Goal: Task Accomplishment & Management: Complete application form

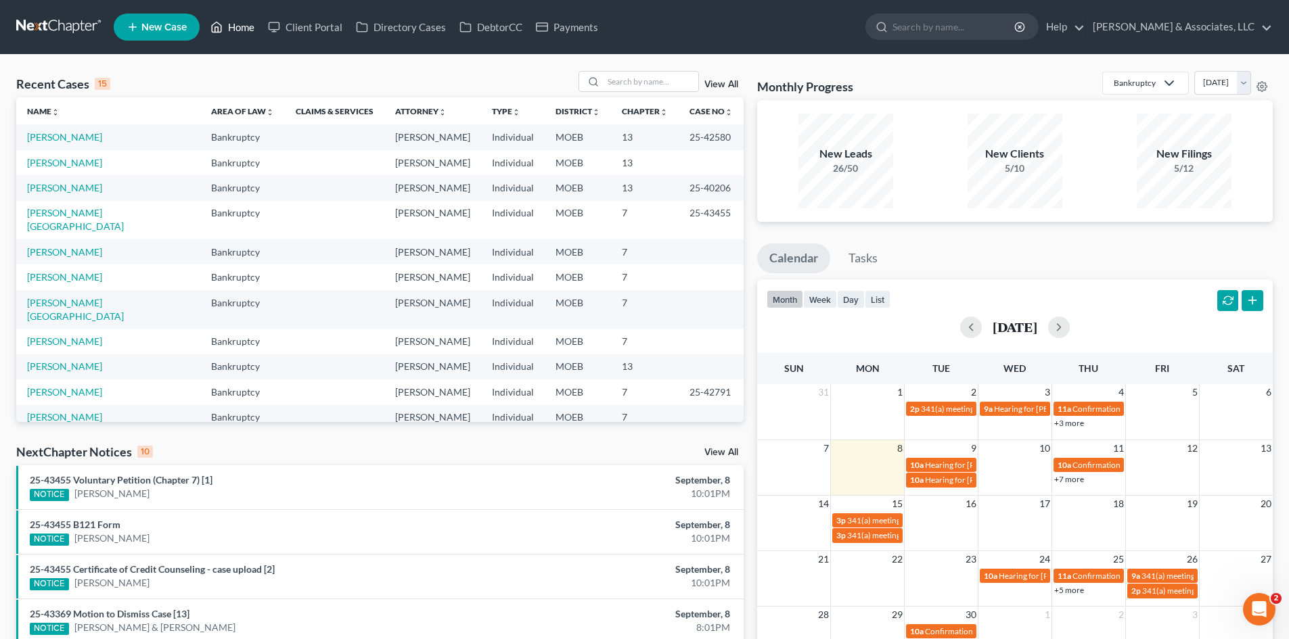
click at [235, 27] on link "Home" at bounding box center [233, 27] width 58 height 24
click at [623, 84] on input "search" at bounding box center [650, 82] width 95 height 20
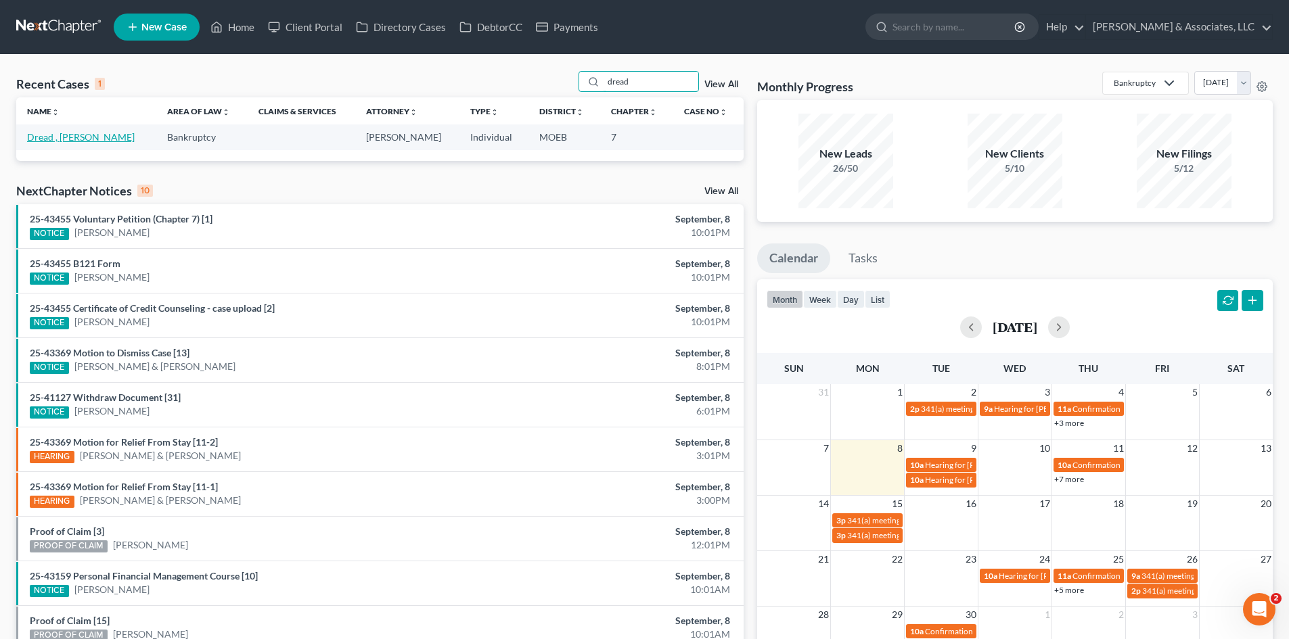
type input "dread"
click at [56, 137] on link "Dread , [PERSON_NAME]" at bounding box center [81, 137] width 108 height 12
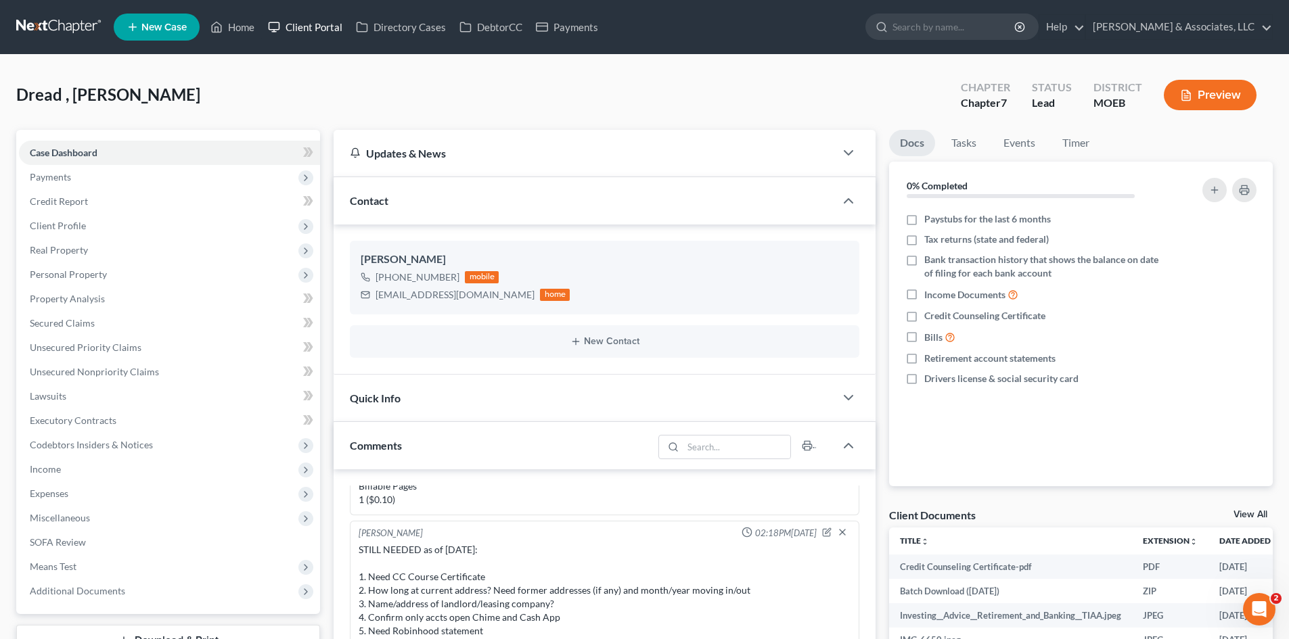
click at [323, 20] on link "Client Portal" at bounding box center [305, 27] width 88 height 24
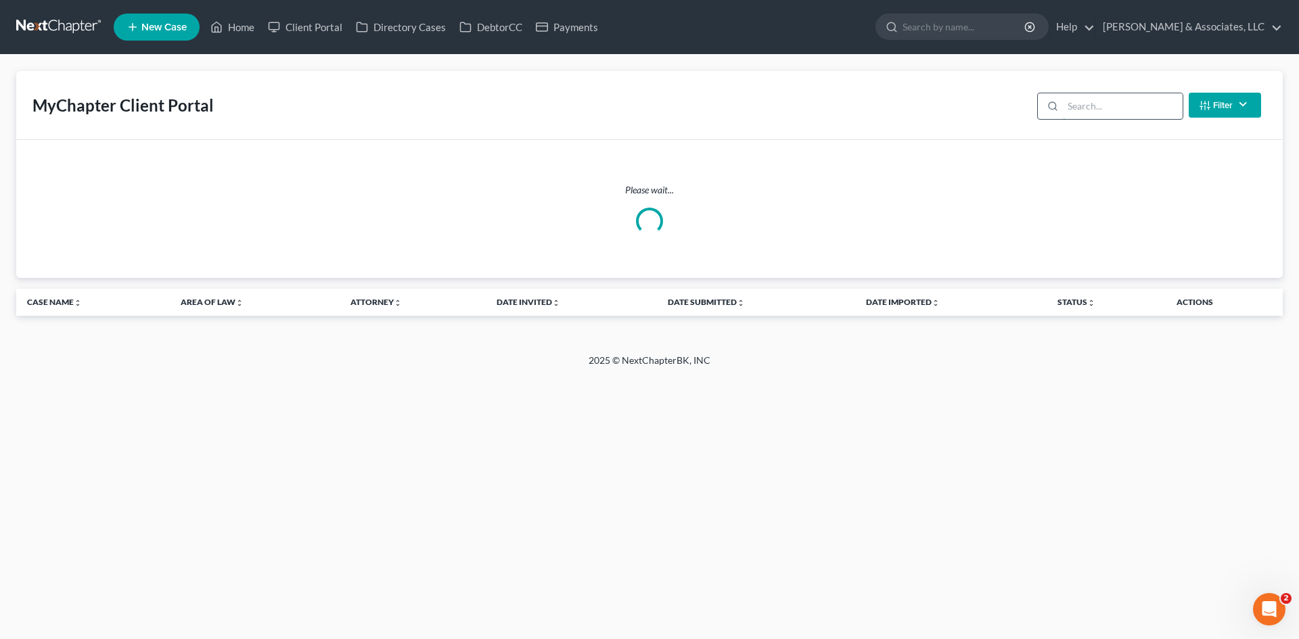
click at [1099, 108] on input "search" at bounding box center [1123, 106] width 120 height 26
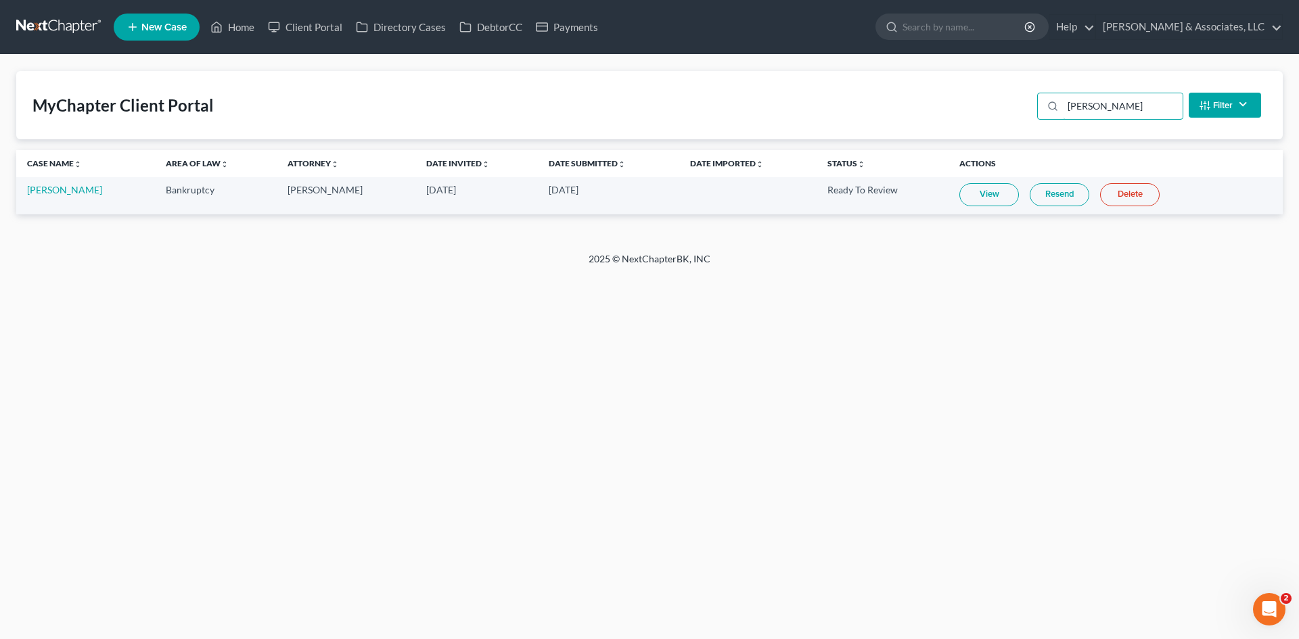
type input "[PERSON_NAME]"
click at [967, 188] on link "View" at bounding box center [989, 194] width 60 height 23
click at [58, 187] on link "[PERSON_NAME]" at bounding box center [64, 190] width 75 height 12
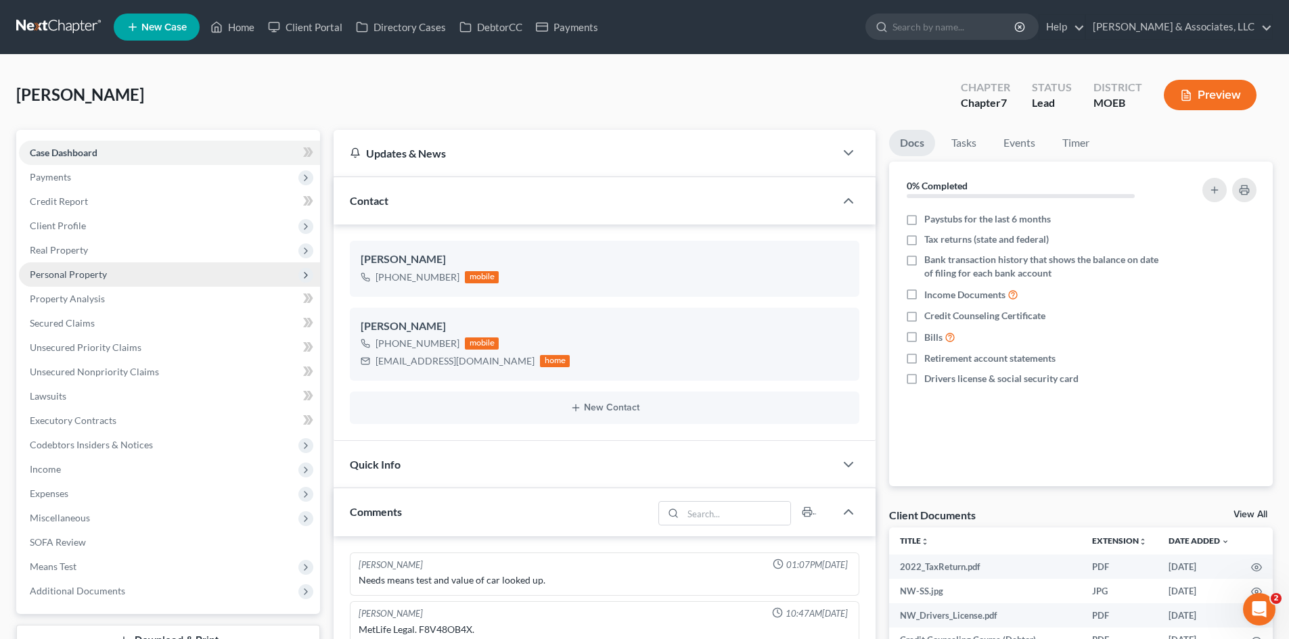
scroll to position [573, 0]
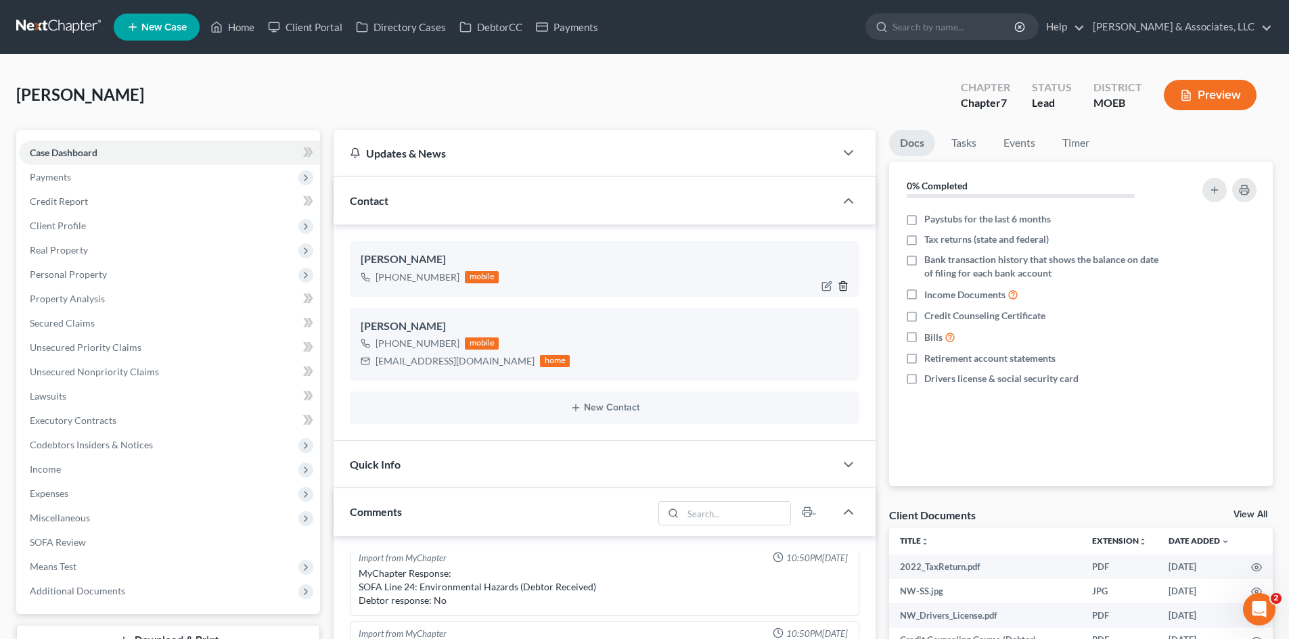
click at [846, 285] on icon "button" at bounding box center [843, 285] width 6 height 9
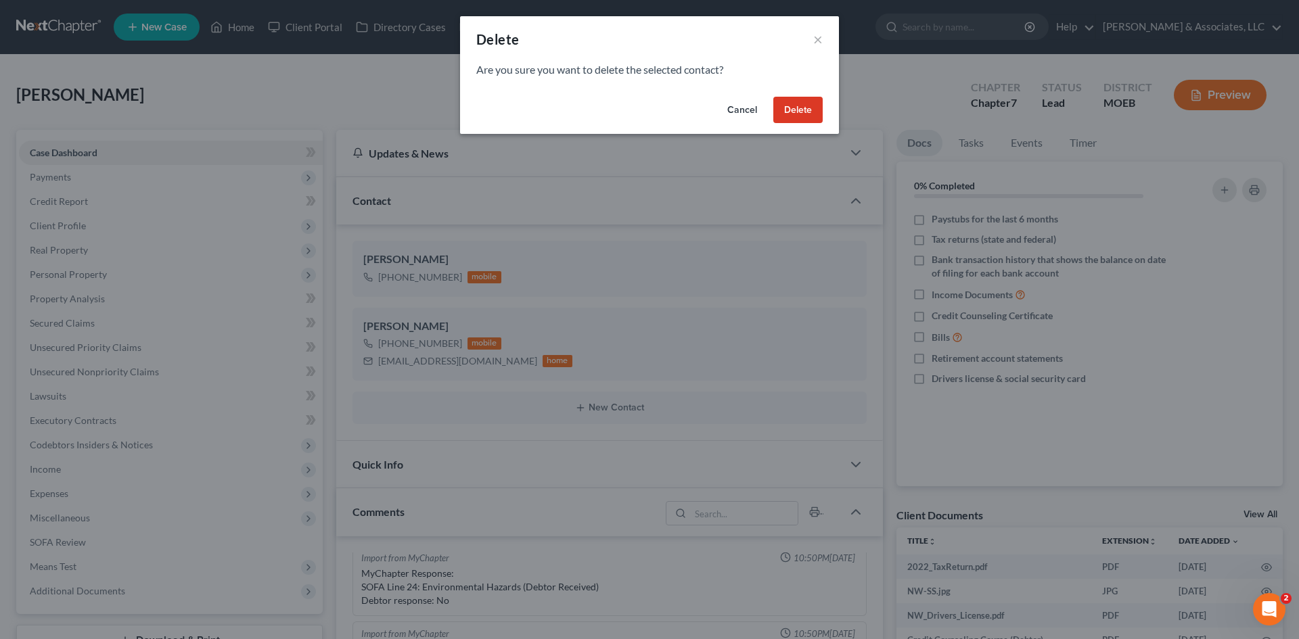
click at [802, 106] on button "Delete" at bounding box center [797, 110] width 49 height 27
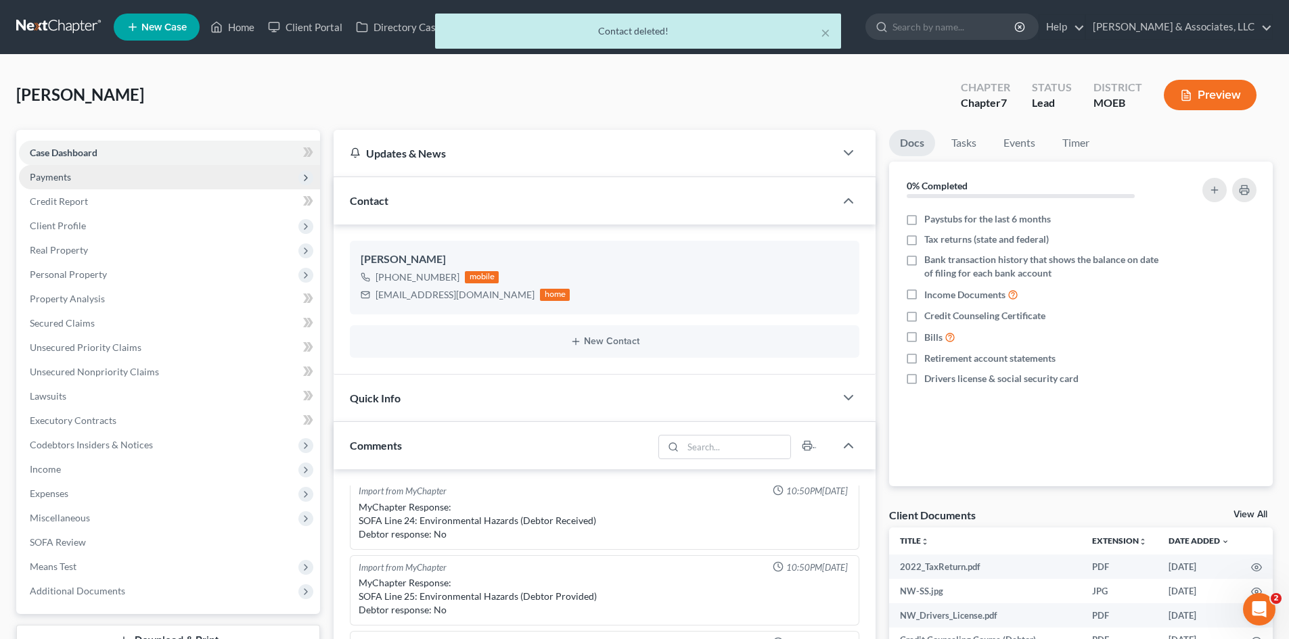
click at [52, 177] on span "Payments" at bounding box center [50, 177] width 41 height 12
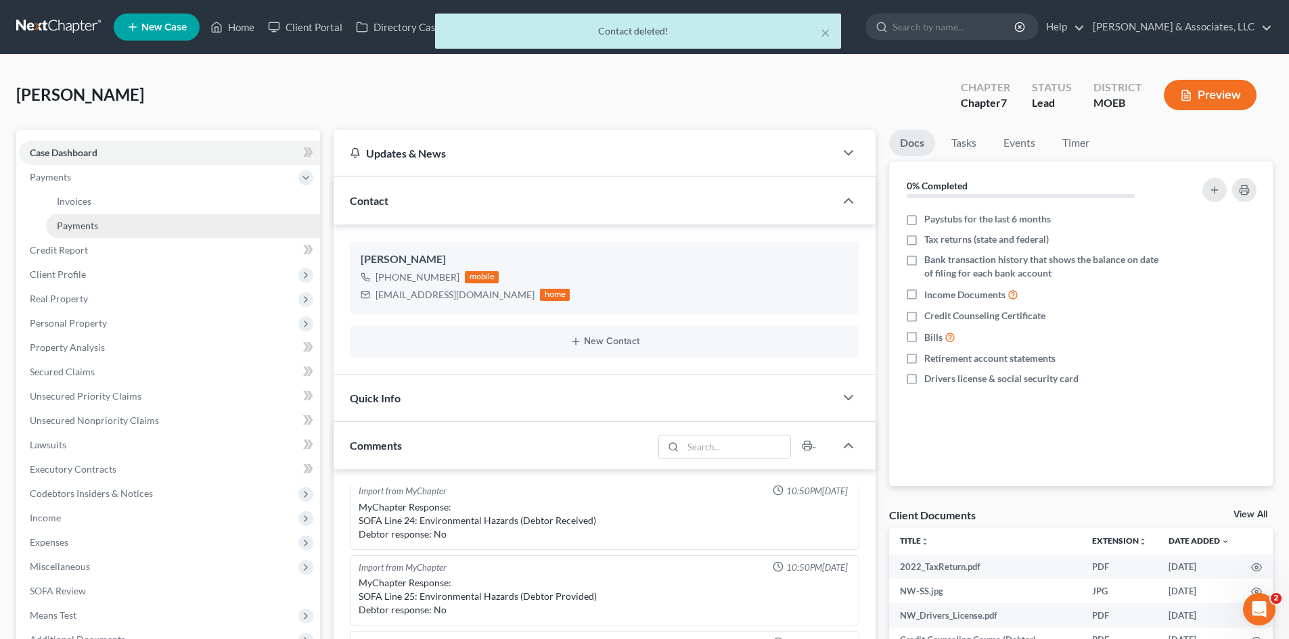
click at [84, 233] on link "Payments" at bounding box center [183, 226] width 274 height 24
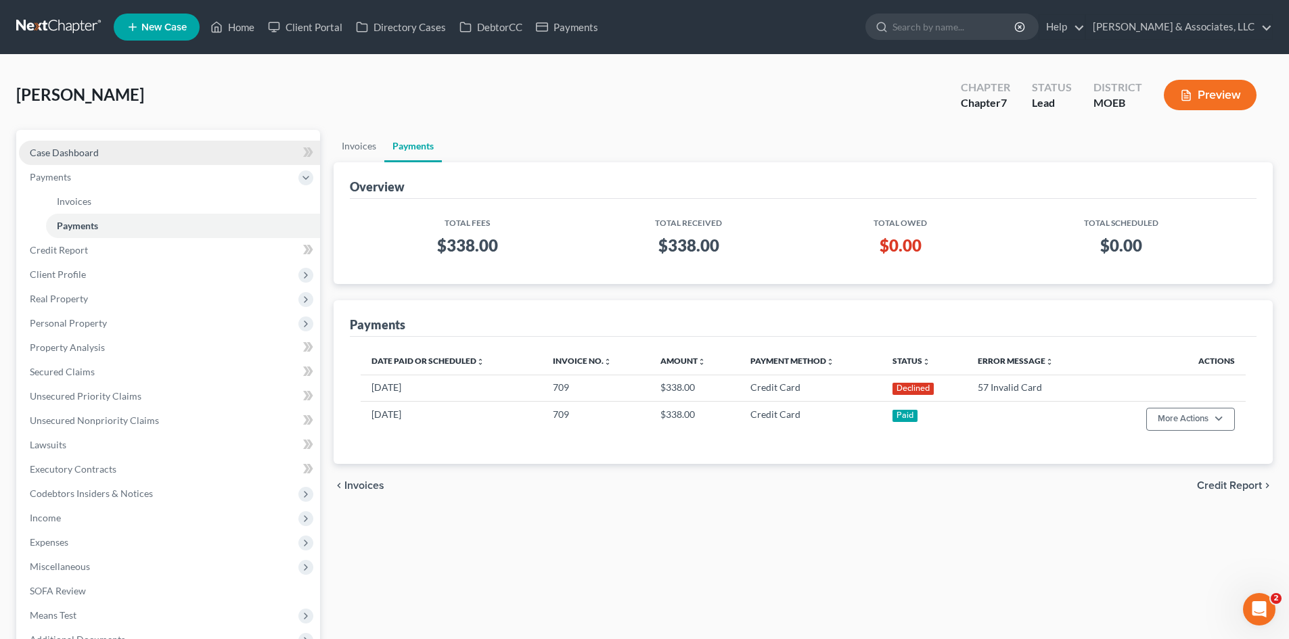
click at [82, 153] on span "Case Dashboard" at bounding box center [64, 153] width 69 height 12
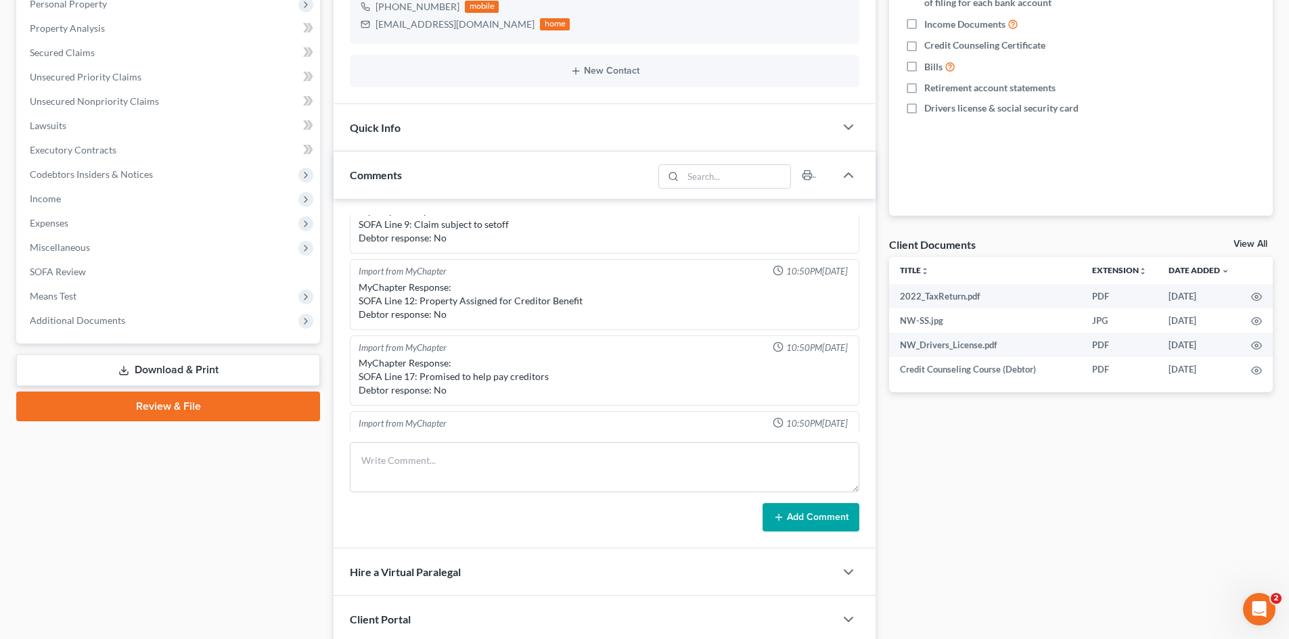
scroll to position [32, 0]
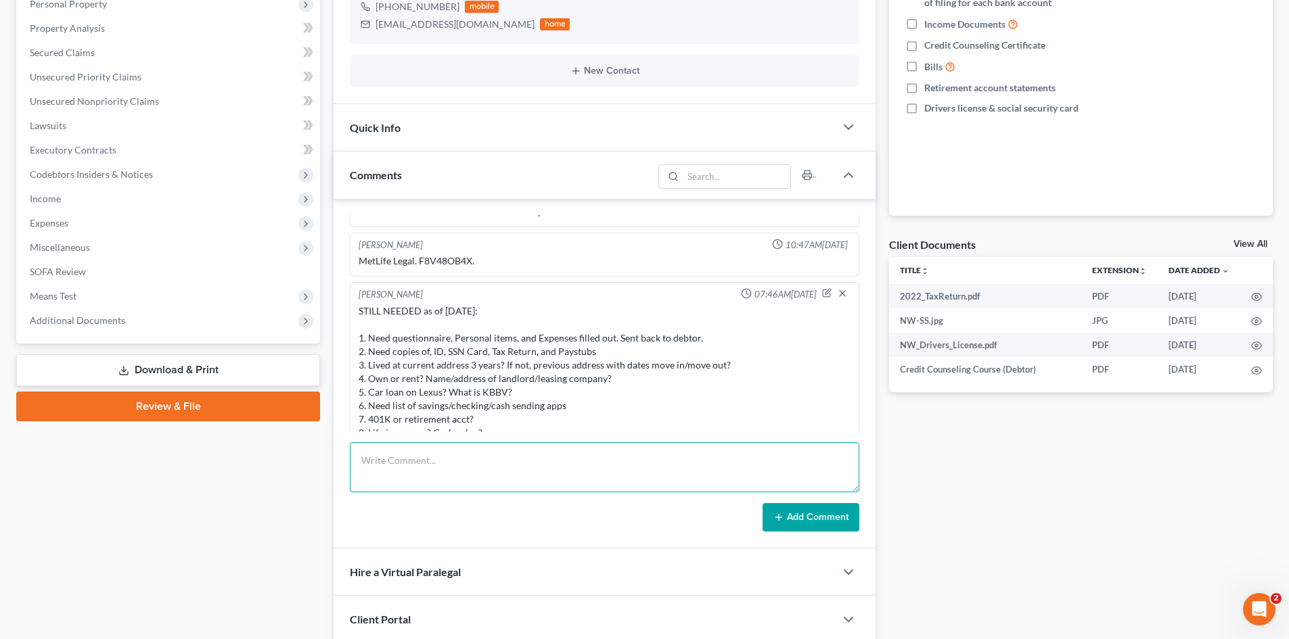
click at [405, 472] on textarea at bounding box center [604, 467] width 509 height 50
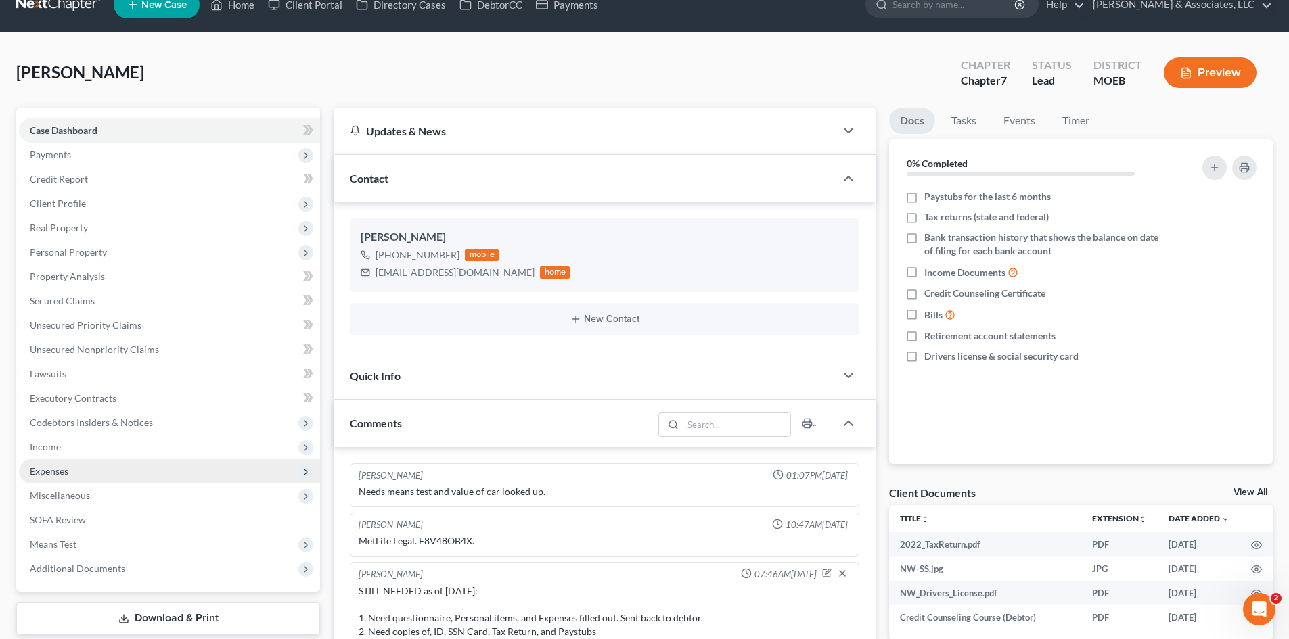
scroll to position [0, 0]
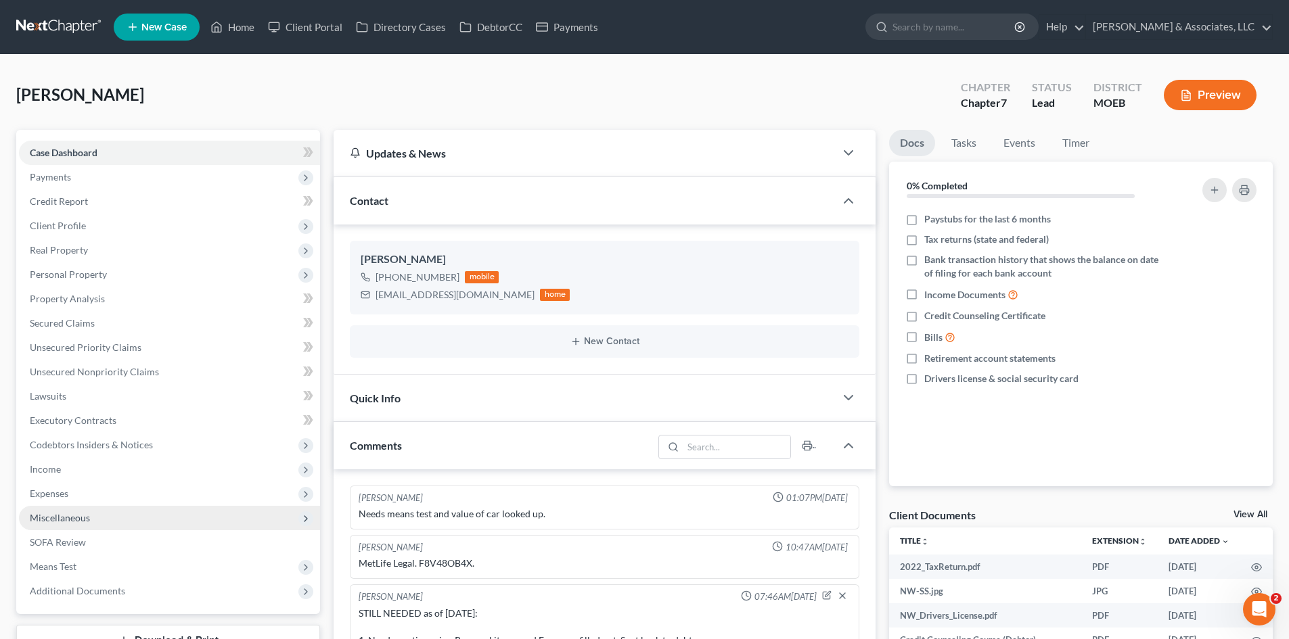
click at [76, 521] on span "Miscellaneous" at bounding box center [60, 518] width 60 height 12
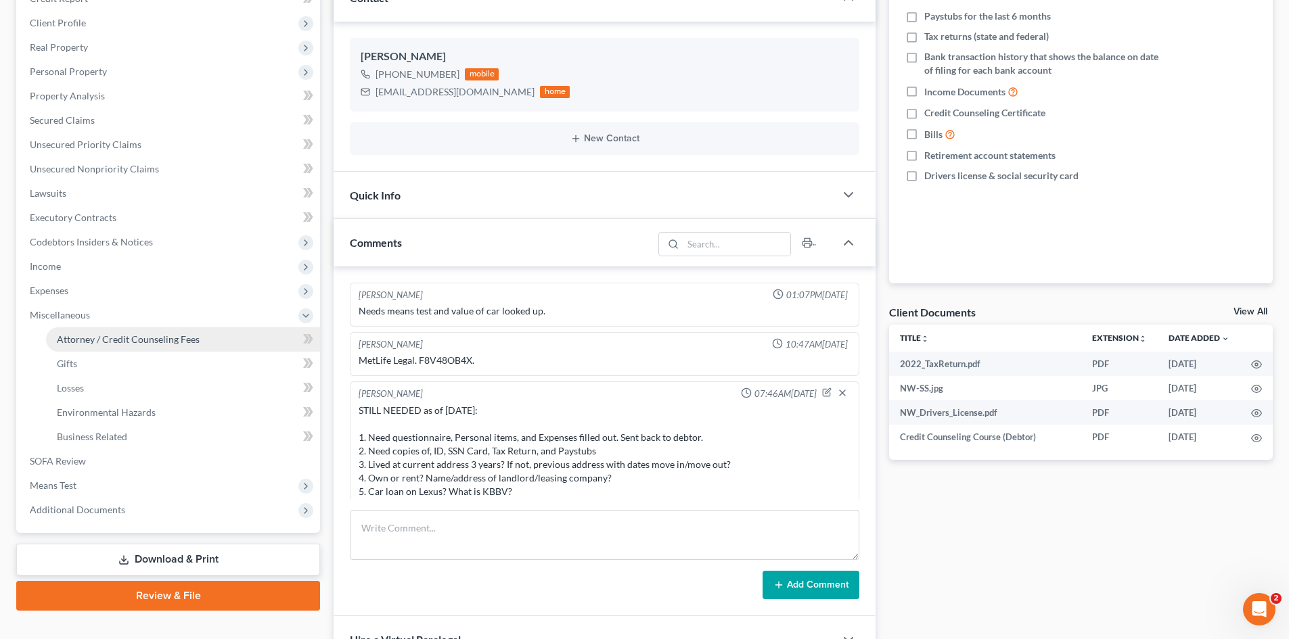
click at [156, 337] on span "Attorney / Credit Counseling Fees" at bounding box center [128, 340] width 143 height 12
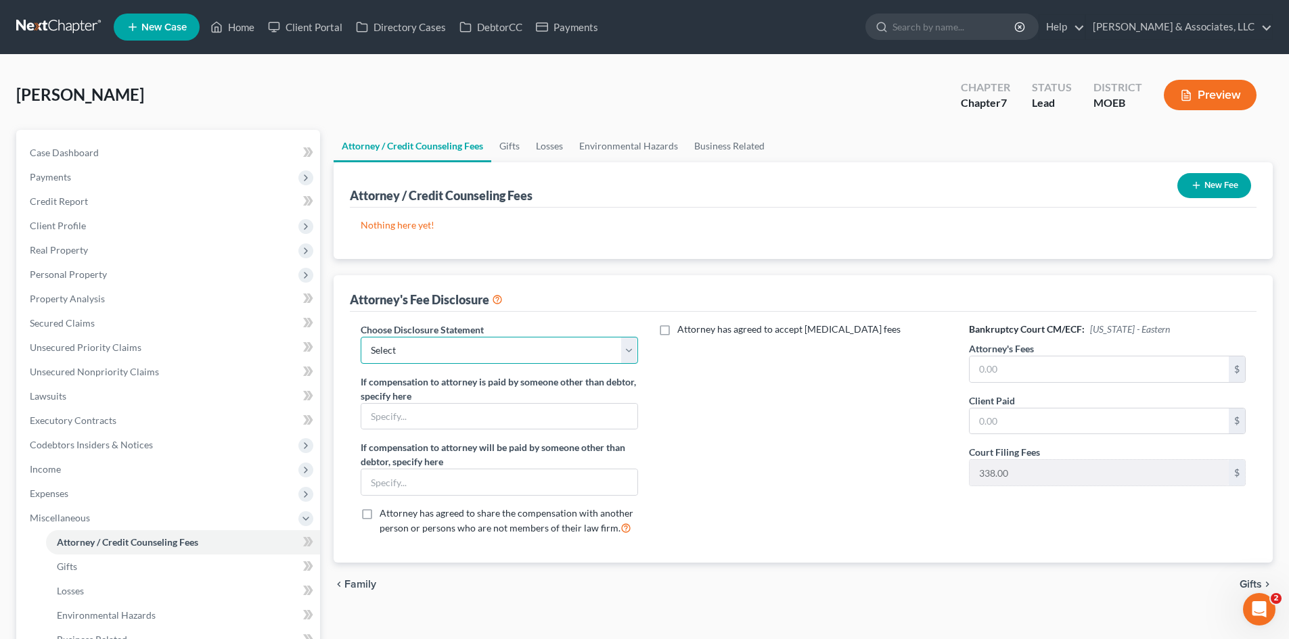
click at [449, 359] on select "Select Disclosure of Compensation Statement" at bounding box center [499, 350] width 277 height 27
select select "0"
click at [361, 337] on select "Select Disclosure of Compensation Statement" at bounding box center [499, 350] width 277 height 27
click at [402, 477] on input "text" at bounding box center [498, 482] width 275 height 26
type input "Met Life"
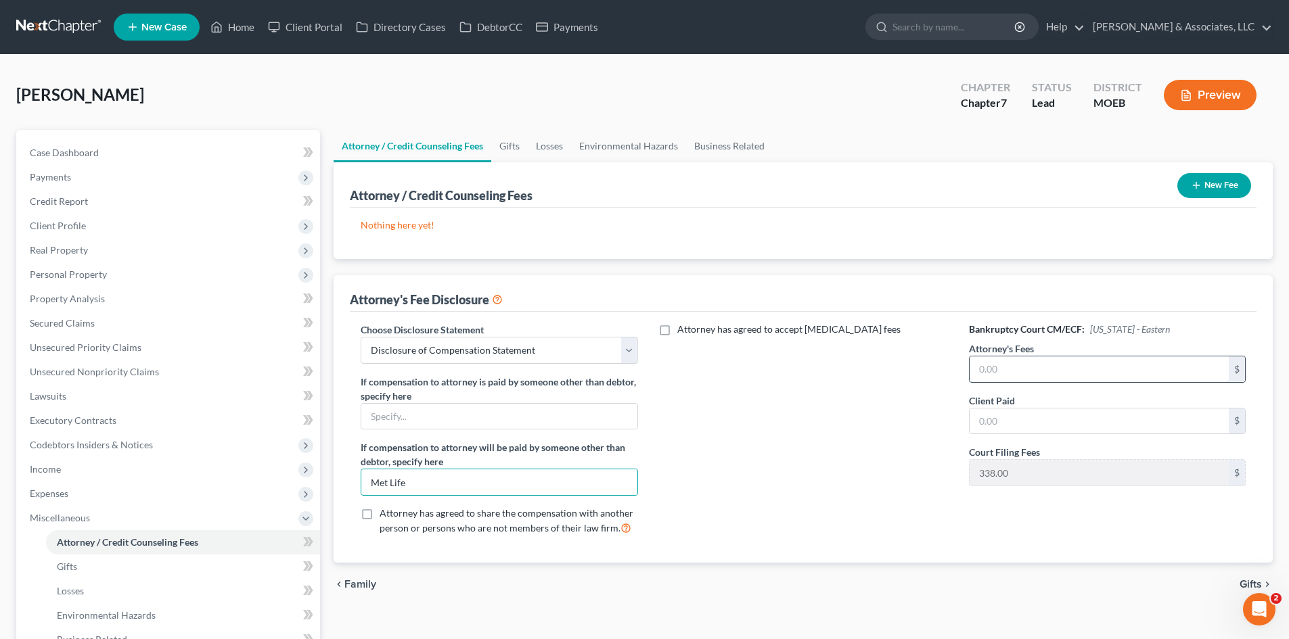
click at [992, 374] on input "text" at bounding box center [1098, 370] width 259 height 26
type input "900.00"
click at [1007, 425] on input "text" at bounding box center [1098, 422] width 259 height 26
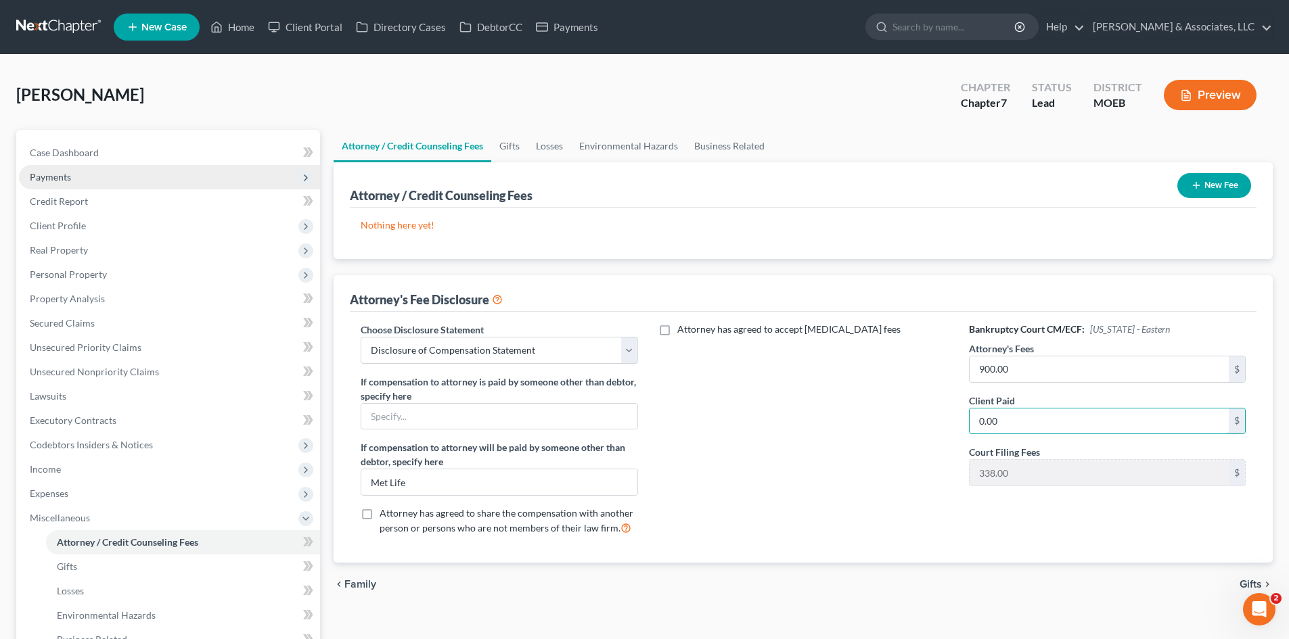
type input "0.00"
click at [51, 175] on span "Payments" at bounding box center [50, 177] width 41 height 12
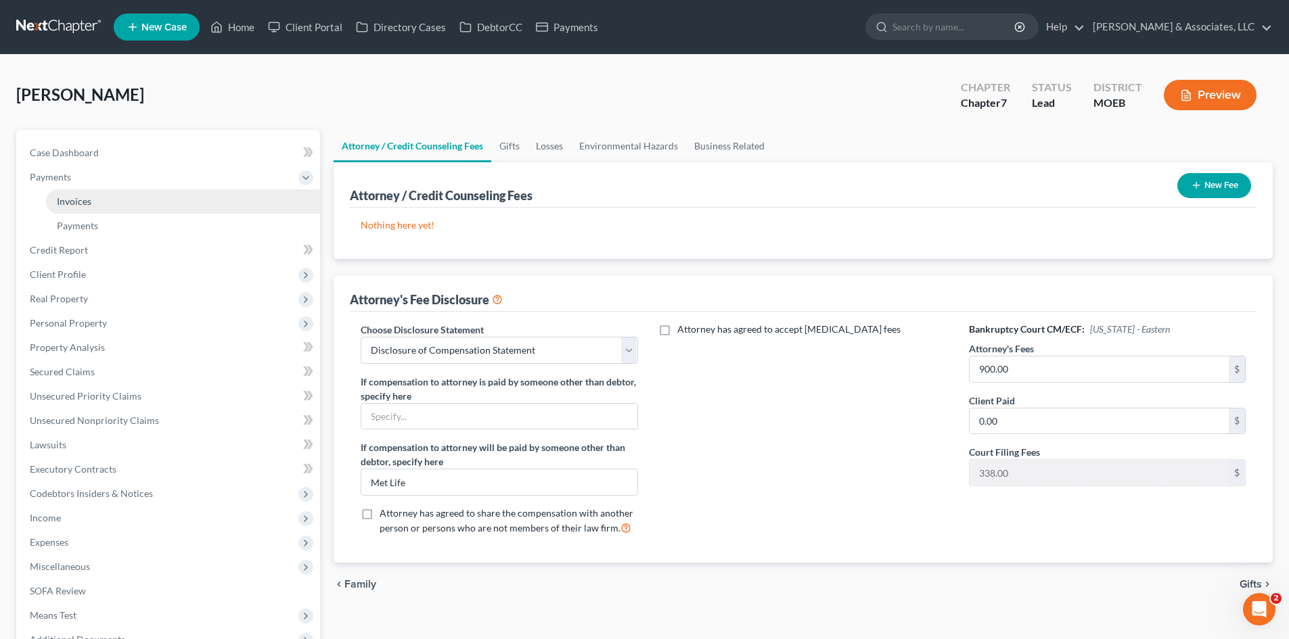
click at [70, 199] on span "Invoices" at bounding box center [74, 202] width 35 height 12
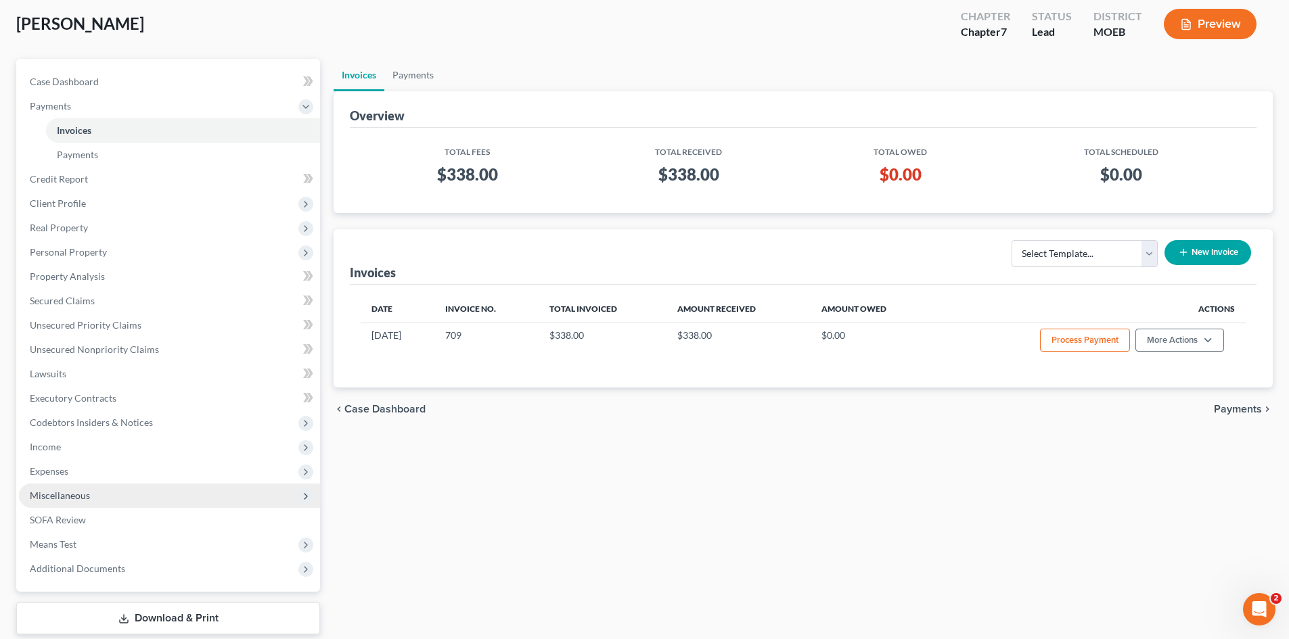
scroll to position [153, 0]
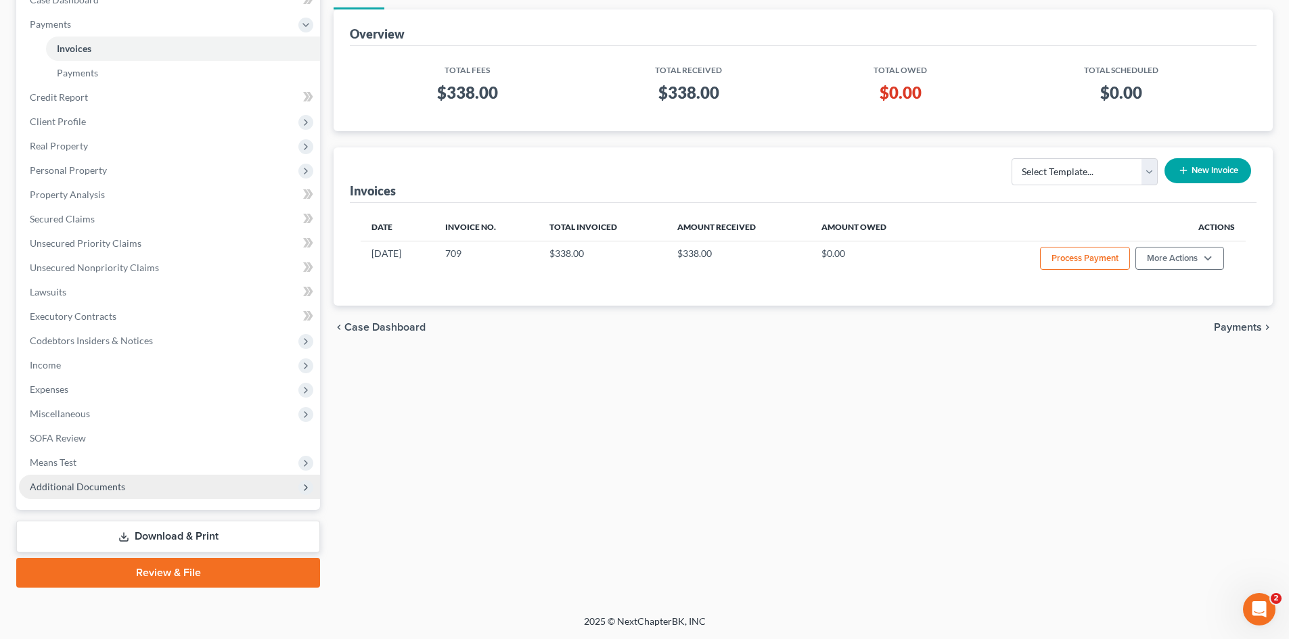
click at [80, 489] on span "Additional Documents" at bounding box center [77, 487] width 95 height 12
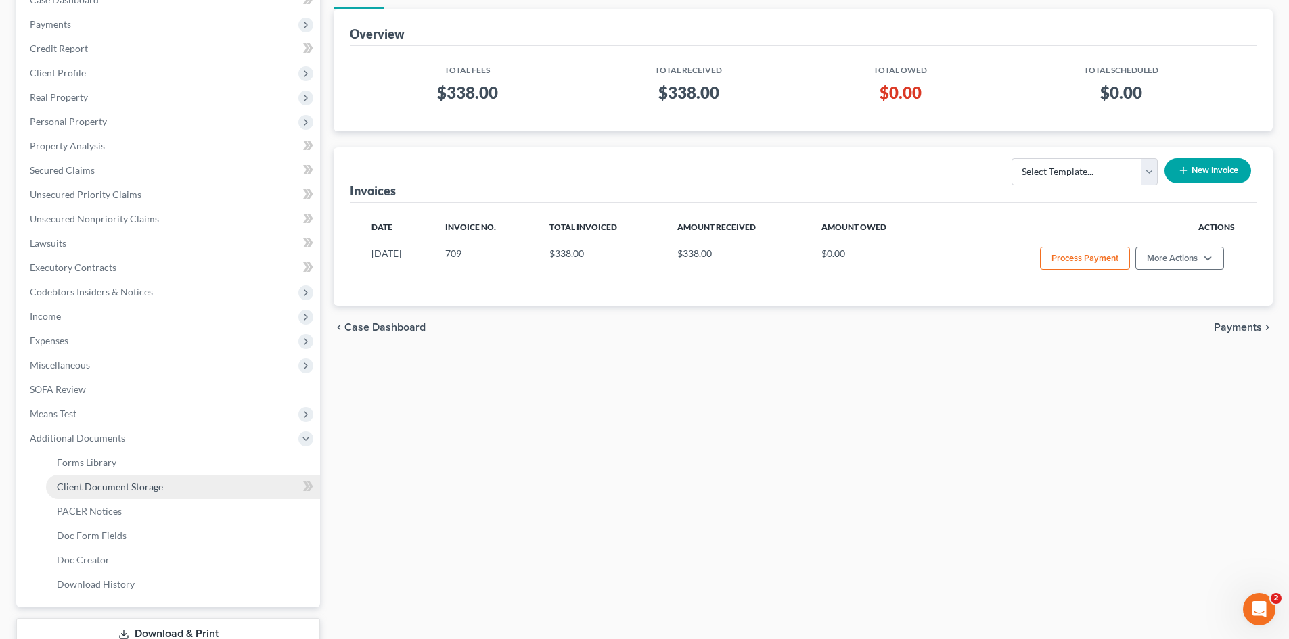
click at [93, 487] on span "Client Document Storage" at bounding box center [110, 487] width 106 height 12
select select "9"
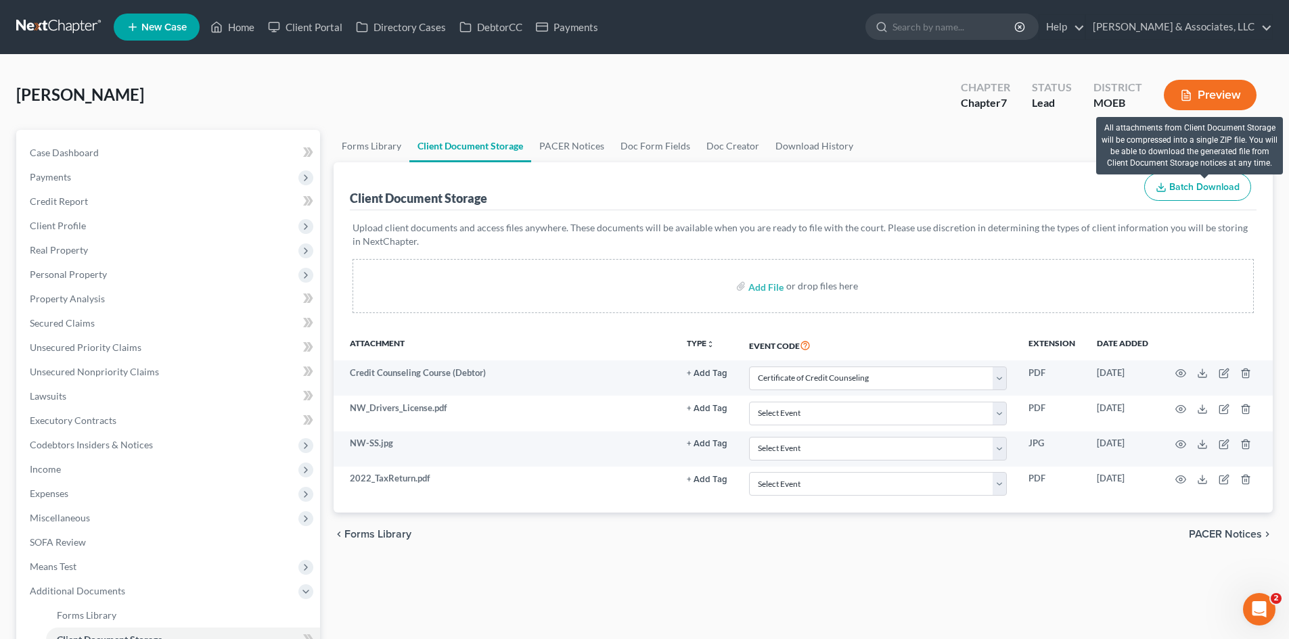
click at [1195, 183] on span "Batch Download" at bounding box center [1204, 187] width 70 height 12
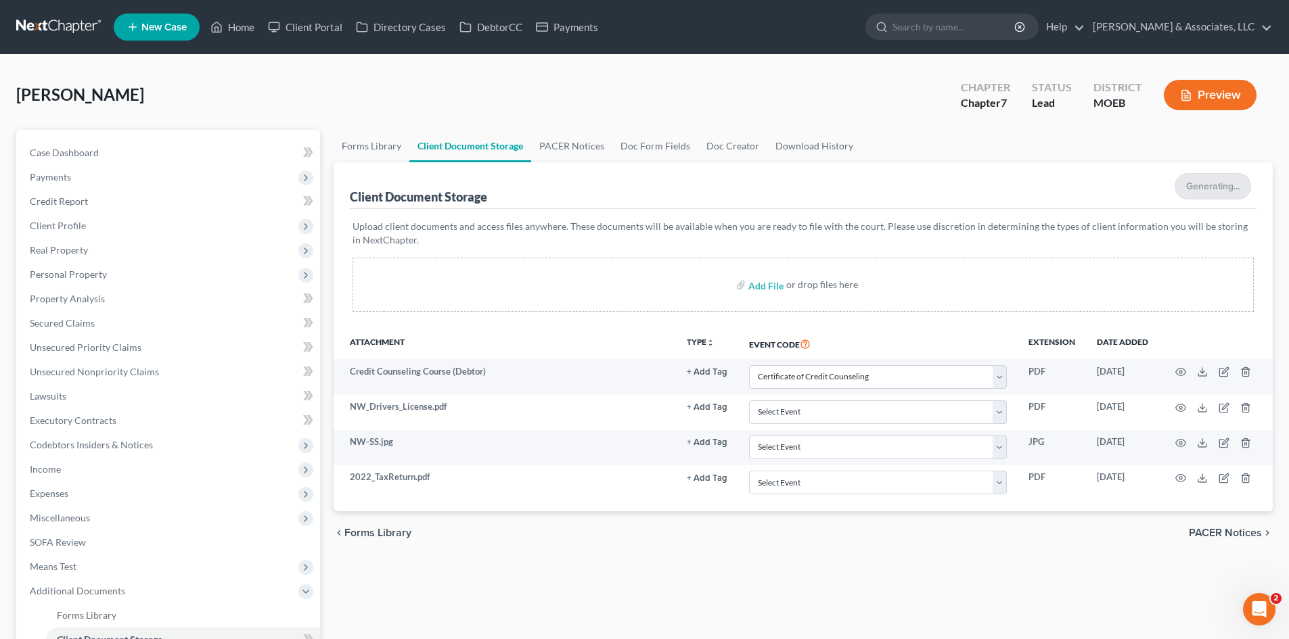
select select "9"
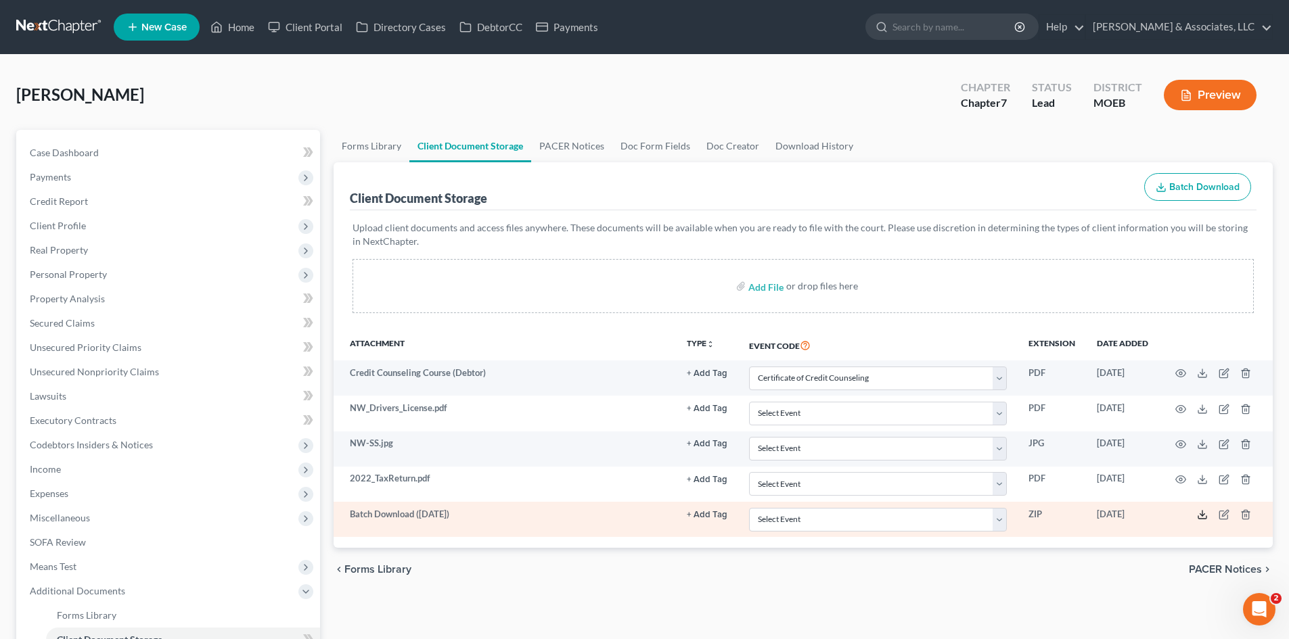
click at [1200, 518] on icon at bounding box center [1202, 514] width 11 height 11
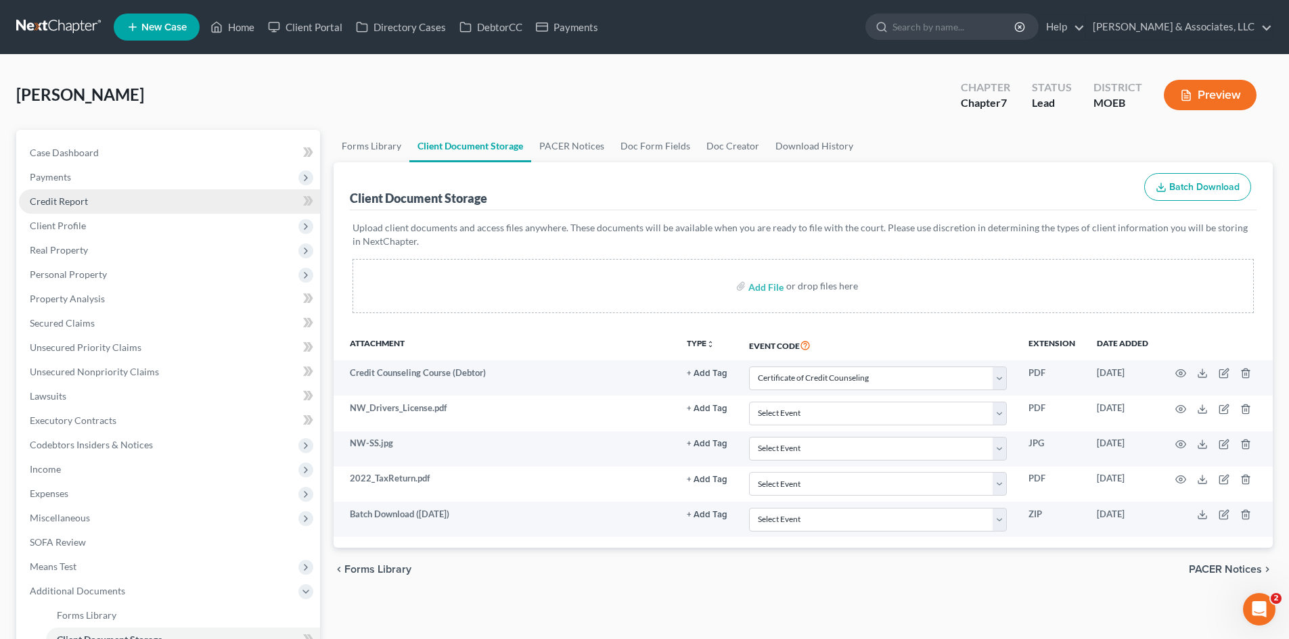
click at [60, 200] on span "Credit Report" at bounding box center [59, 202] width 58 height 12
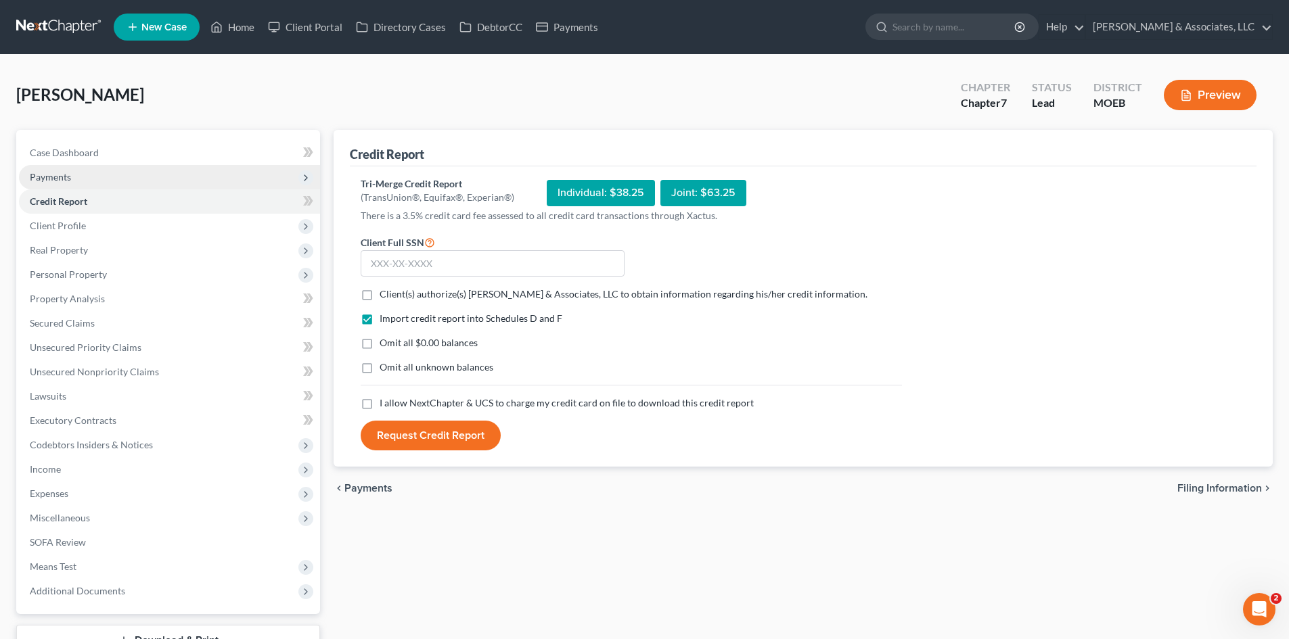
click at [60, 181] on span "Payments" at bounding box center [50, 177] width 41 height 12
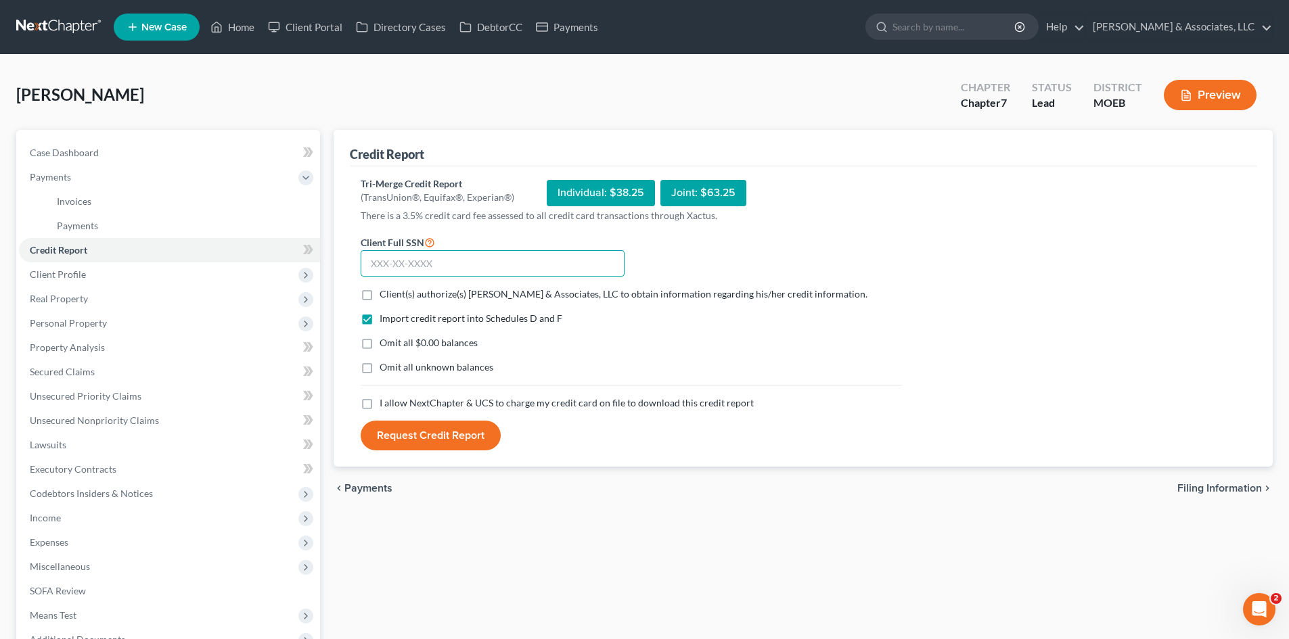
click at [385, 266] on input "text" at bounding box center [493, 263] width 264 height 27
type input "489-74-0643"
click at [380, 296] on label "Client(s) authorize(s) [PERSON_NAME] & Associates, LLC to obtain information re…" at bounding box center [624, 295] width 488 height 14
click at [385, 296] on input "Client(s) authorize(s) [PERSON_NAME] & Associates, LLC to obtain information re…" at bounding box center [389, 292] width 9 height 9
checkbox input "true"
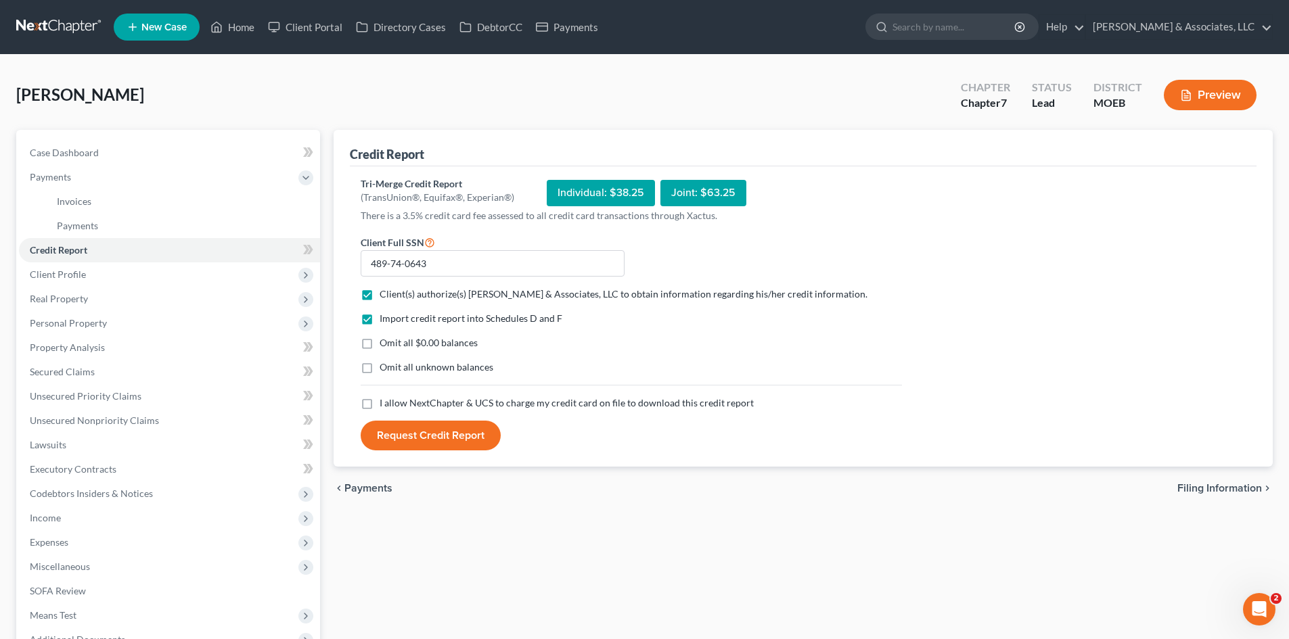
click at [380, 346] on label "Omit all $0.00 balances" at bounding box center [429, 343] width 98 height 14
click at [385, 345] on input "Omit all $0.00 balances" at bounding box center [389, 340] width 9 height 9
checkbox input "true"
click at [380, 404] on label "I allow NextChapter & UCS to charge my credit card on file to download this cre…" at bounding box center [567, 403] width 374 height 14
click at [385, 404] on input "I allow NextChapter & UCS to charge my credit card on file to download this cre…" at bounding box center [389, 400] width 9 height 9
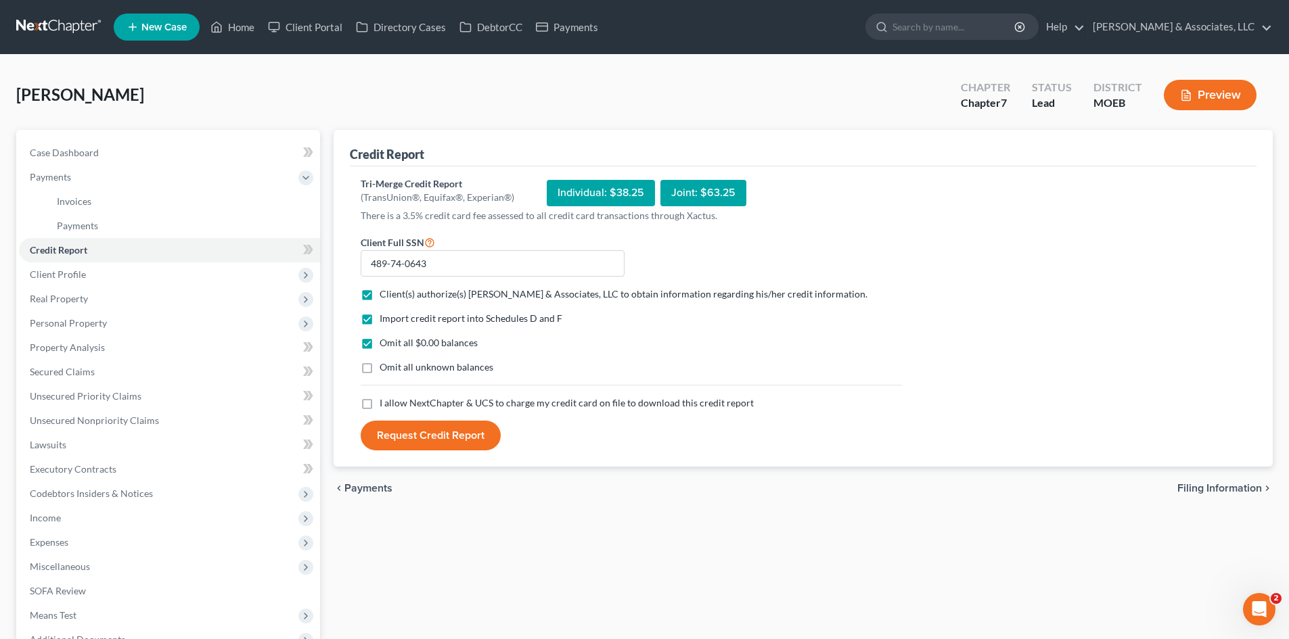
checkbox input "true"
click at [407, 437] on button "Request Credit Report" at bounding box center [431, 436] width 140 height 30
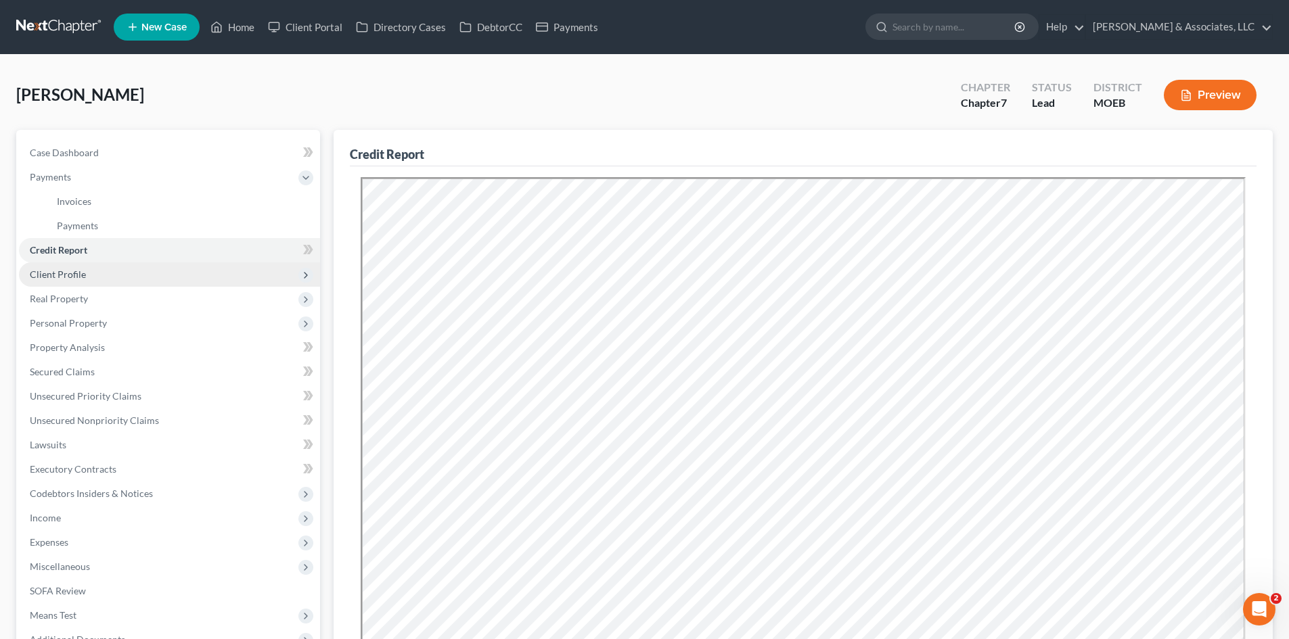
click at [49, 275] on span "Client Profile" at bounding box center [58, 275] width 56 height 12
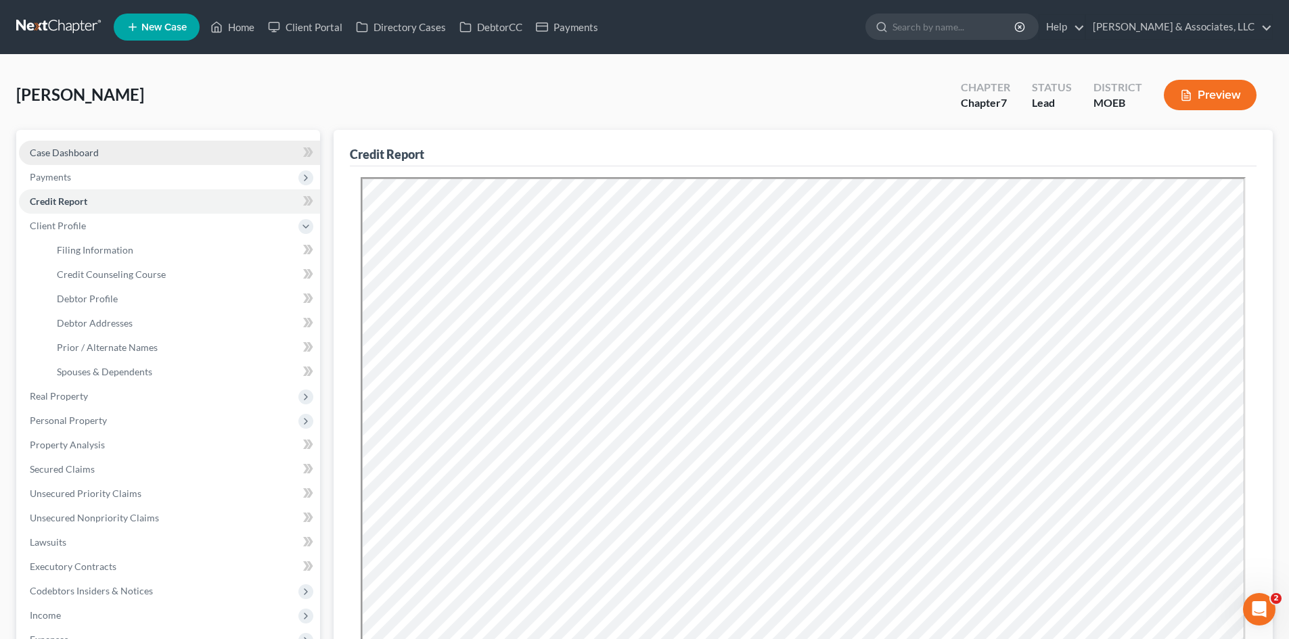
drag, startPoint x: 81, startPoint y: 162, endPoint x: 91, endPoint y: 160, distance: 10.2
click at [81, 162] on link "Case Dashboard" at bounding box center [169, 153] width 301 height 24
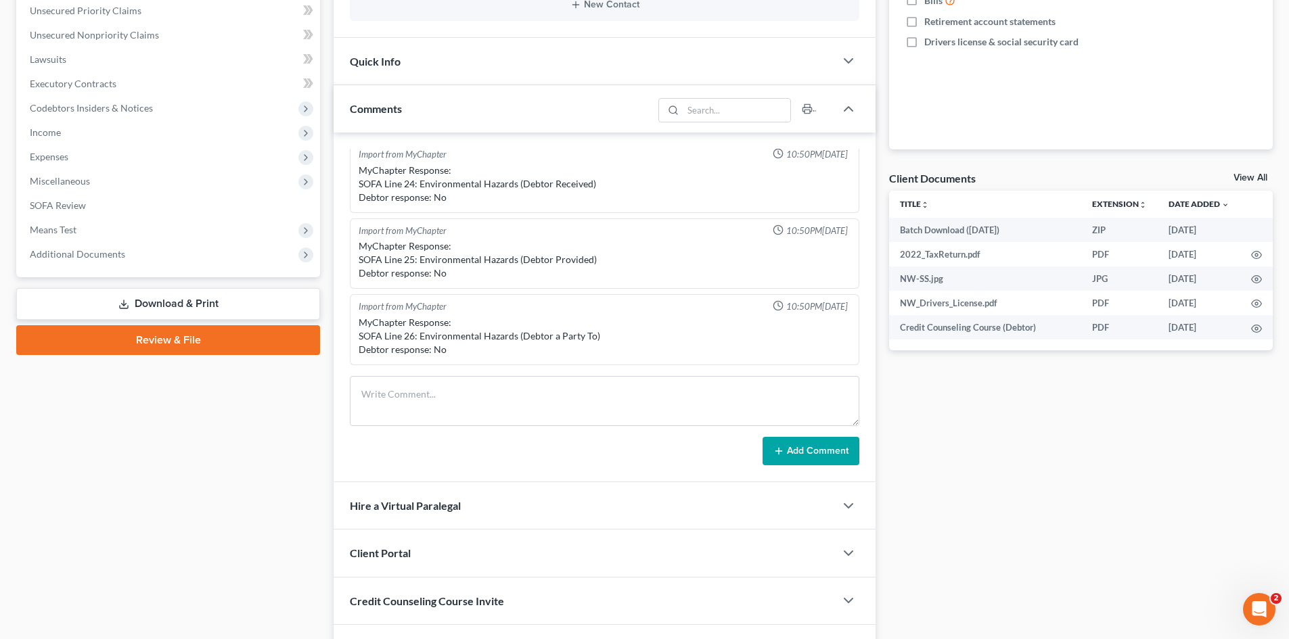
scroll to position [338, 0]
paste textarea "[PERSON_NAME] (db) 4:1997bk51766 [PERSON_NAME] [US_STATE] EASTERN BANKRUPTCY CO…"
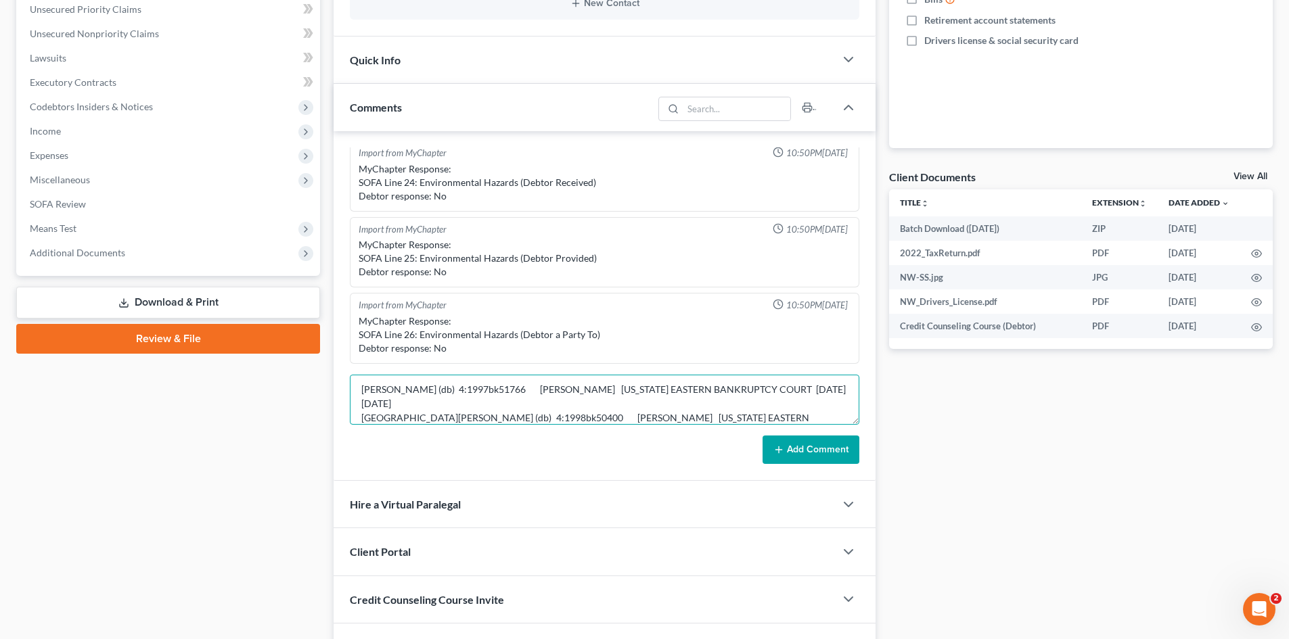
scroll to position [0, 0]
click at [361, 390] on textarea "[PERSON_NAME] (db) 4:1997bk51766 [PERSON_NAME] [US_STATE] EASTERN BANKRUPTCY CO…" at bounding box center [604, 400] width 509 height 50
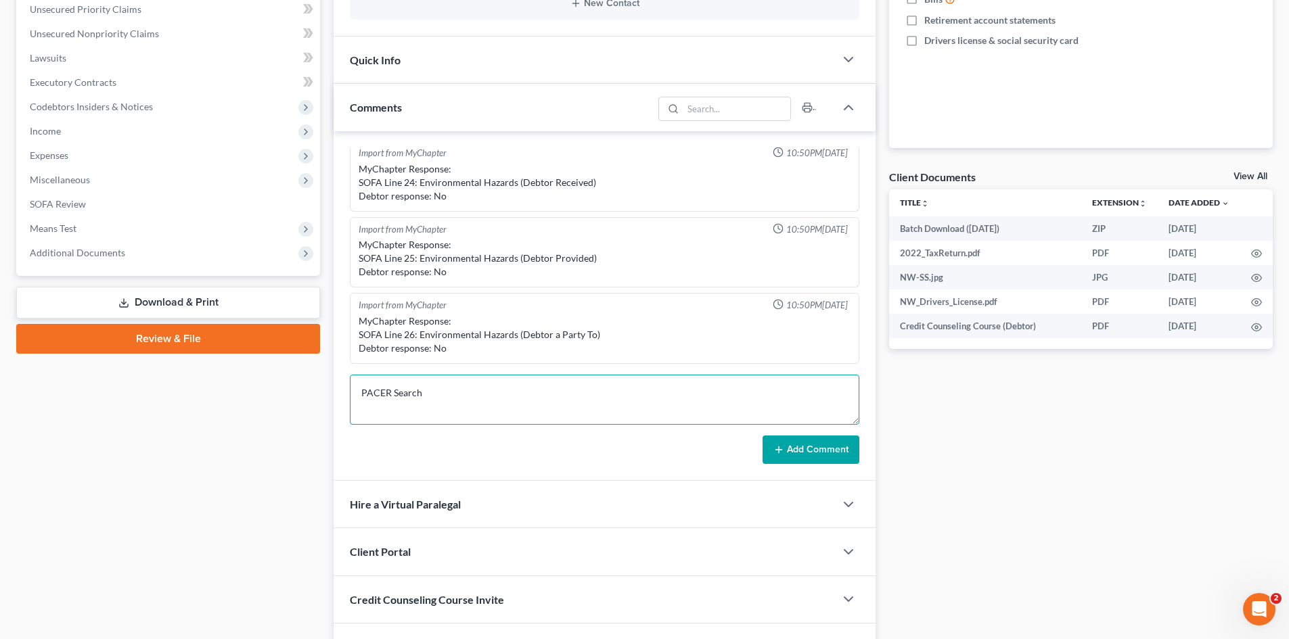
scroll to position [3, 0]
click at [403, 417] on textarea "PACER Search [PERSON_NAME] (db) 4:1997bk51766 [GEOGRAPHIC_DATA][PERSON_NAME] [U…" at bounding box center [604, 400] width 509 height 50
click at [428, 423] on textarea "PACER Search Chapter 13: [GEOGRAPHIC_DATA][PERSON_NAME] (db) 4:1997bk51766 [PER…" at bounding box center [604, 400] width 509 height 50
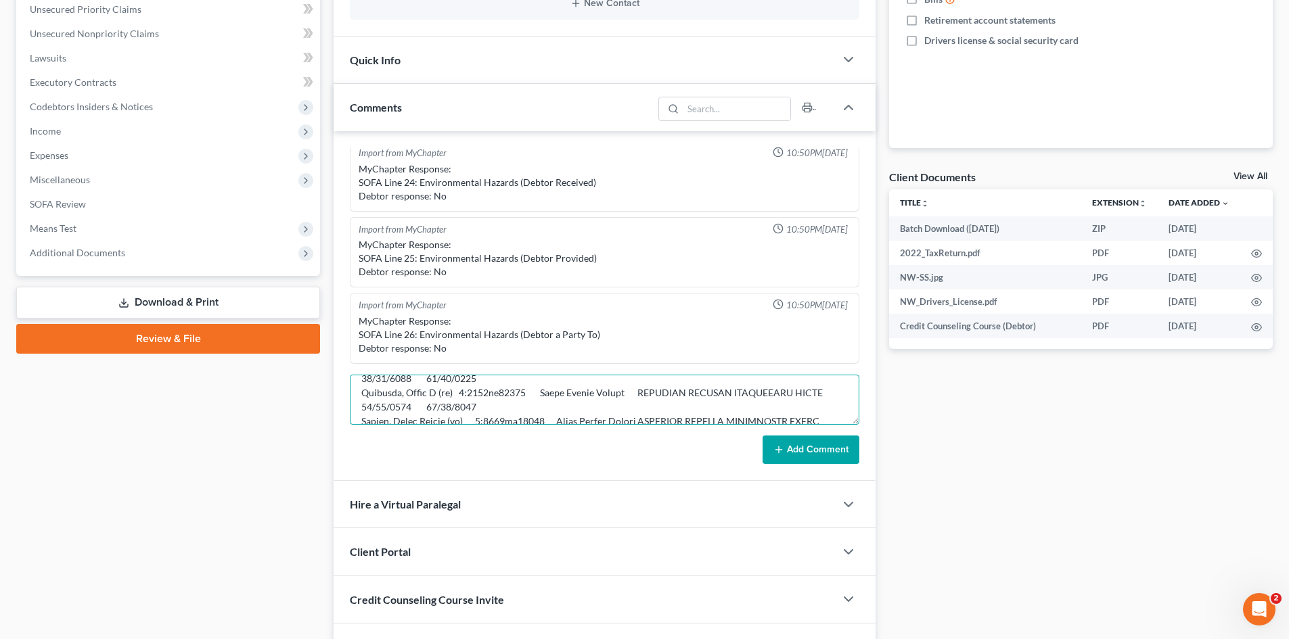
scroll to position [344, 0]
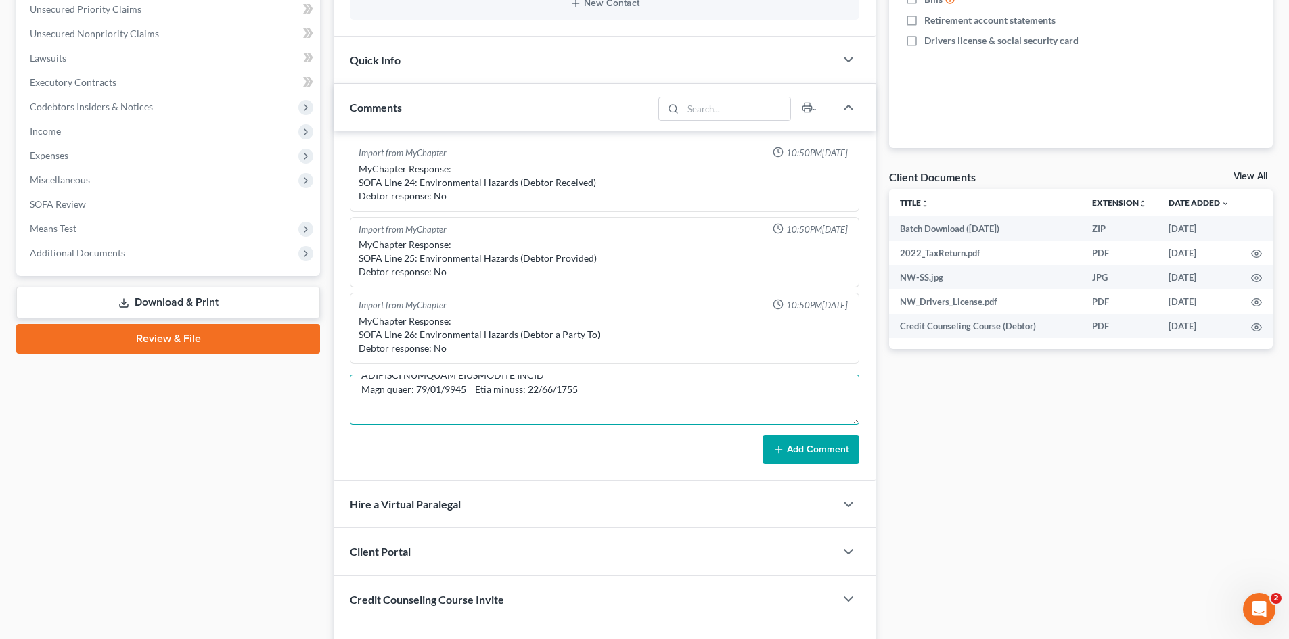
click at [365, 397] on textarea at bounding box center [604, 400] width 509 height 50
type textarea "PACER Search Chapter 13: Dismissed for other reason [PERSON_NAME] (db) 4:1997bk…"
click at [807, 445] on button "Add Comment" at bounding box center [810, 450] width 97 height 28
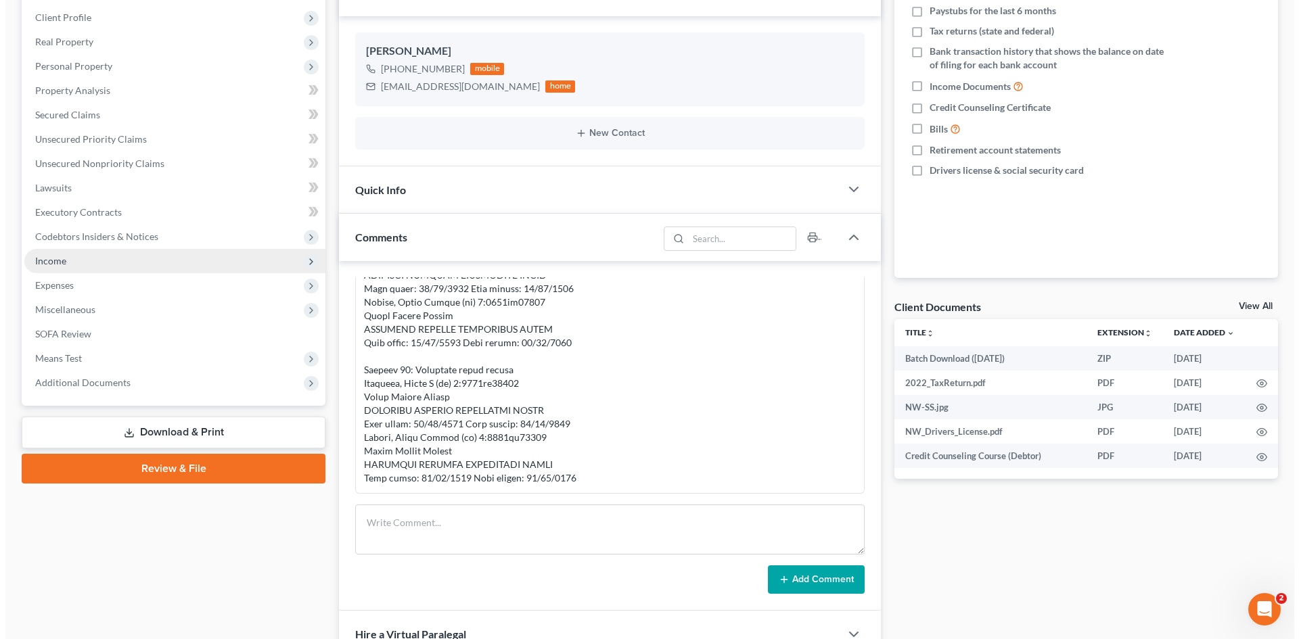
scroll to position [0, 0]
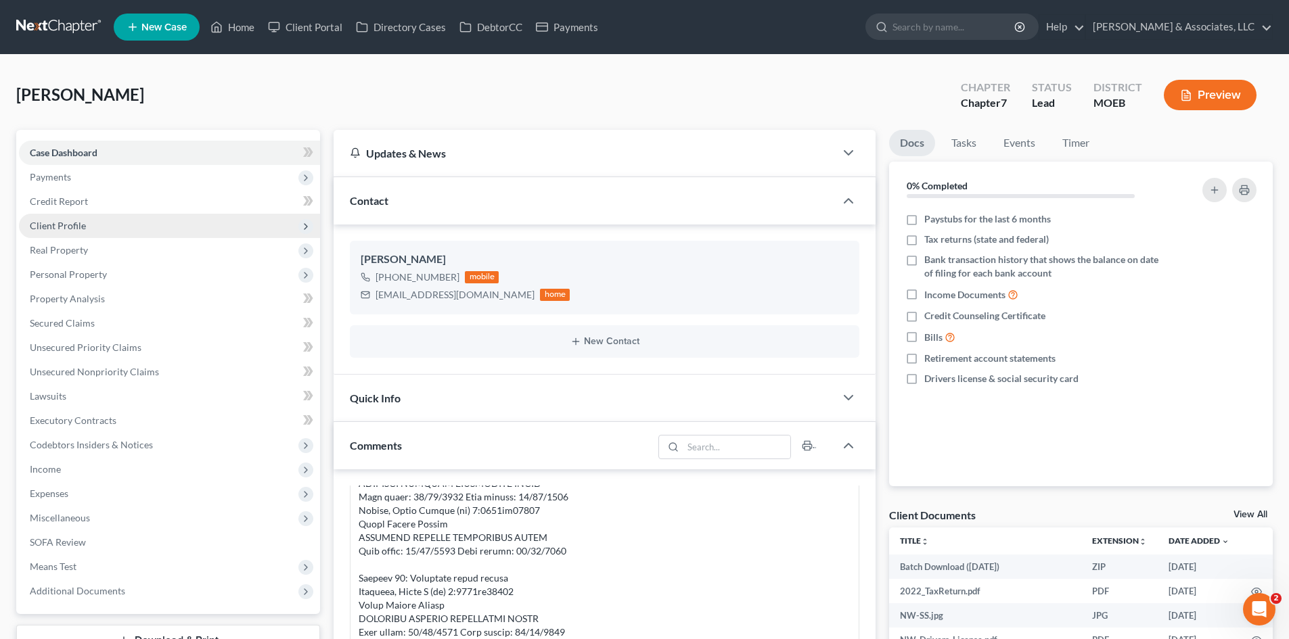
click at [47, 227] on span "Client Profile" at bounding box center [58, 226] width 56 height 12
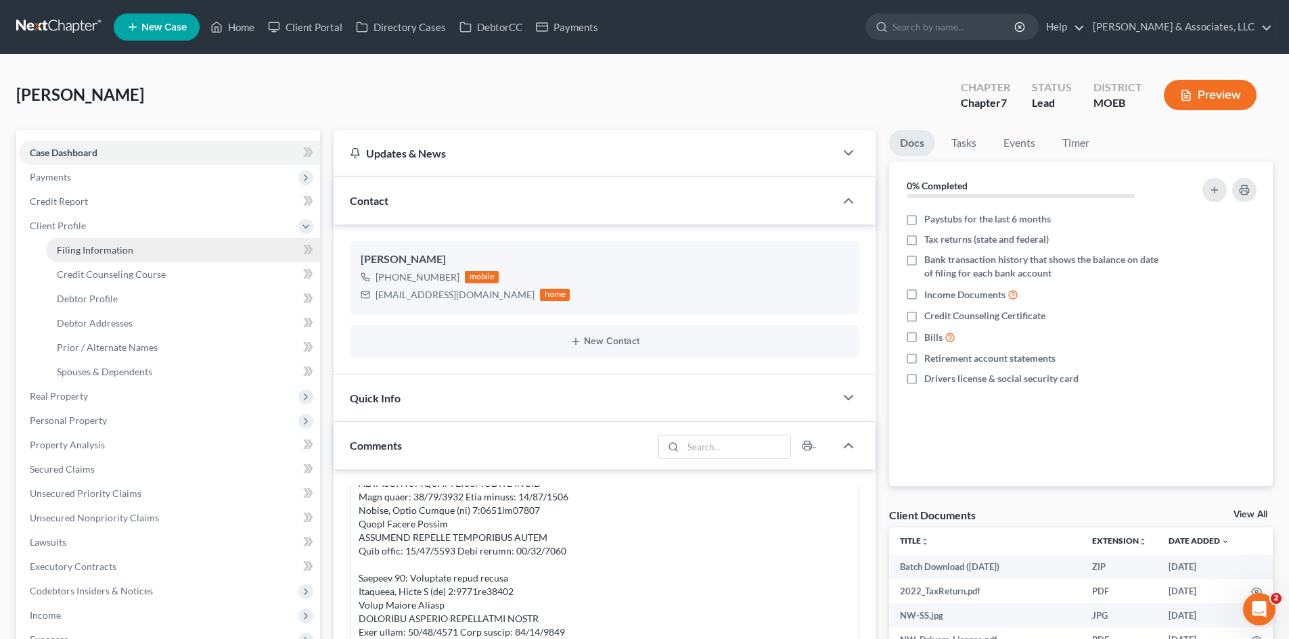
click at [90, 250] on span "Filing Information" at bounding box center [95, 250] width 76 height 12
select select "1"
select select "0"
select select "26"
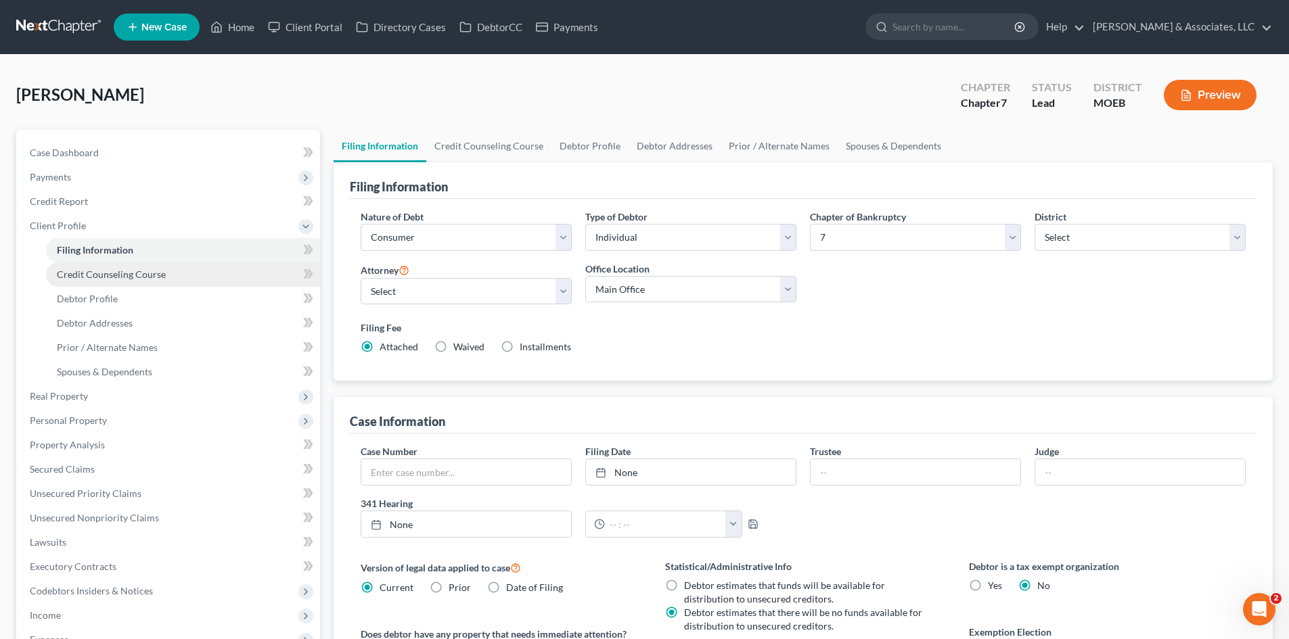
click at [97, 267] on link "Credit Counseling Course" at bounding box center [183, 274] width 274 height 24
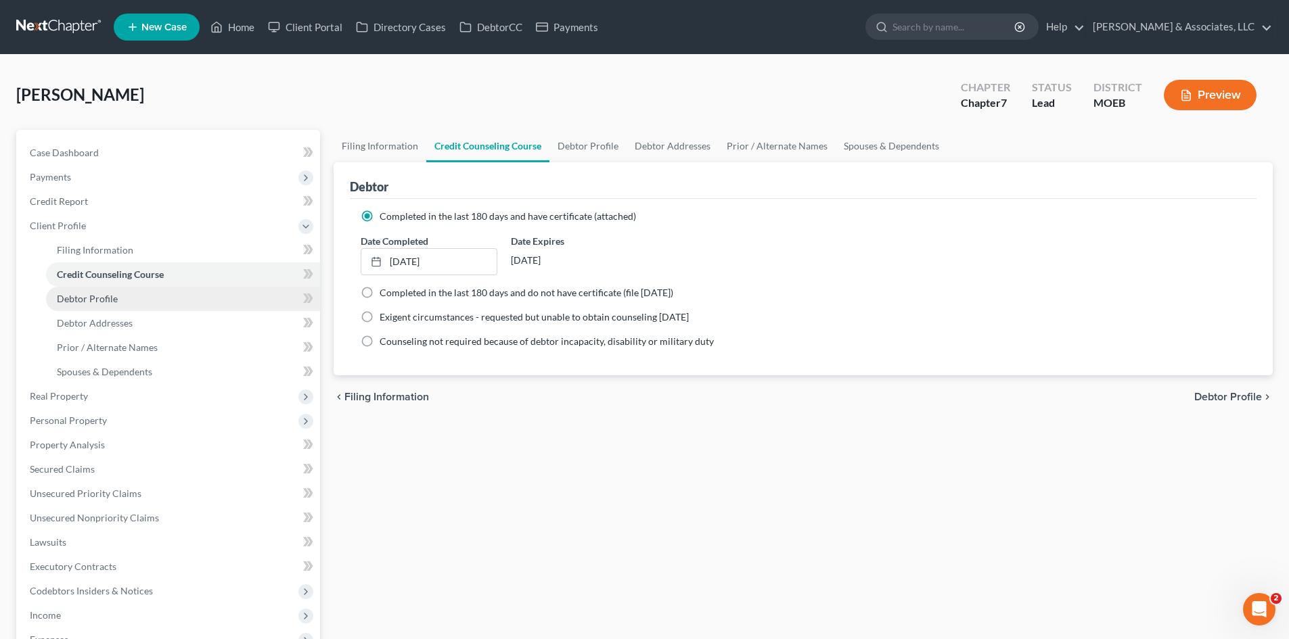
click at [85, 302] on span "Debtor Profile" at bounding box center [87, 299] width 61 height 12
select select "0"
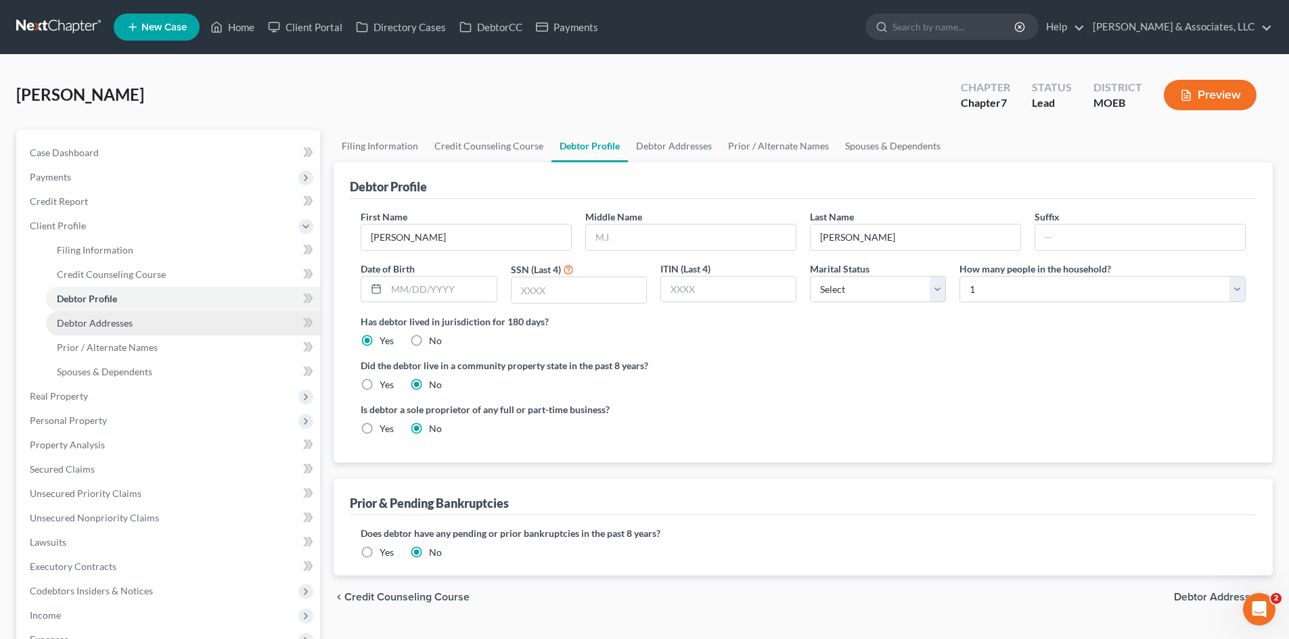
click at [94, 327] on span "Debtor Addresses" at bounding box center [95, 323] width 76 height 12
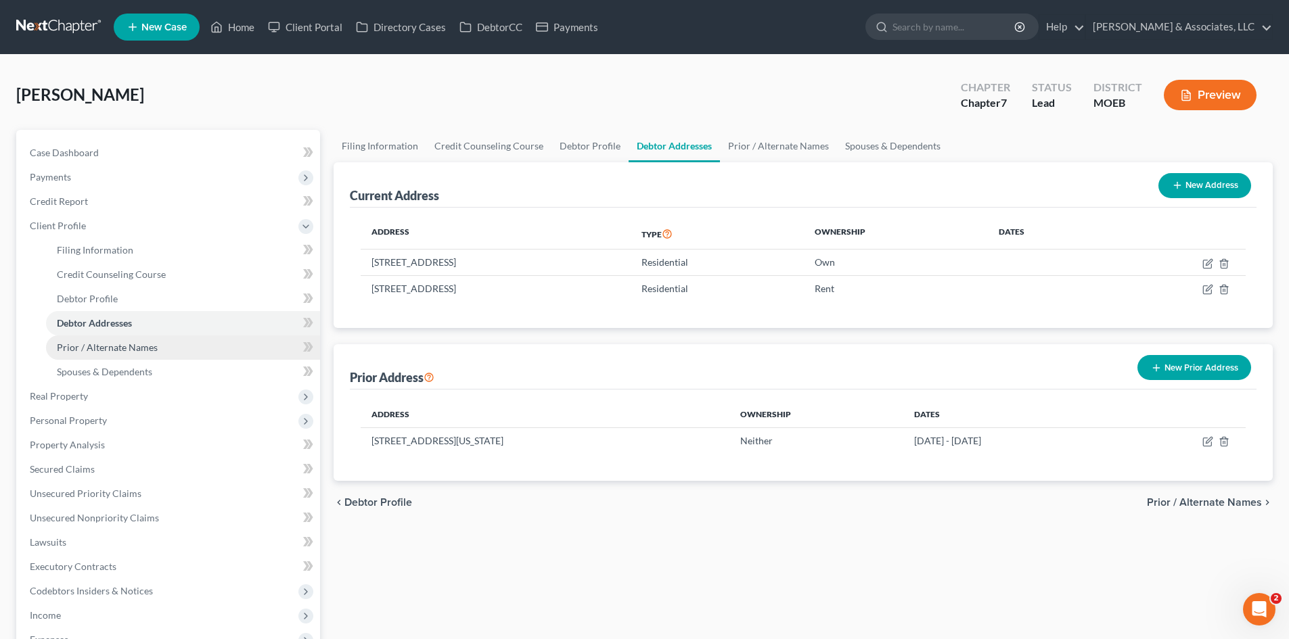
click at [154, 349] on span "Prior / Alternate Names" at bounding box center [107, 348] width 101 height 12
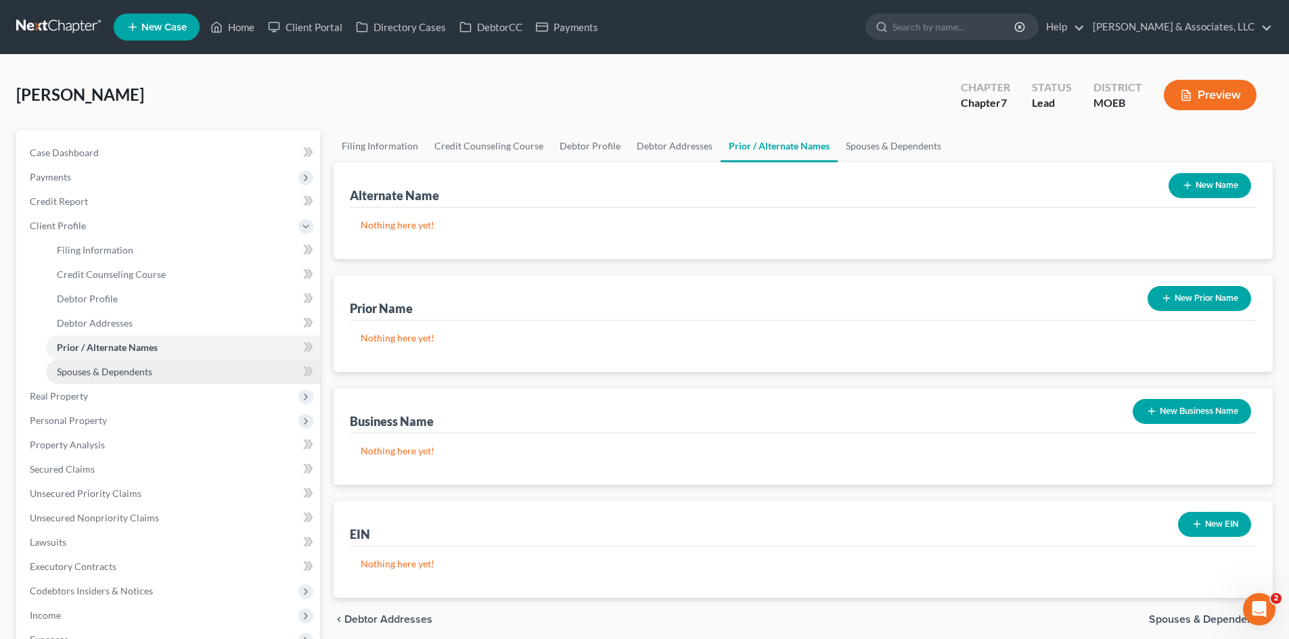
click at [136, 372] on span "Spouses & Dependents" at bounding box center [104, 372] width 95 height 12
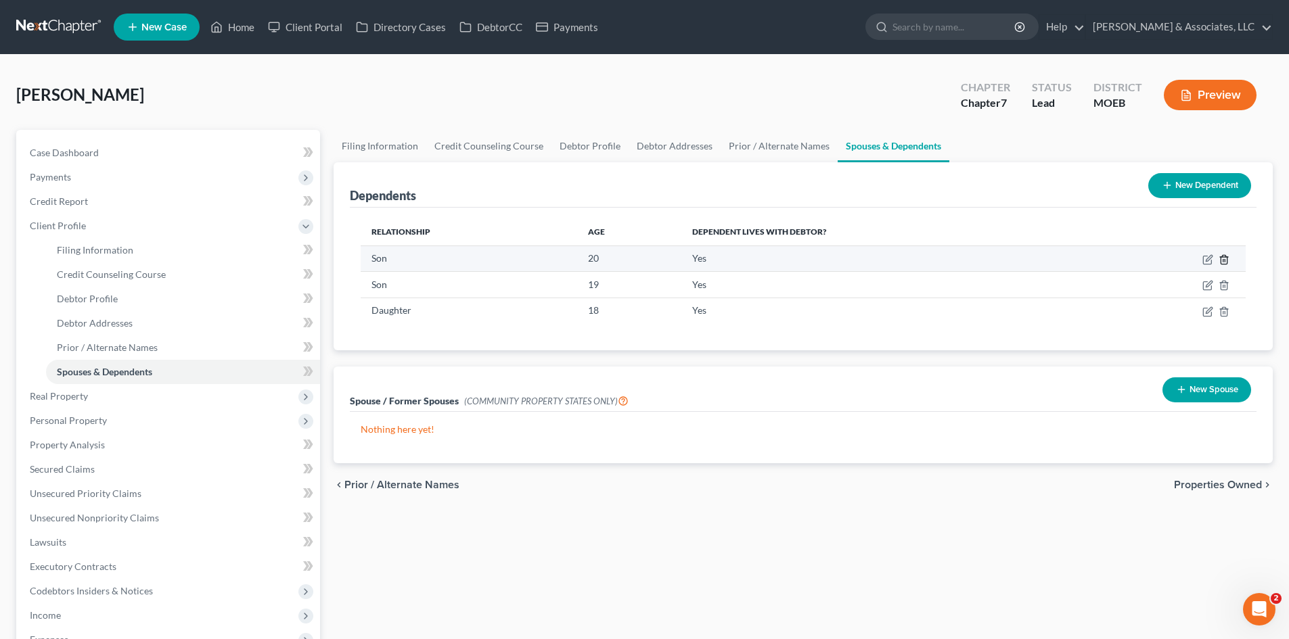
click at [1222, 258] on icon "button" at bounding box center [1223, 259] width 11 height 11
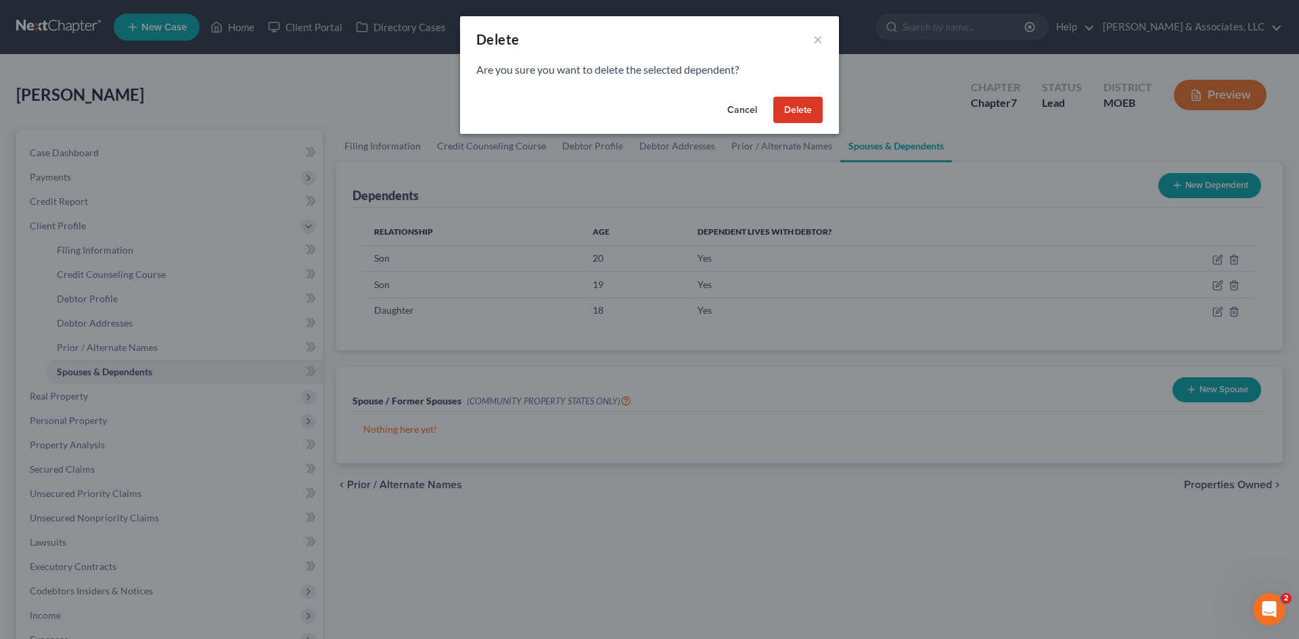
click at [810, 116] on button "Delete" at bounding box center [797, 110] width 49 height 27
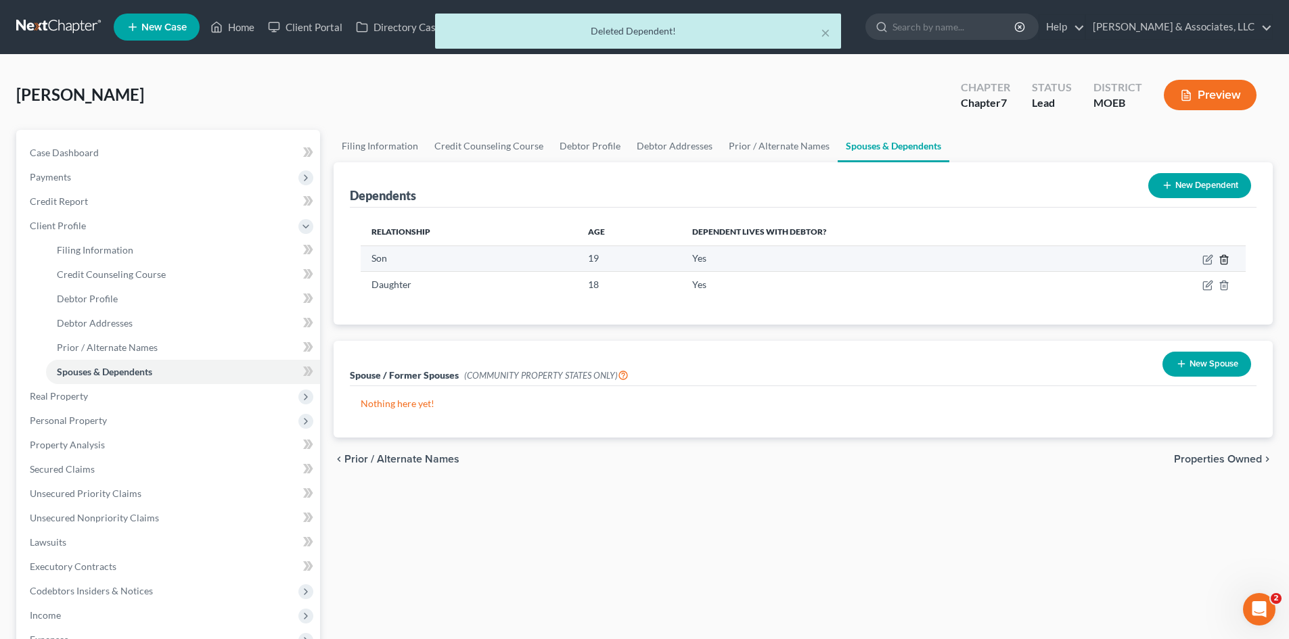
click at [1226, 259] on icon "button" at bounding box center [1223, 259] width 6 height 9
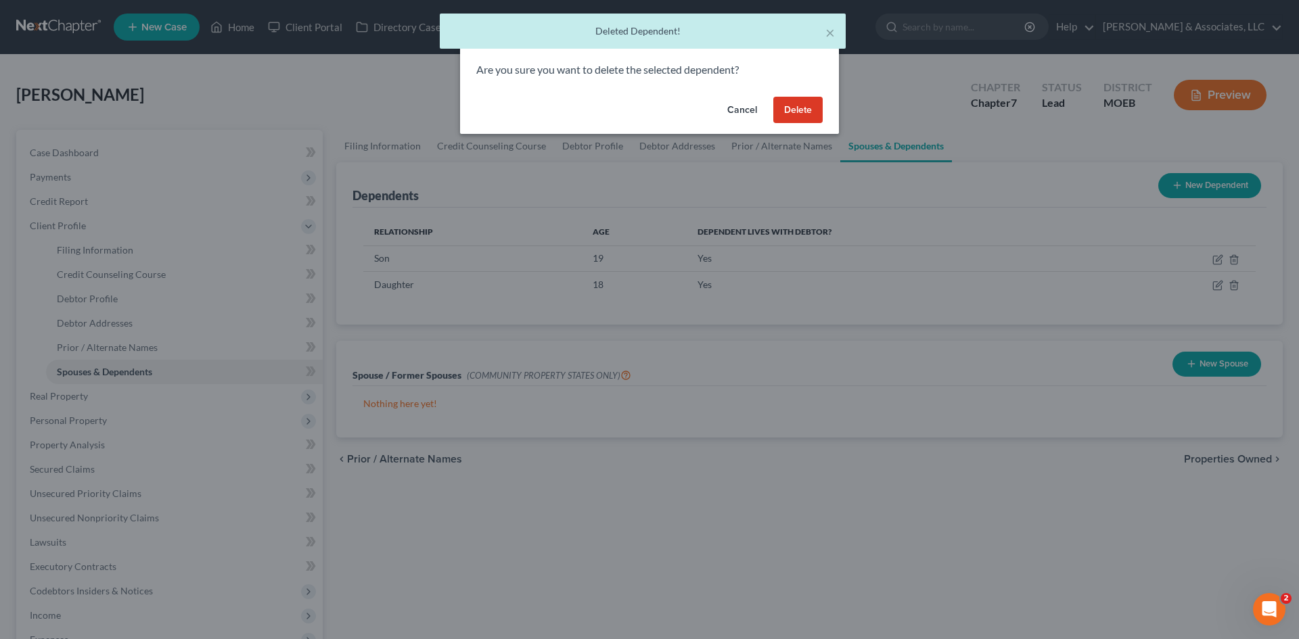
click at [812, 110] on button "Delete" at bounding box center [797, 110] width 49 height 27
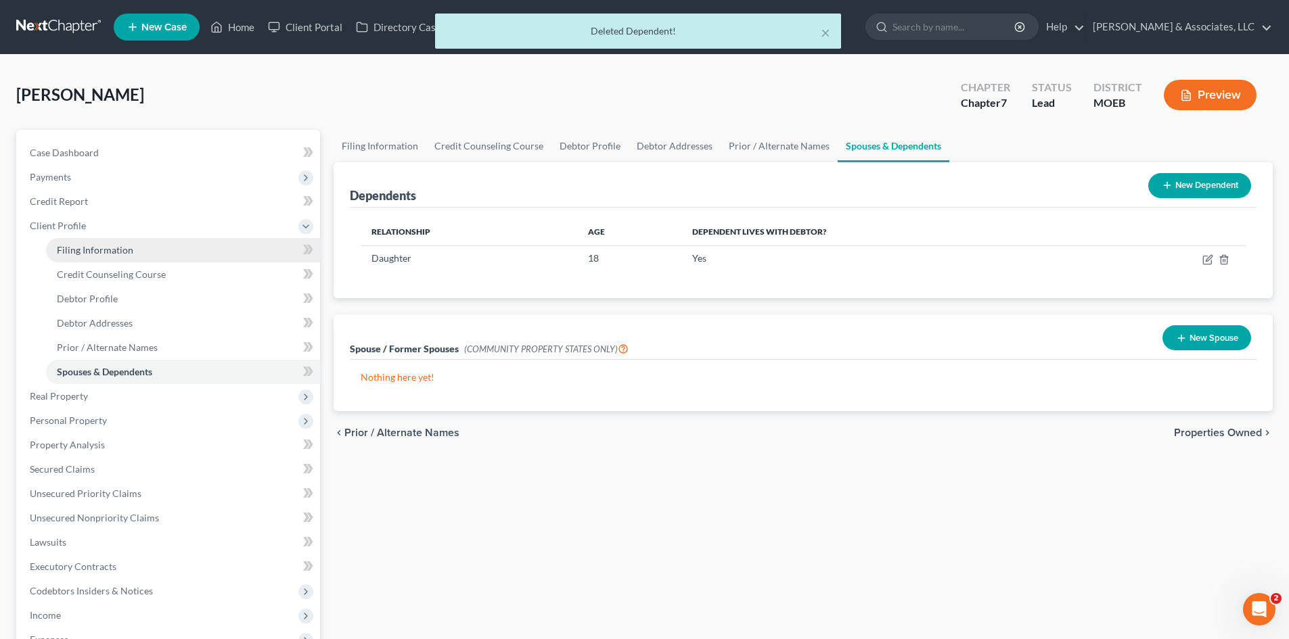
click at [106, 255] on span "Filing Information" at bounding box center [95, 250] width 76 height 12
select select "1"
select select "0"
select select "45"
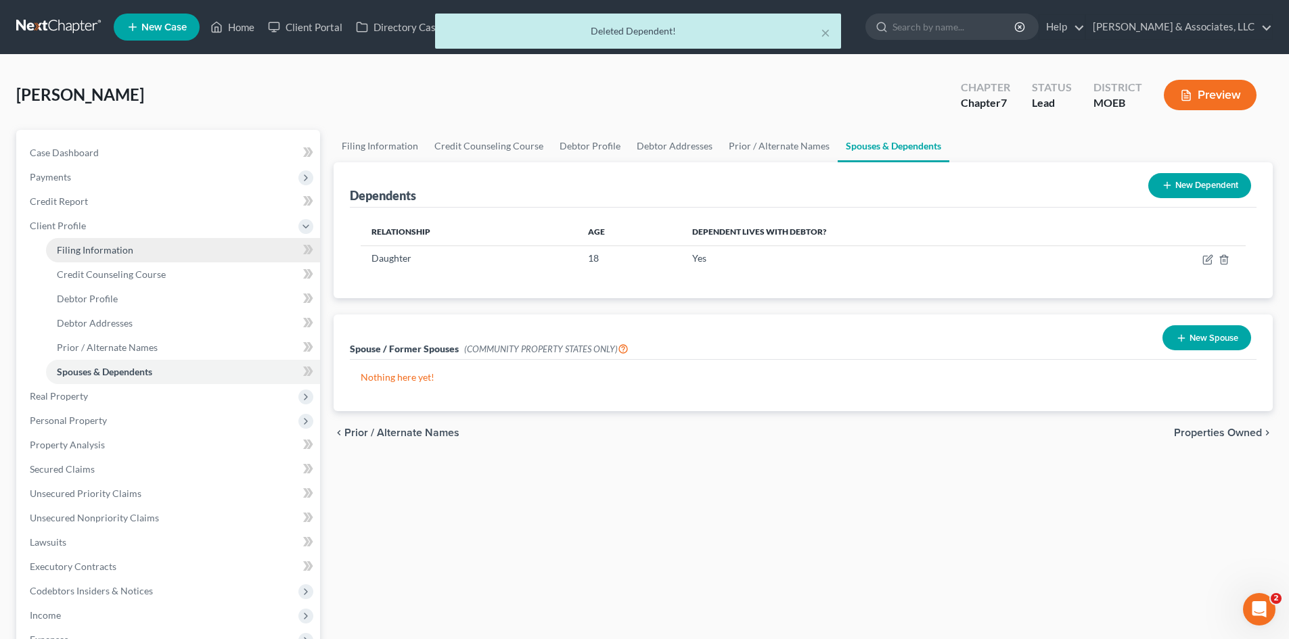
select select "0"
select select "26"
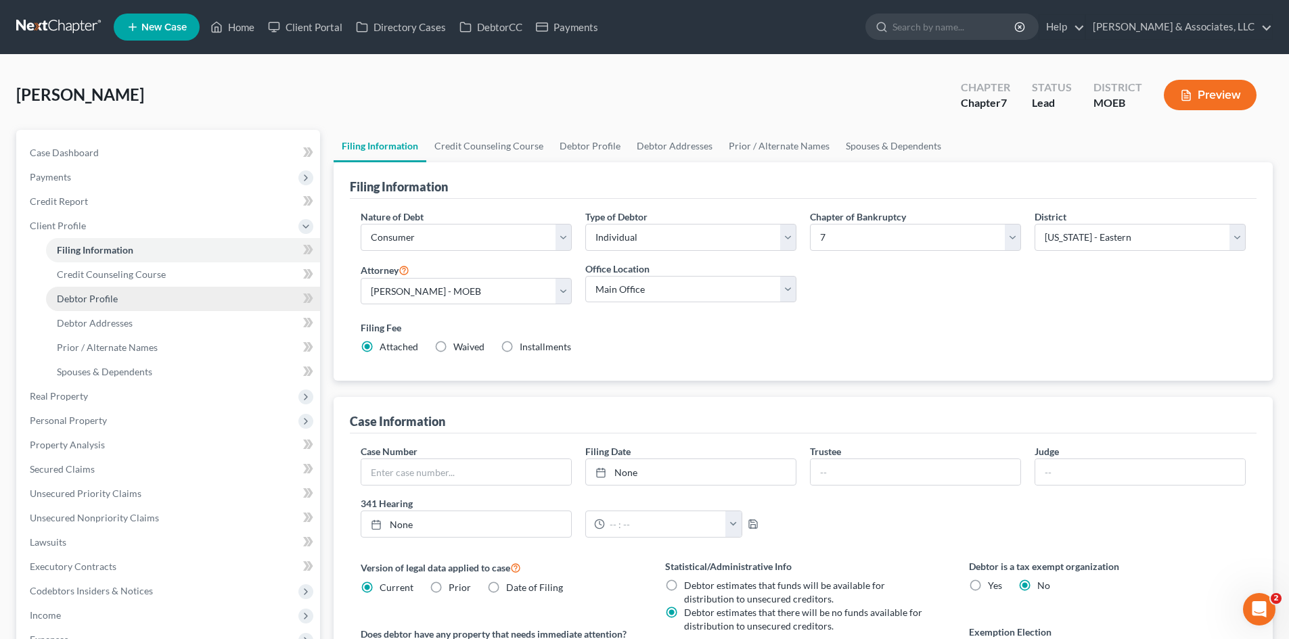
click at [114, 298] on span "Debtor Profile" at bounding box center [87, 299] width 61 height 12
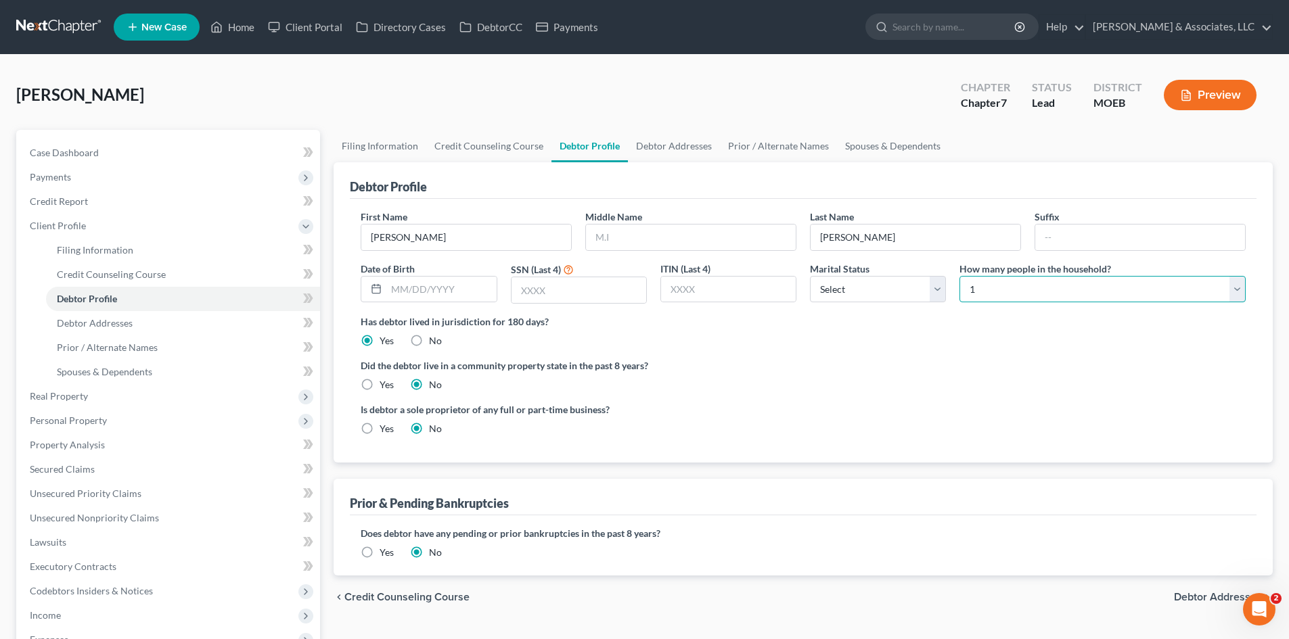
click at [1003, 290] on select "Select 1 2 3 4 5 6 7 8 9 10 11 12 13 14 15 16 17 18 19 20" at bounding box center [1102, 289] width 286 height 27
select select "1"
click at [959, 276] on select "Select 1 2 3 4 5 6 7 8 9 10 11 12 13 14 15 16 17 18 19 20" at bounding box center [1102, 289] width 286 height 27
click at [119, 364] on link "Spouses & Dependents" at bounding box center [183, 372] width 274 height 24
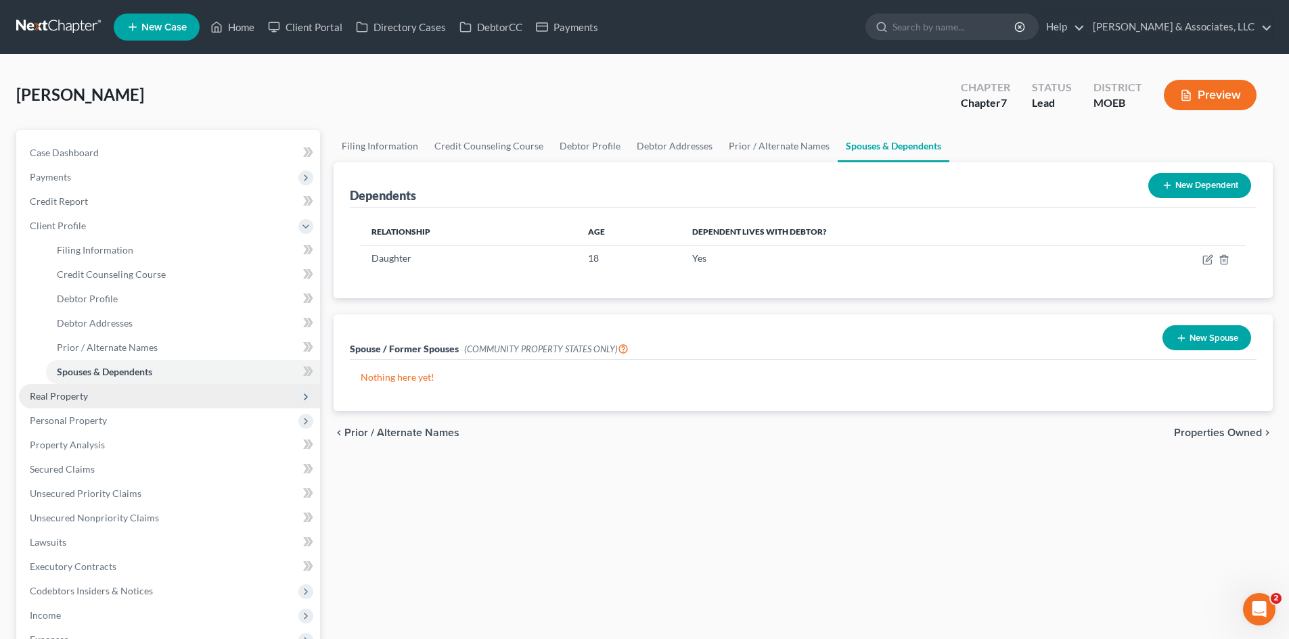
click at [44, 397] on span "Real Property" at bounding box center [59, 396] width 58 height 12
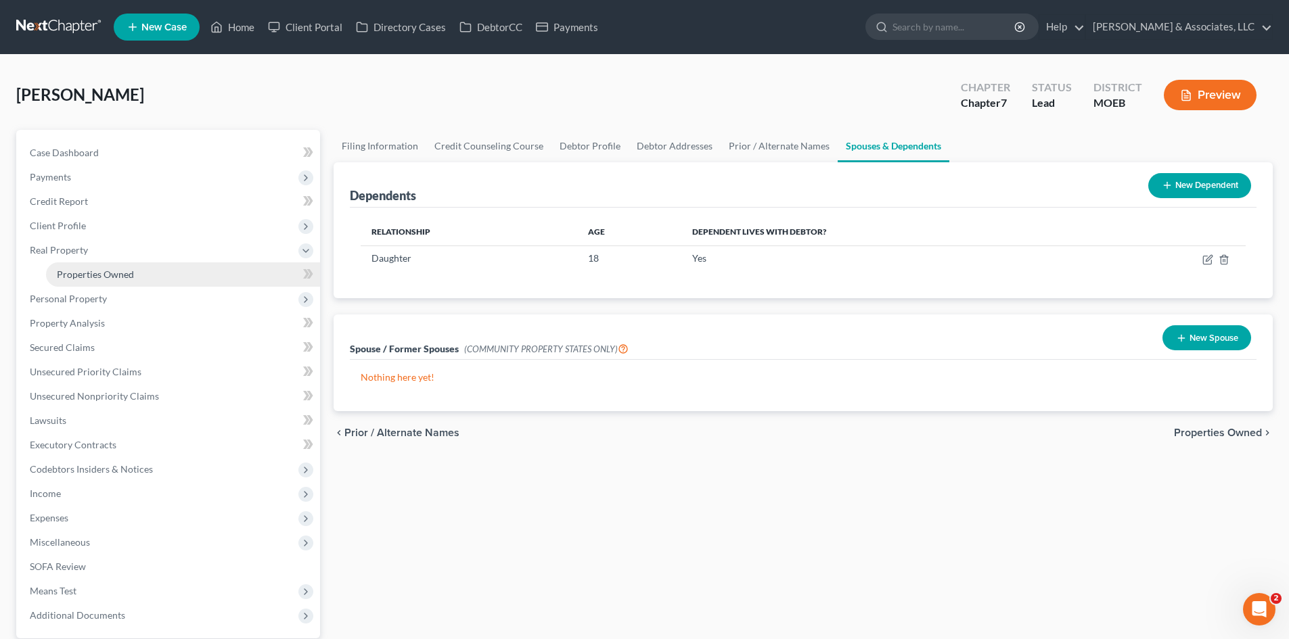
click at [87, 277] on span "Properties Owned" at bounding box center [95, 275] width 77 height 12
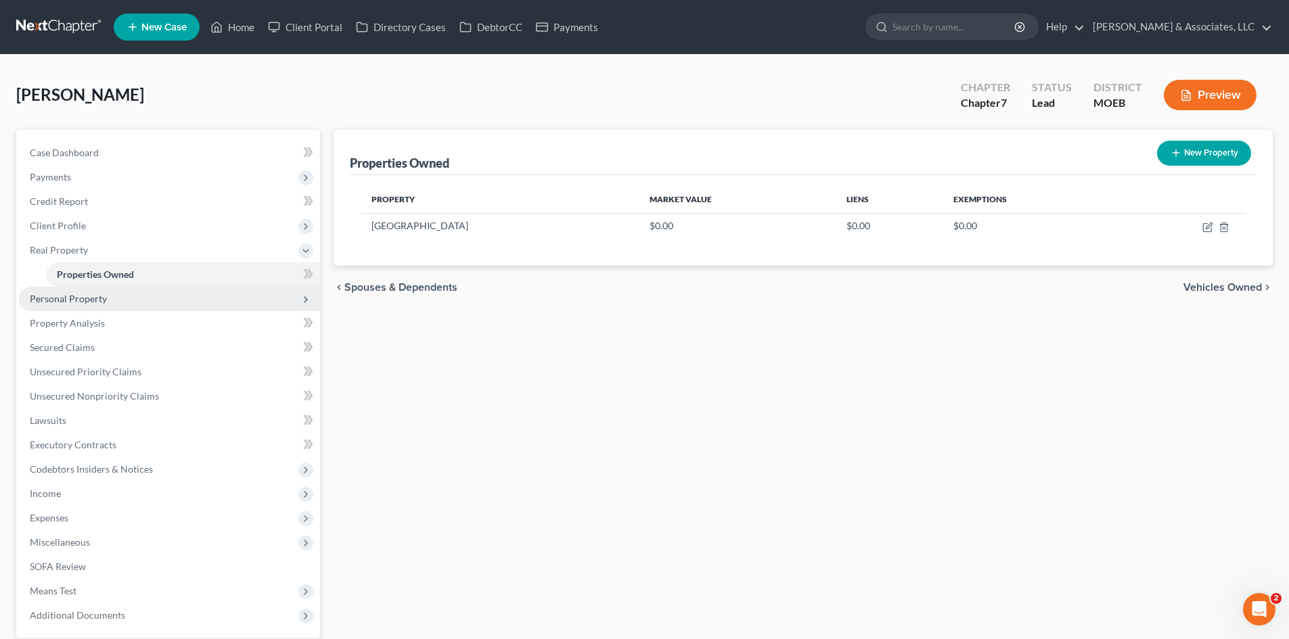
click at [60, 301] on span "Personal Property" at bounding box center [68, 299] width 77 height 12
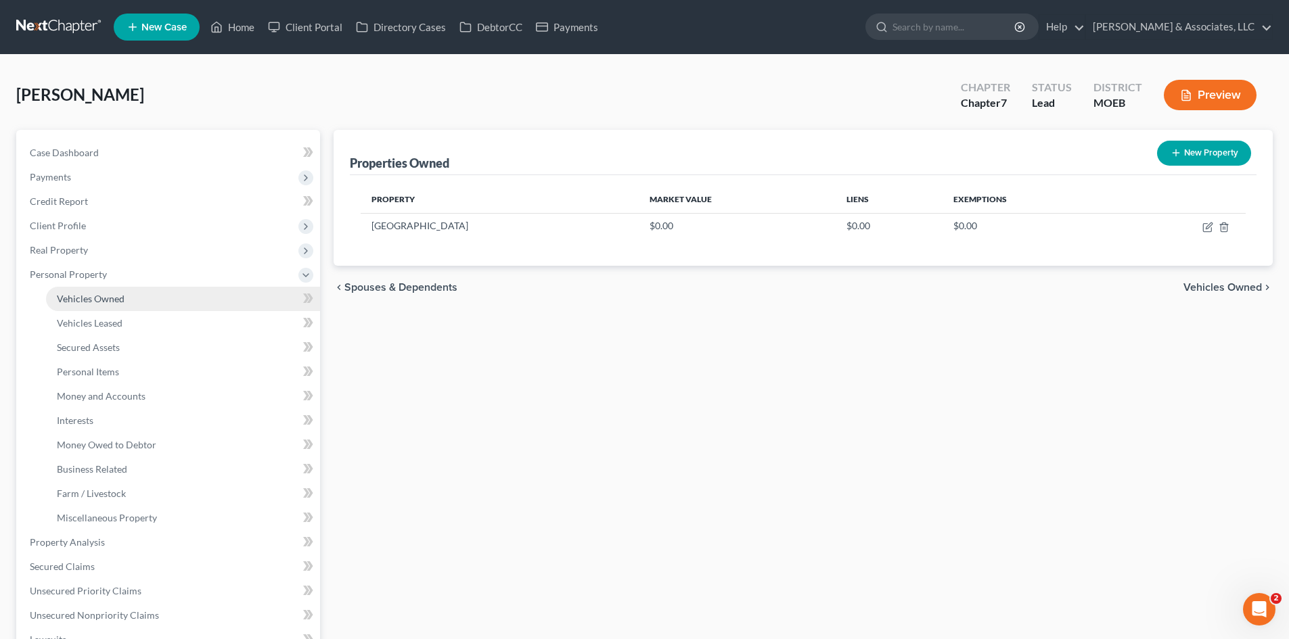
click at [86, 308] on link "Vehicles Owned" at bounding box center [183, 299] width 274 height 24
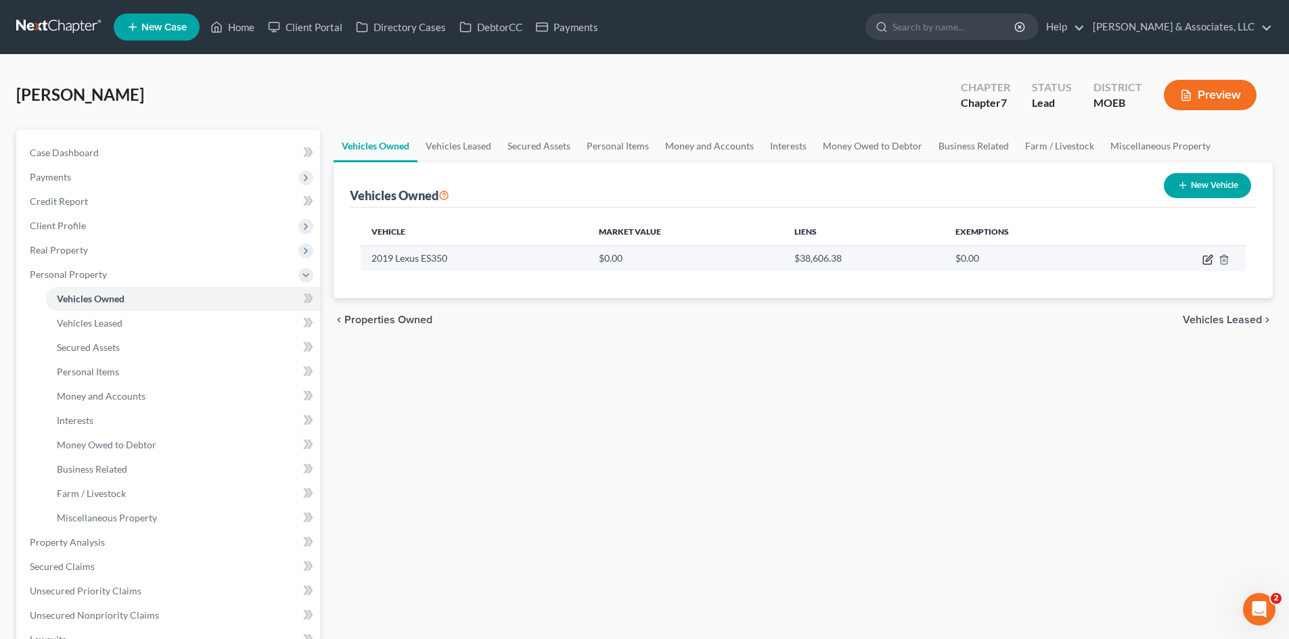
click at [1209, 257] on icon "button" at bounding box center [1208, 258] width 6 height 6
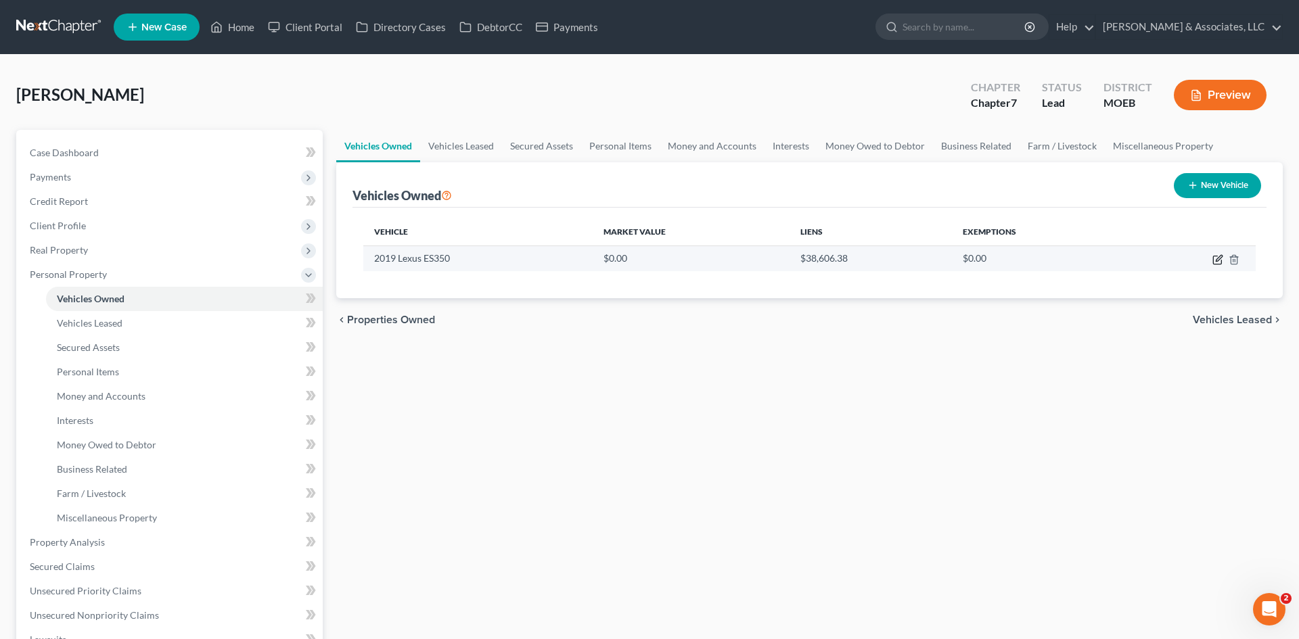
select select "0"
select select "7"
select select "0"
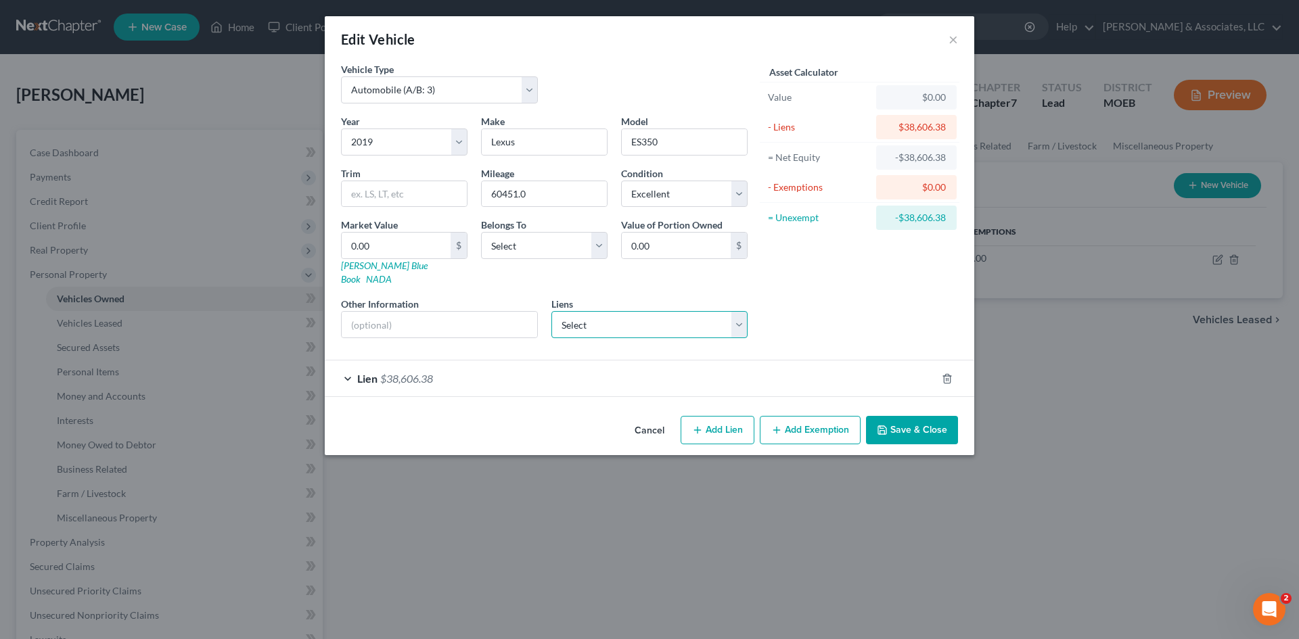
click at [658, 311] on select "Select Flagship Credit Accept - $37,761.00 Onemain - $16,448.00 Navy Fcu - $743…" at bounding box center [649, 324] width 197 height 27
select select "0"
click at [551, 311] on select "Select Flagship Credit Accept - $37,761.00 Onemain - $16,448.00 Navy Fcu - $743…" at bounding box center [649, 324] width 197 height 27
select select
select select "39"
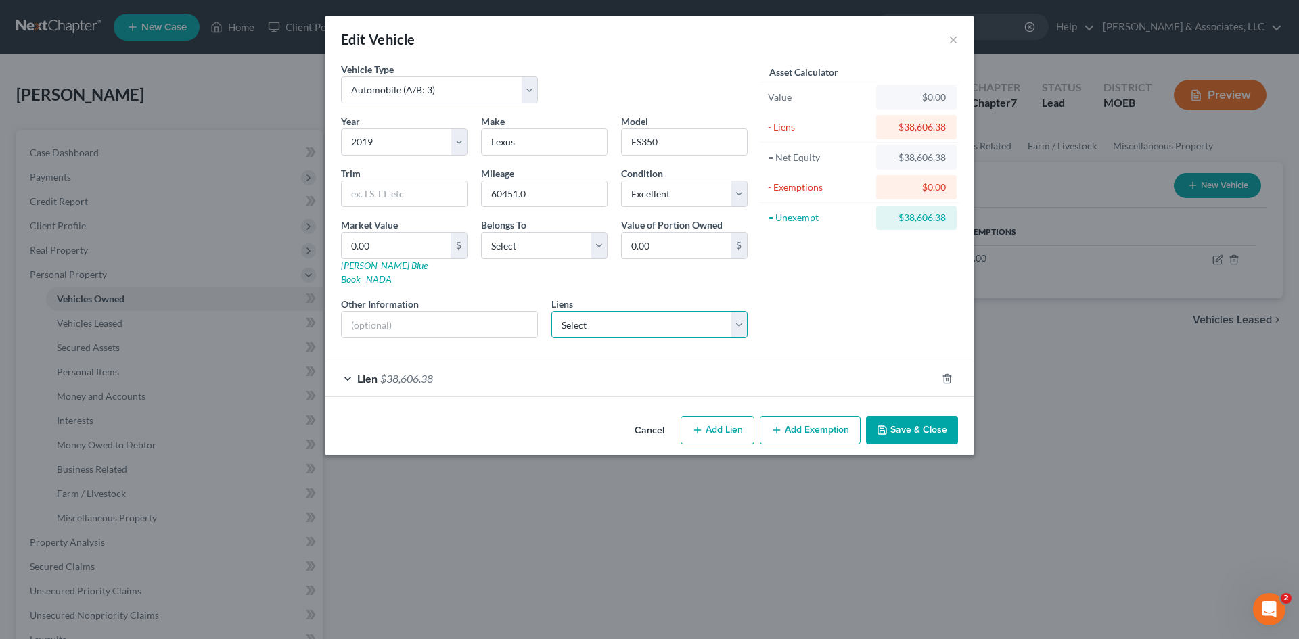
select select "0"
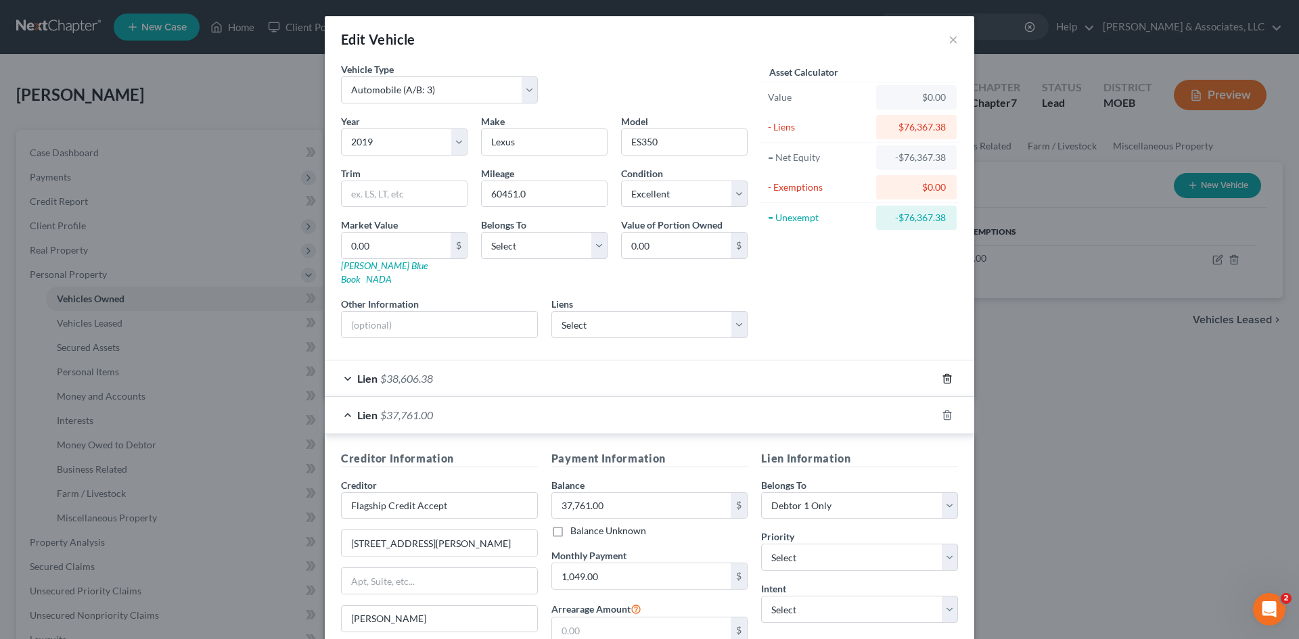
click at [942, 373] on icon "button" at bounding box center [947, 378] width 11 height 11
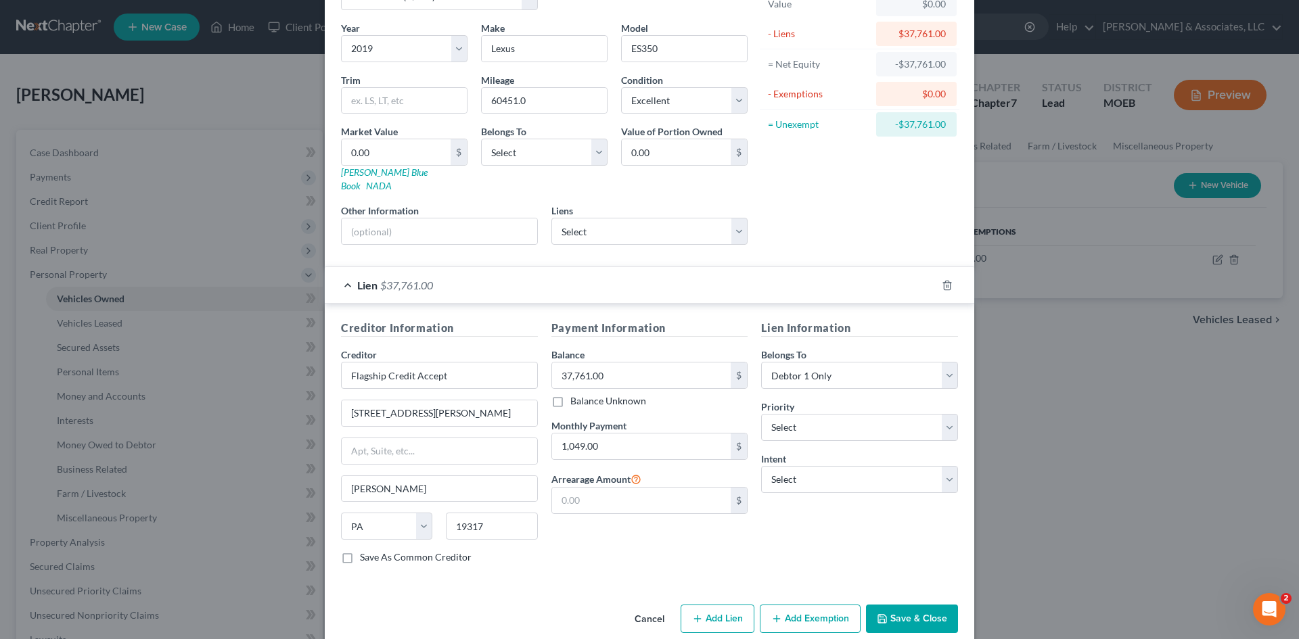
scroll to position [101, 0]
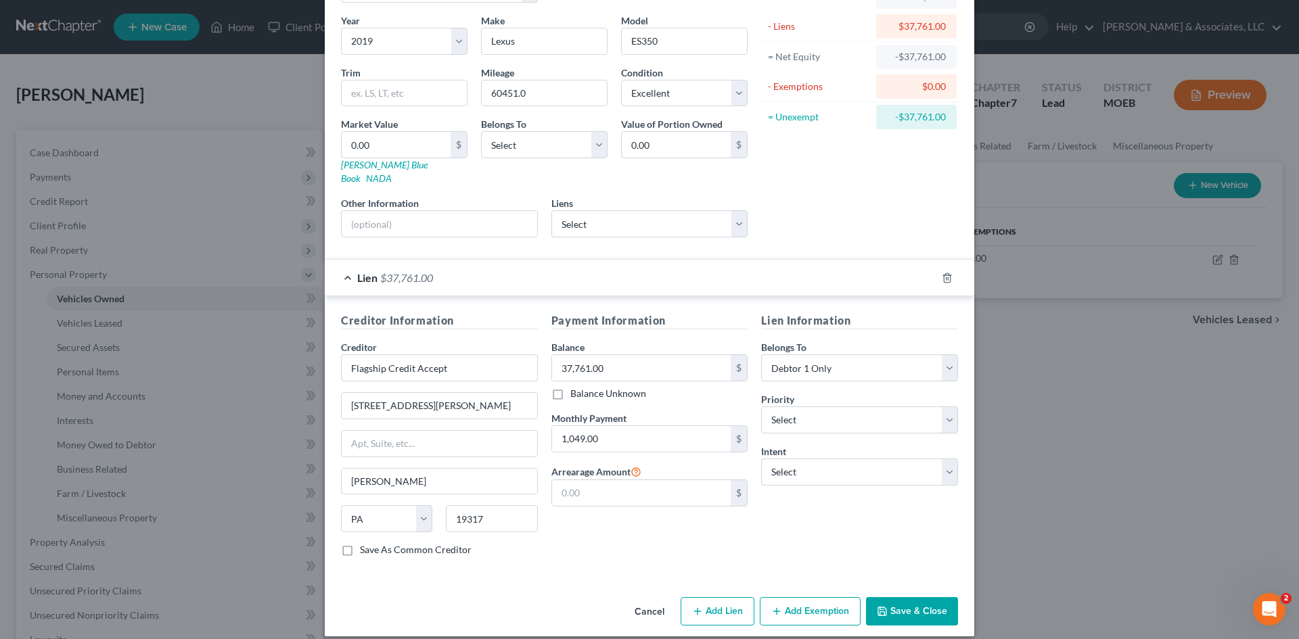
click at [904, 597] on button "Save & Close" at bounding box center [912, 611] width 92 height 28
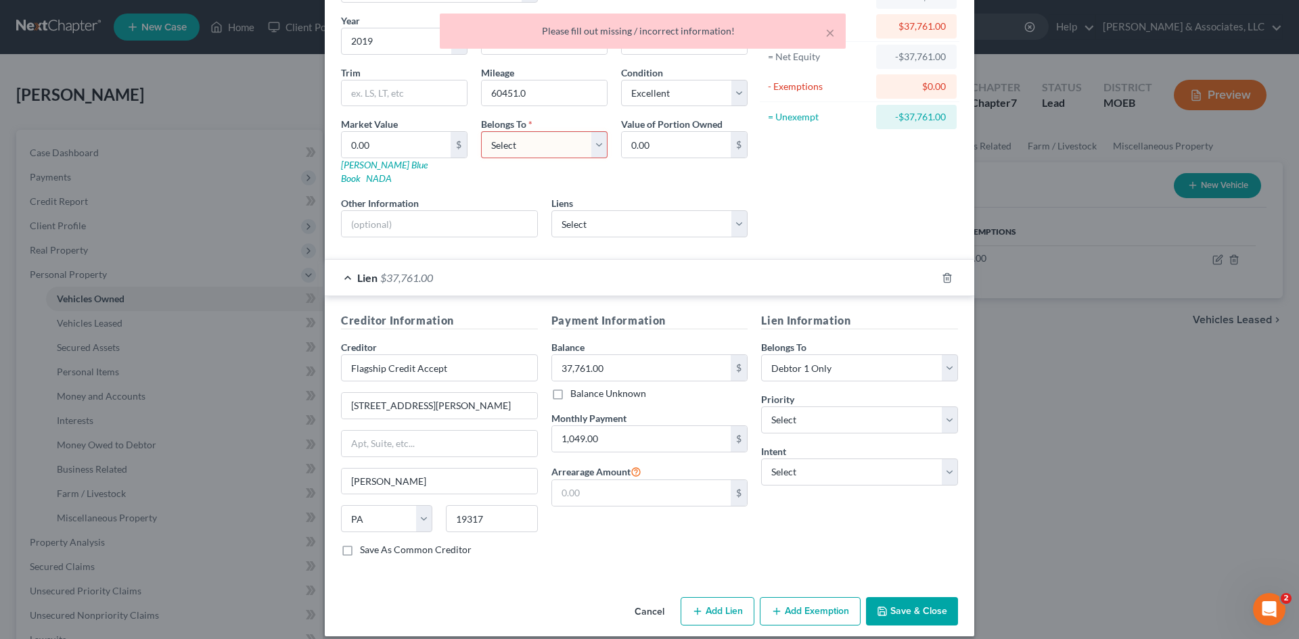
click at [591, 147] on select "Select Debtor 1 Only Debtor 2 Only Debtor 1 And Debtor 2 Only At Least One Of T…" at bounding box center [544, 144] width 127 height 27
select select "0"
click at [481, 131] on select "Select Debtor 1 Only Debtor 2 Only Debtor 1 And Debtor 2 Only At Least One Of T…" at bounding box center [544, 144] width 127 height 27
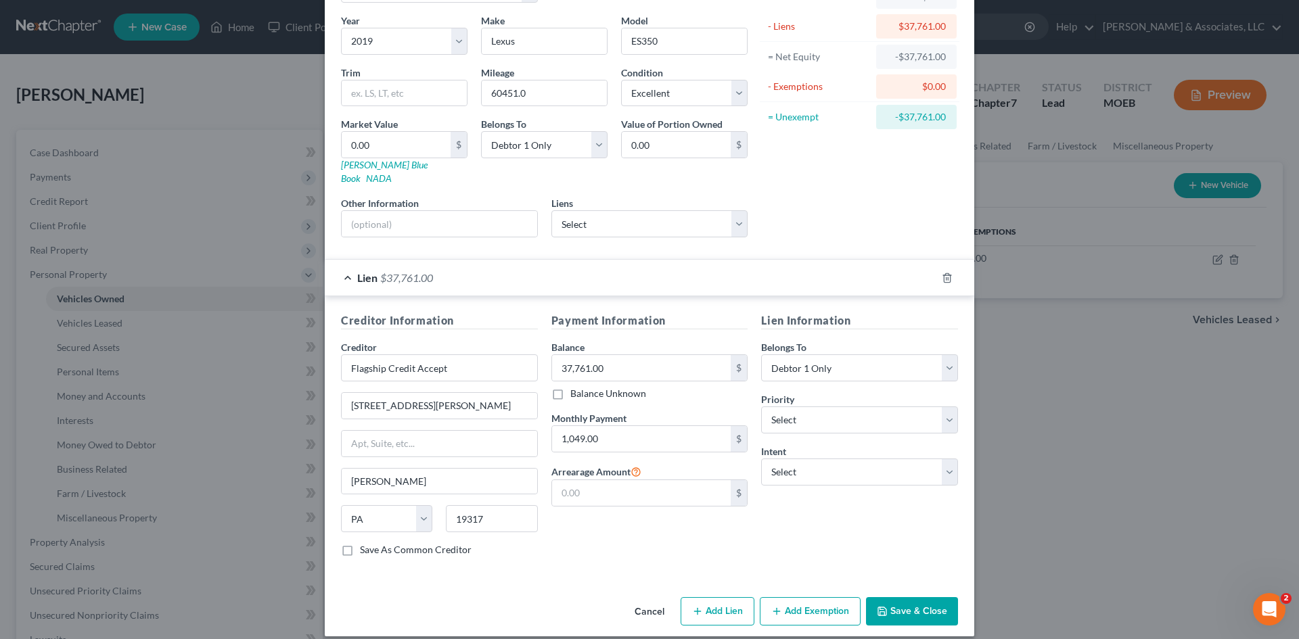
click at [202, 259] on div "Edit Vehicle × Vehicle Type Select Automobile (A/B: 3) Truck (A/B: 3) Trailer (…" at bounding box center [649, 319] width 1299 height 639
click at [912, 597] on button "Save & Close" at bounding box center [912, 611] width 92 height 28
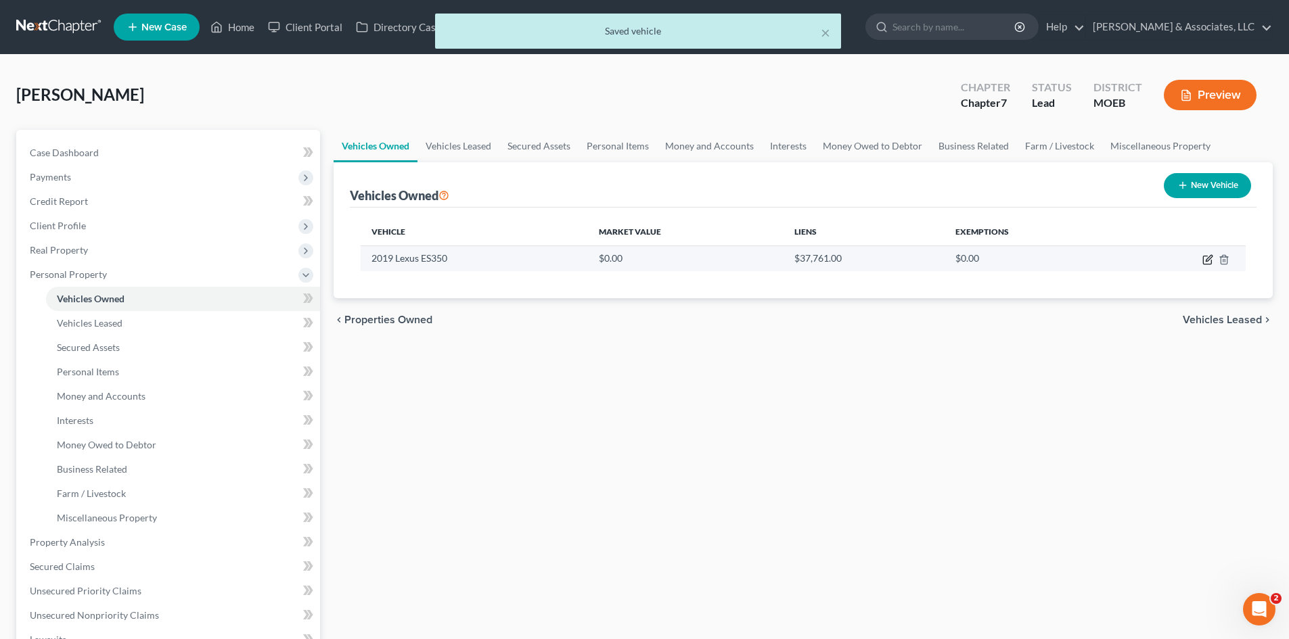
click at [1208, 258] on icon "button" at bounding box center [1208, 258] width 6 height 6
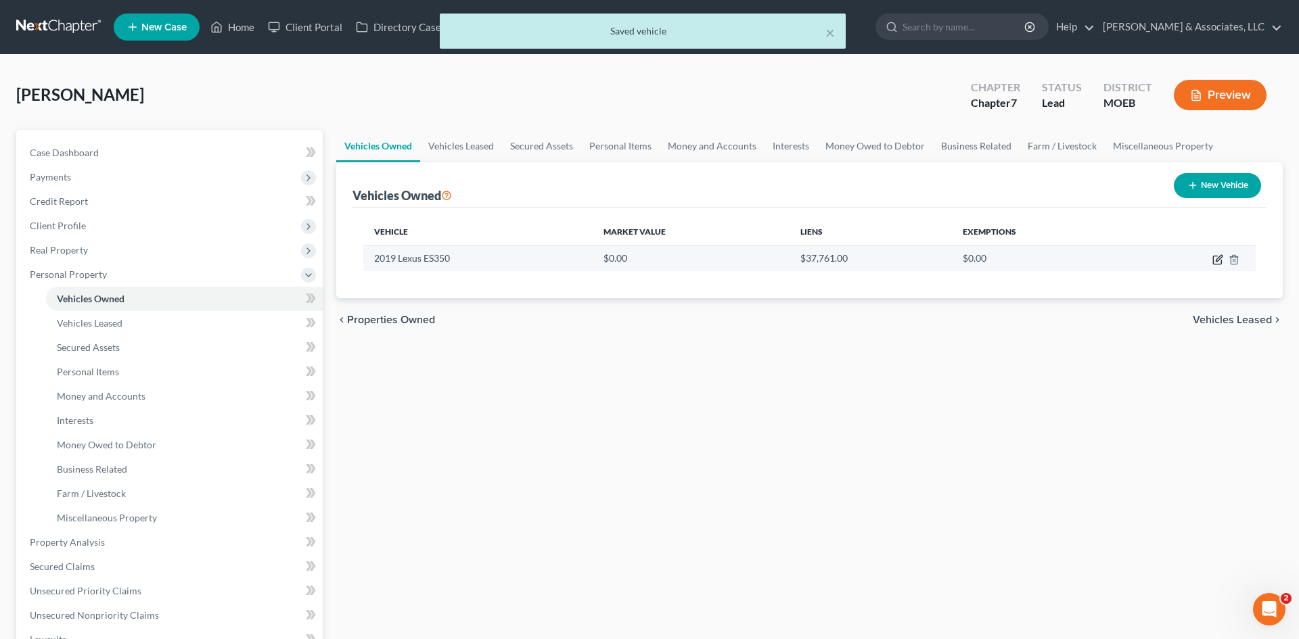
select select "0"
select select "7"
select select "0"
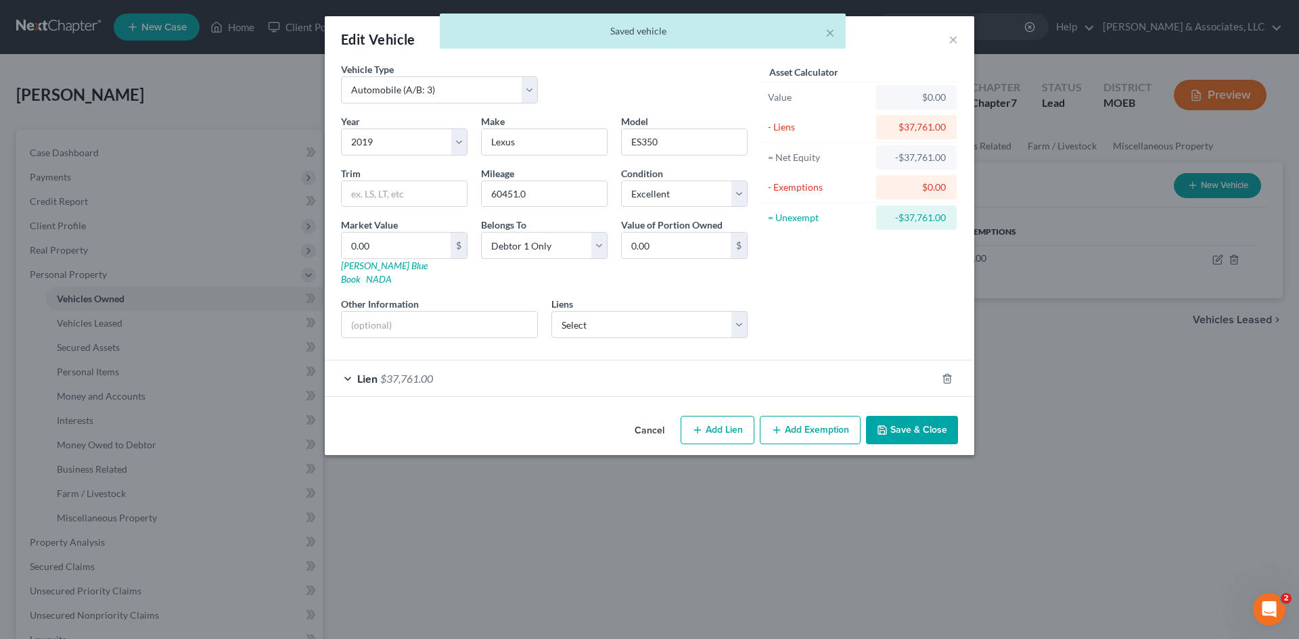
click at [353, 369] on div "Lien $37,761.00" at bounding box center [631, 379] width 612 height 36
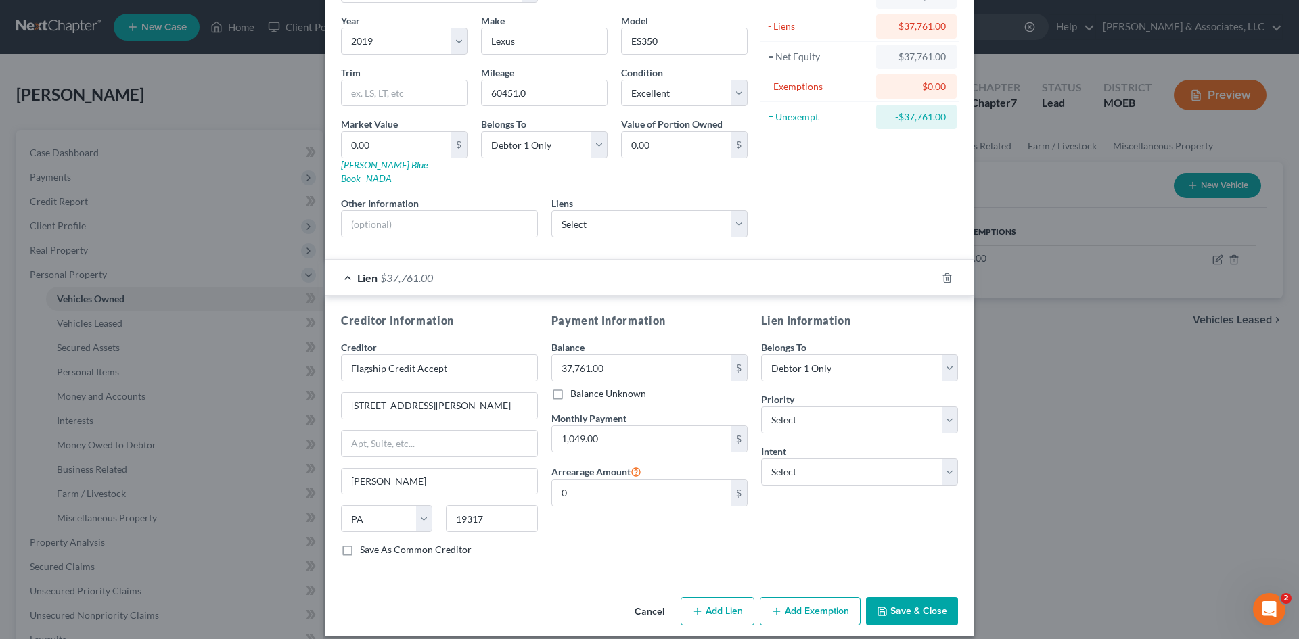
click at [903, 597] on button "Save & Close" at bounding box center [912, 611] width 92 height 28
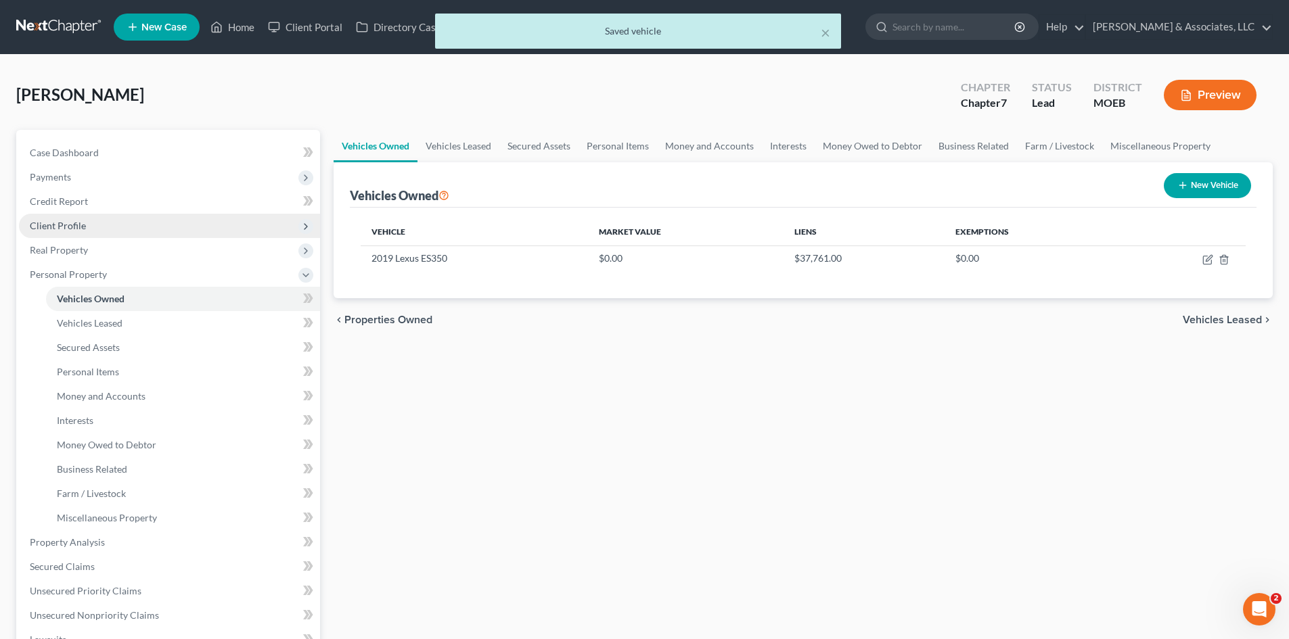
click at [58, 227] on span "Client Profile" at bounding box center [58, 226] width 56 height 12
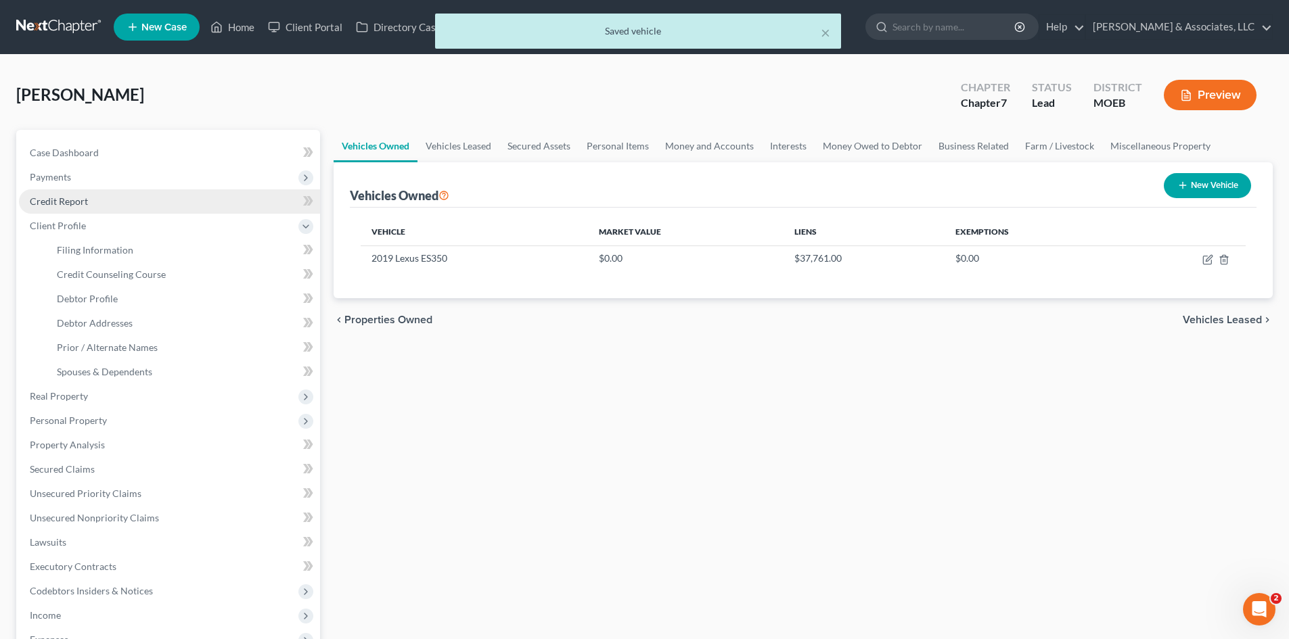
click at [56, 200] on span "Credit Report" at bounding box center [59, 202] width 58 height 12
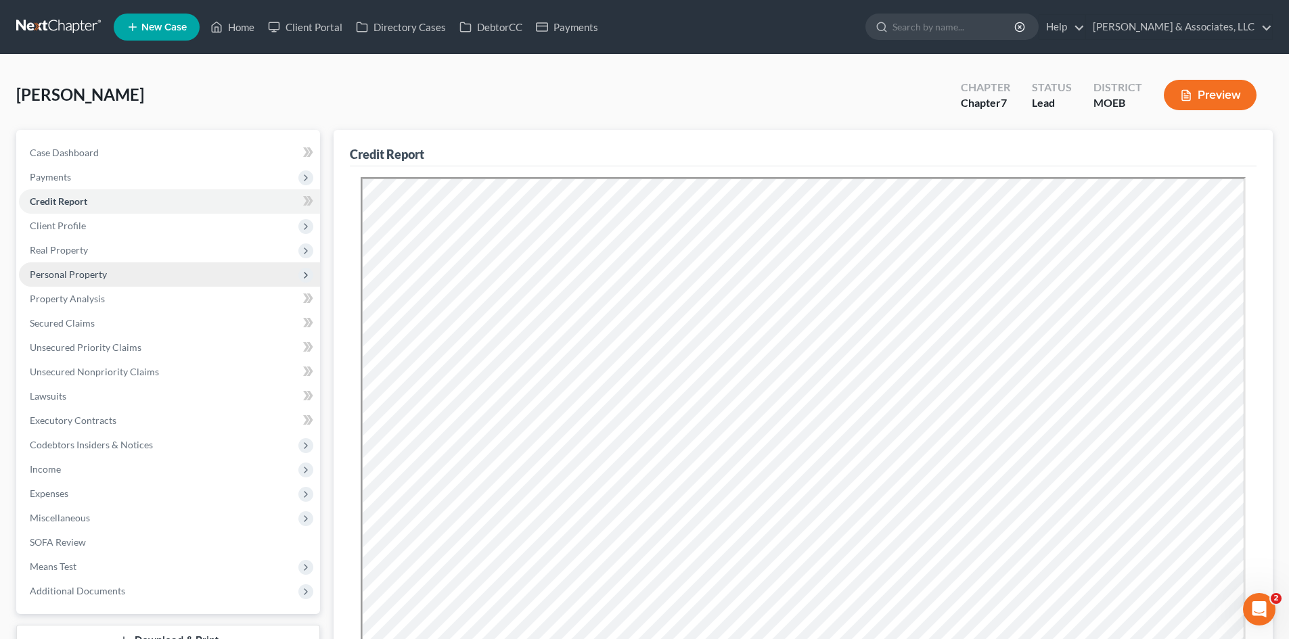
click at [56, 274] on span "Personal Property" at bounding box center [68, 275] width 77 height 12
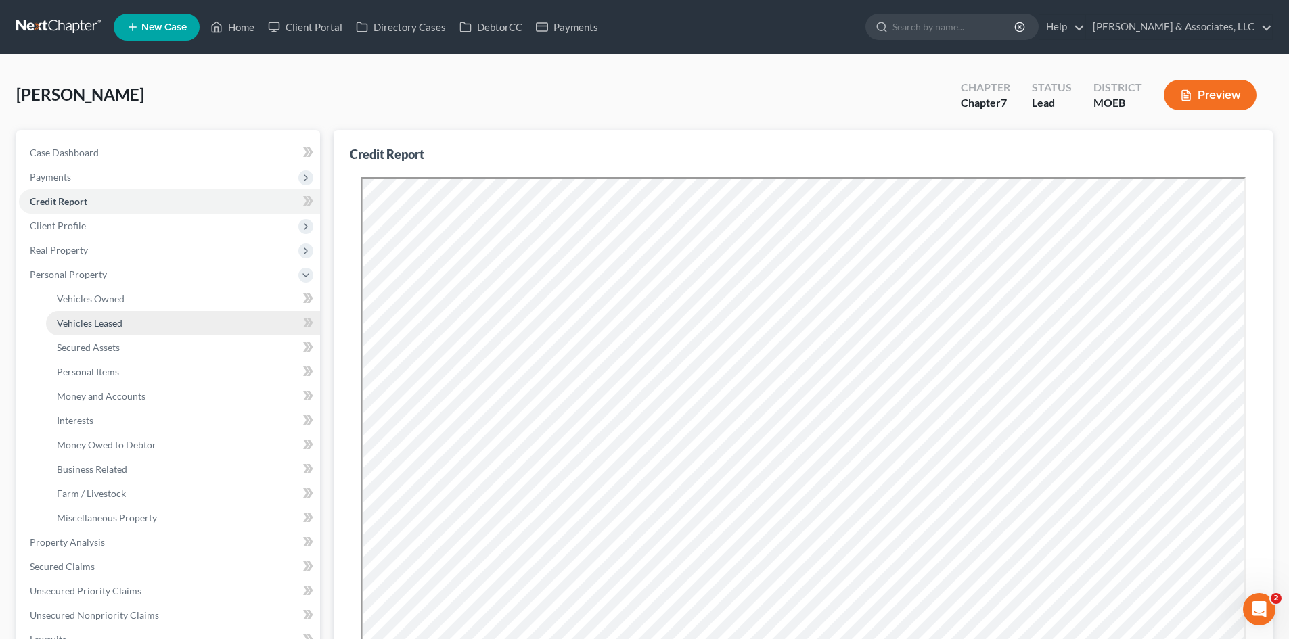
click at [102, 322] on span "Vehicles Leased" at bounding box center [90, 323] width 66 height 12
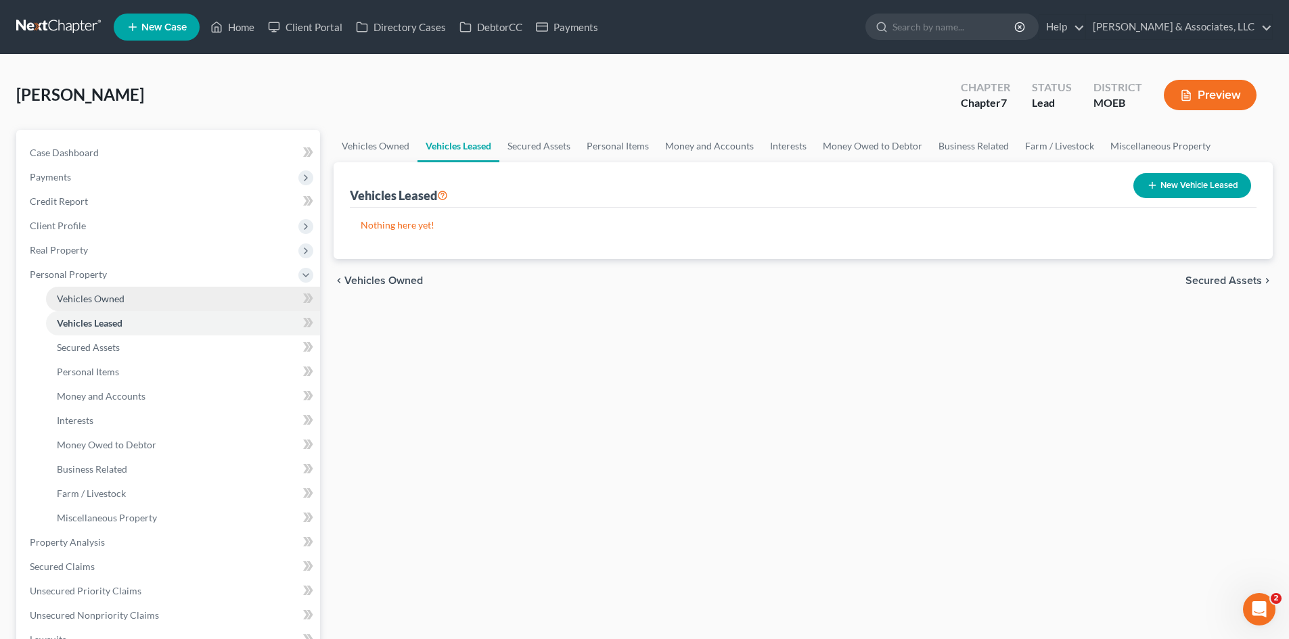
click at [110, 293] on span "Vehicles Owned" at bounding box center [91, 299] width 68 height 12
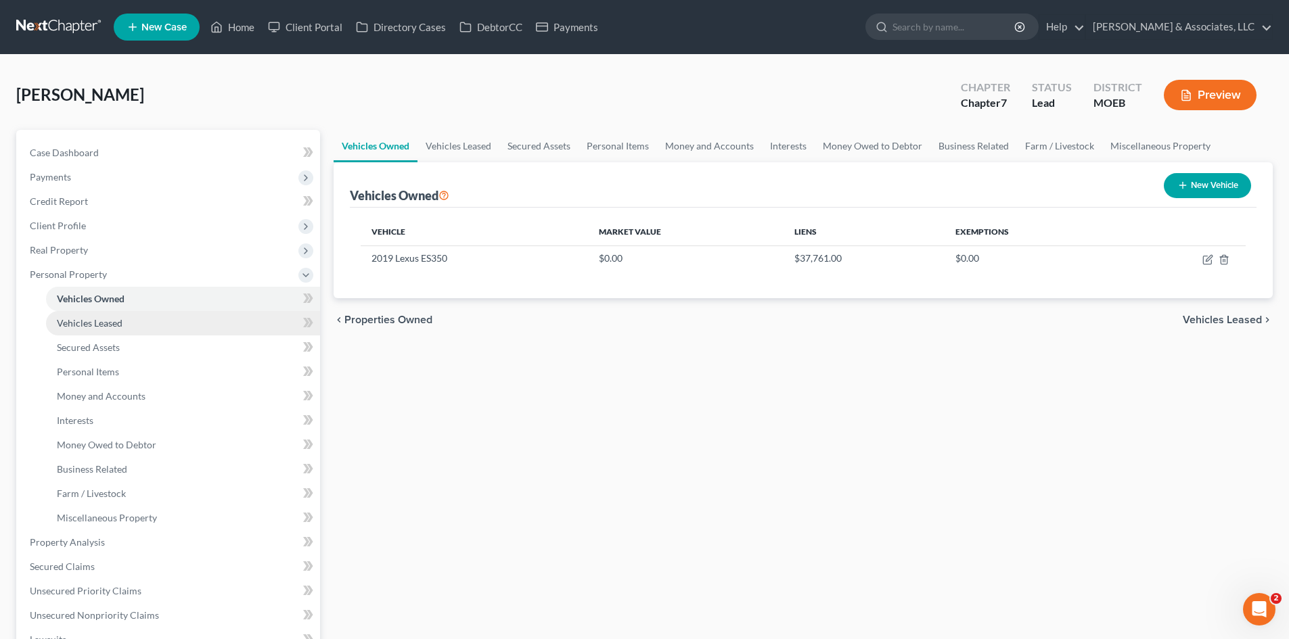
click at [120, 325] on span "Vehicles Leased" at bounding box center [90, 323] width 66 height 12
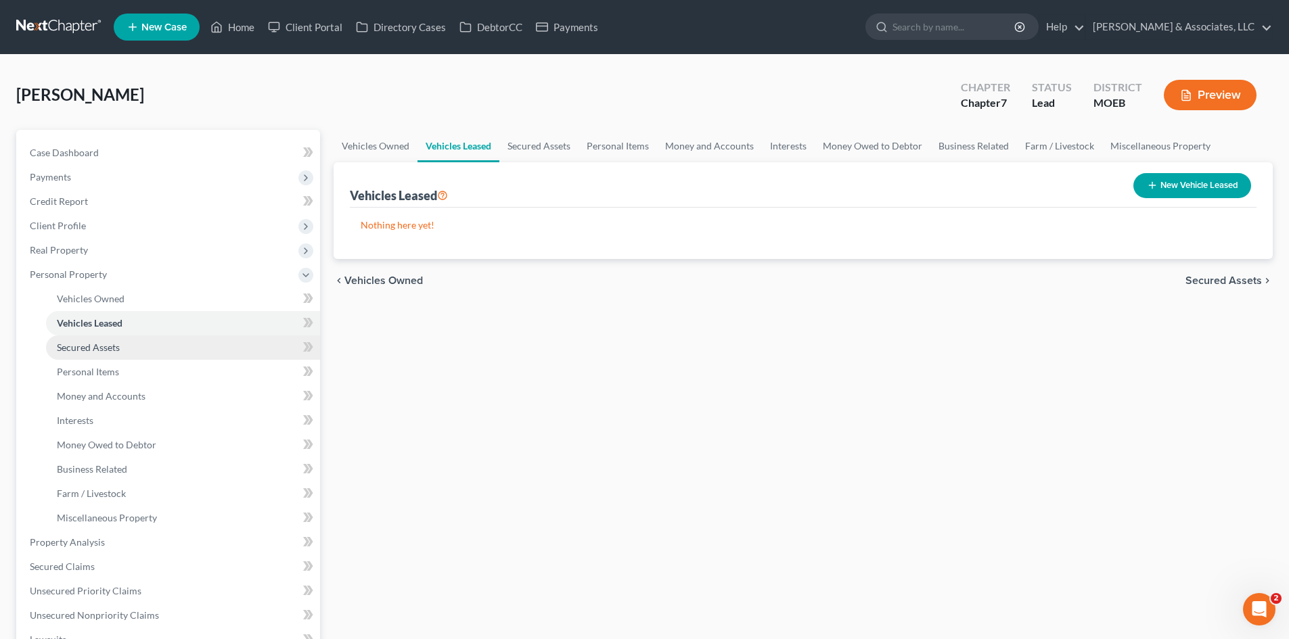
click at [112, 352] on span "Secured Assets" at bounding box center [88, 348] width 63 height 12
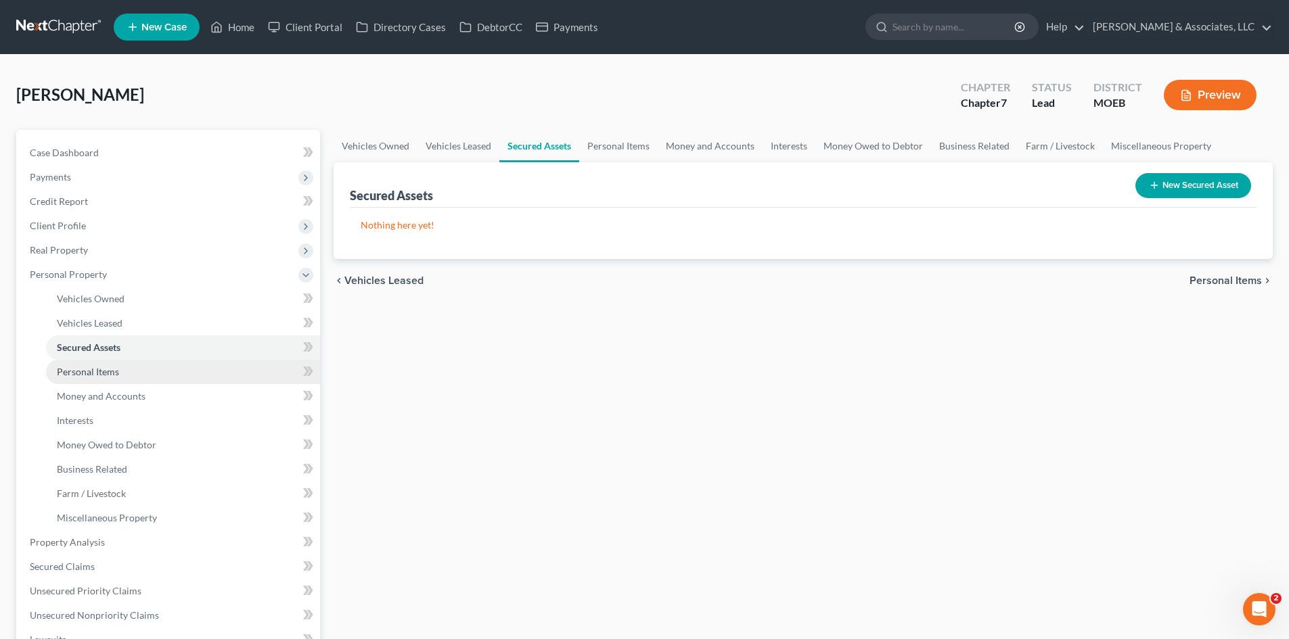
click at [103, 377] on span "Personal Items" at bounding box center [88, 372] width 62 height 12
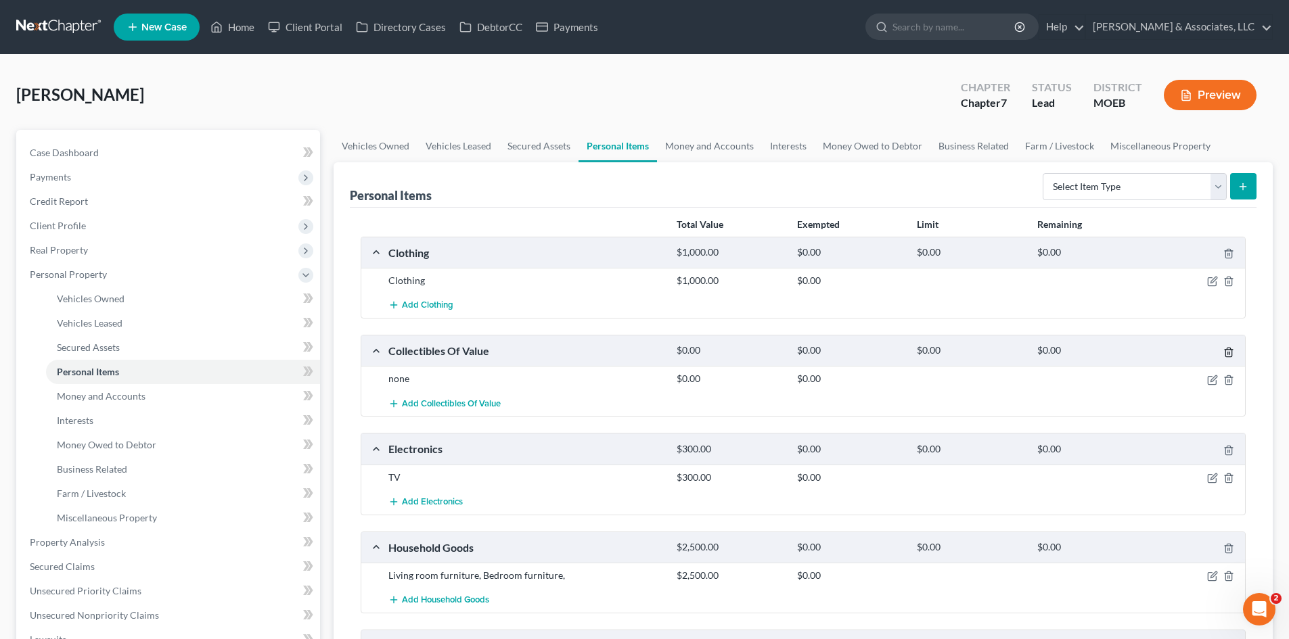
click at [1226, 349] on icon "button" at bounding box center [1228, 352] width 11 height 11
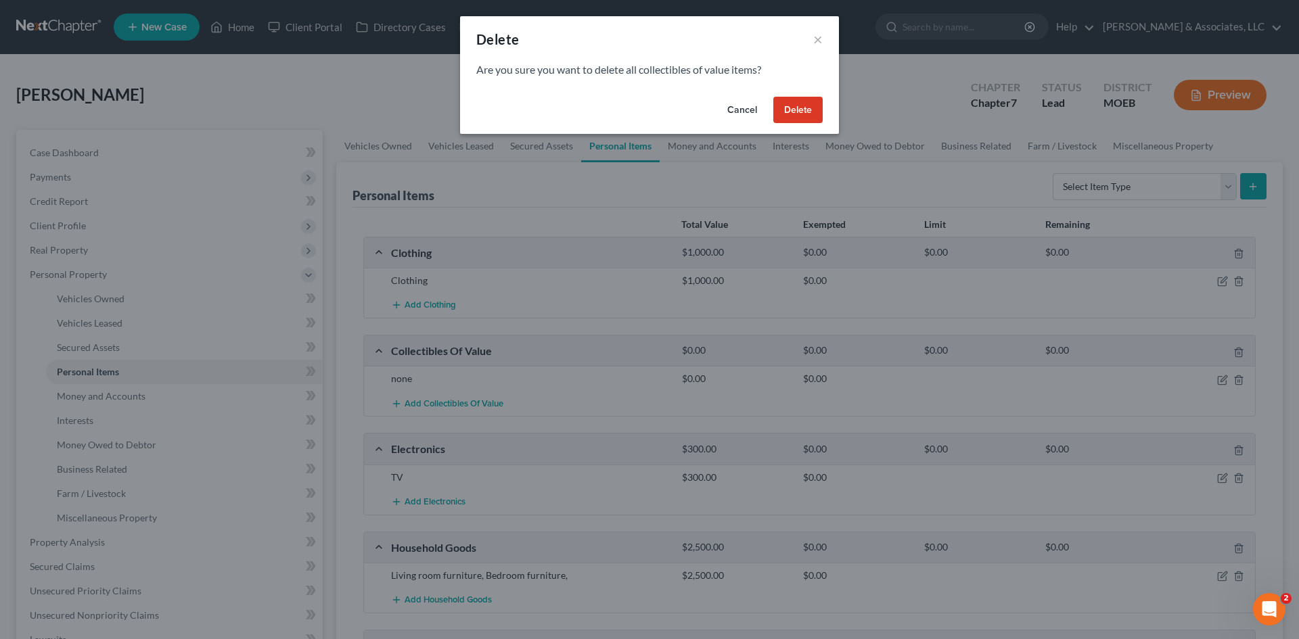
click at [806, 113] on button "Delete" at bounding box center [797, 110] width 49 height 27
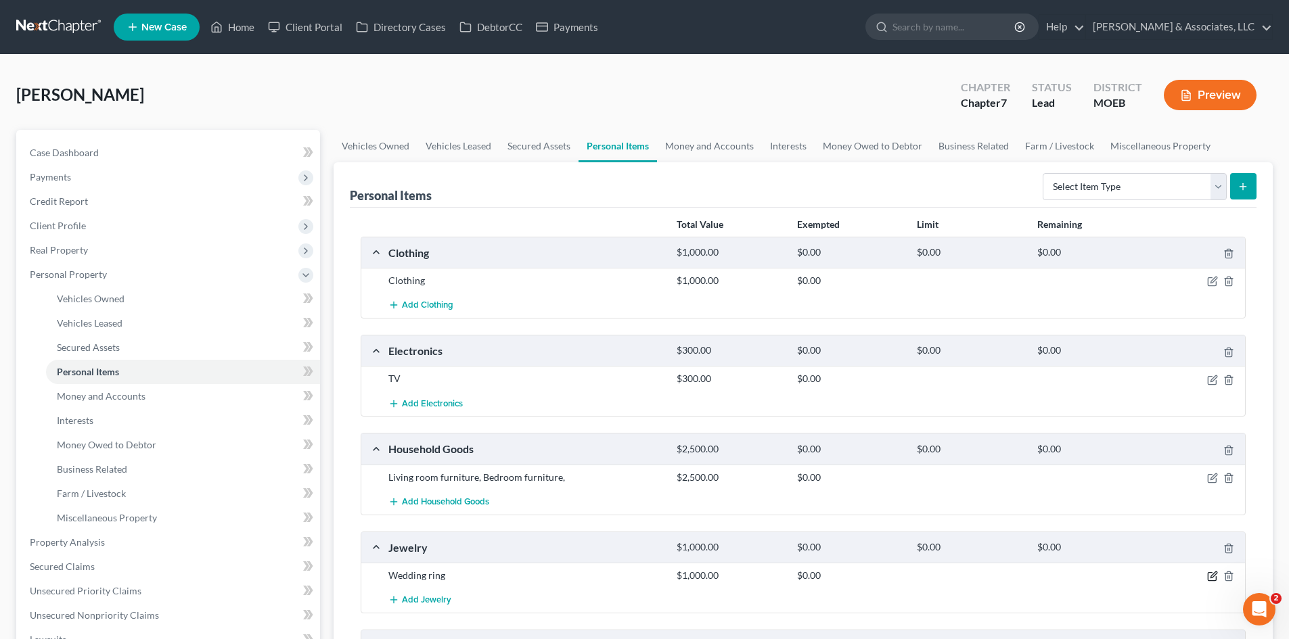
click at [1211, 576] on icon "button" at bounding box center [1213, 575] width 6 height 6
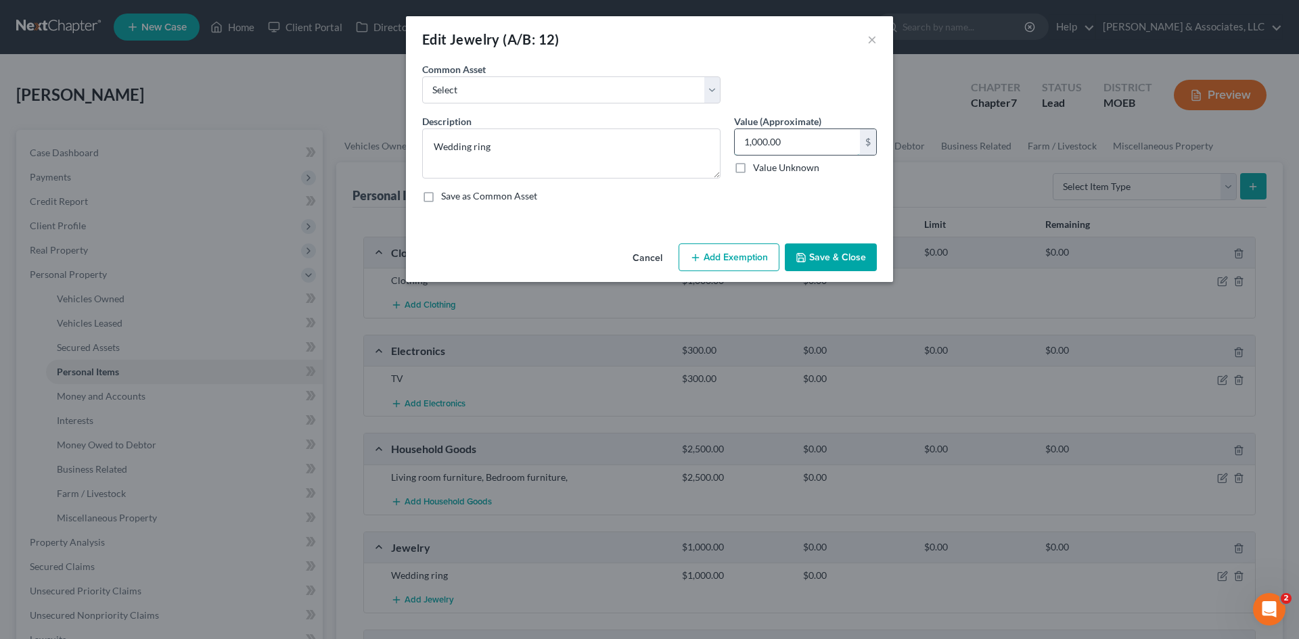
click at [789, 140] on input "1,000.00" at bounding box center [797, 142] width 125 height 26
type input "500.00"
click at [728, 258] on button "Add Exemption" at bounding box center [729, 258] width 101 height 28
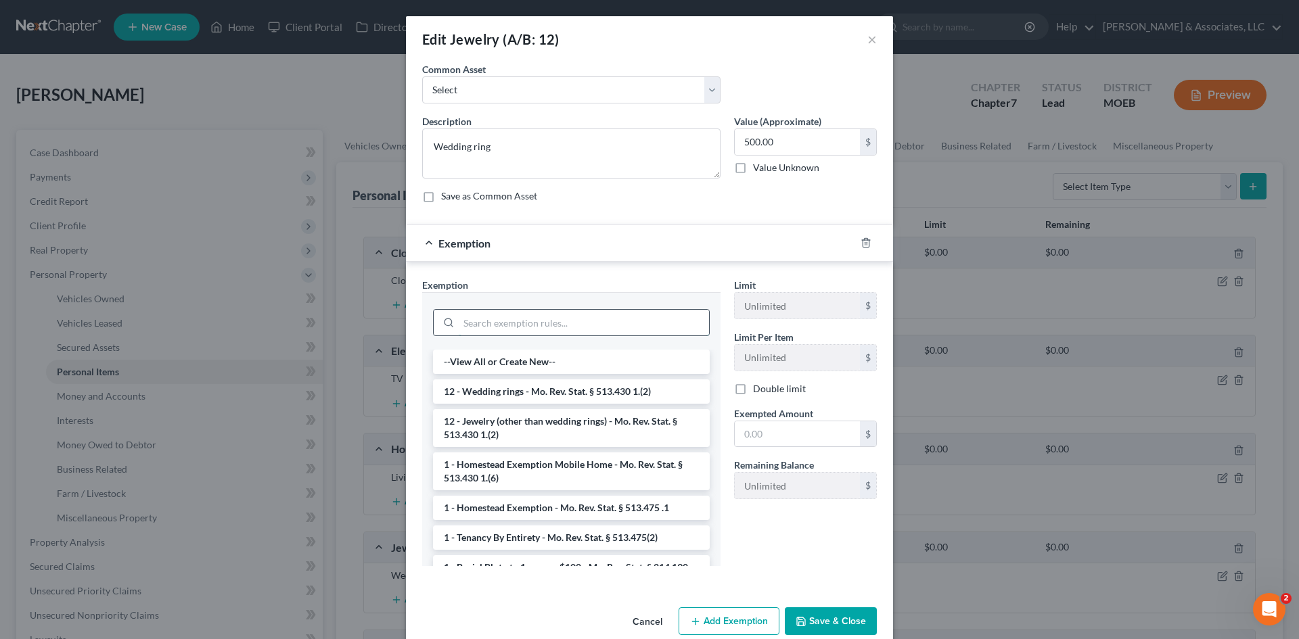
click at [616, 328] on input "search" at bounding box center [584, 323] width 250 height 26
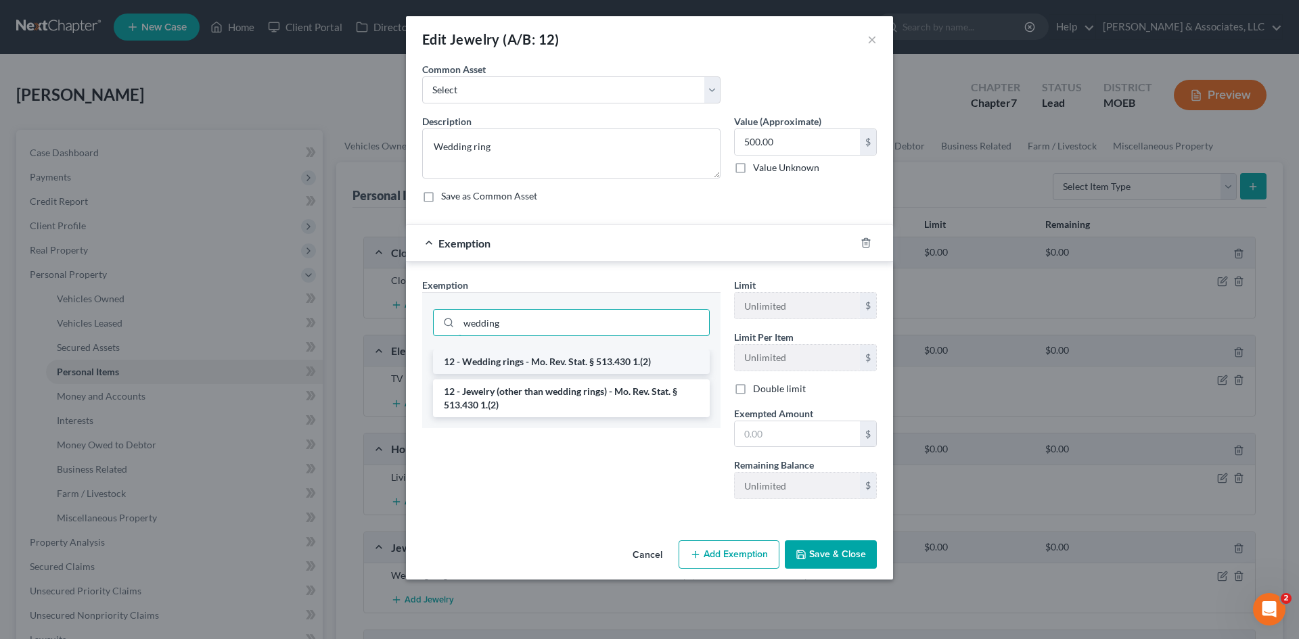
type input "wedding"
click at [608, 363] on li "12 - Wedding rings - Mo. Rev. Stat. § 513.430 1.(2)" at bounding box center [571, 362] width 277 height 24
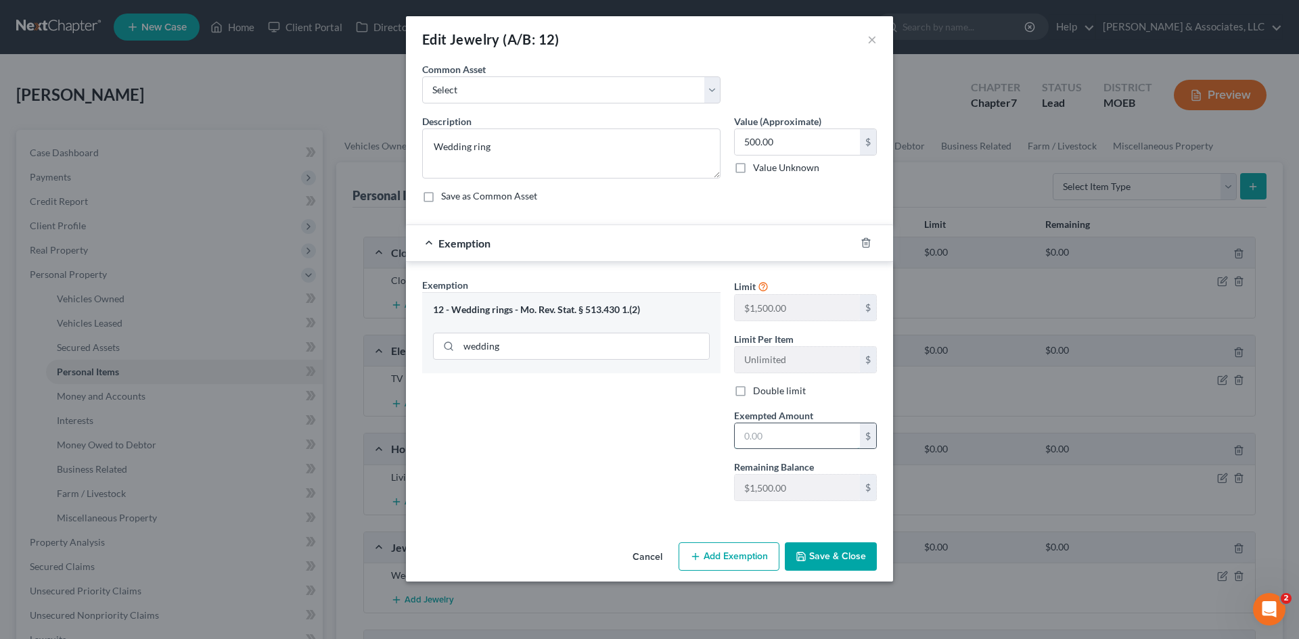
click at [760, 438] on input "text" at bounding box center [797, 436] width 125 height 26
type input "500.00"
click at [815, 558] on button "Save & Close" at bounding box center [831, 557] width 92 height 28
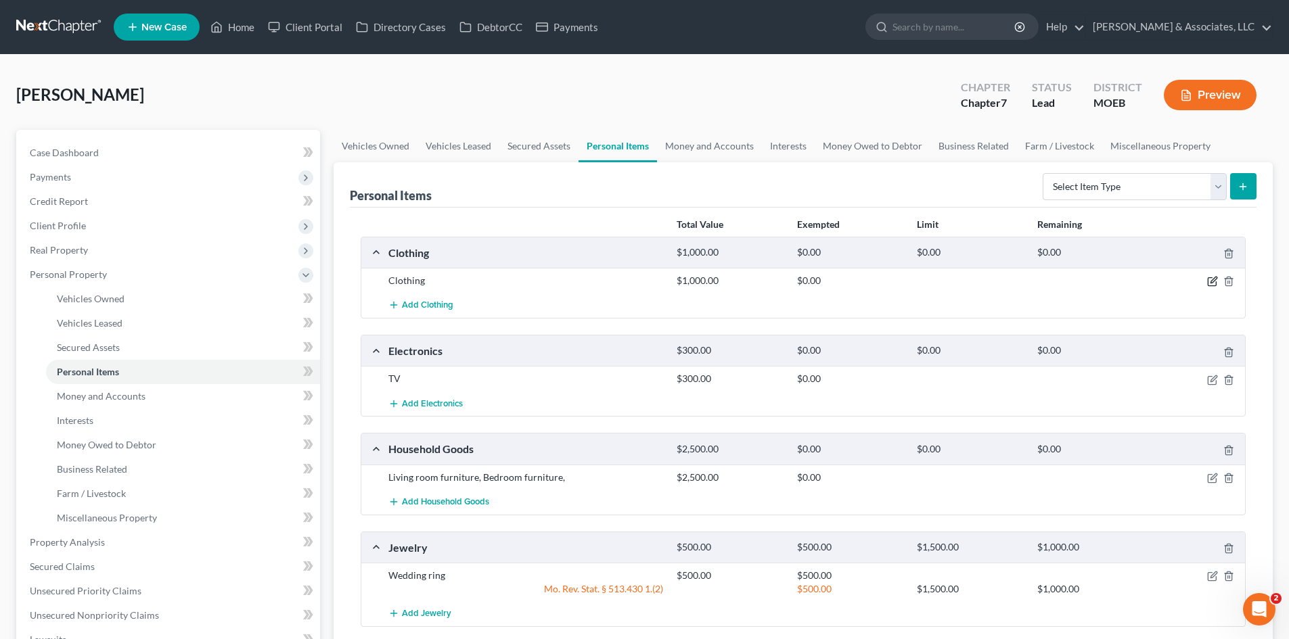
click at [1210, 281] on icon "button" at bounding box center [1212, 281] width 11 height 11
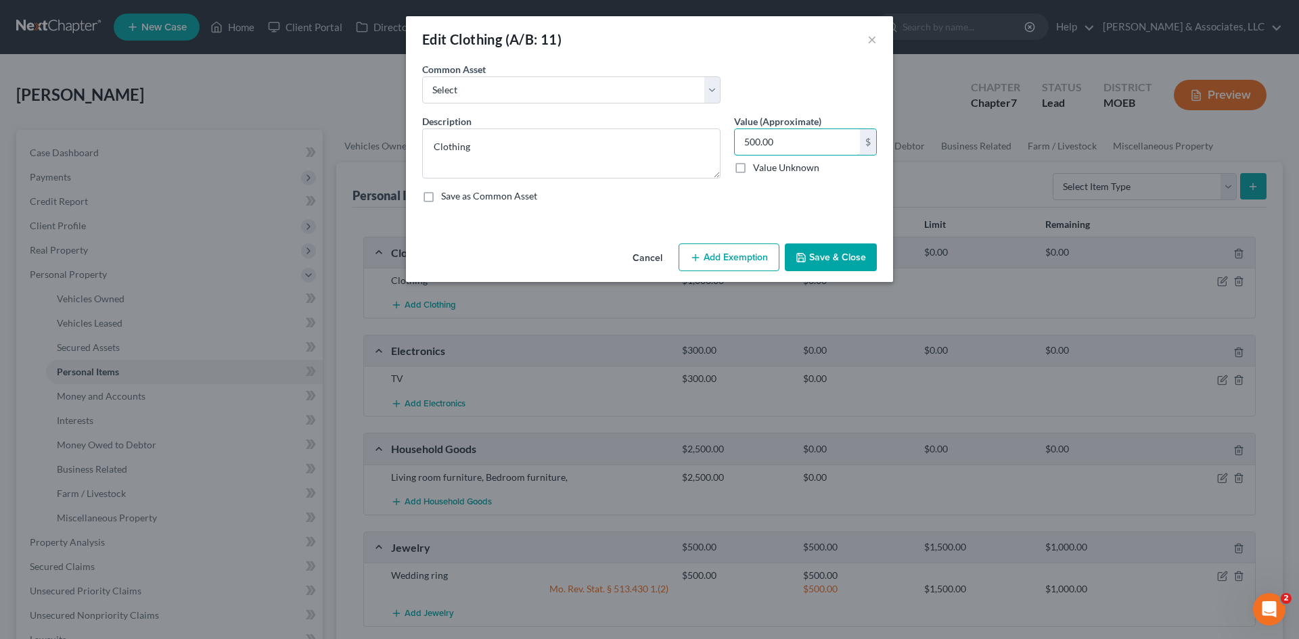
type input "500.00"
click at [731, 250] on button "Add Exemption" at bounding box center [729, 258] width 101 height 28
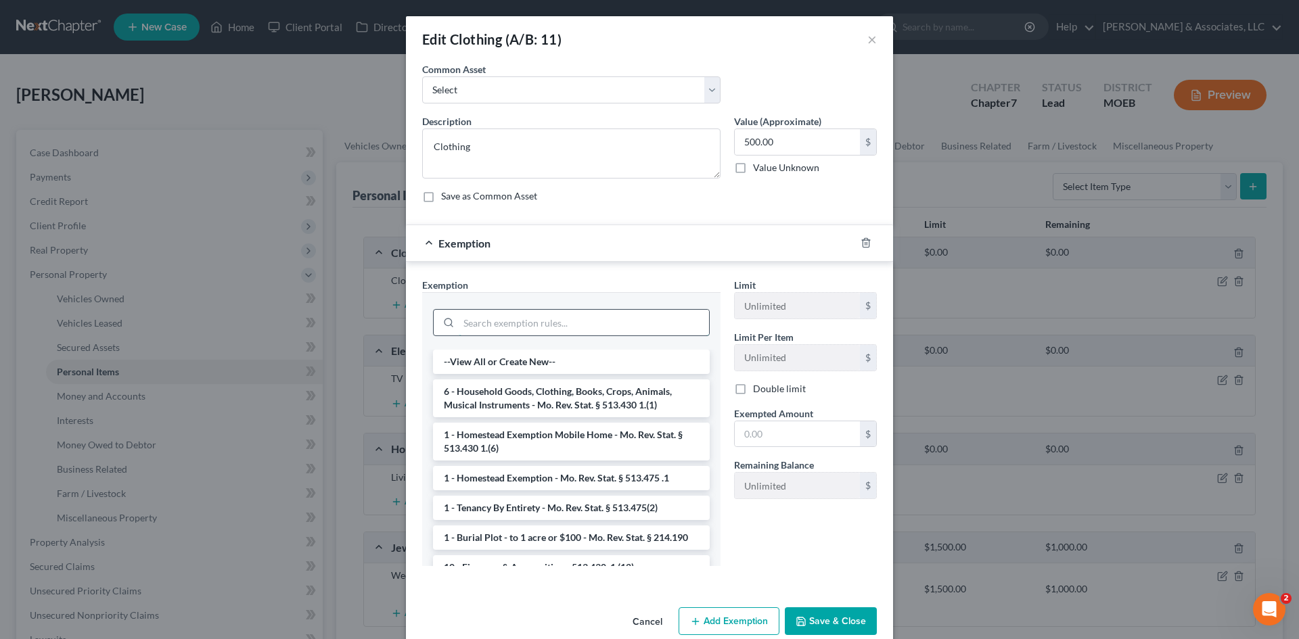
click at [514, 323] on input "search" at bounding box center [584, 323] width 250 height 26
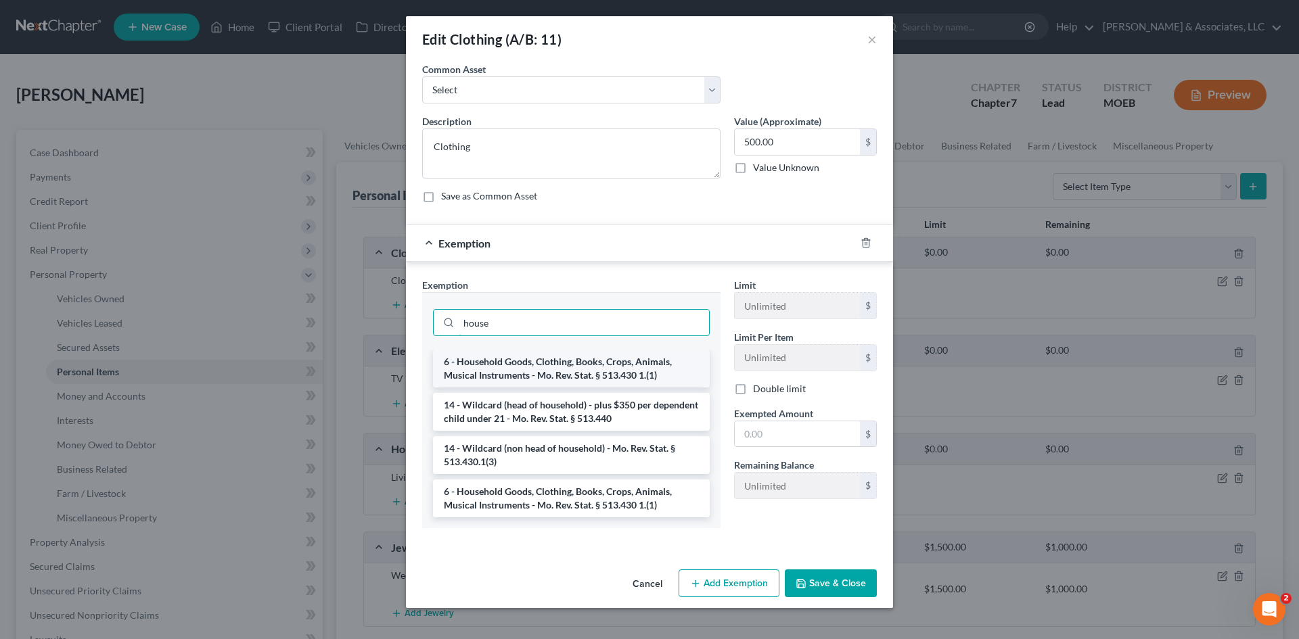
type input "house"
click at [537, 362] on li "6 - Household Goods, Clothing, Books, Crops, Animals, Musical Instruments - Mo.…" at bounding box center [571, 369] width 277 height 38
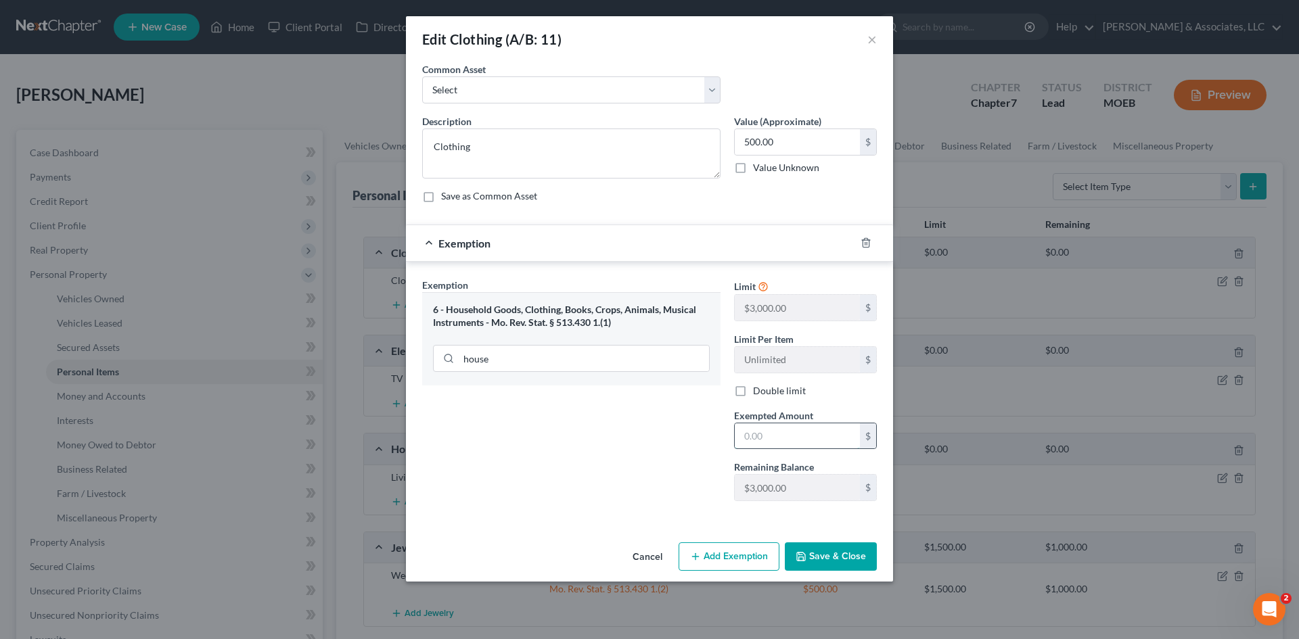
click at [775, 433] on input "text" at bounding box center [797, 436] width 125 height 26
type input "500.00"
click at [829, 556] on button "Save & Close" at bounding box center [831, 557] width 92 height 28
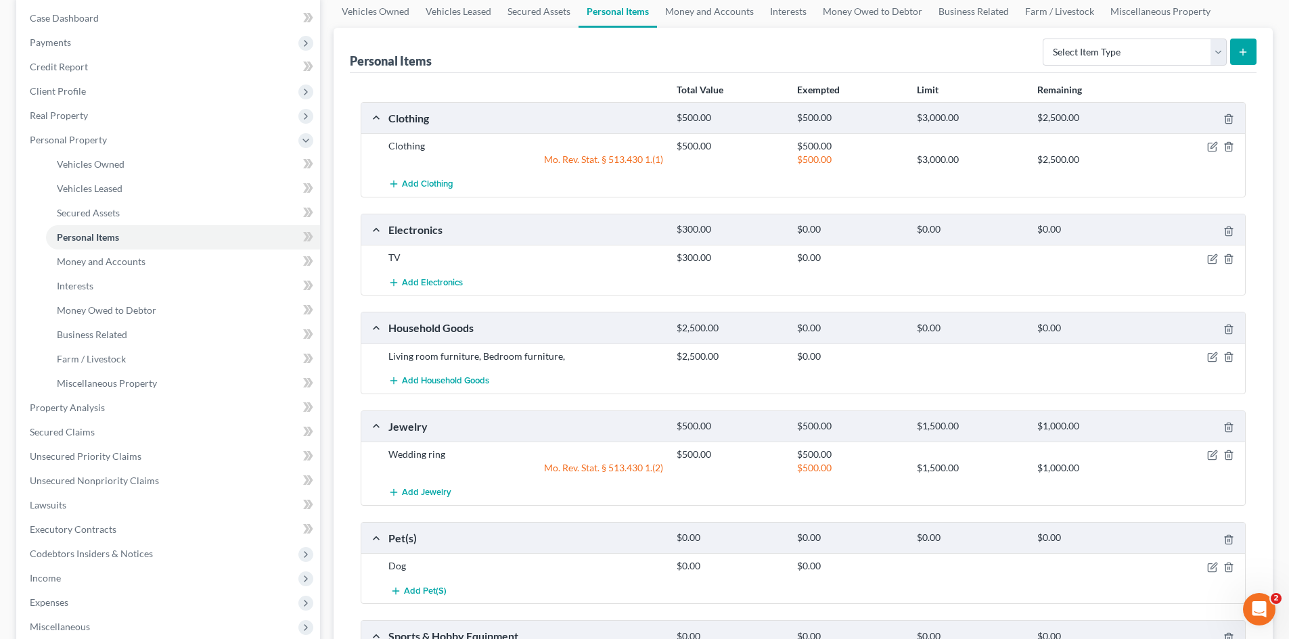
scroll to position [135, 0]
click at [1208, 566] on icon "button" at bounding box center [1212, 566] width 11 height 11
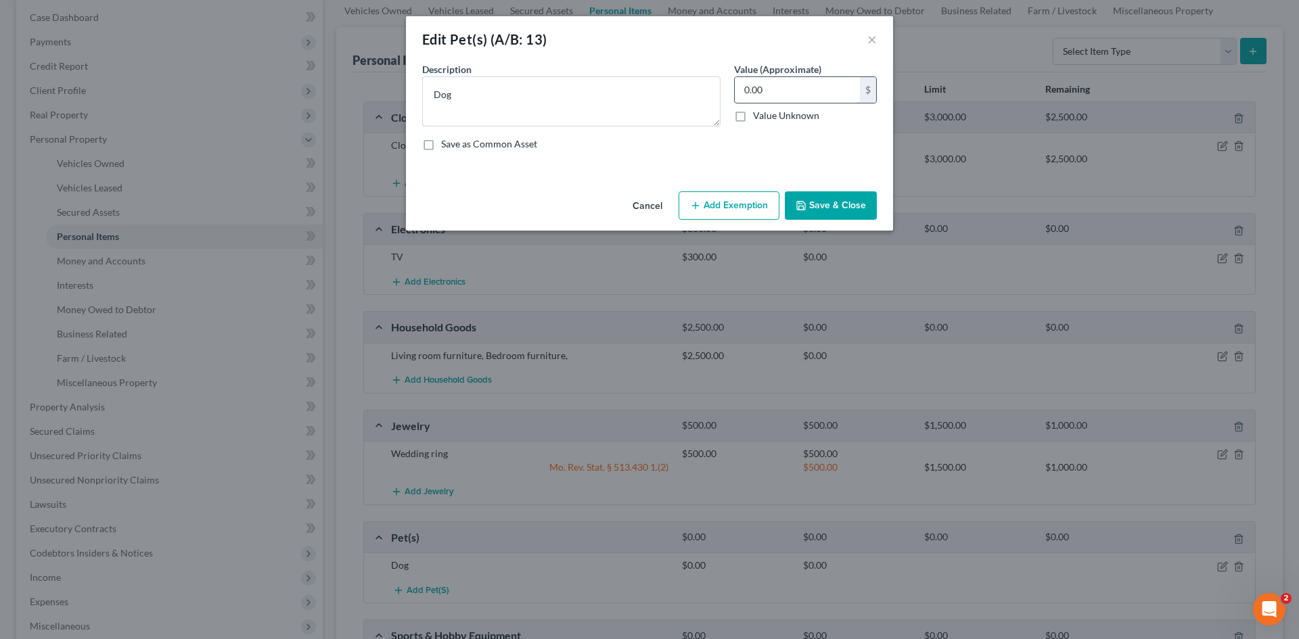
click at [794, 83] on input "0.00" at bounding box center [797, 90] width 125 height 26
type input "25.00"
click at [737, 208] on button "Add Exemption" at bounding box center [729, 205] width 101 height 28
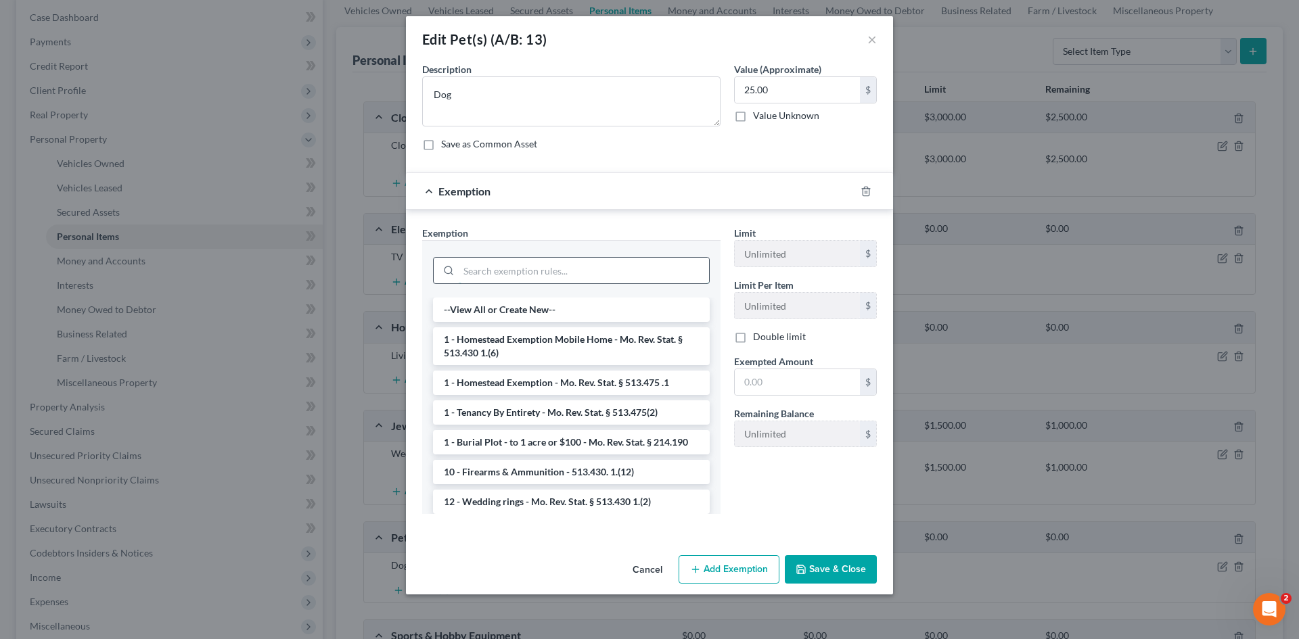
click at [537, 271] on input "search" at bounding box center [584, 271] width 250 height 26
type input "g"
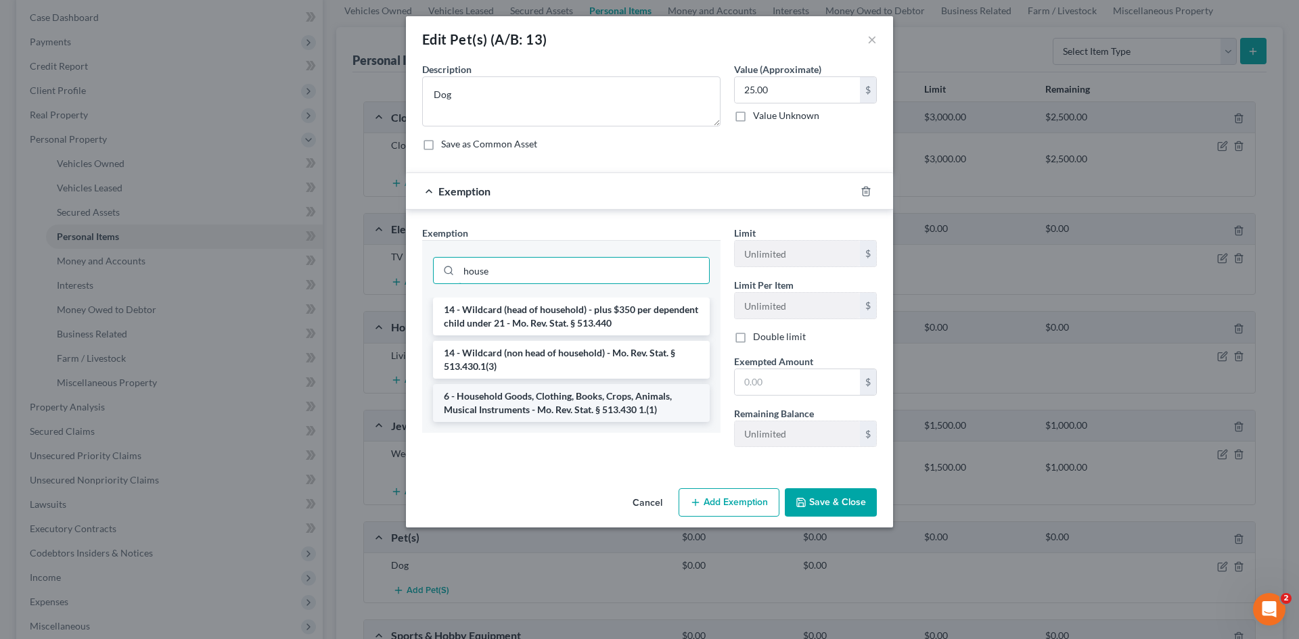
type input "house"
click at [552, 405] on li "6 - Household Goods, Clothing, Books, Crops, Animals, Musical Instruments - Mo.…" at bounding box center [571, 403] width 277 height 38
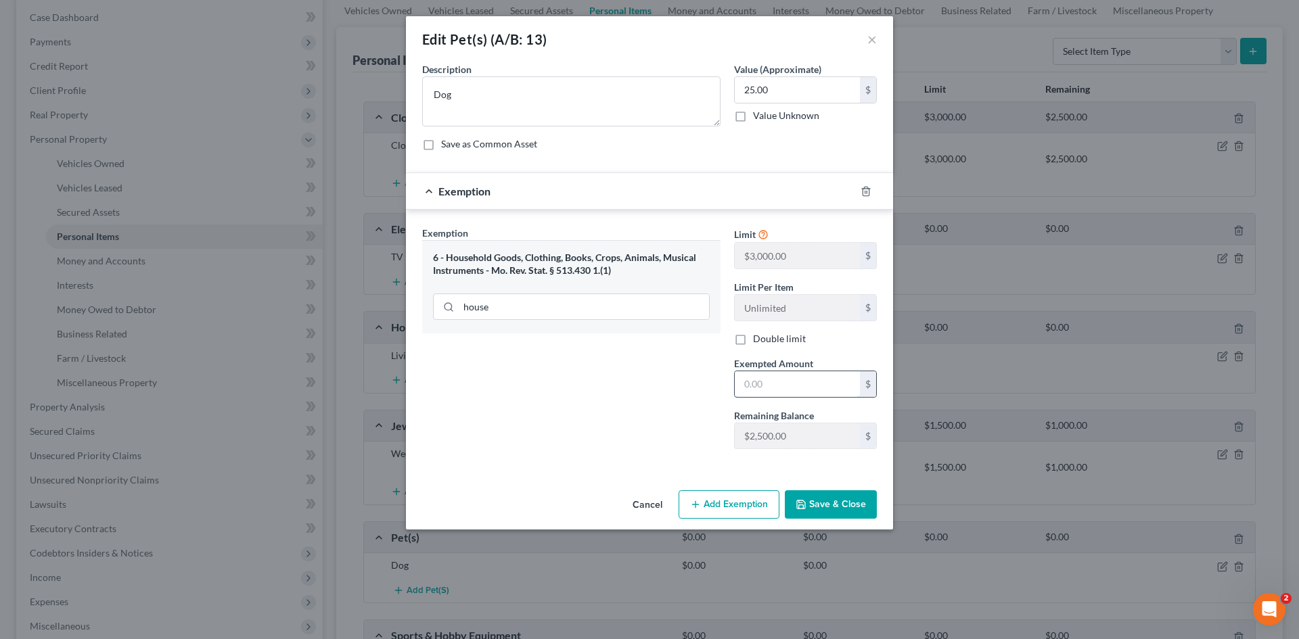
click at [757, 389] on input "text" at bounding box center [797, 384] width 125 height 26
type input "25.00"
click at [827, 504] on button "Save & Close" at bounding box center [831, 504] width 92 height 28
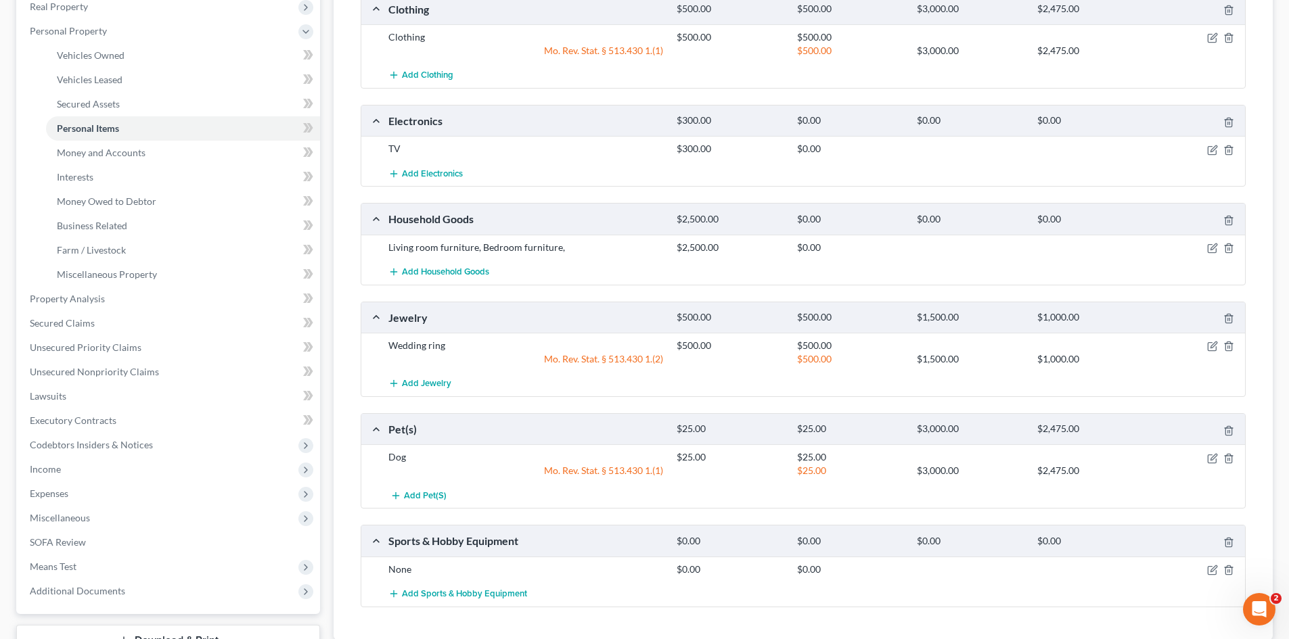
scroll to position [271, 0]
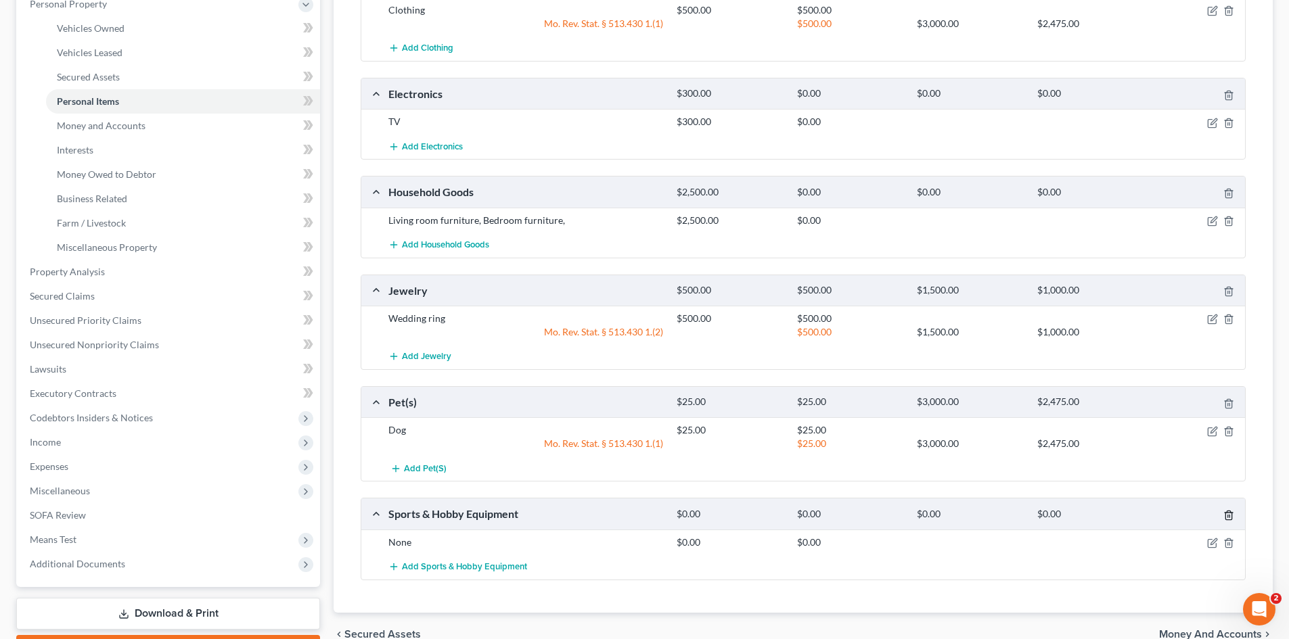
click at [1232, 518] on icon "button" at bounding box center [1228, 515] width 11 height 11
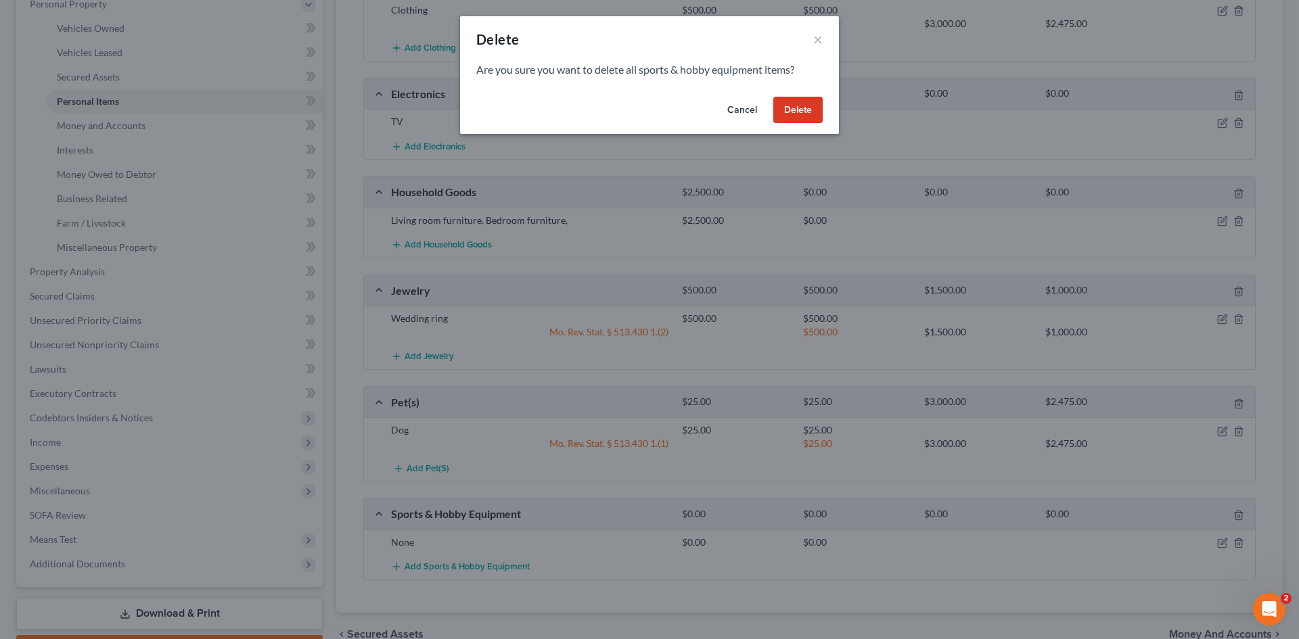
click at [796, 112] on button "Delete" at bounding box center [797, 110] width 49 height 27
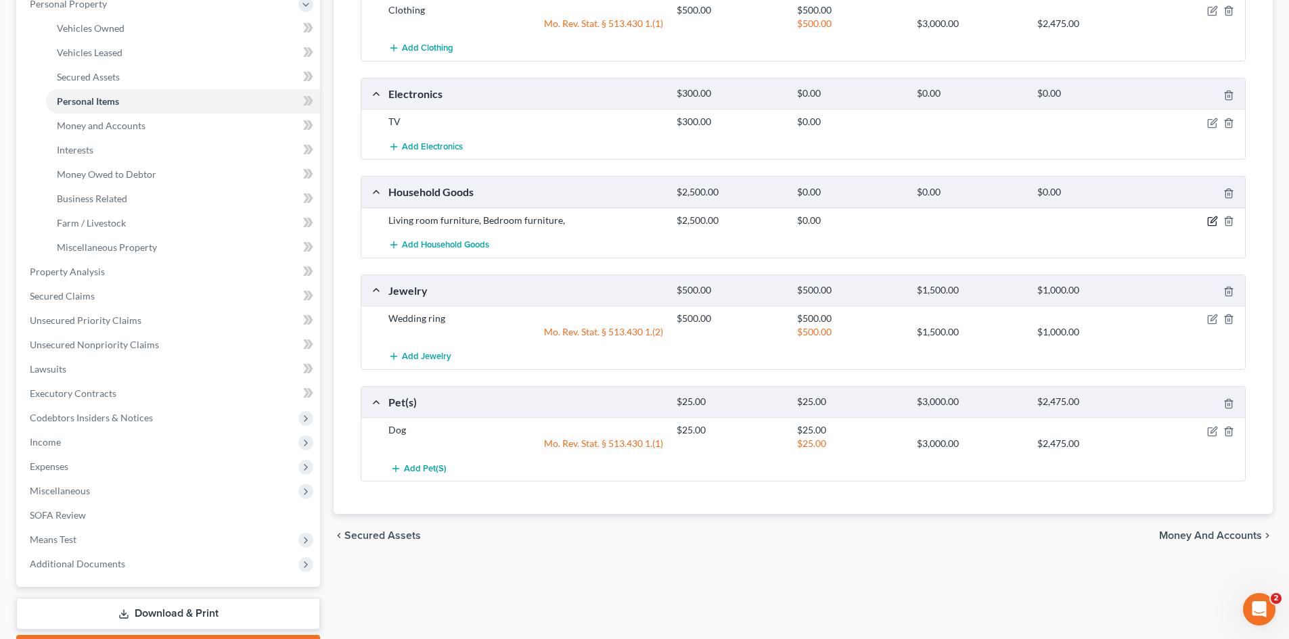
click at [1212, 221] on icon "button" at bounding box center [1213, 219] width 6 height 6
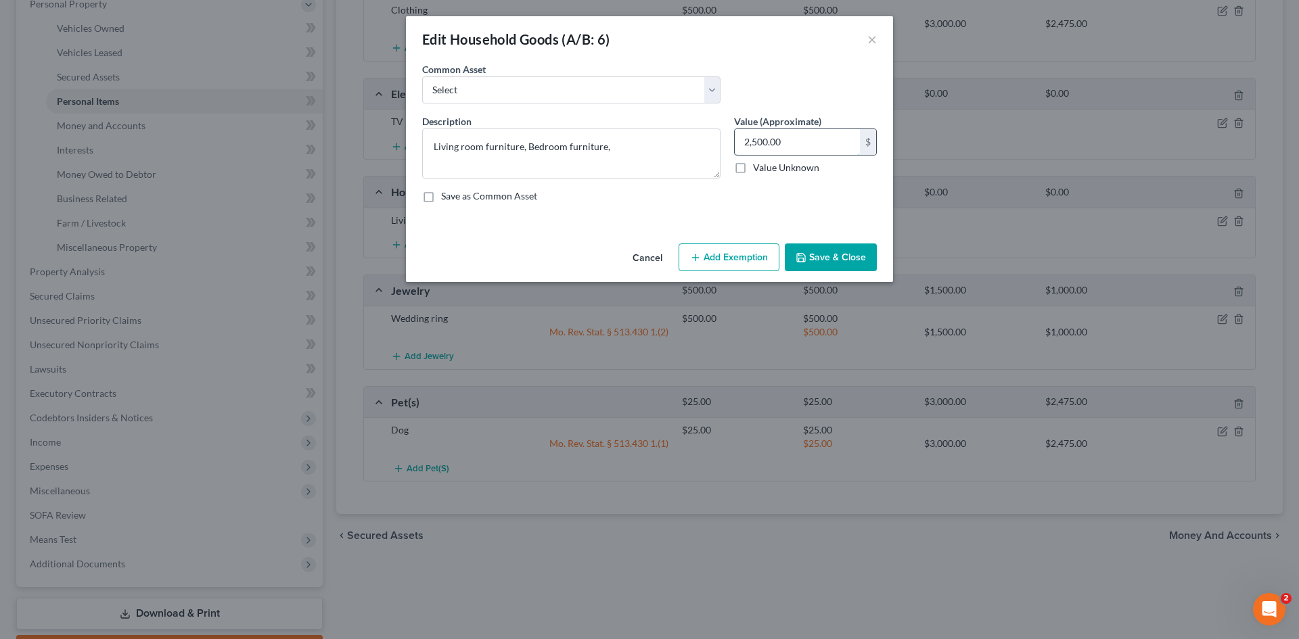
click at [794, 143] on input "2,500.00" at bounding box center [797, 142] width 125 height 26
type input "1,200.00"
click at [722, 258] on button "Add Exemption" at bounding box center [729, 258] width 101 height 28
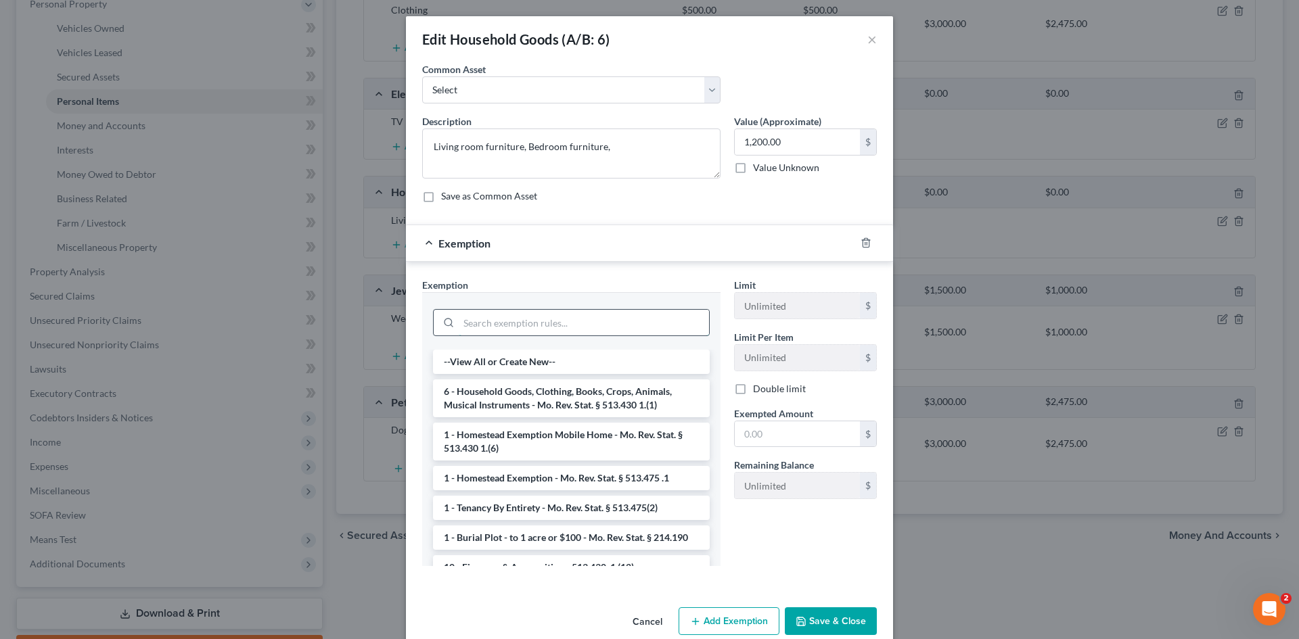
click at [579, 323] on input "search" at bounding box center [584, 323] width 250 height 26
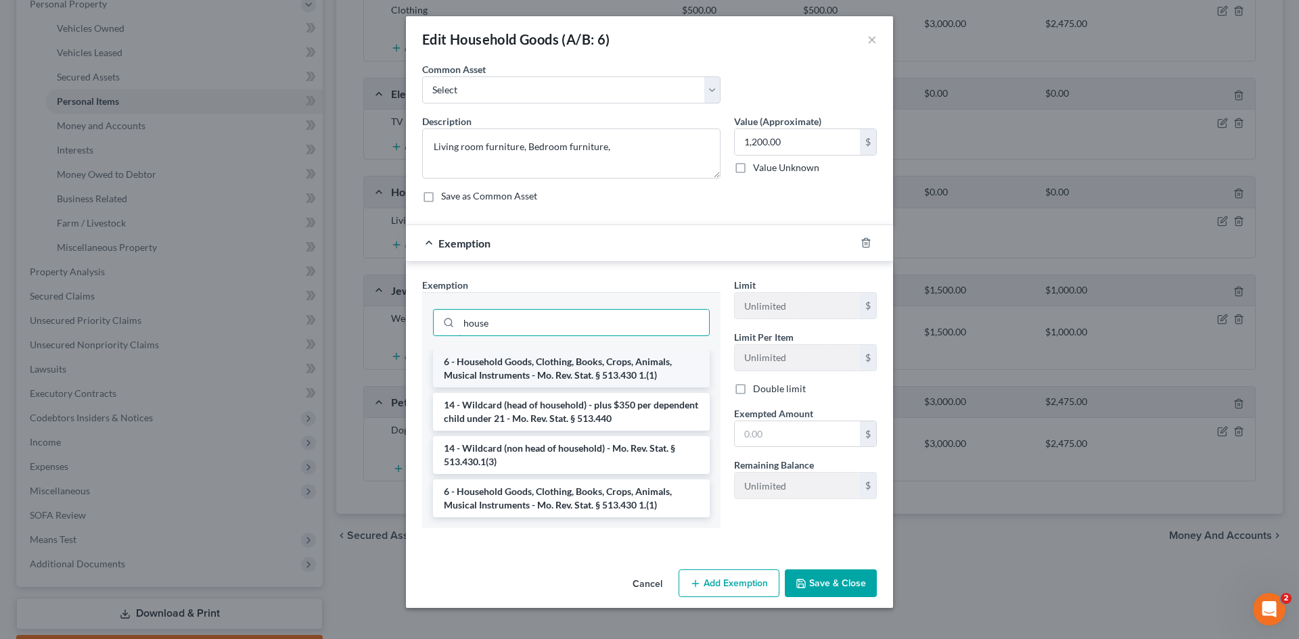
type input "house"
click at [603, 363] on li "6 - Household Goods, Clothing, Books, Crops, Animals, Musical Instruments - Mo.…" at bounding box center [571, 369] width 277 height 38
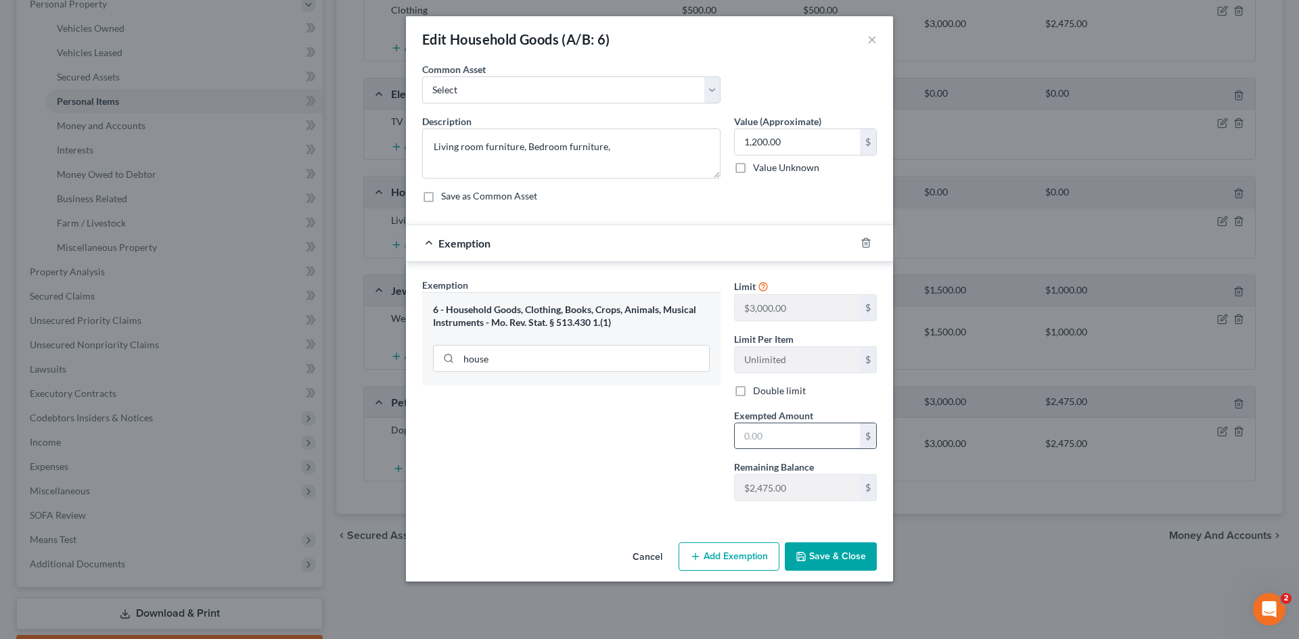
click at [815, 440] on input "text" at bounding box center [797, 436] width 125 height 26
type input "1,200.00"
click at [819, 555] on button "Save & Close" at bounding box center [831, 557] width 92 height 28
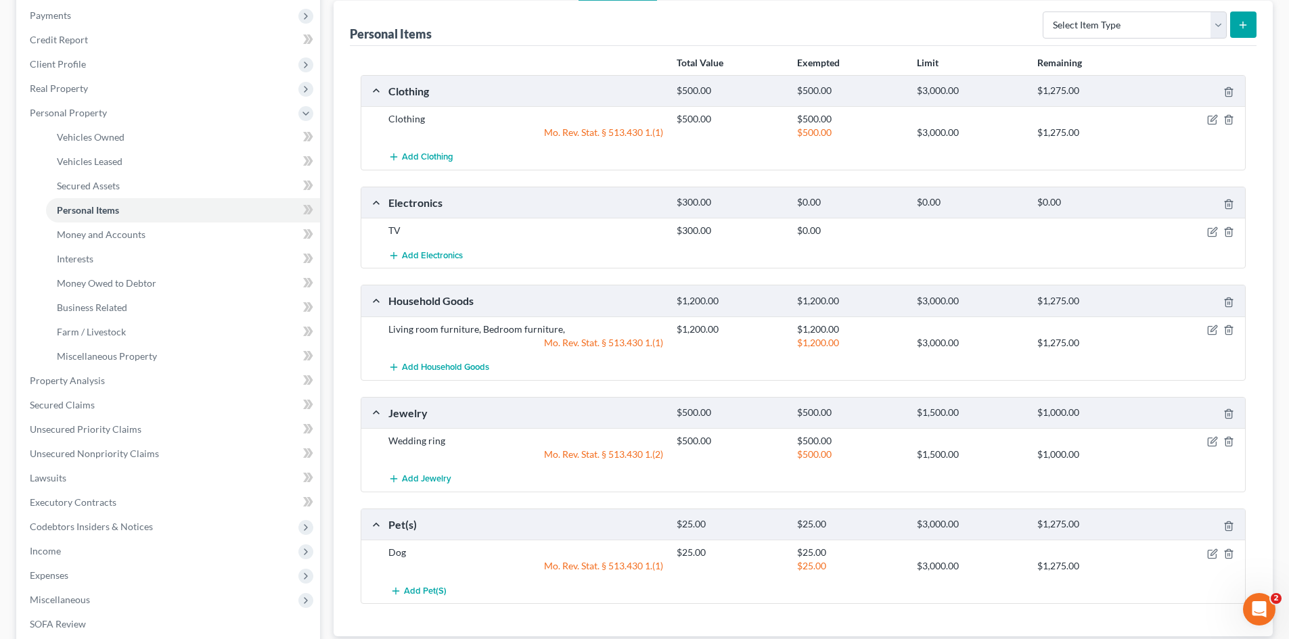
scroll to position [135, 0]
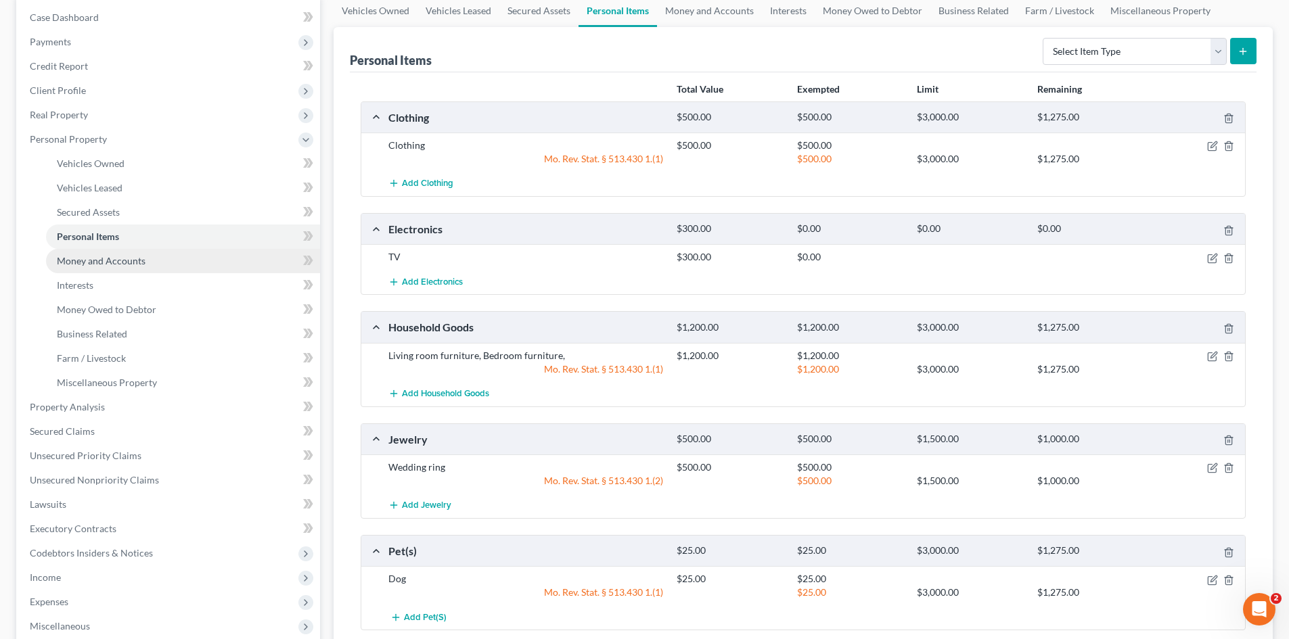
click at [105, 257] on span "Money and Accounts" at bounding box center [101, 261] width 89 height 12
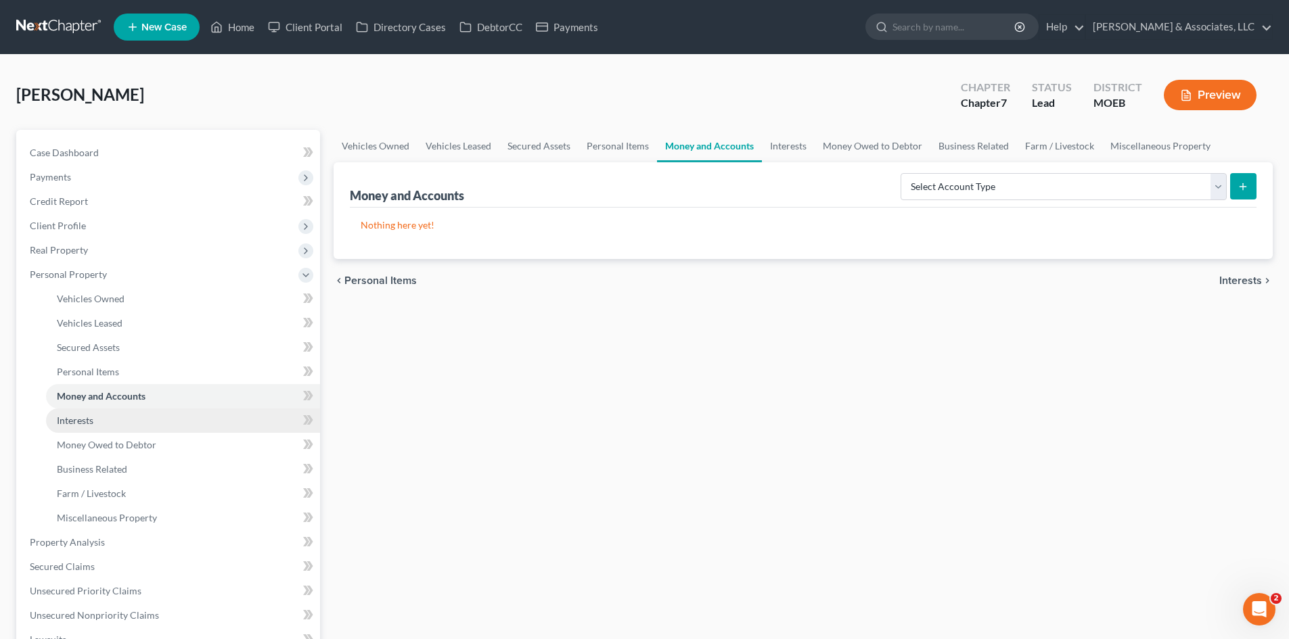
click at [74, 418] on span "Interests" at bounding box center [75, 421] width 37 height 12
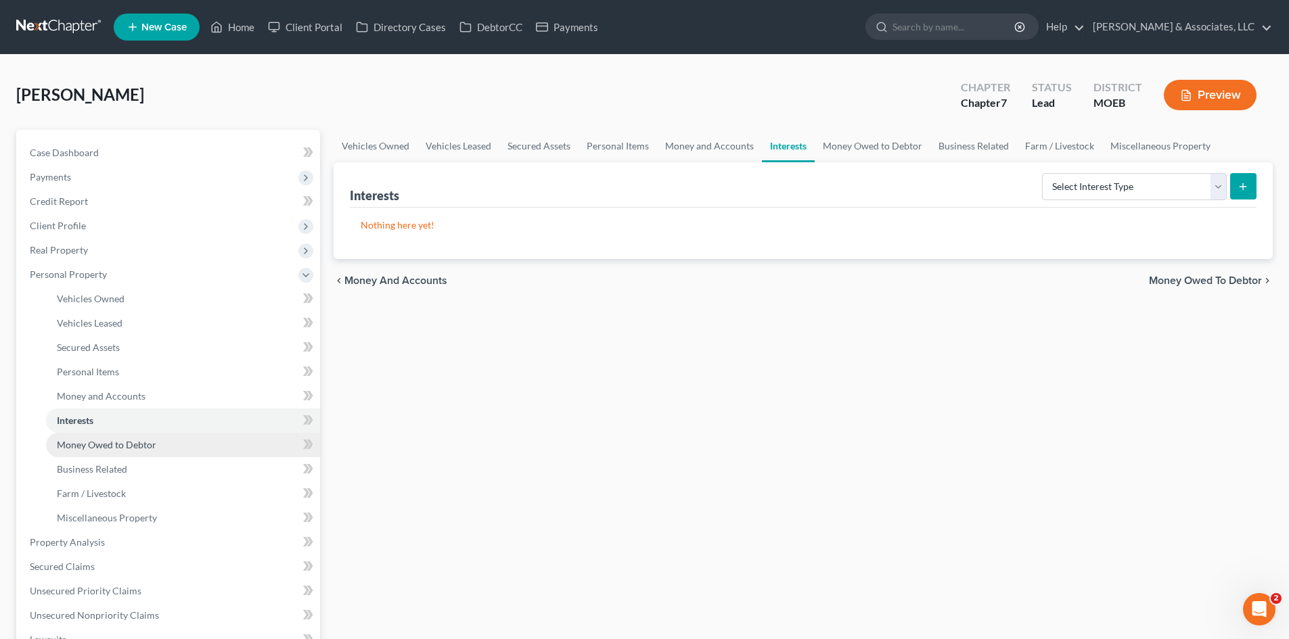
click at [95, 445] on span "Money Owed to Debtor" at bounding box center [106, 445] width 99 height 12
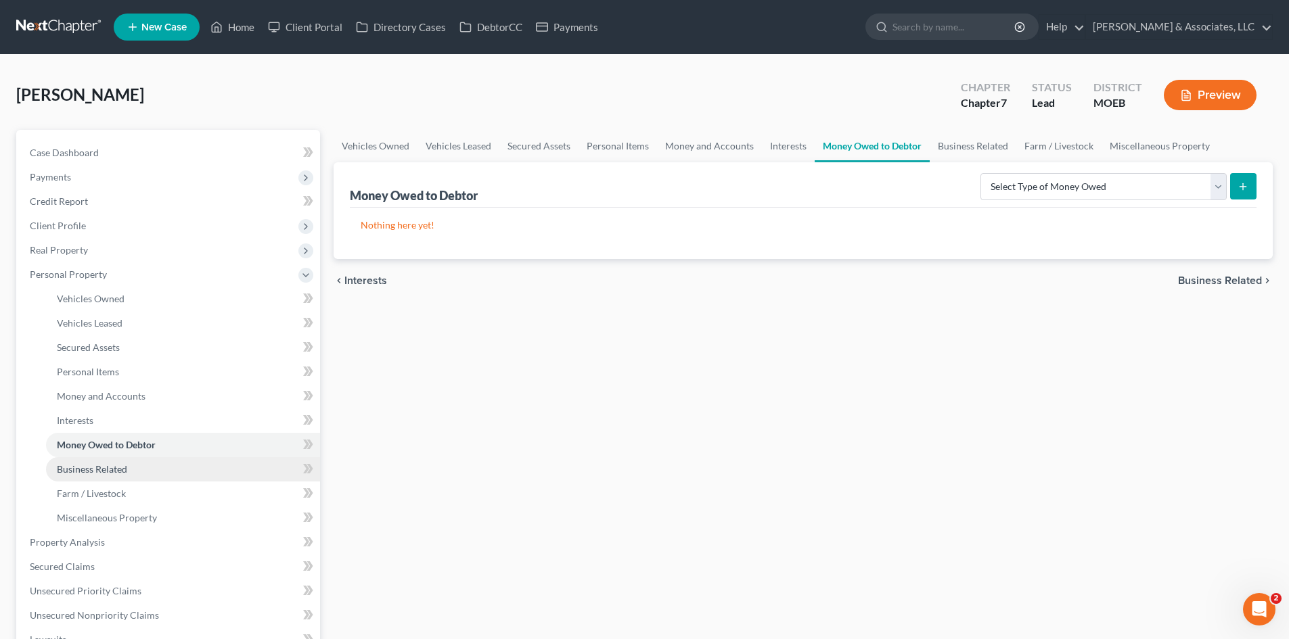
click at [95, 466] on span "Business Related" at bounding box center [92, 469] width 70 height 12
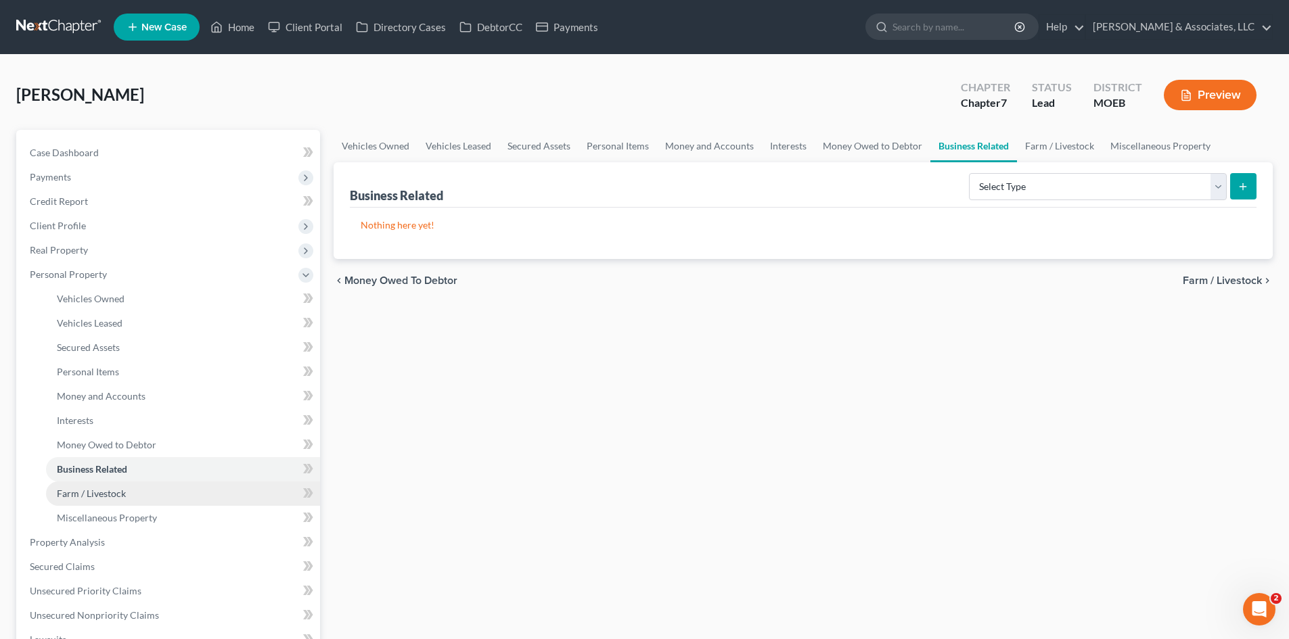
click at [94, 488] on span "Farm / Livestock" at bounding box center [91, 494] width 69 height 12
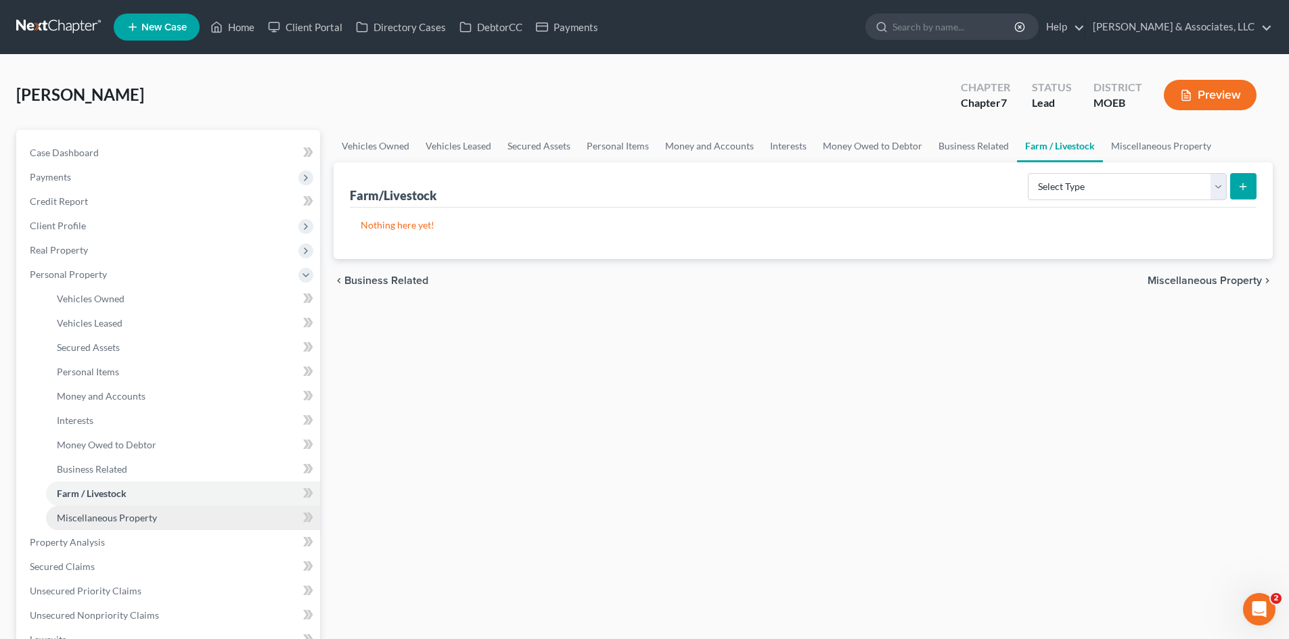
click at [112, 517] on span "Miscellaneous Property" at bounding box center [107, 518] width 100 height 12
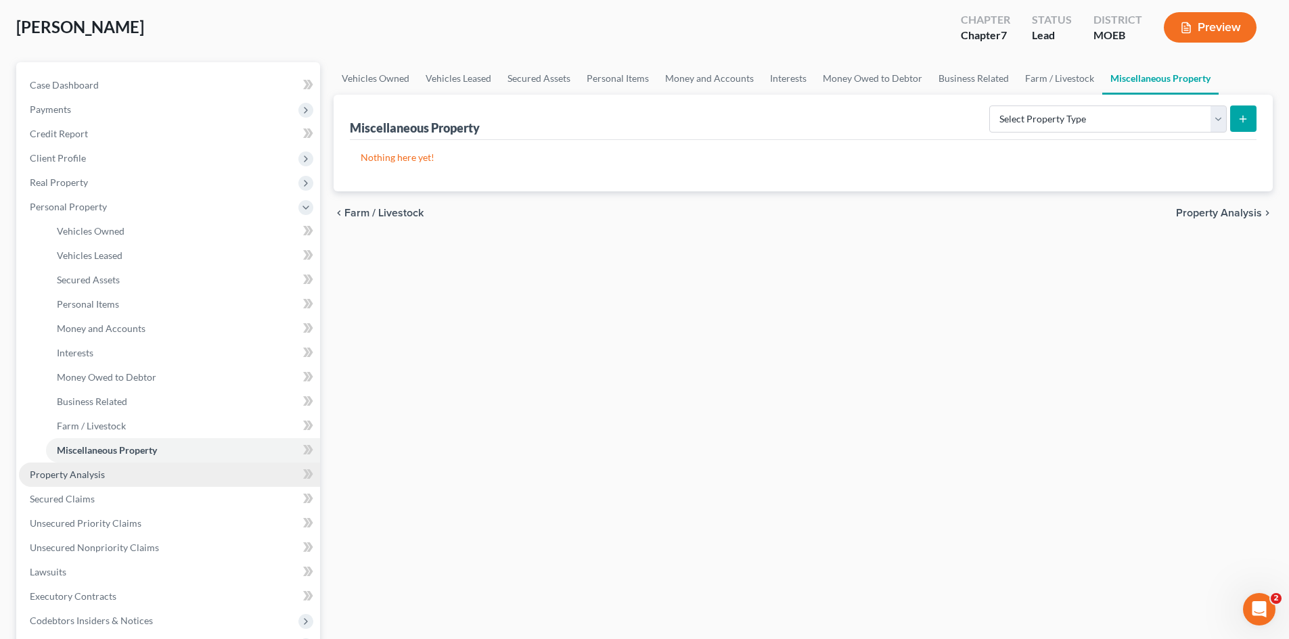
click at [72, 472] on span "Property Analysis" at bounding box center [67, 475] width 75 height 12
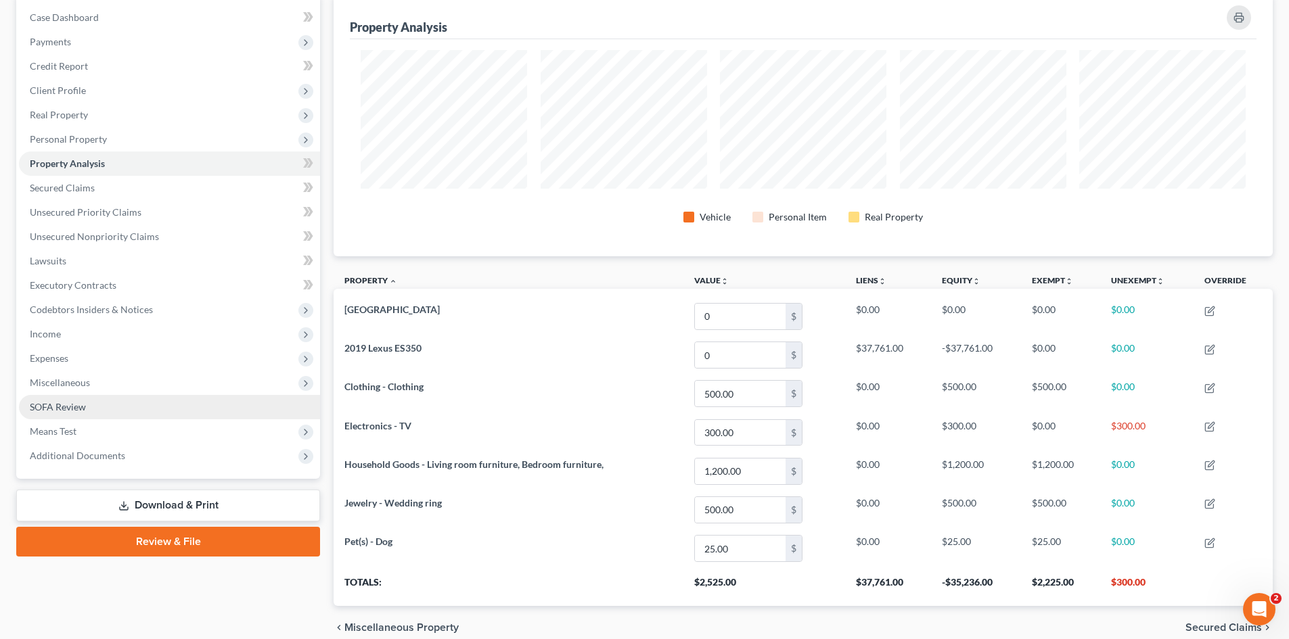
scroll to position [197, 0]
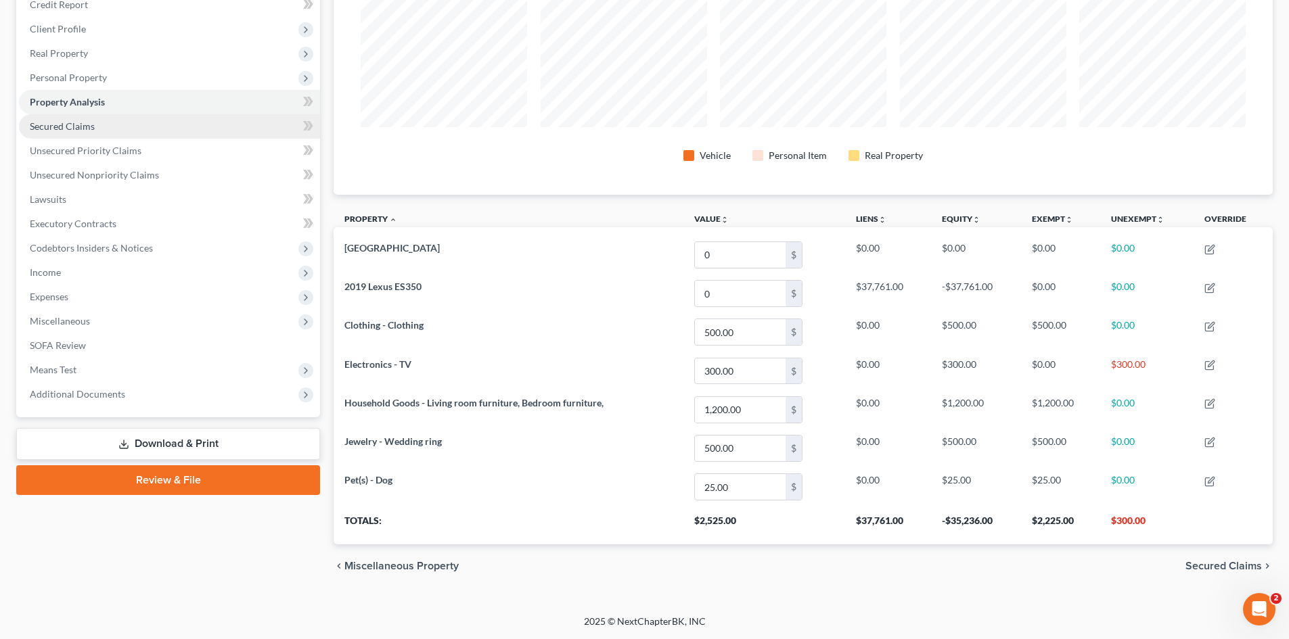
click at [74, 128] on span "Secured Claims" at bounding box center [62, 126] width 65 height 12
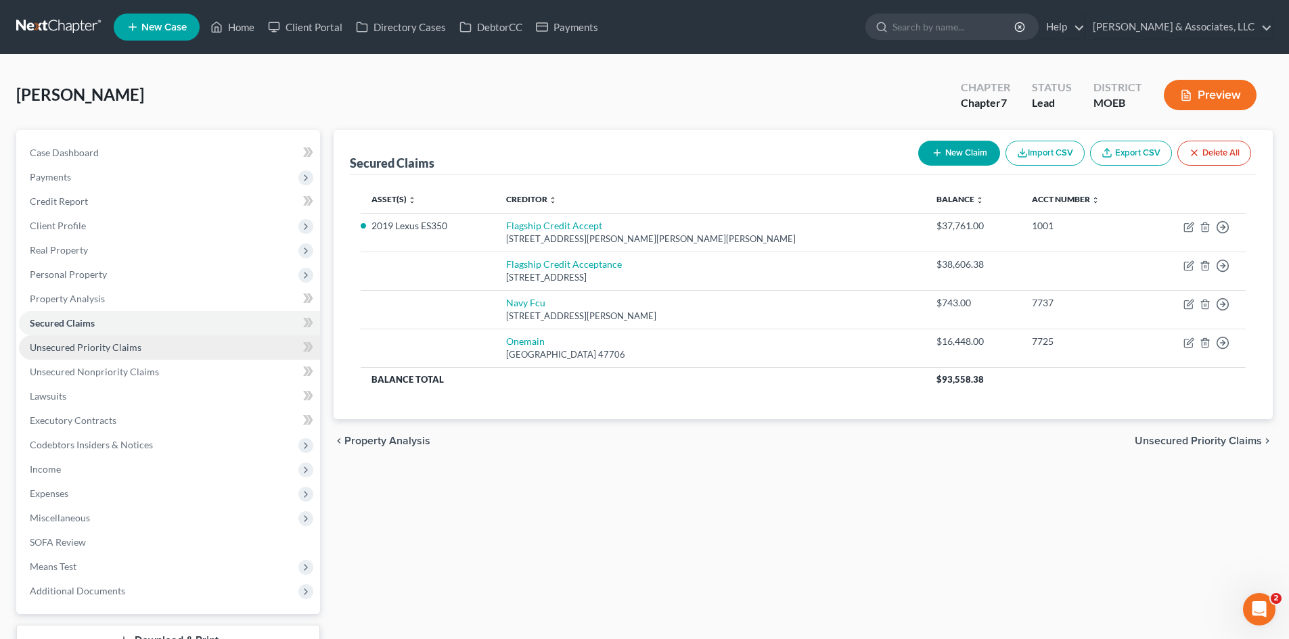
click at [85, 345] on span "Unsecured Priority Claims" at bounding box center [86, 348] width 112 height 12
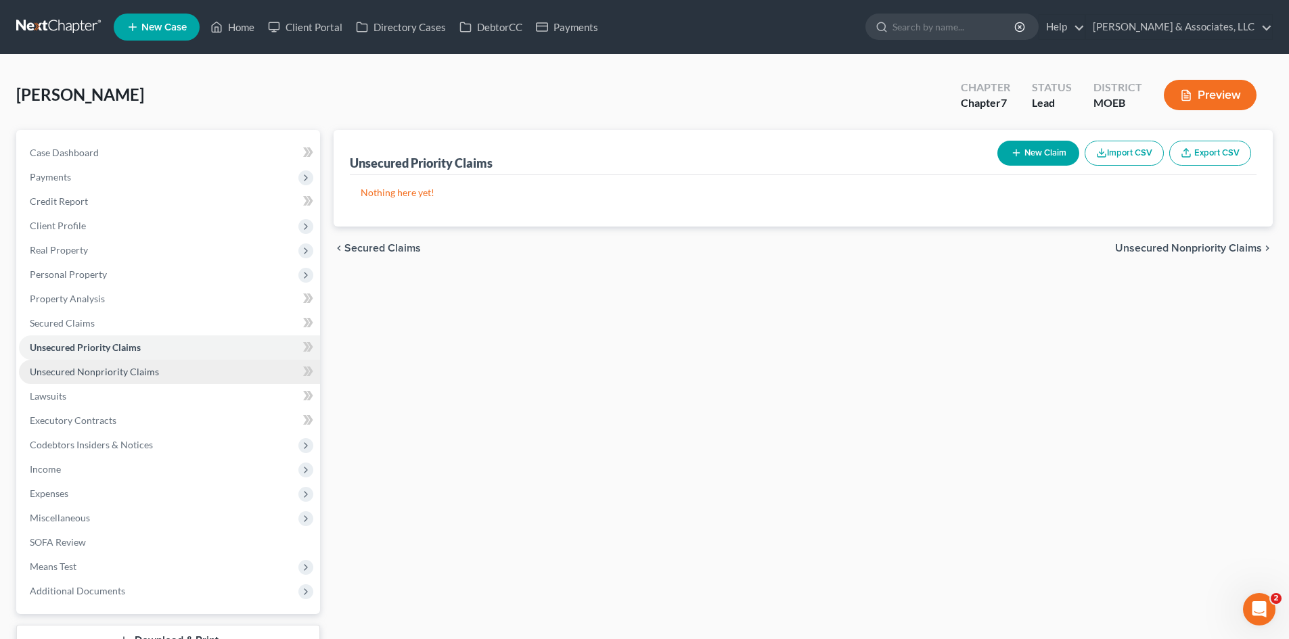
click at [95, 361] on link "Unsecured Nonpriority Claims" at bounding box center [169, 372] width 301 height 24
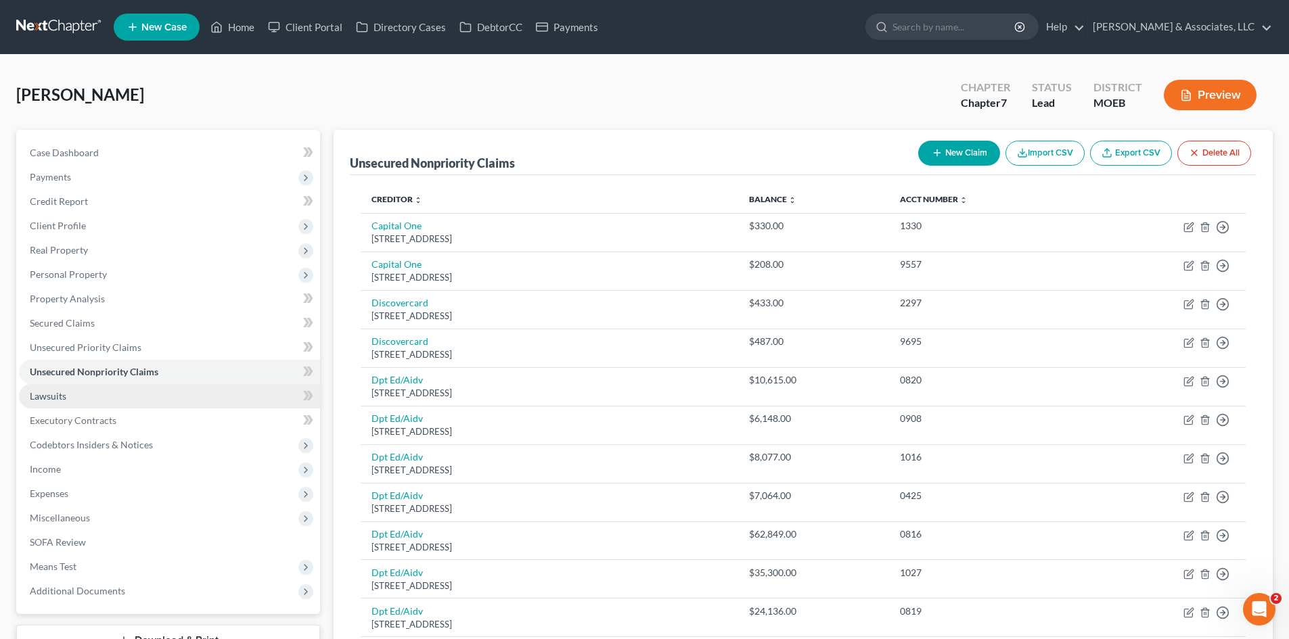
click at [32, 398] on span "Lawsuits" at bounding box center [48, 396] width 37 height 12
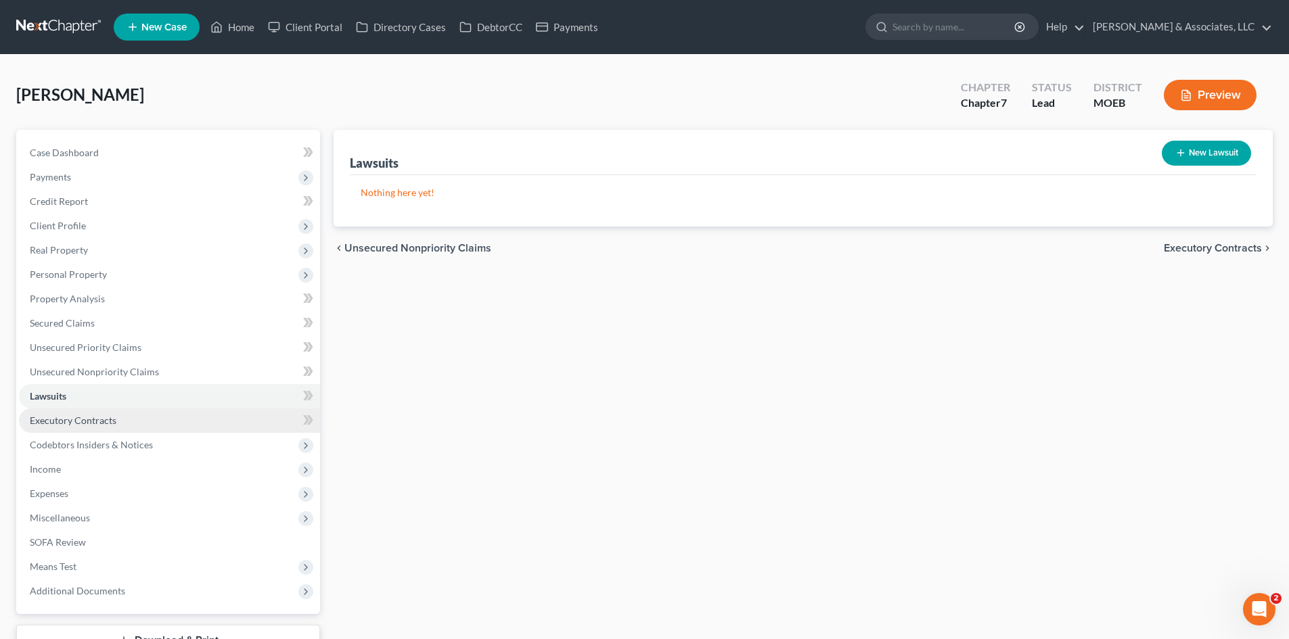
click at [61, 418] on span "Executory Contracts" at bounding box center [73, 421] width 87 height 12
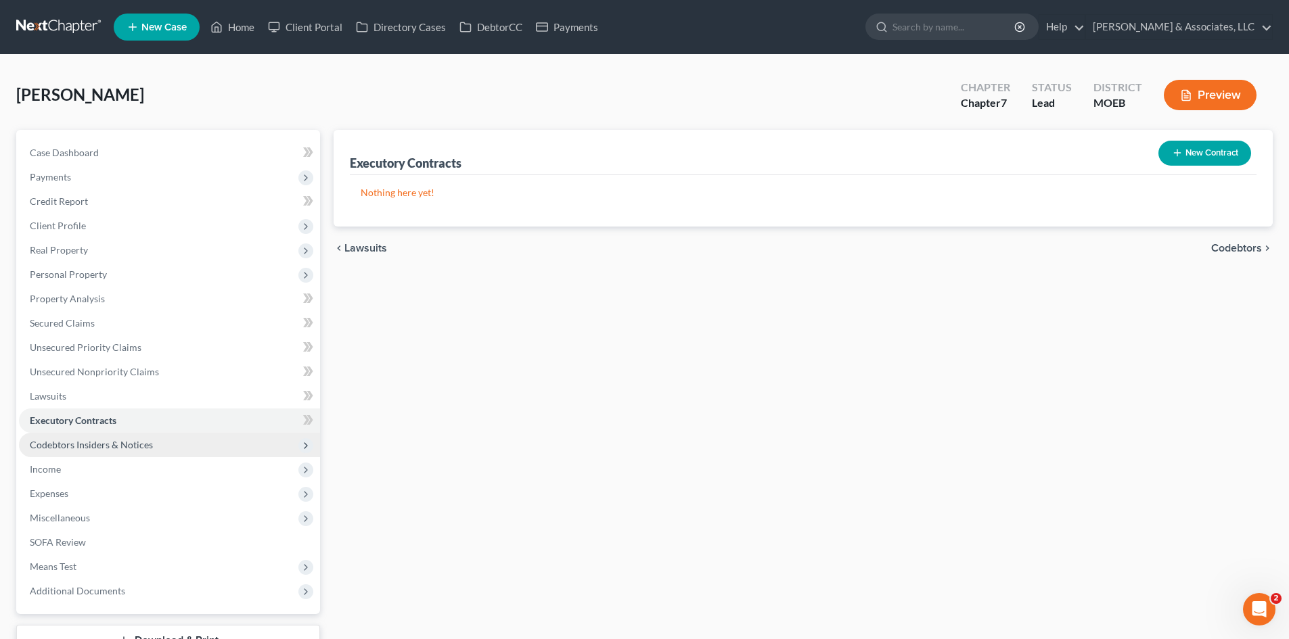
click at [106, 443] on span "Codebtors Insiders & Notices" at bounding box center [91, 445] width 123 height 12
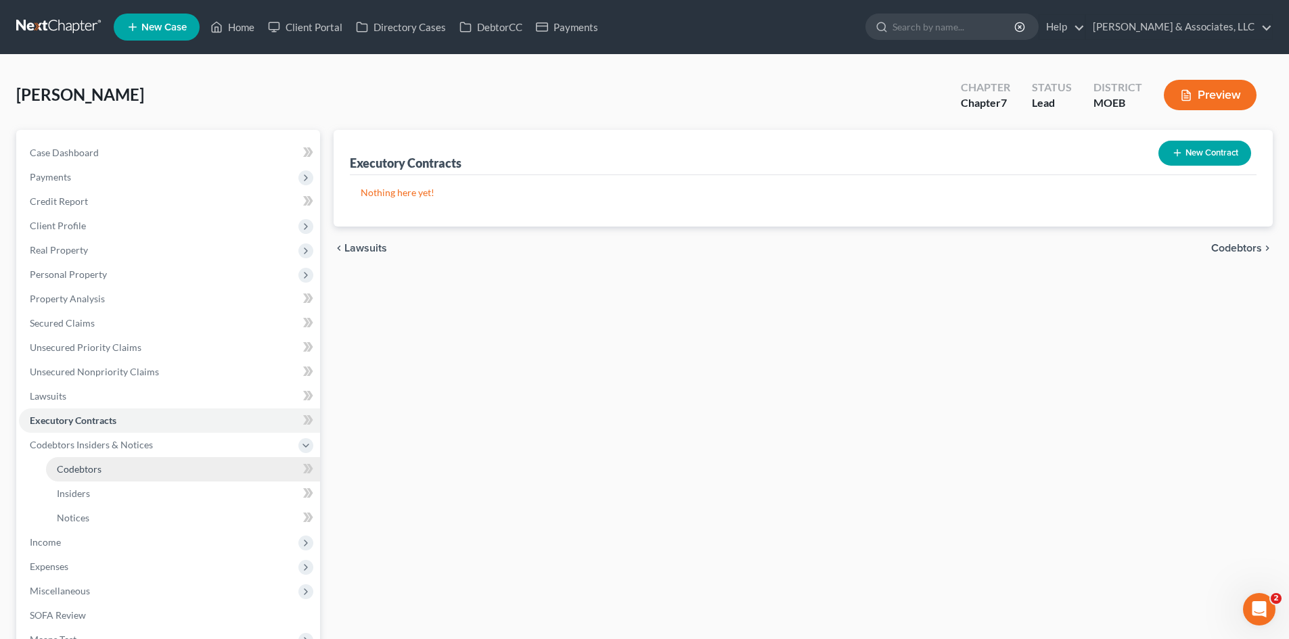
click at [97, 474] on span "Codebtors" at bounding box center [79, 469] width 45 height 12
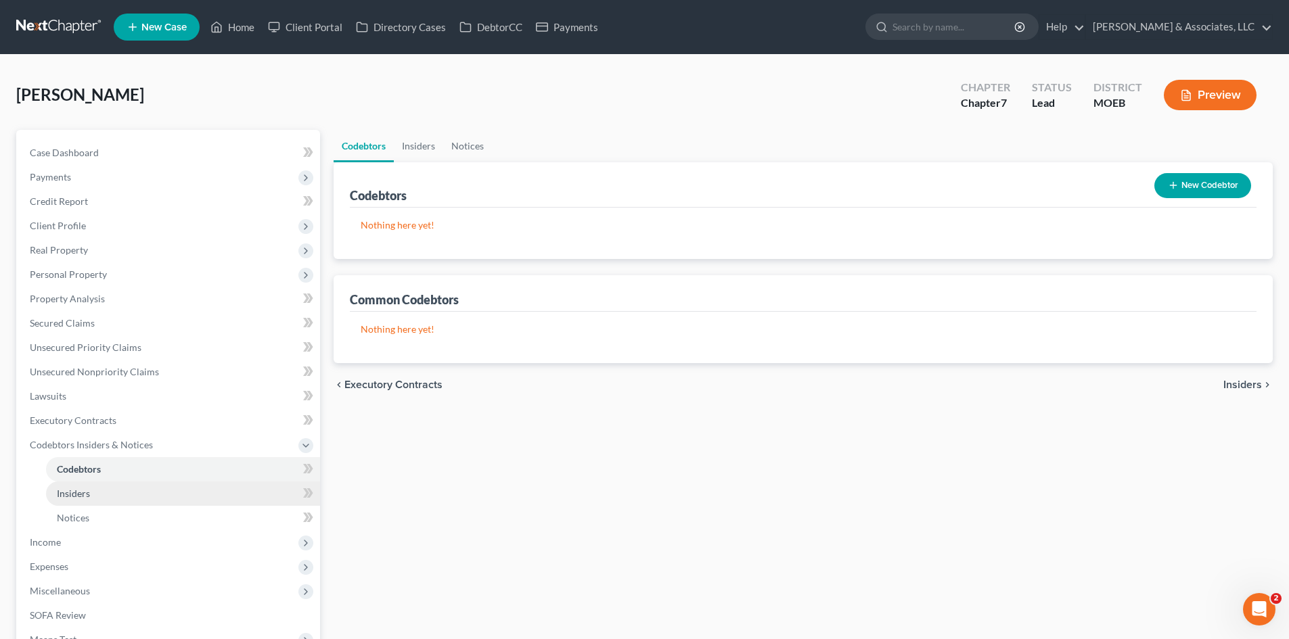
click at [89, 493] on span "Insiders" at bounding box center [73, 494] width 33 height 12
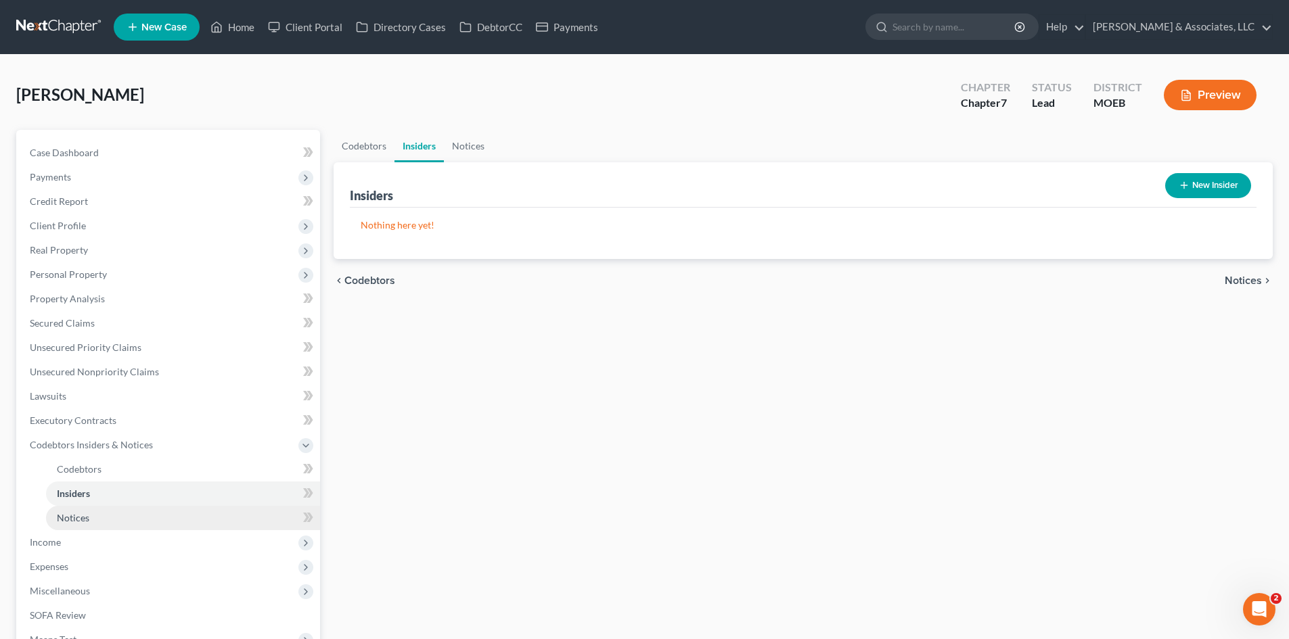
click at [88, 513] on span "Notices" at bounding box center [73, 518] width 32 height 12
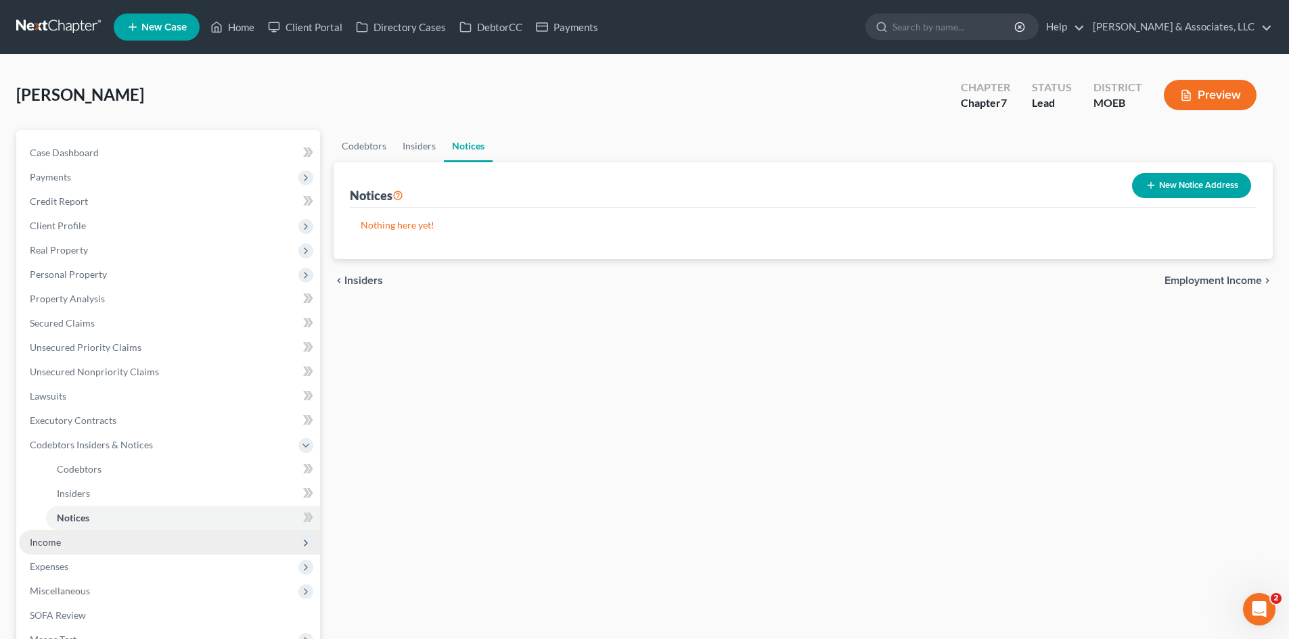
click at [68, 545] on span "Income" at bounding box center [169, 542] width 301 height 24
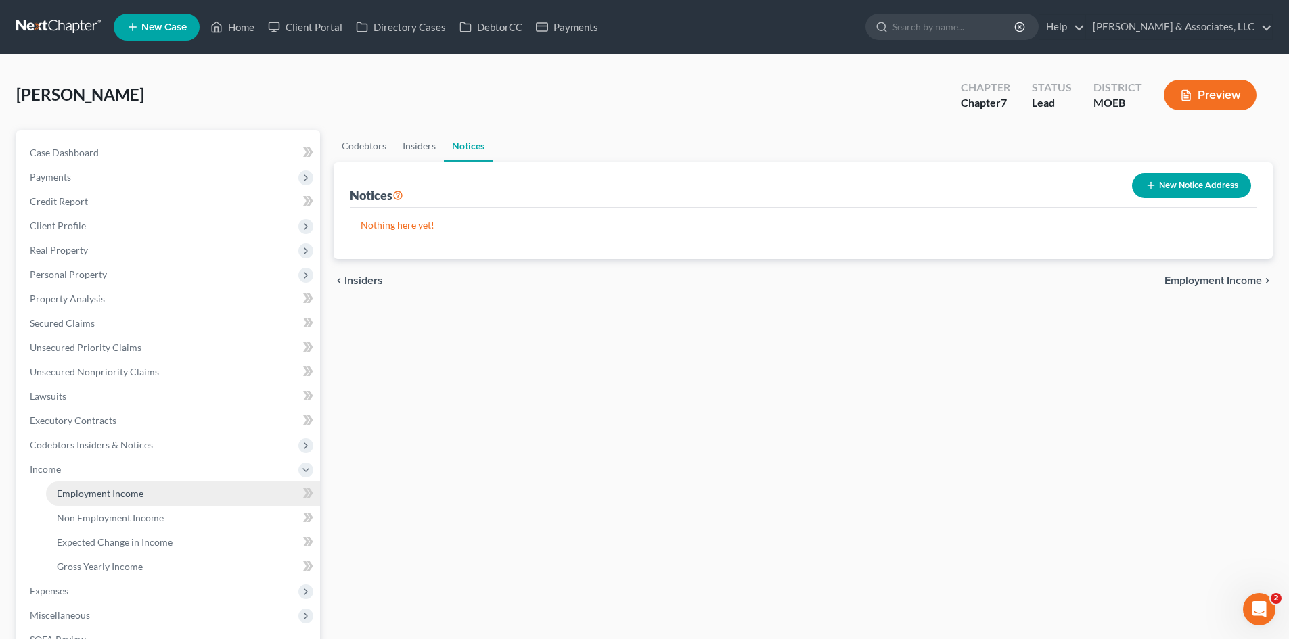
click at [116, 482] on link "Employment Income" at bounding box center [183, 494] width 274 height 24
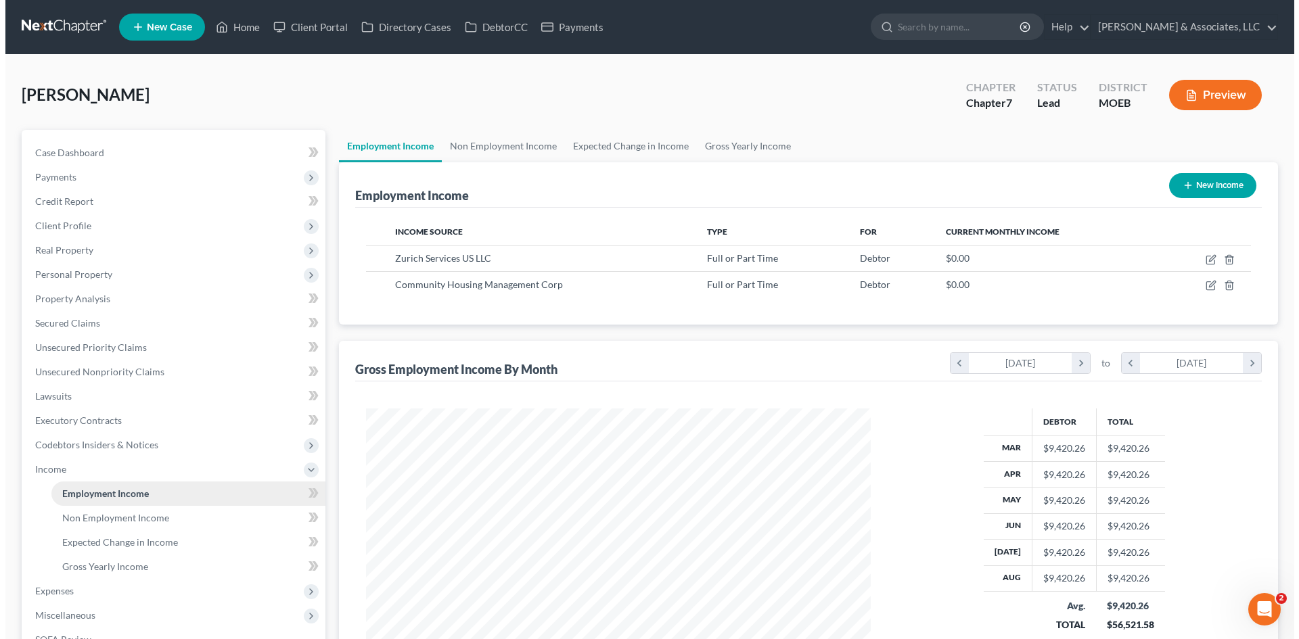
scroll to position [252, 532]
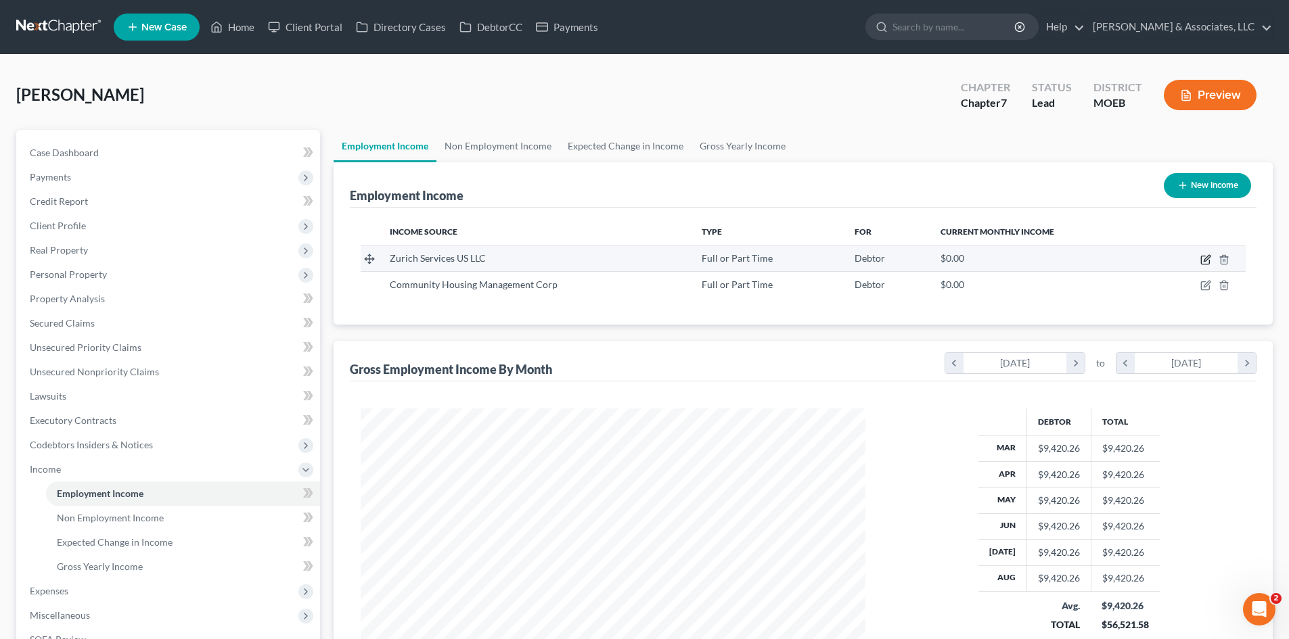
click at [1208, 258] on icon "button" at bounding box center [1206, 258] width 6 height 6
select select "0"
select select "14"
select select "1"
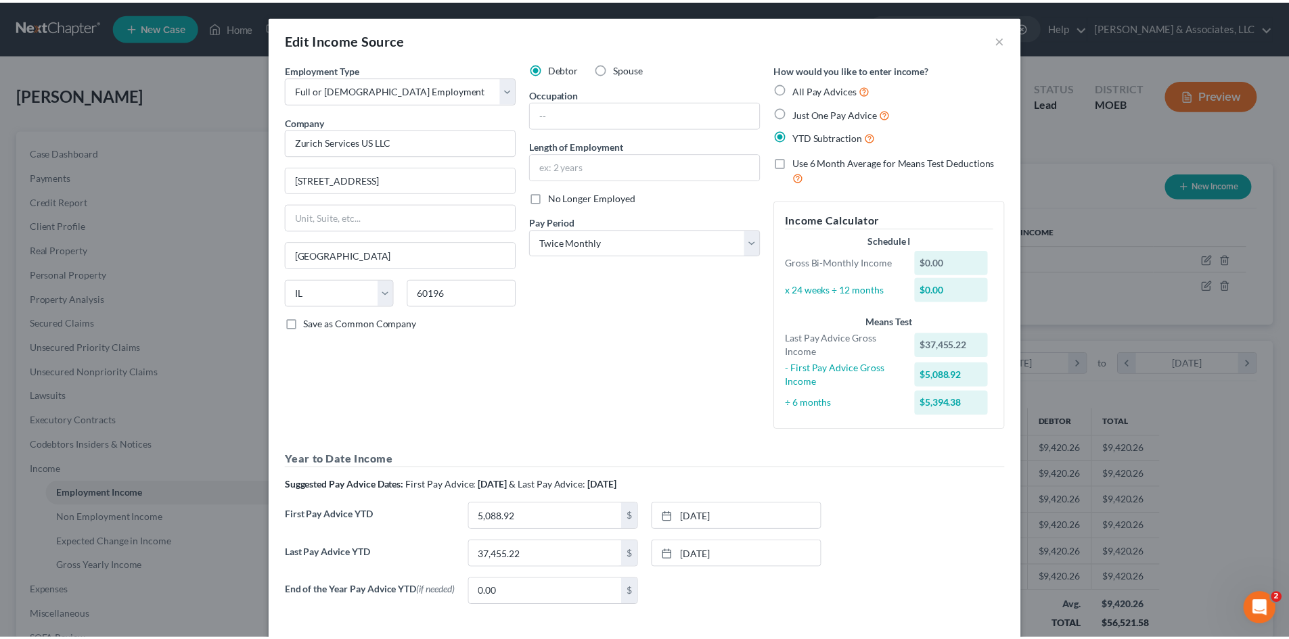
scroll to position [66, 0]
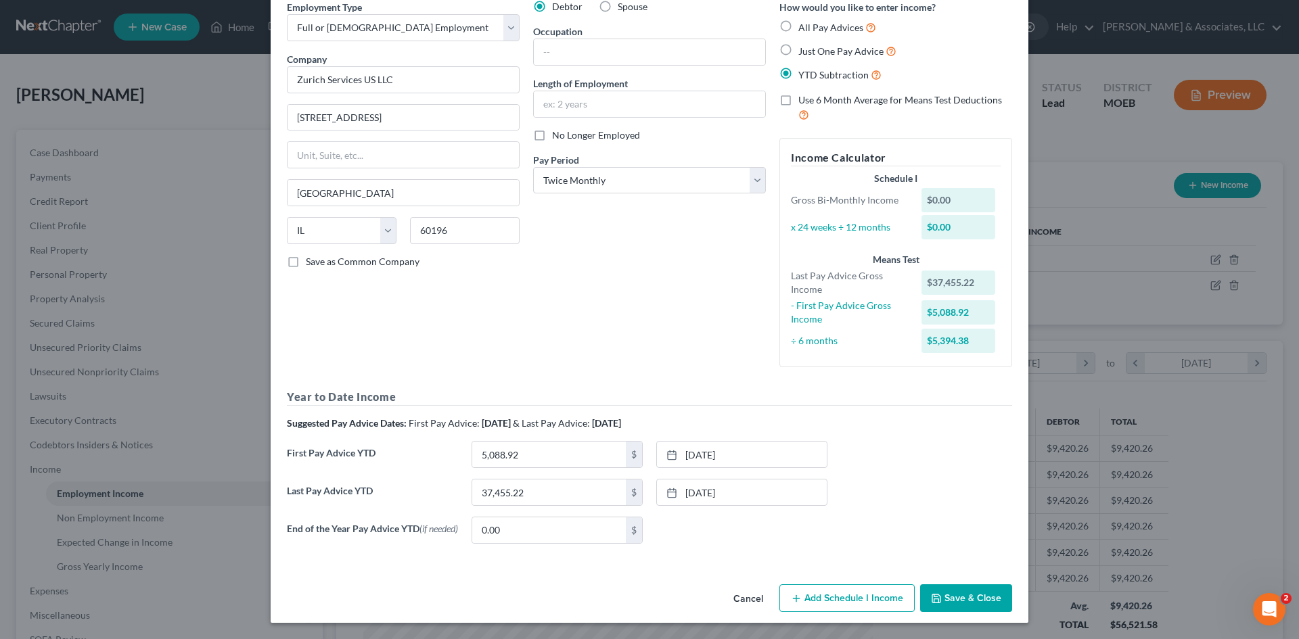
click at [977, 593] on button "Save & Close" at bounding box center [966, 598] width 92 height 28
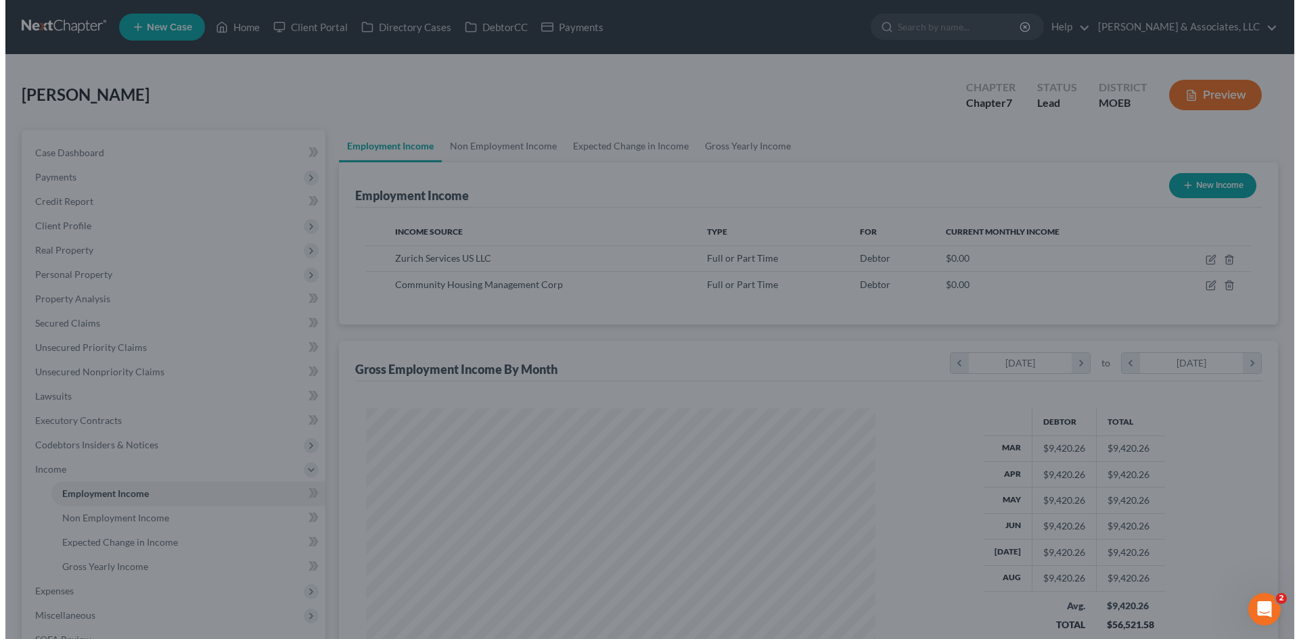
scroll to position [676227, 675948]
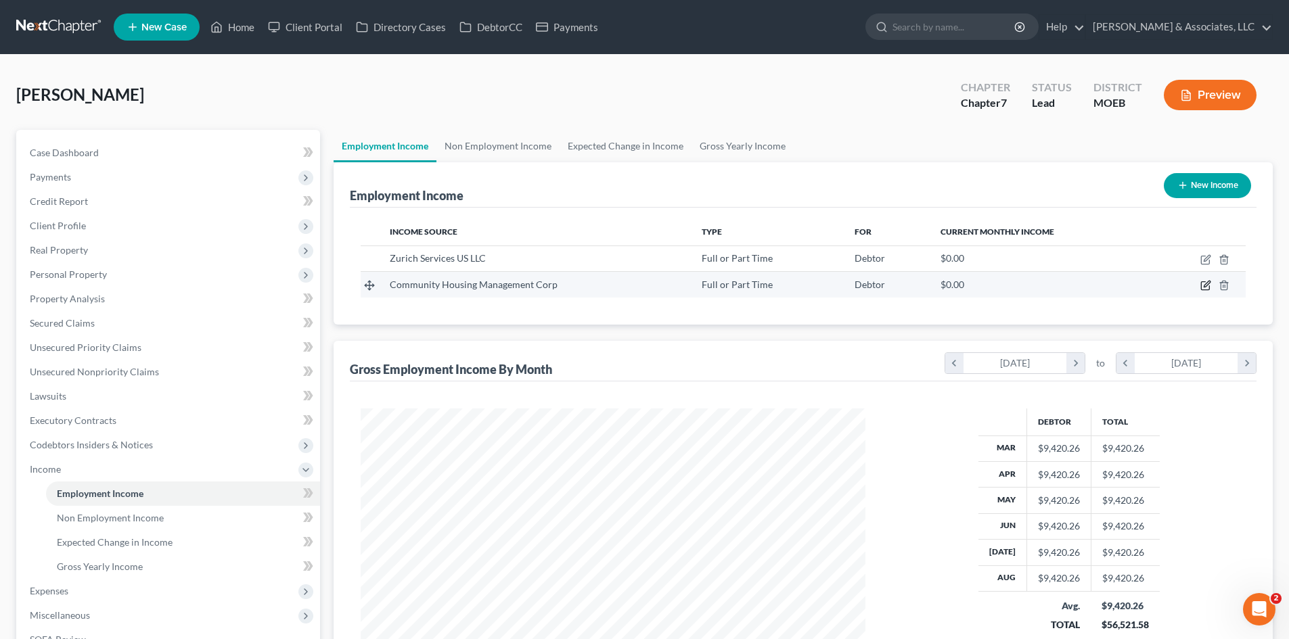
click at [1205, 285] on icon "button" at bounding box center [1206, 284] width 6 height 6
select select "0"
select select "26"
select select "2"
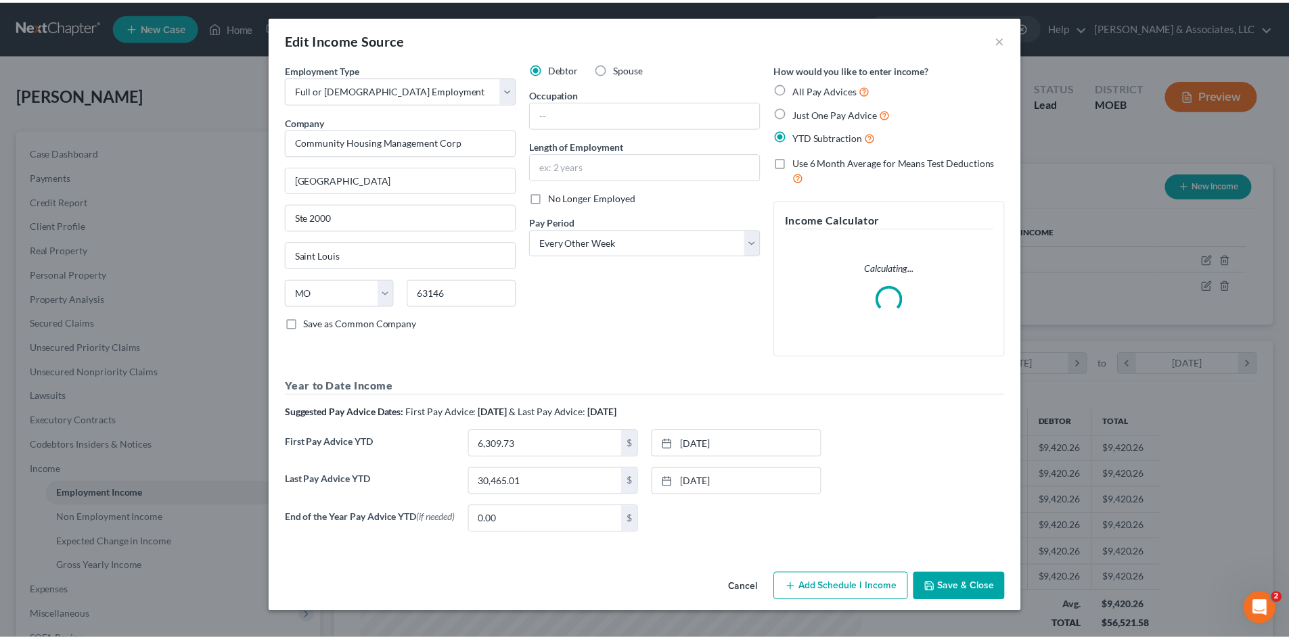
scroll to position [254, 536]
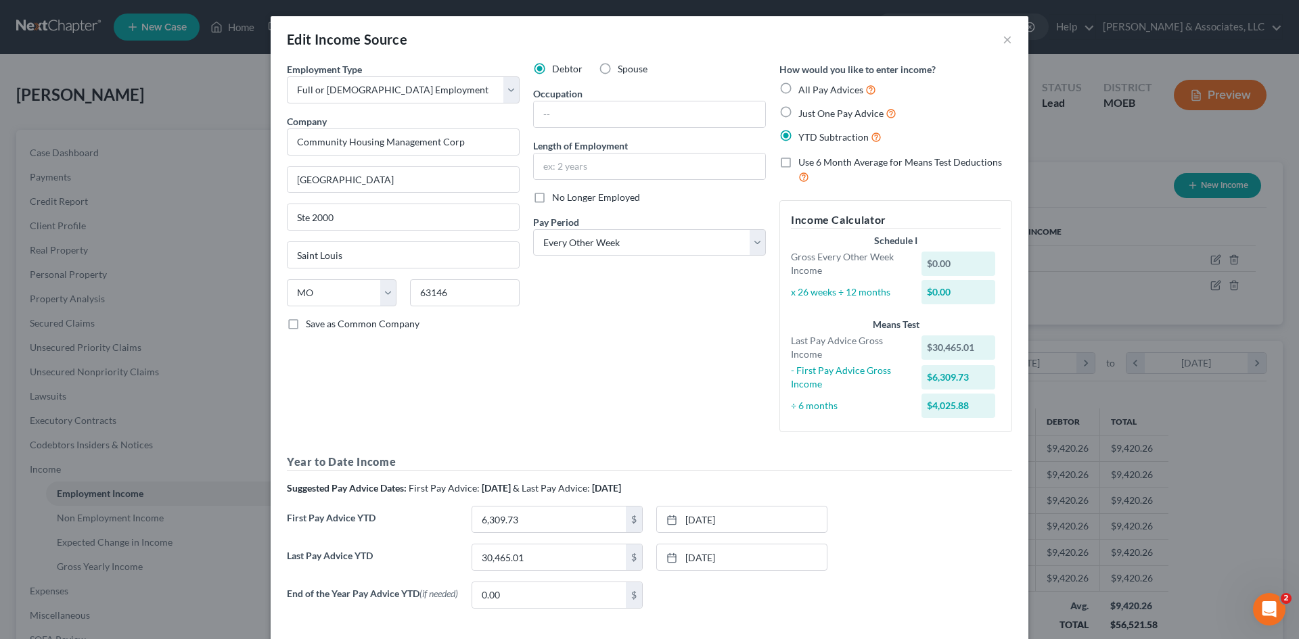
click at [1101, 146] on div "Edit Income Source × Employment Type * Select Full or [DEMOGRAPHIC_DATA] Employ…" at bounding box center [649, 319] width 1299 height 639
click at [1003, 36] on button "×" at bounding box center [1007, 39] width 9 height 16
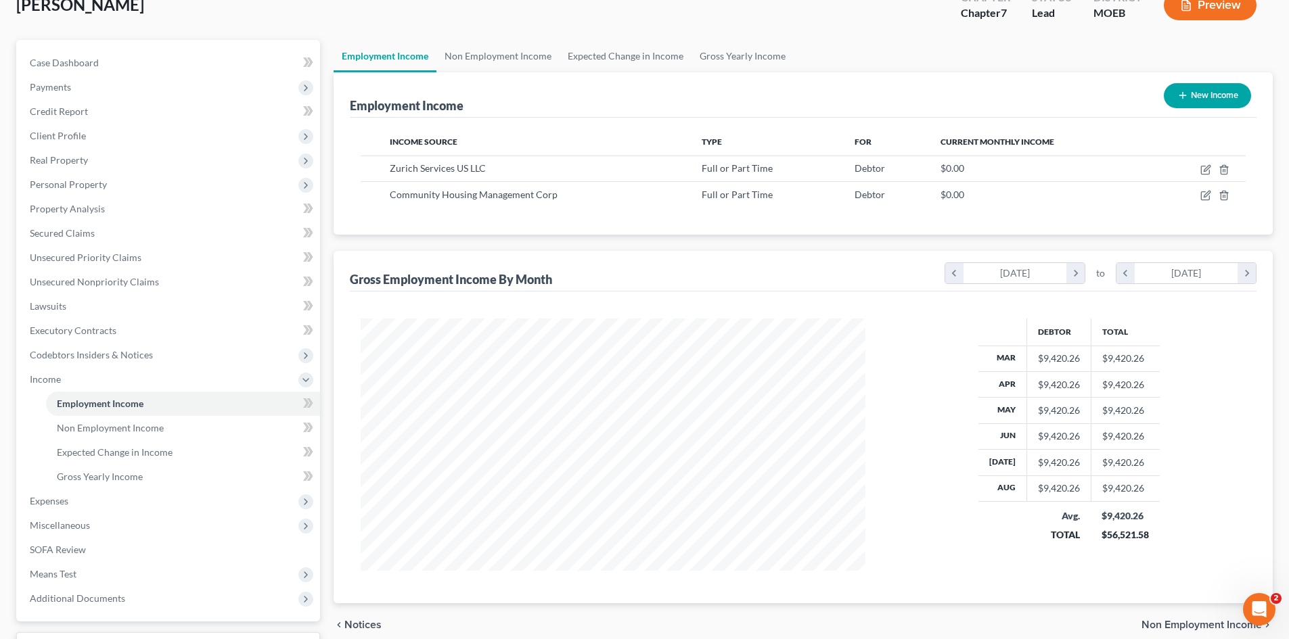
scroll to position [202, 0]
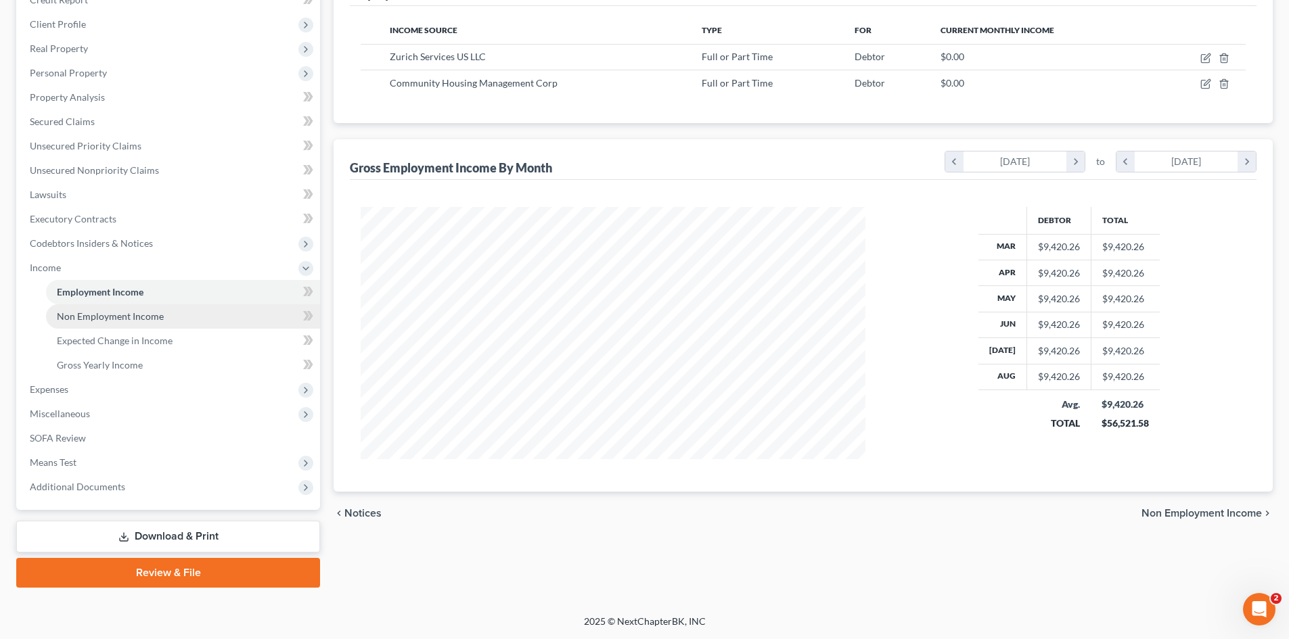
click at [158, 323] on link "Non Employment Income" at bounding box center [183, 316] width 274 height 24
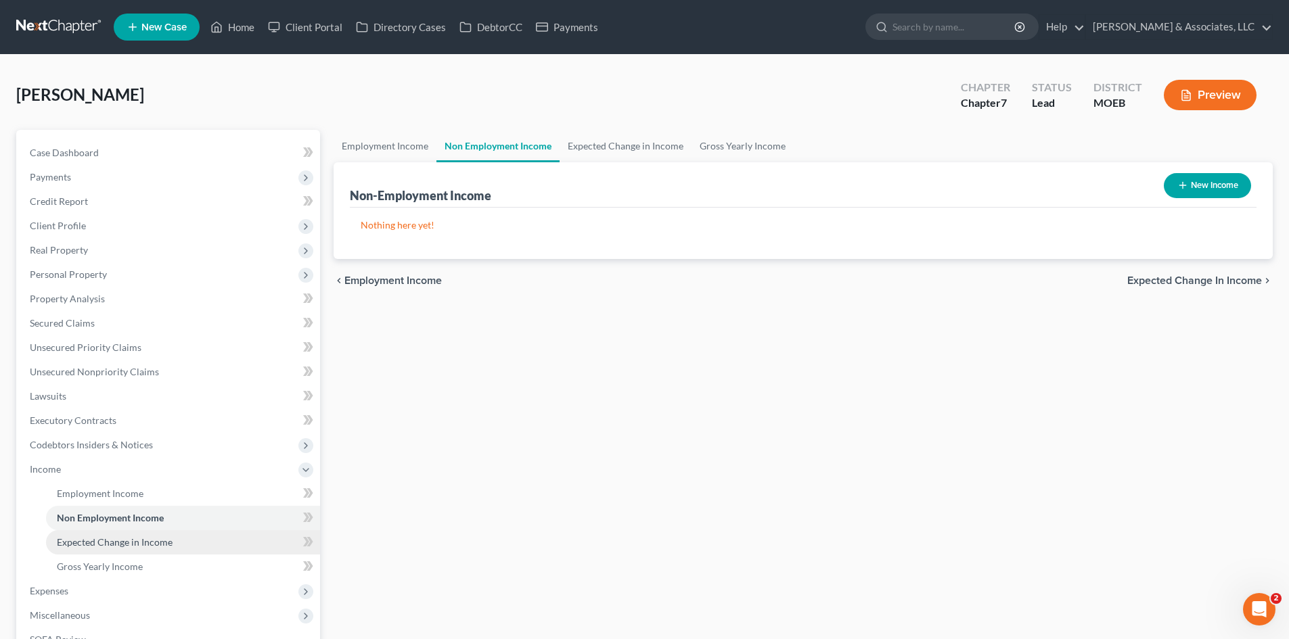
click at [155, 541] on span "Expected Change in Income" at bounding box center [115, 542] width 116 height 12
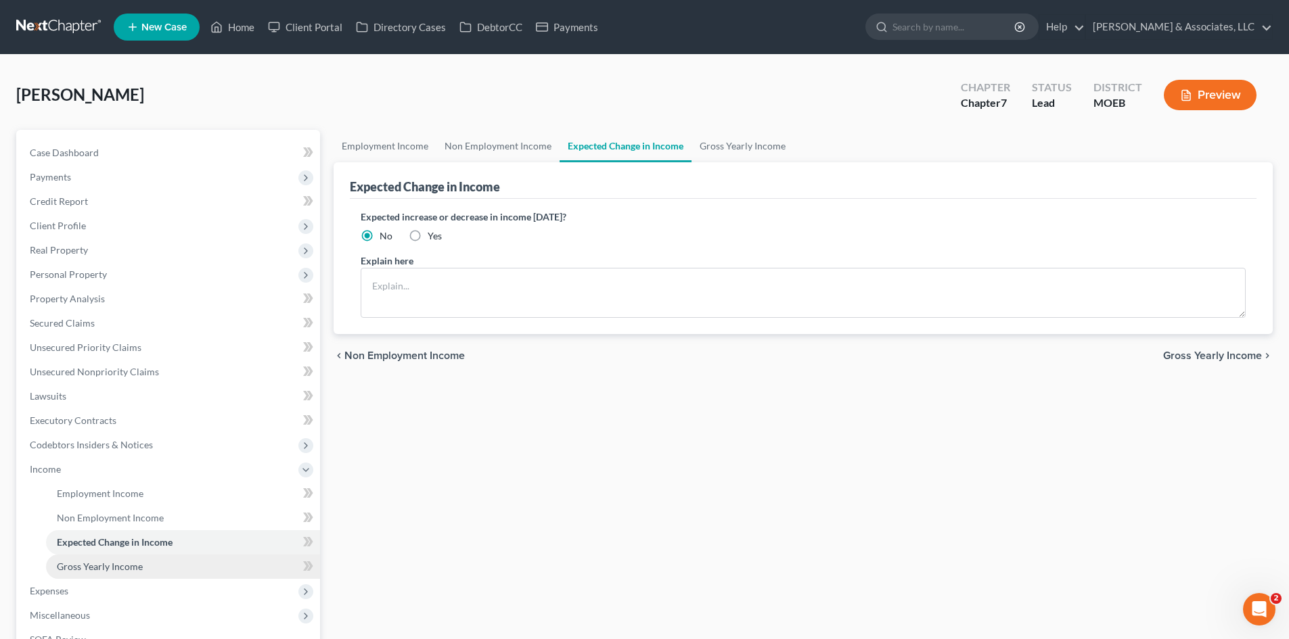
click at [132, 569] on span "Gross Yearly Income" at bounding box center [100, 567] width 86 height 12
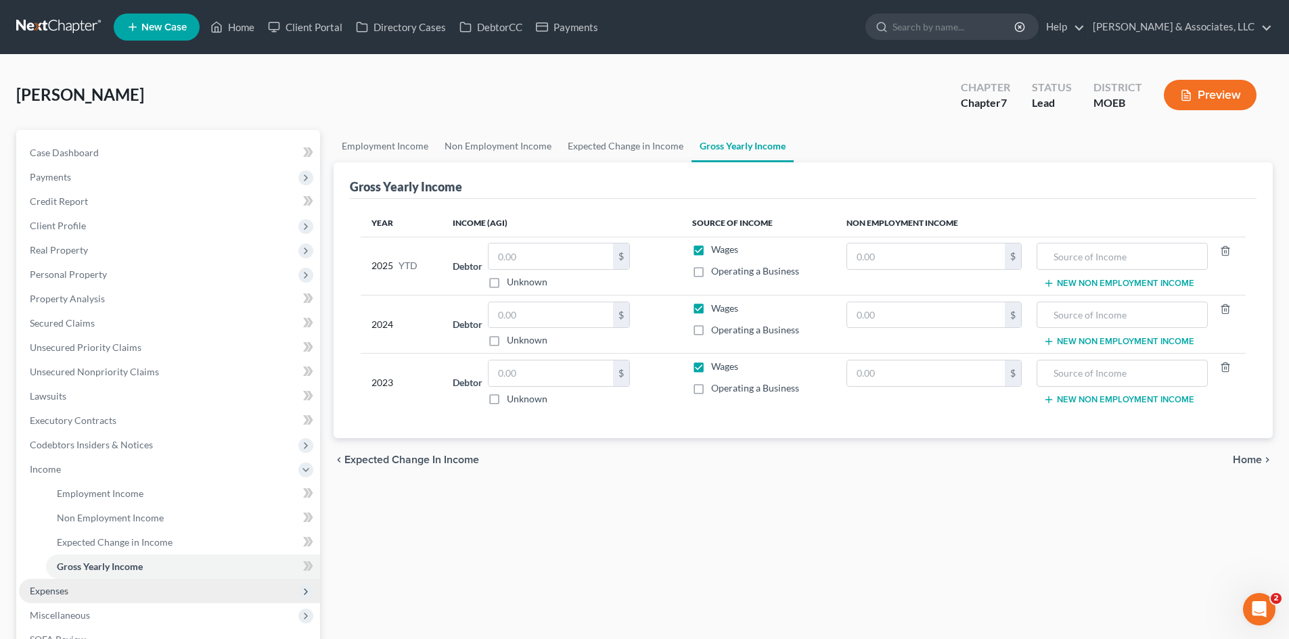
click at [52, 591] on span "Expenses" at bounding box center [49, 591] width 39 height 12
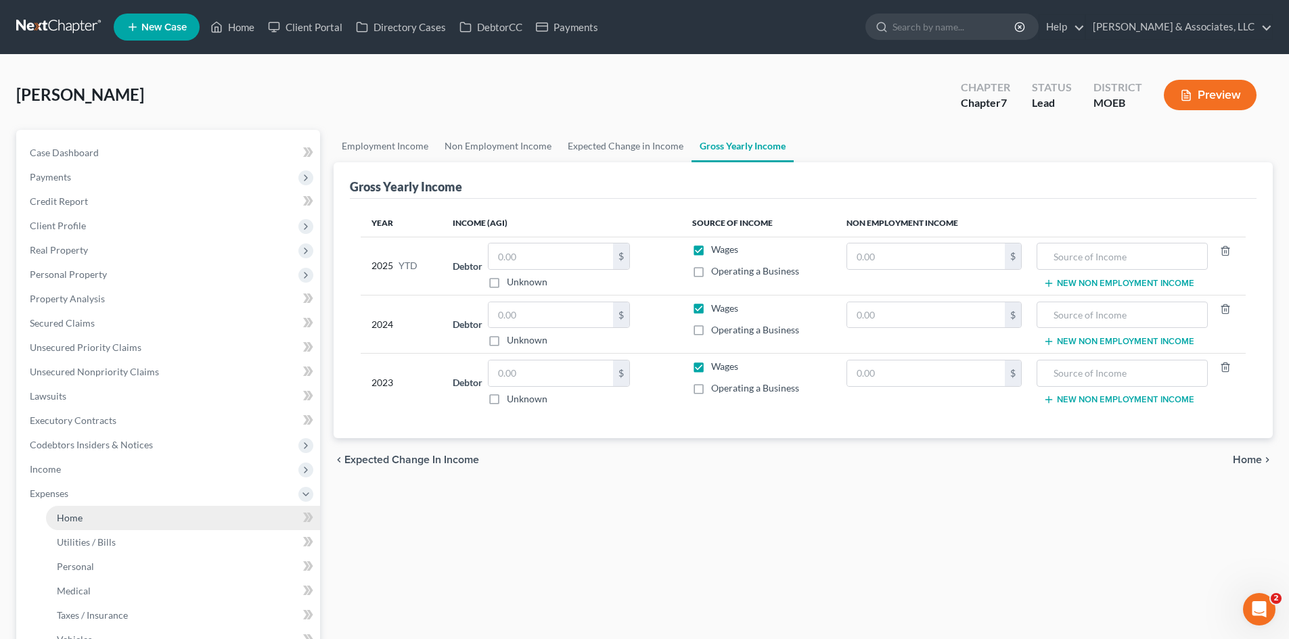
click at [78, 521] on span "Home" at bounding box center [70, 518] width 26 height 12
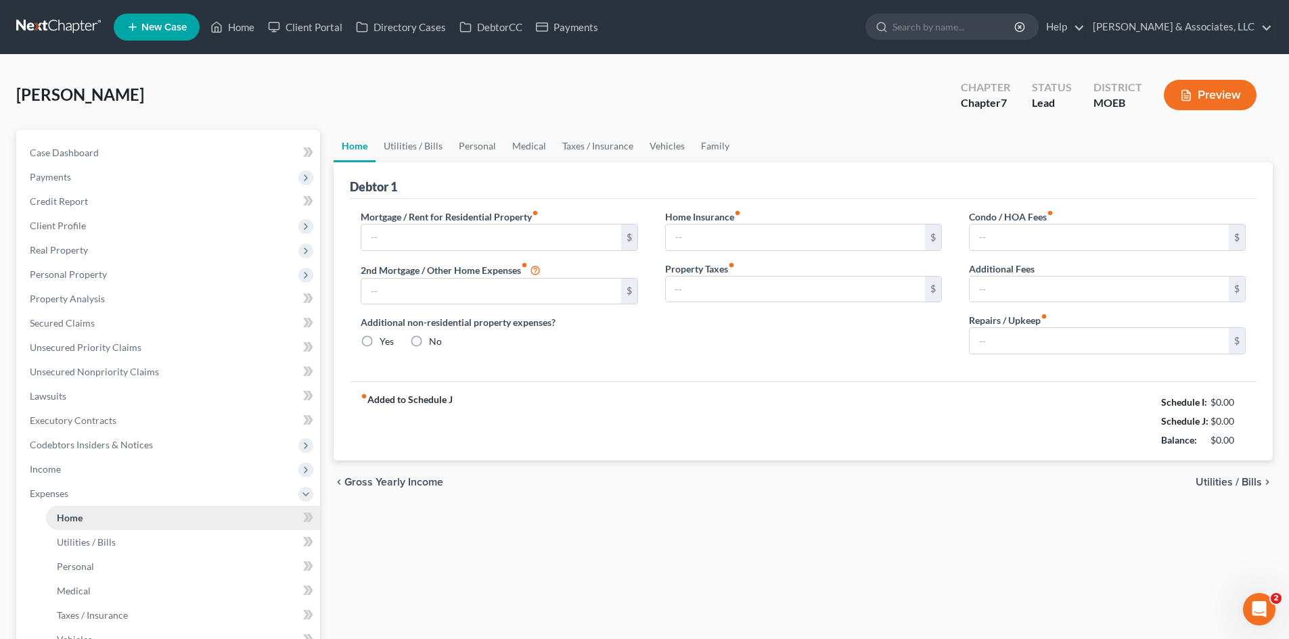
type input "900.00"
type input "0.00"
radio input "true"
type input "35.00"
type input "0.00"
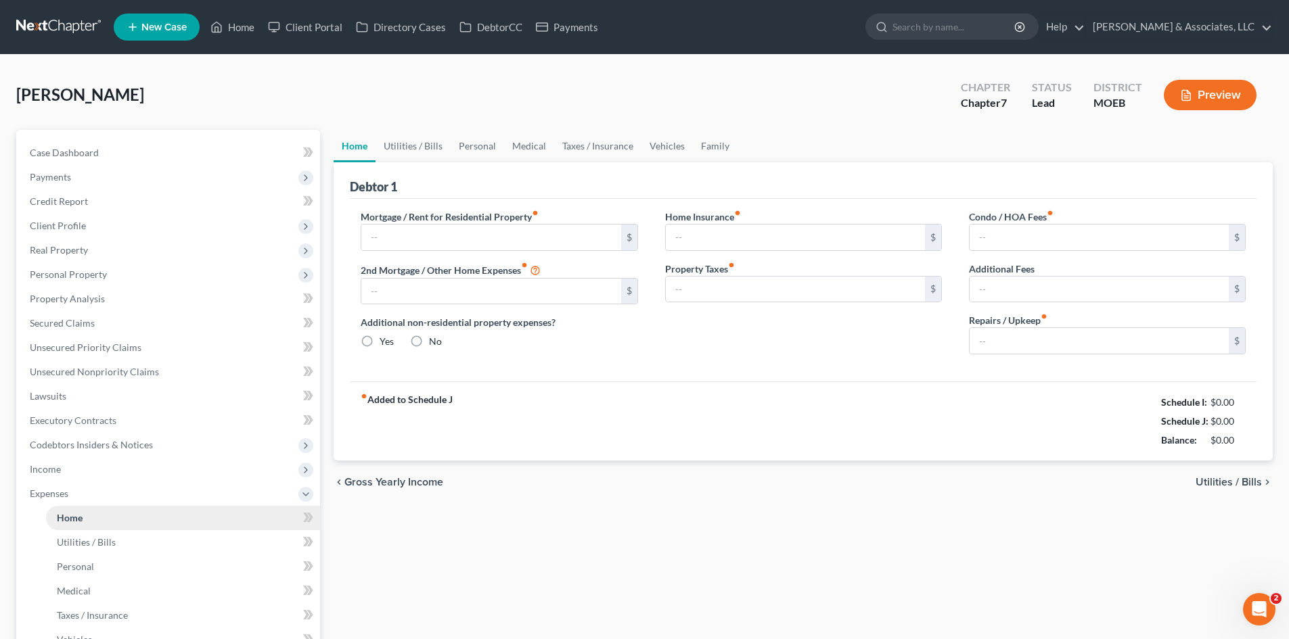
type input "0.00"
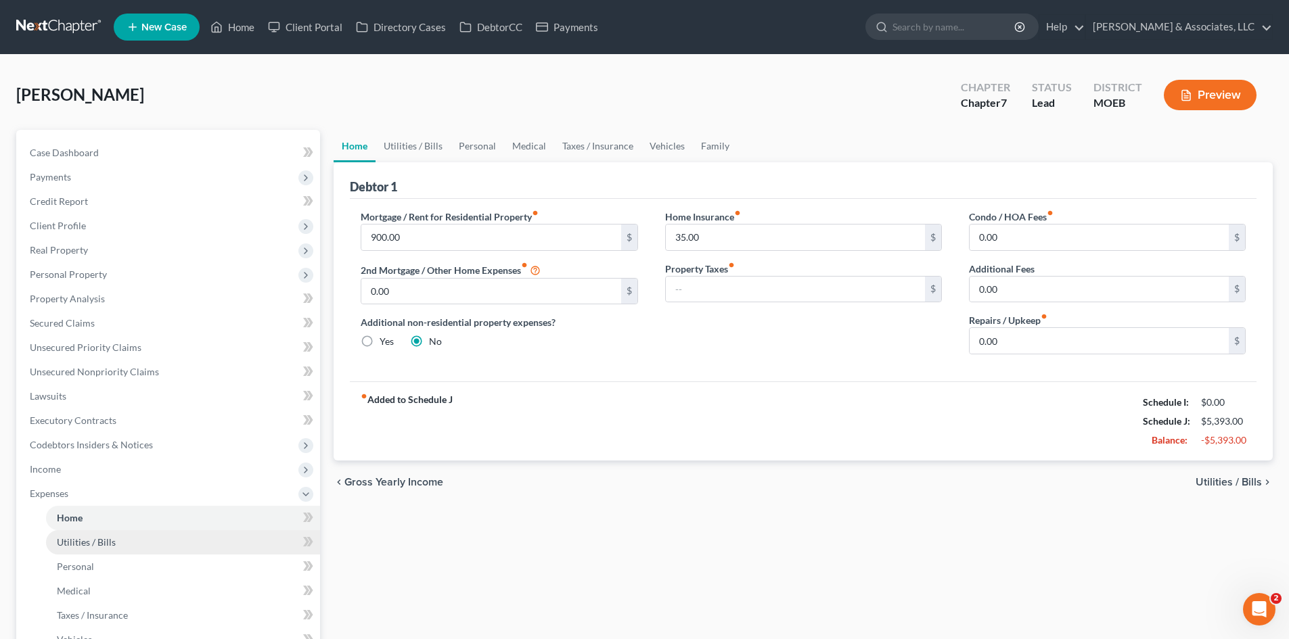
click at [107, 544] on span "Utilities / Bills" at bounding box center [86, 542] width 59 height 12
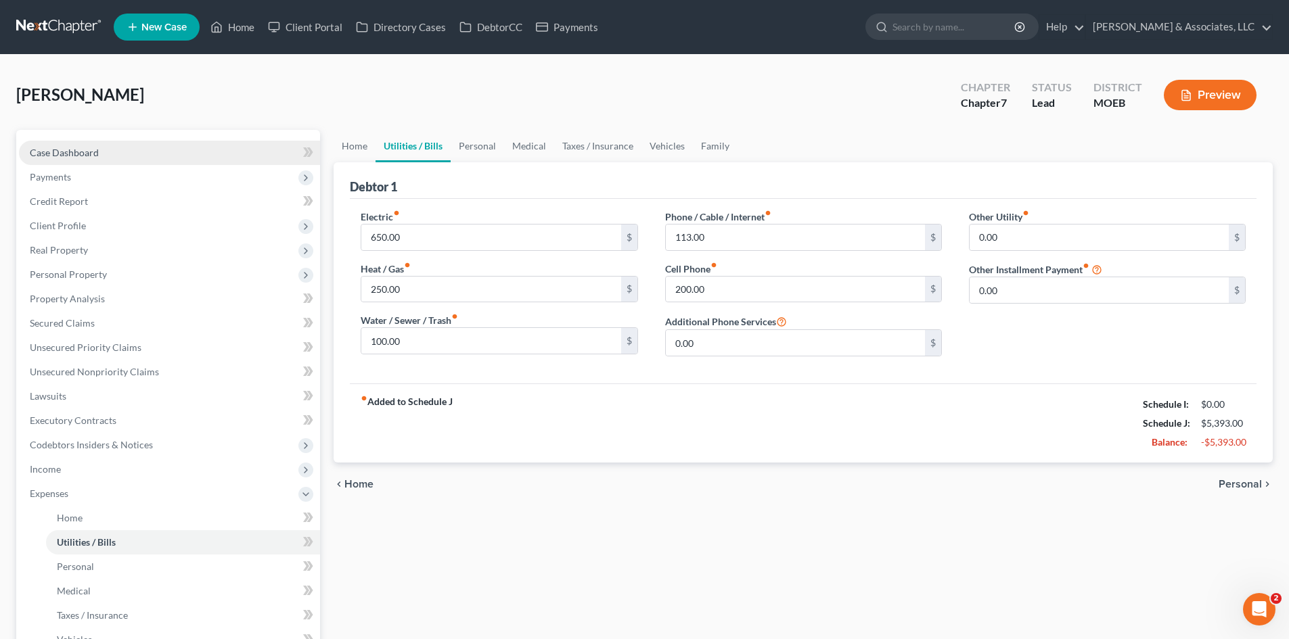
click at [86, 147] on span "Case Dashboard" at bounding box center [64, 153] width 69 height 12
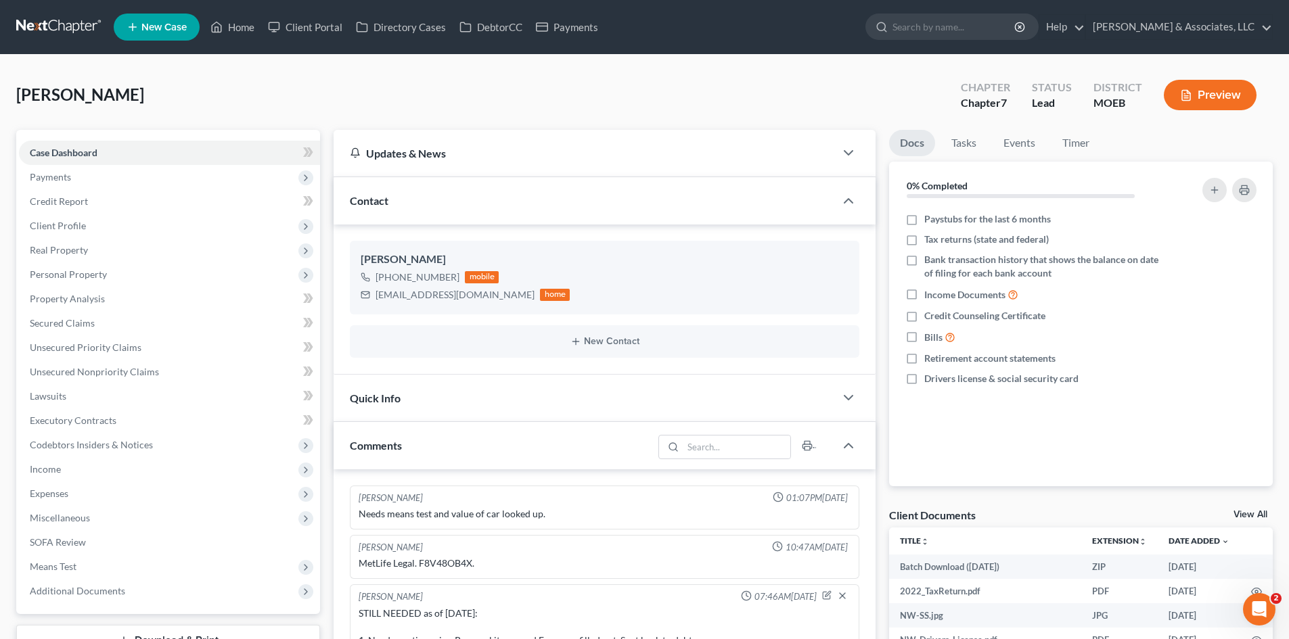
scroll to position [1137, 0]
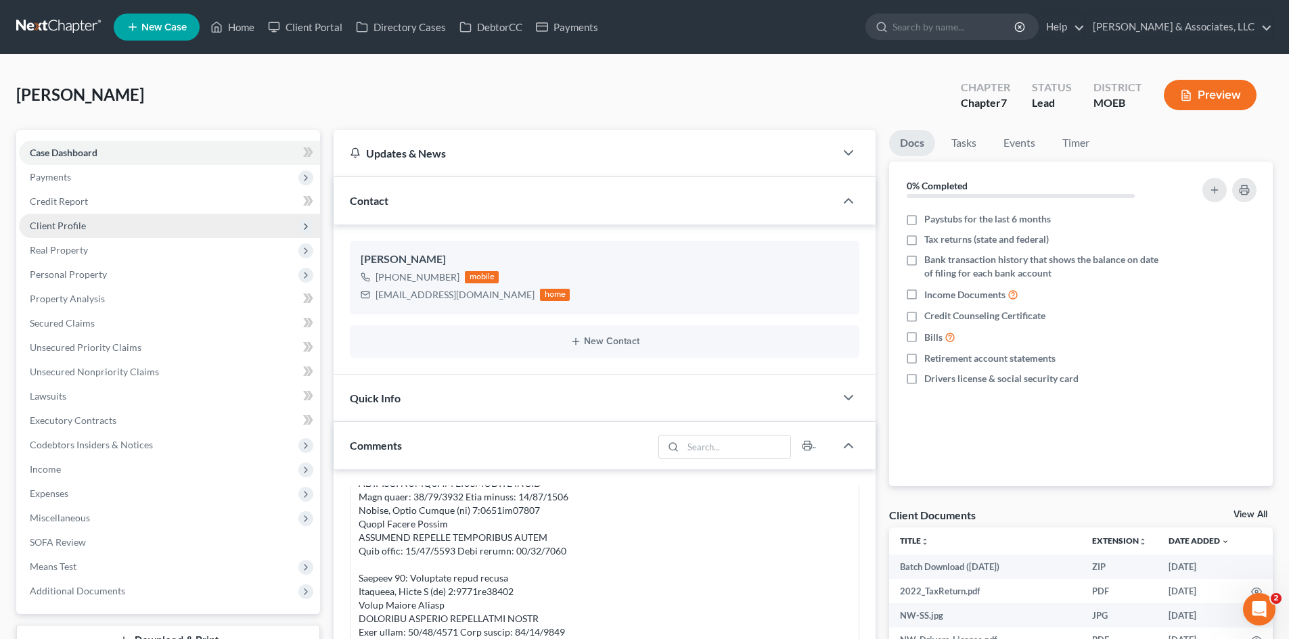
click at [66, 224] on span "Client Profile" at bounding box center [58, 226] width 56 height 12
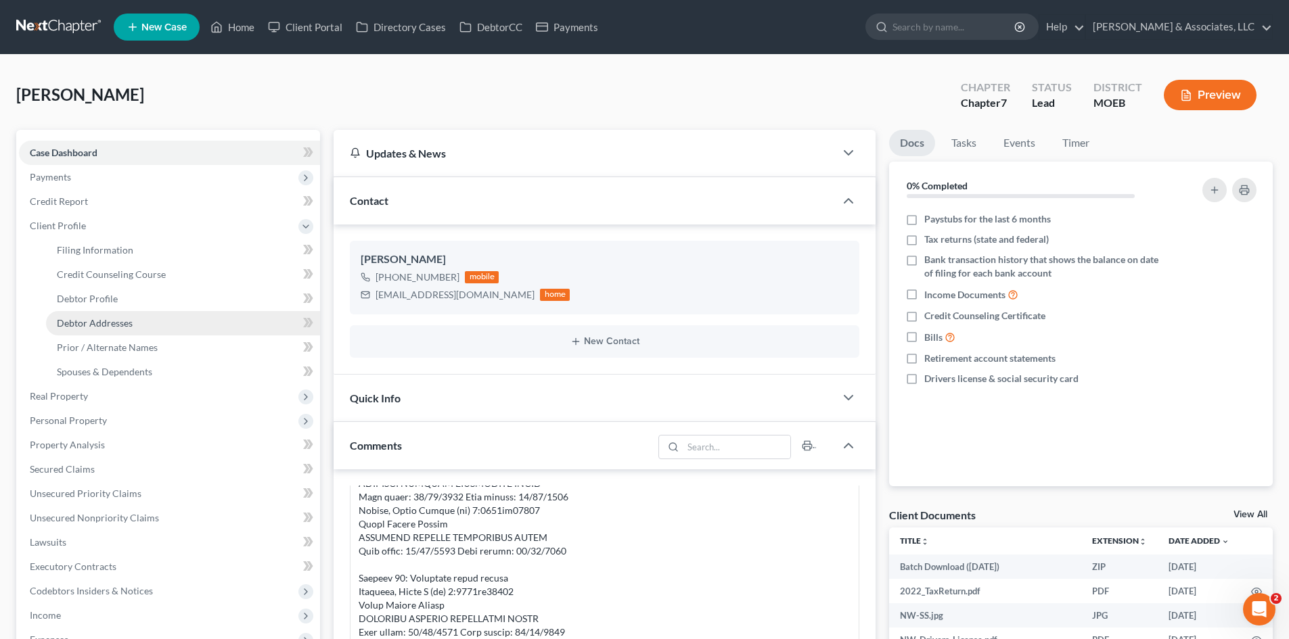
click at [78, 326] on span "Debtor Addresses" at bounding box center [95, 323] width 76 height 12
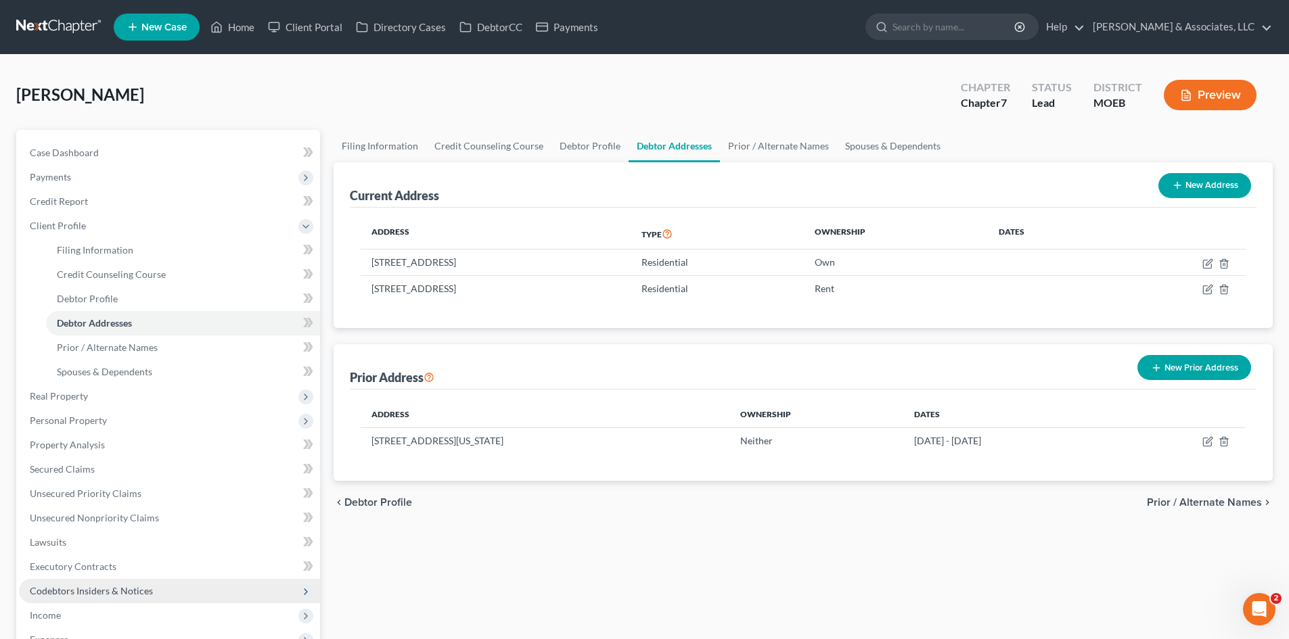
click at [76, 587] on span "Codebtors Insiders & Notices" at bounding box center [91, 591] width 123 height 12
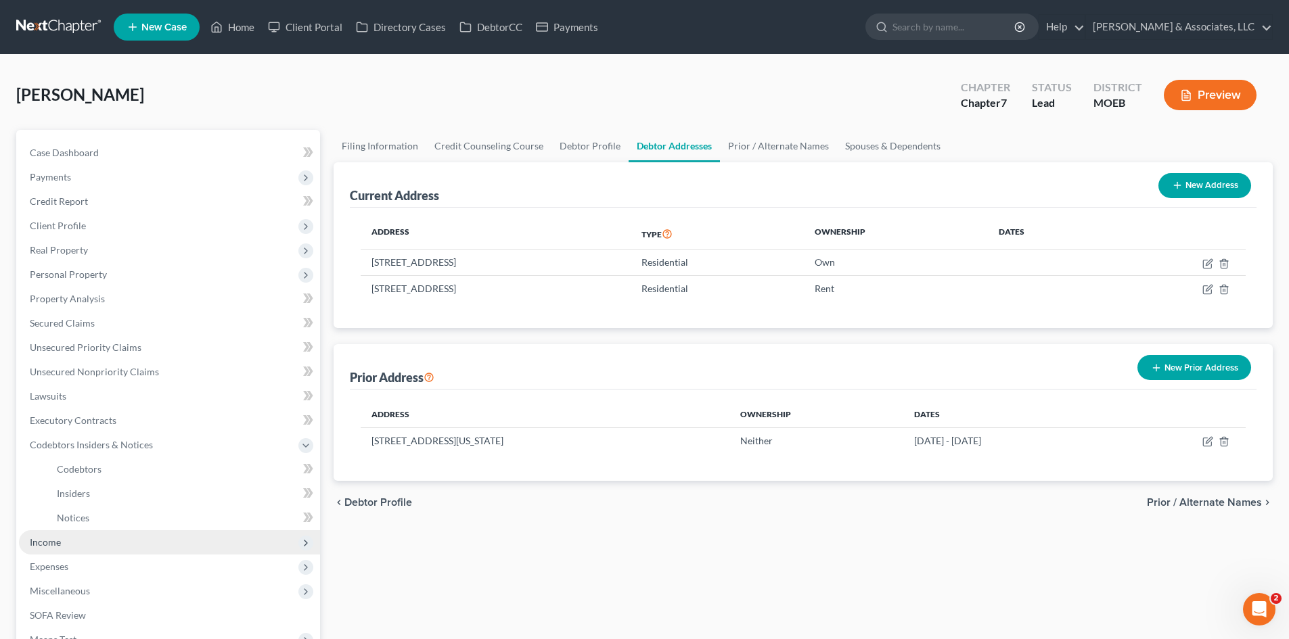
click at [50, 541] on span "Income" at bounding box center [45, 542] width 31 height 12
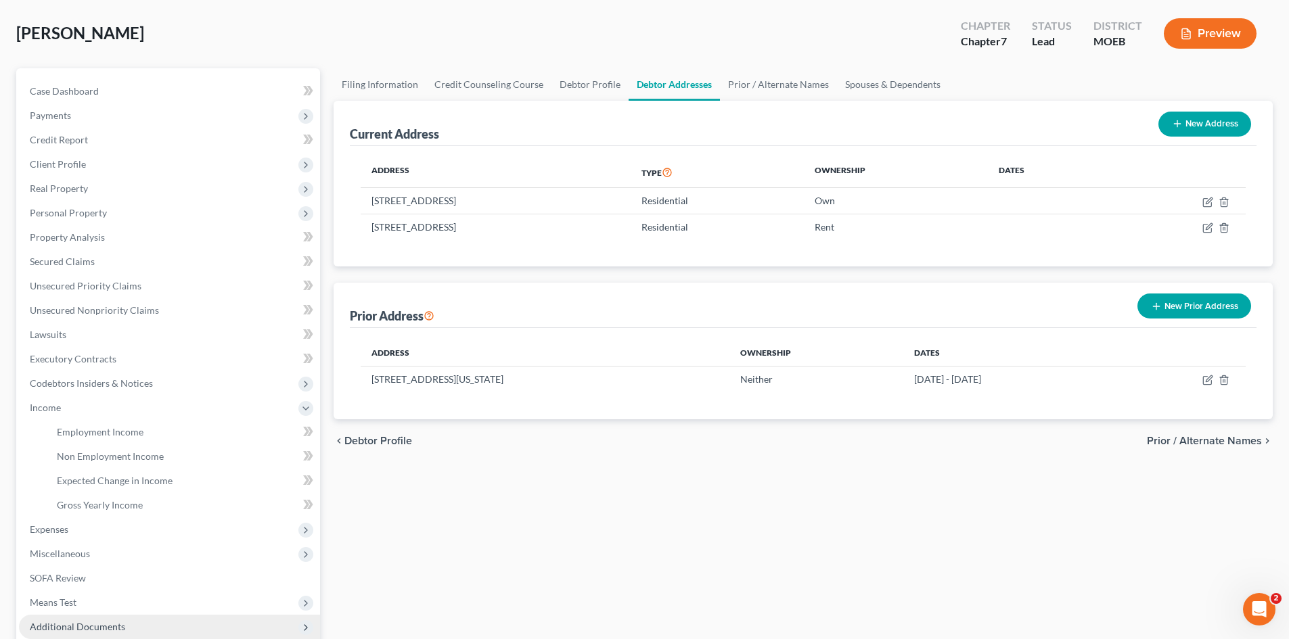
scroll to position [135, 0]
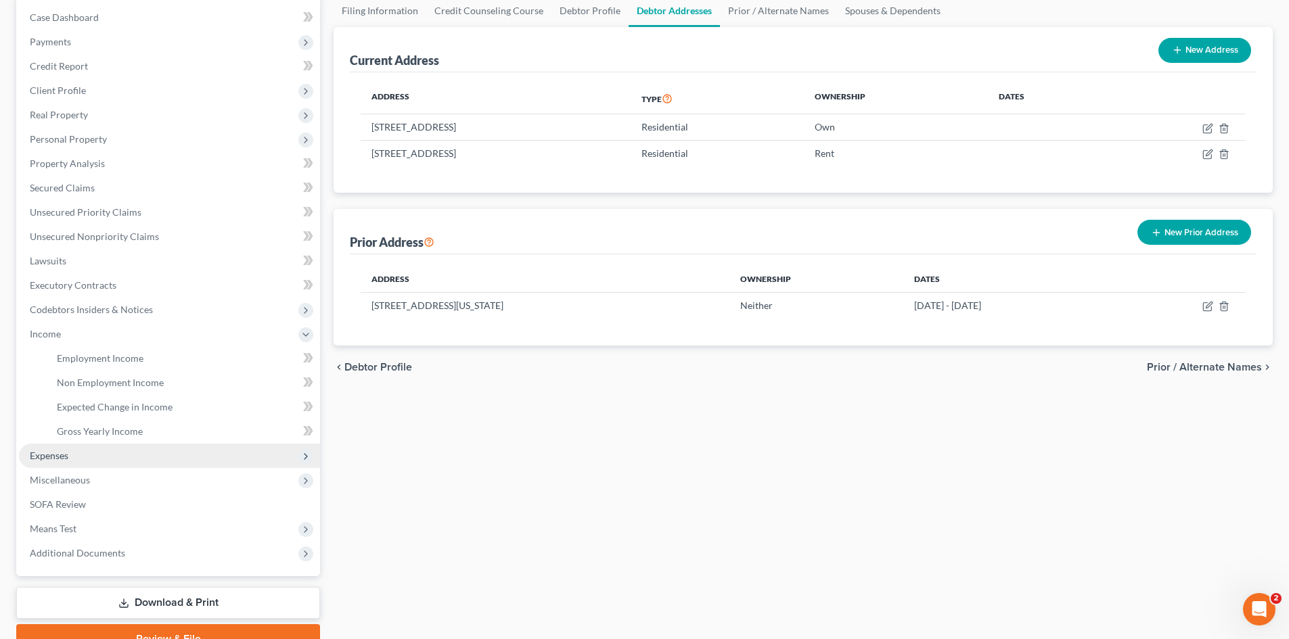
click at [60, 459] on span "Expenses" at bounding box center [49, 456] width 39 height 12
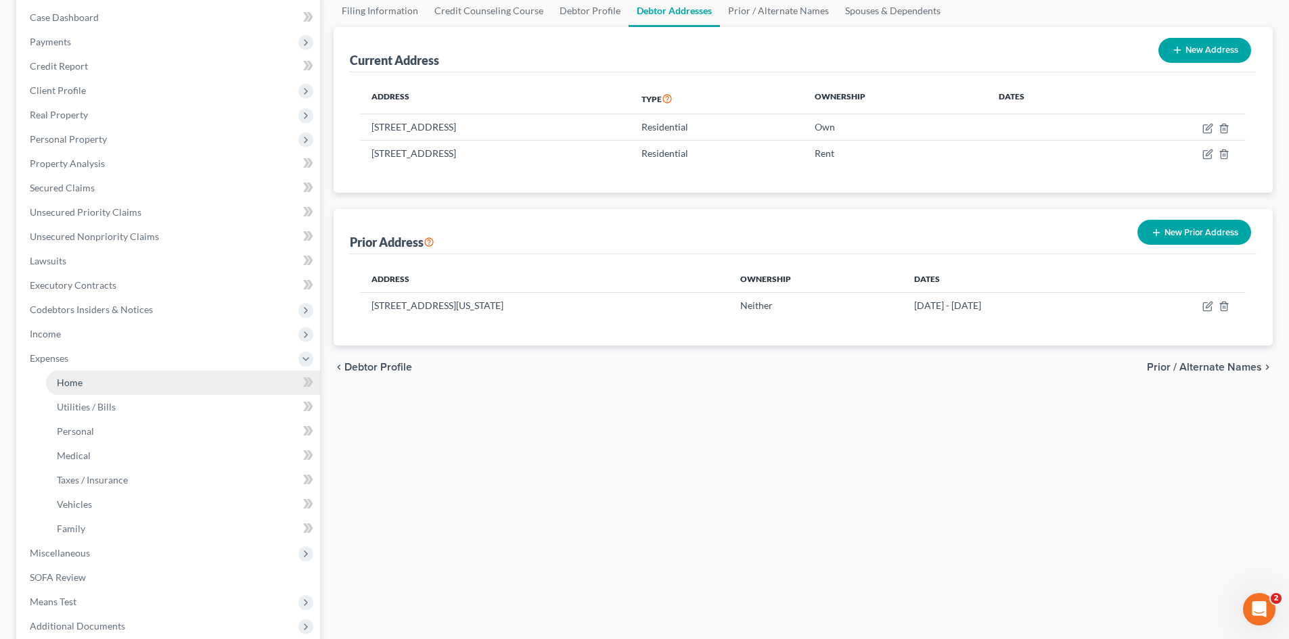
click at [78, 385] on span "Home" at bounding box center [70, 383] width 26 height 12
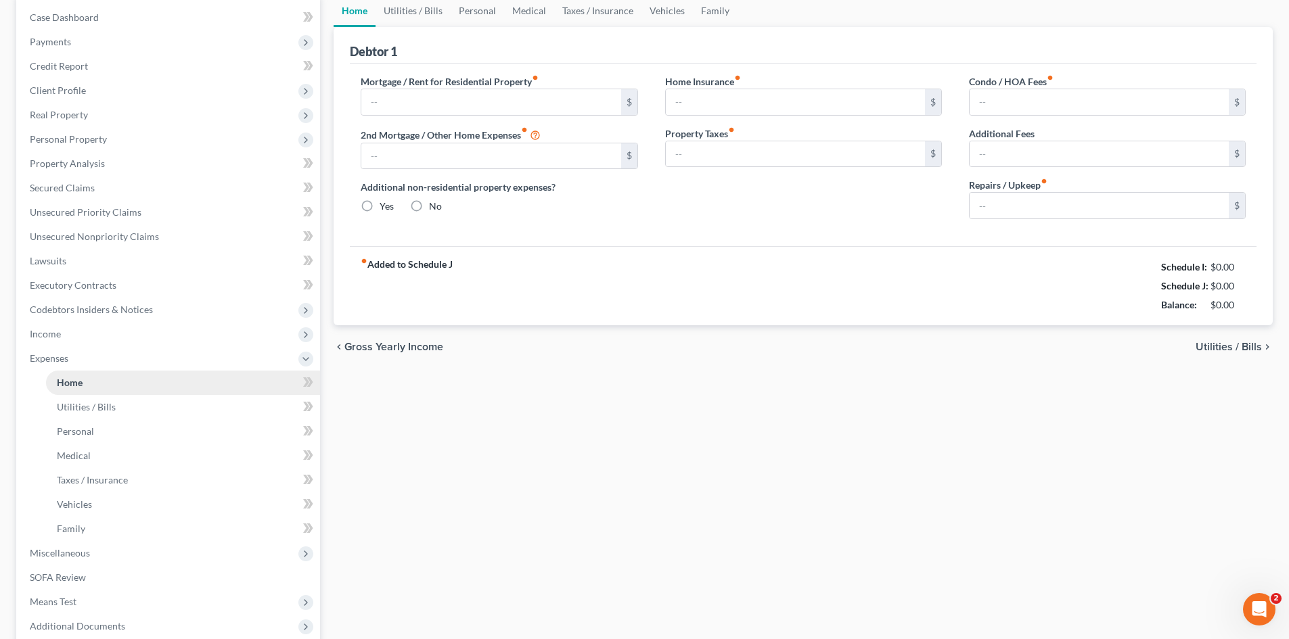
scroll to position [19, 0]
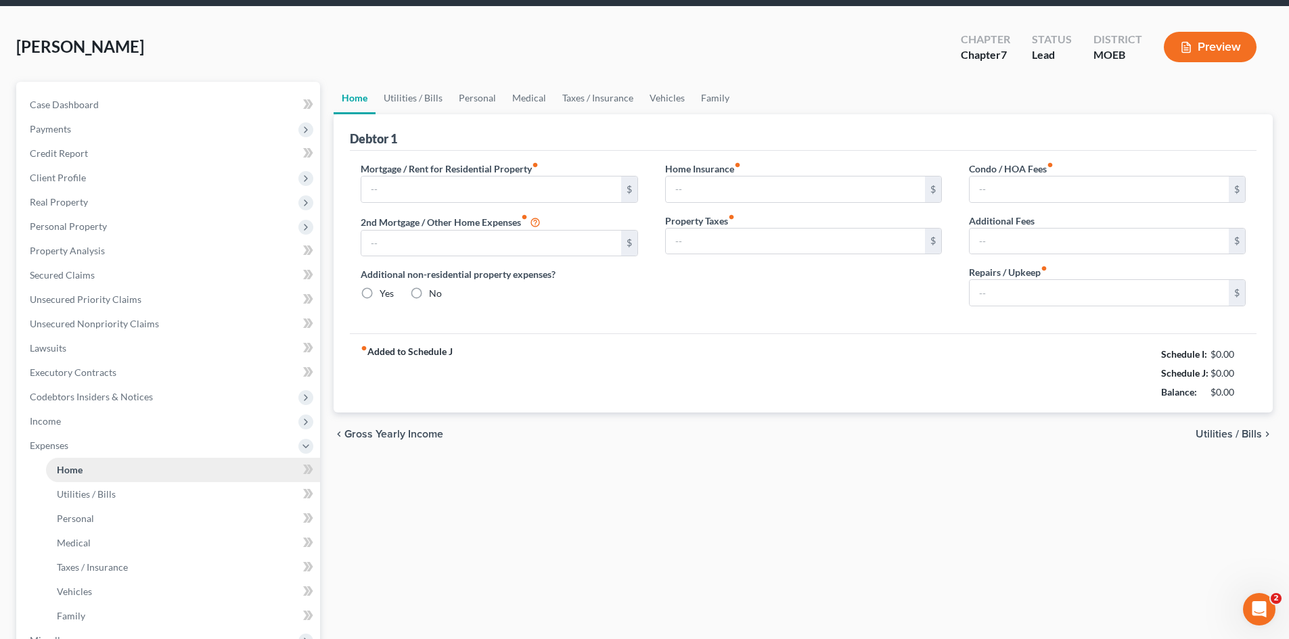
type input "900.00"
type input "0.00"
radio input "true"
type input "35.00"
type input "0.00"
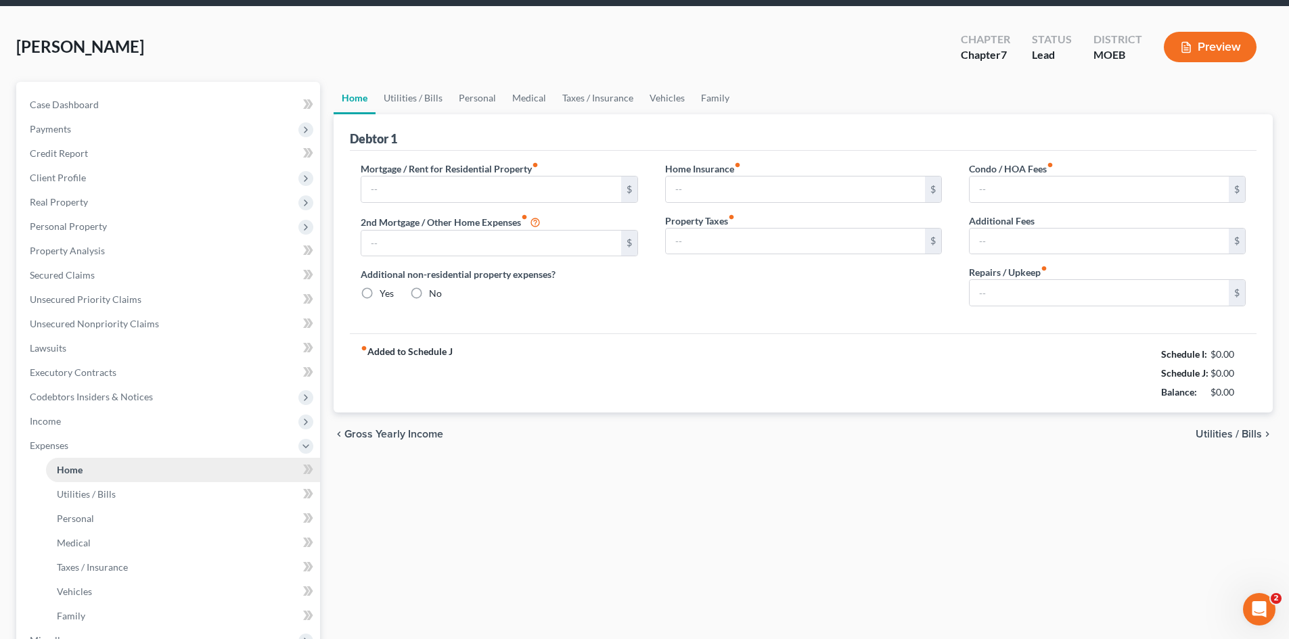
type input "0.00"
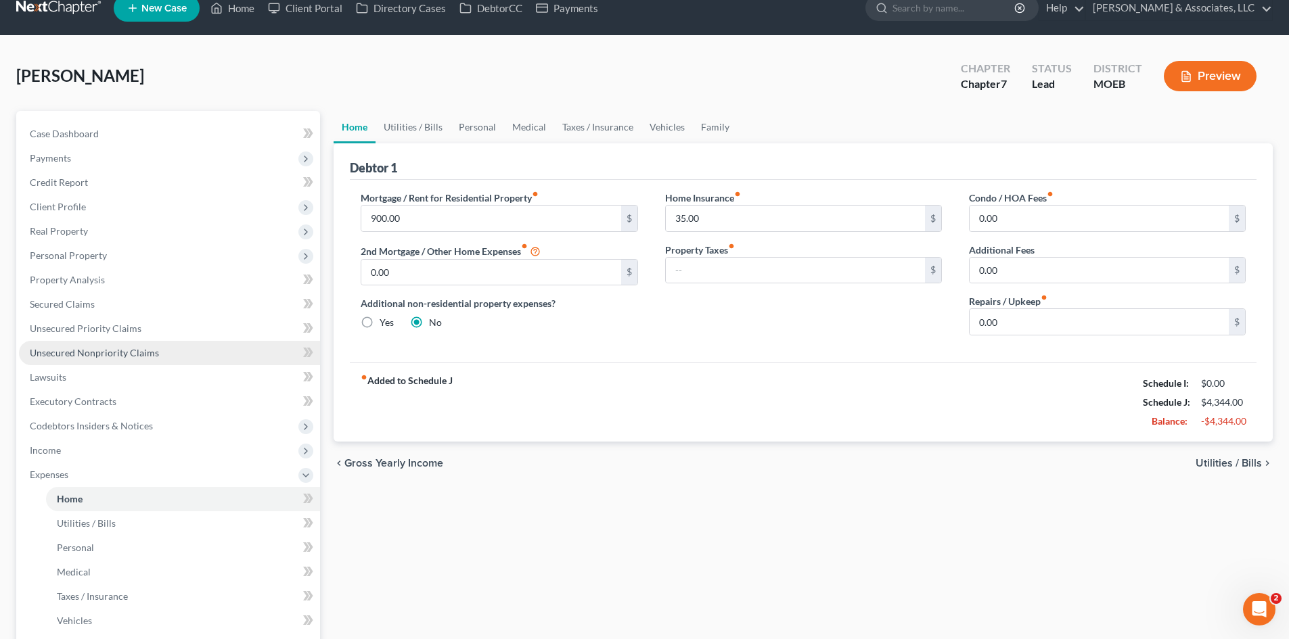
scroll to position [0, 0]
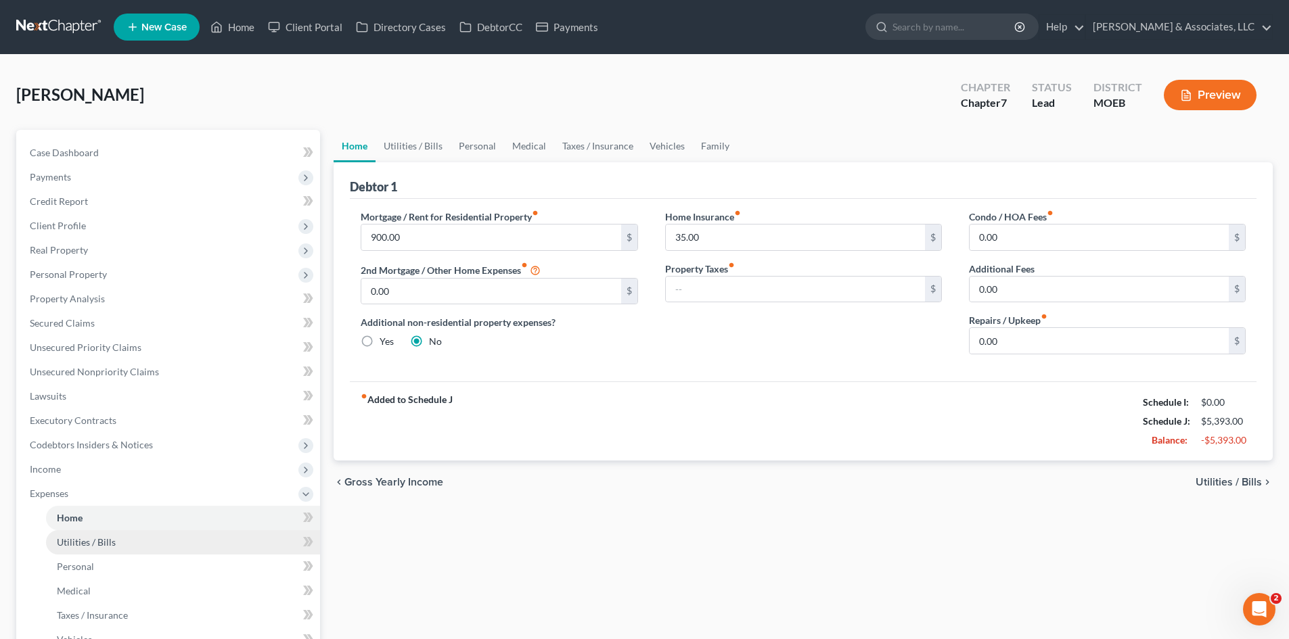
click at [105, 548] on link "Utilities / Bills" at bounding box center [183, 542] width 274 height 24
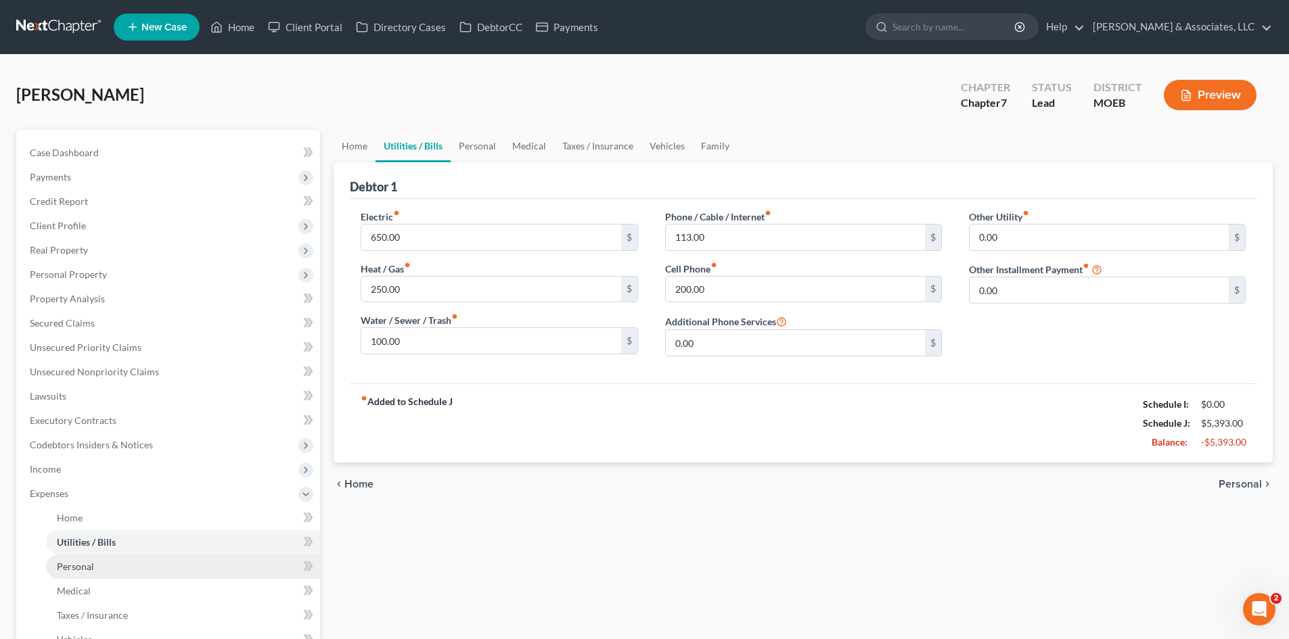
click at [87, 564] on span "Personal" at bounding box center [75, 567] width 37 height 12
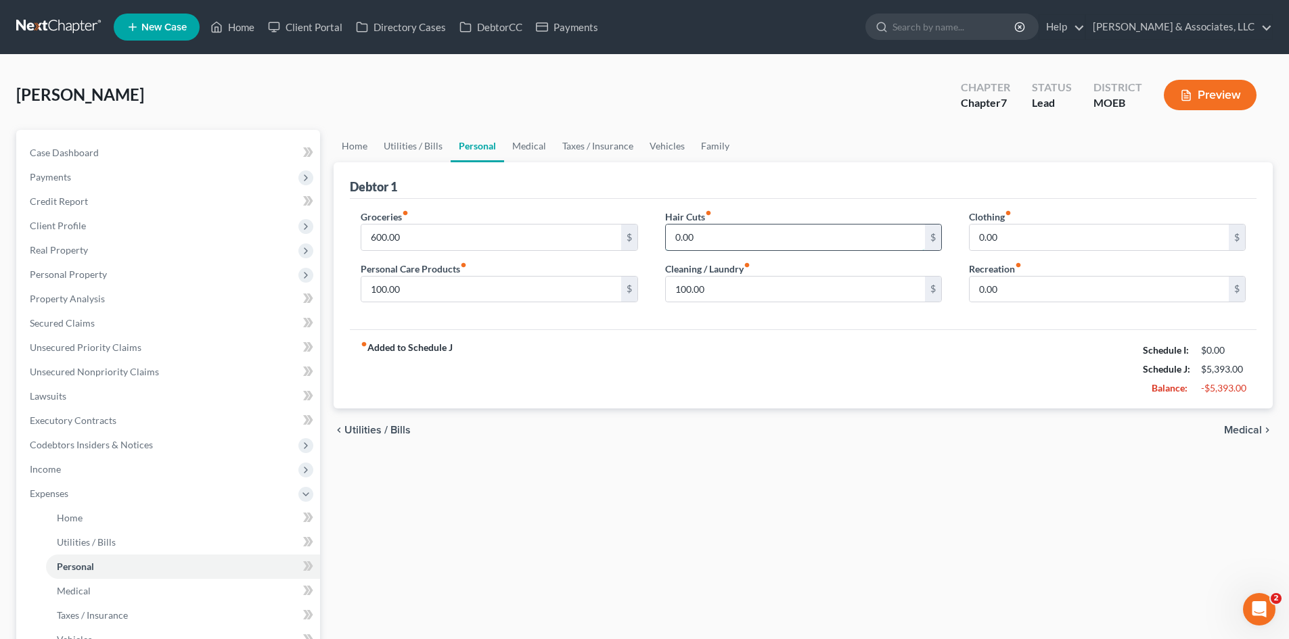
click at [743, 244] on input "0.00" at bounding box center [795, 238] width 259 height 26
type input "50.00"
click at [1039, 235] on input "0.00" at bounding box center [1098, 238] width 259 height 26
type input "100.00"
click at [1008, 285] on input "0.00" at bounding box center [1098, 290] width 259 height 26
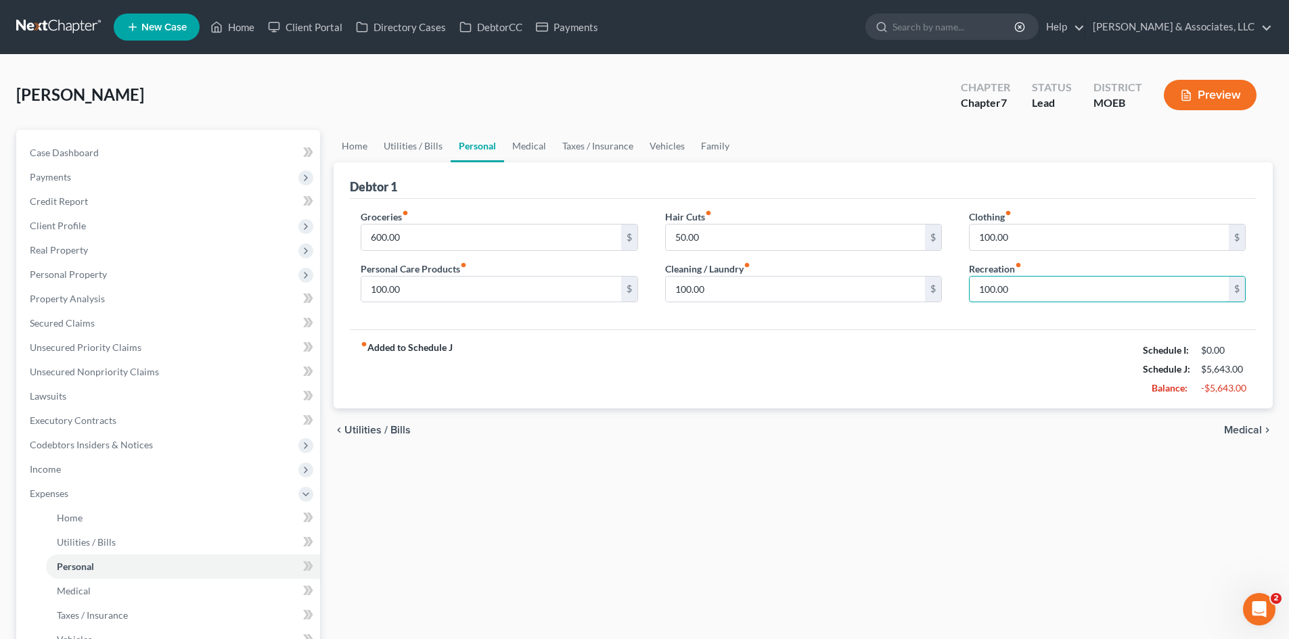
type input "100.00"
click at [784, 387] on div "fiber_manual_record Added to Schedule J Schedule I: $0.00 Schedule J: $5,643.00…" at bounding box center [803, 368] width 906 height 79
click at [527, 148] on link "Medical" at bounding box center [529, 146] width 50 height 32
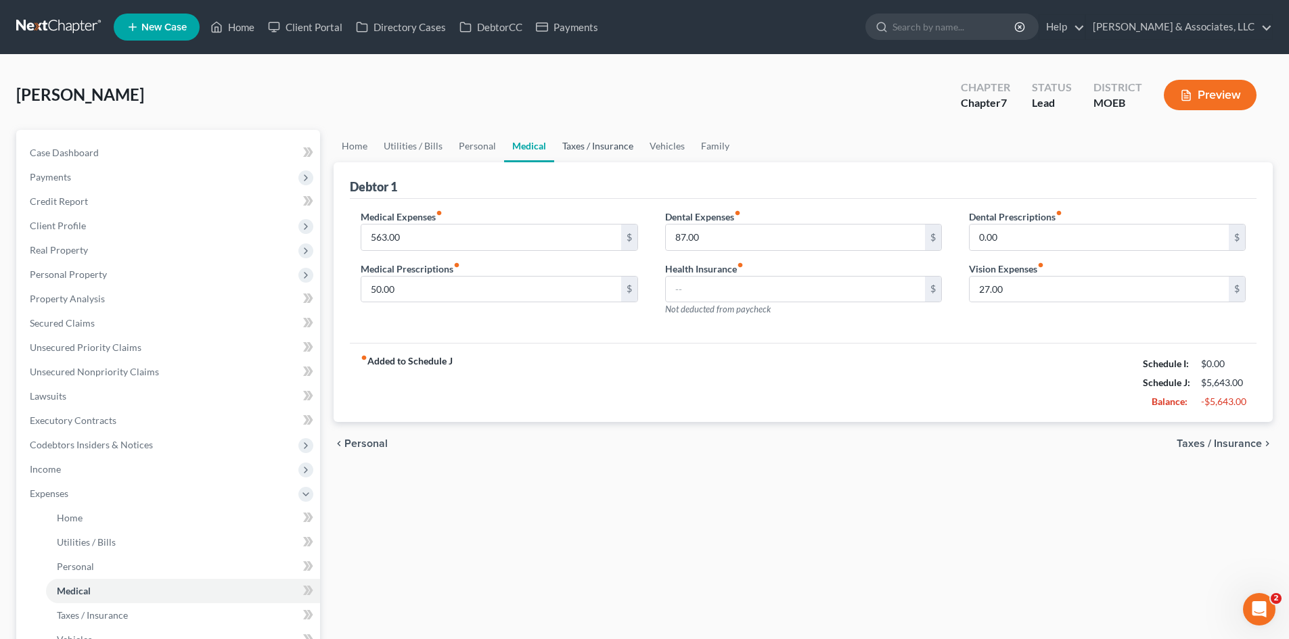
click at [583, 147] on link "Taxes / Insurance" at bounding box center [597, 146] width 87 height 32
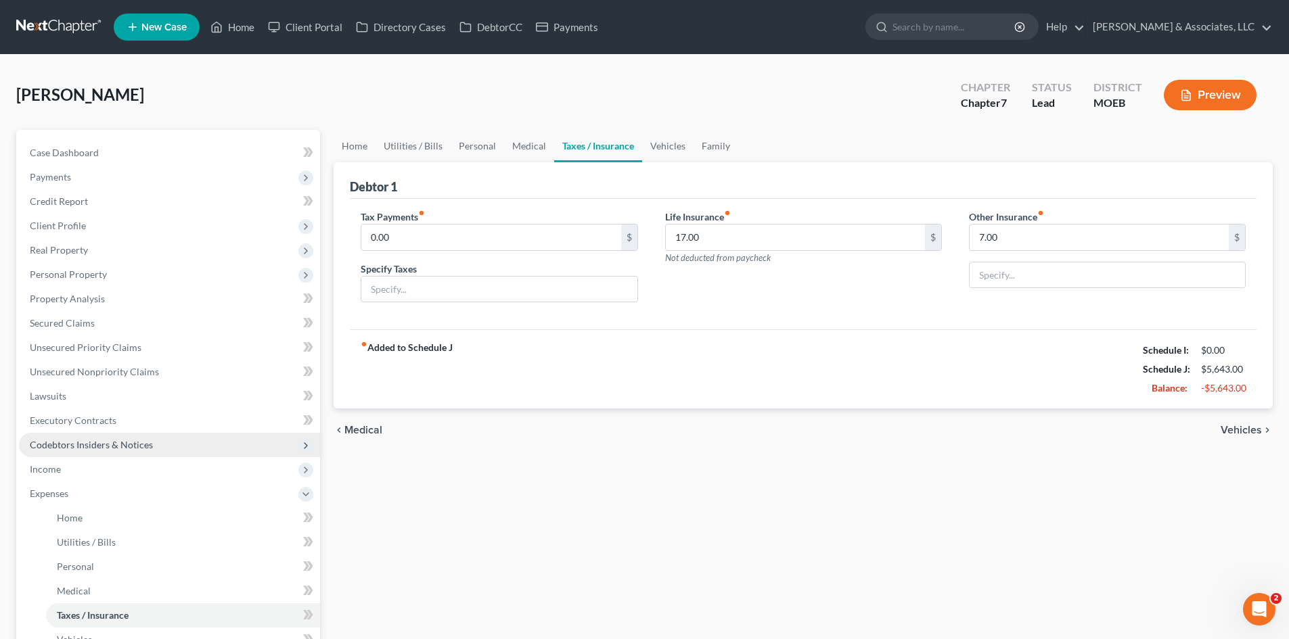
scroll to position [203, 0]
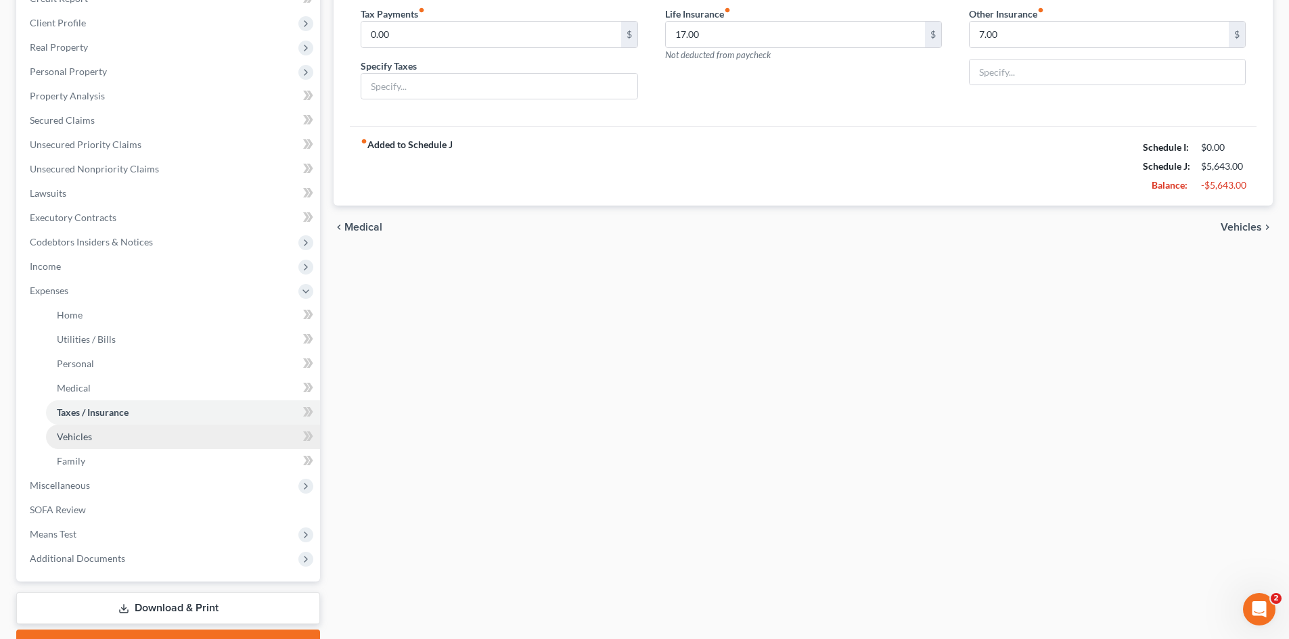
click at [97, 432] on link "Vehicles" at bounding box center [183, 437] width 274 height 24
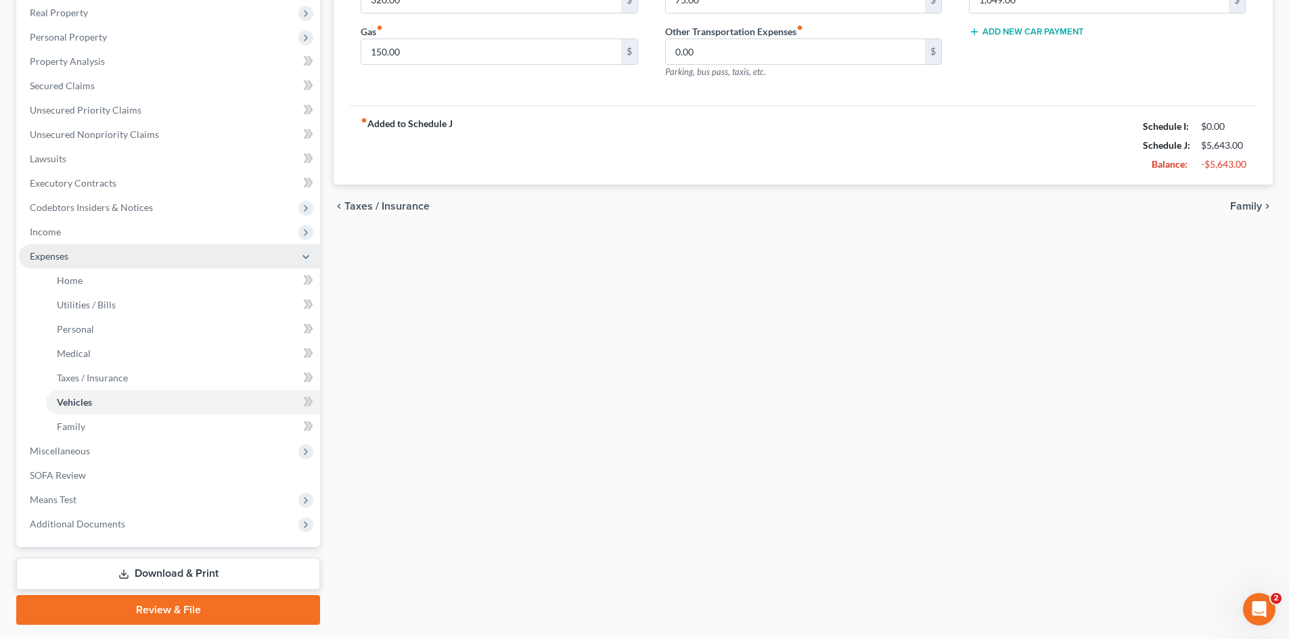
scroll to position [271, 0]
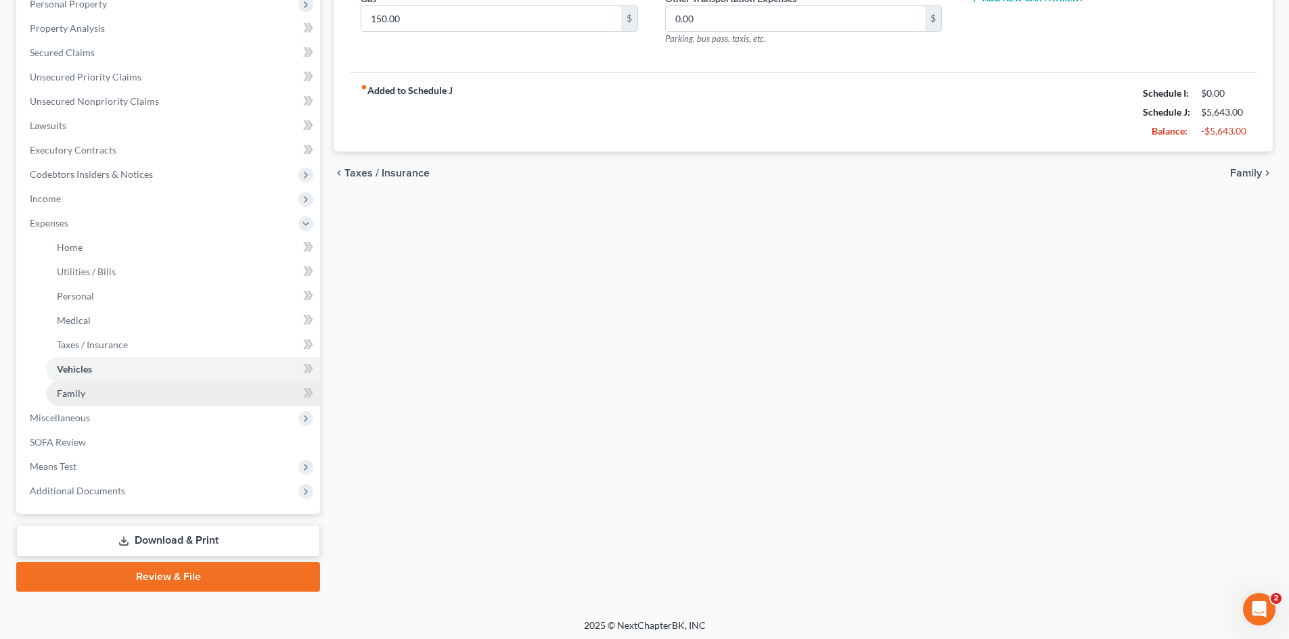
click at [83, 393] on span "Family" at bounding box center [71, 394] width 28 height 12
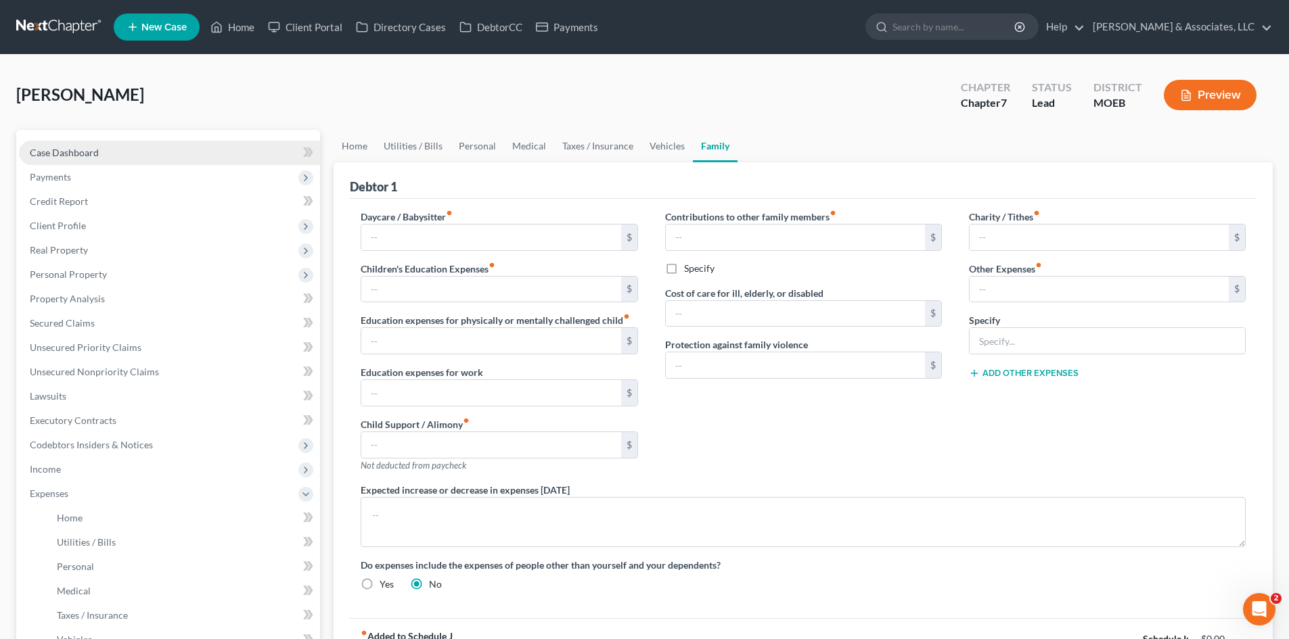
click at [76, 156] on span "Case Dashboard" at bounding box center [64, 153] width 69 height 12
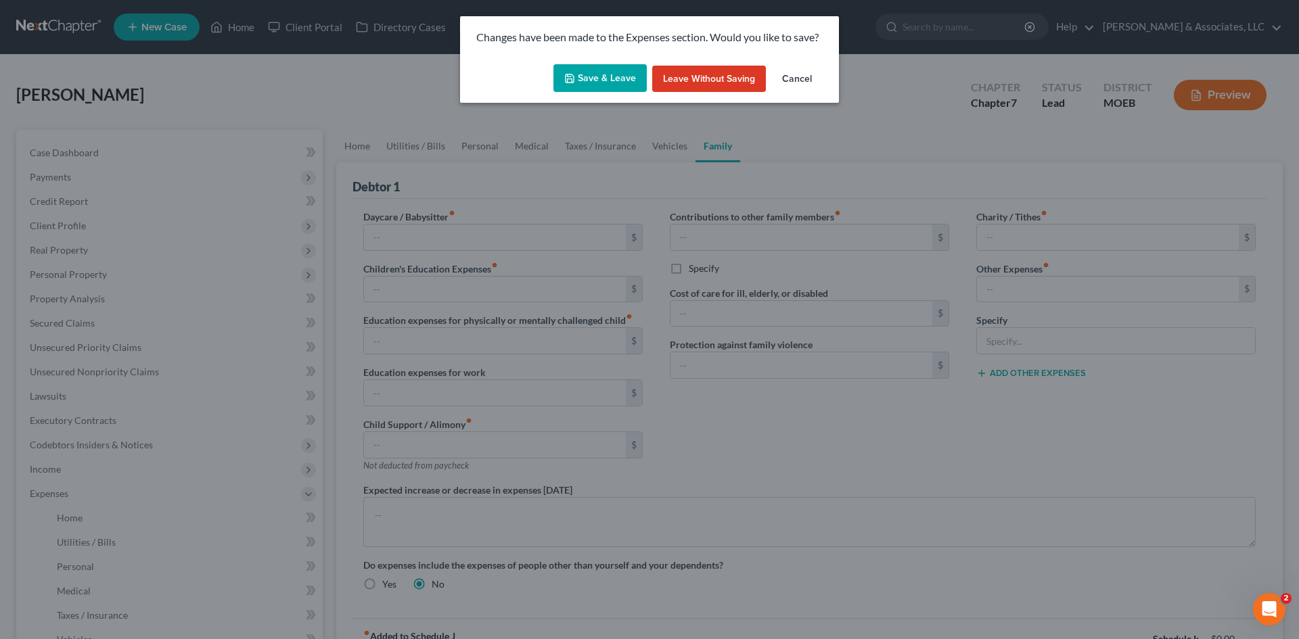
click at [620, 72] on button "Save & Leave" at bounding box center [599, 78] width 93 height 28
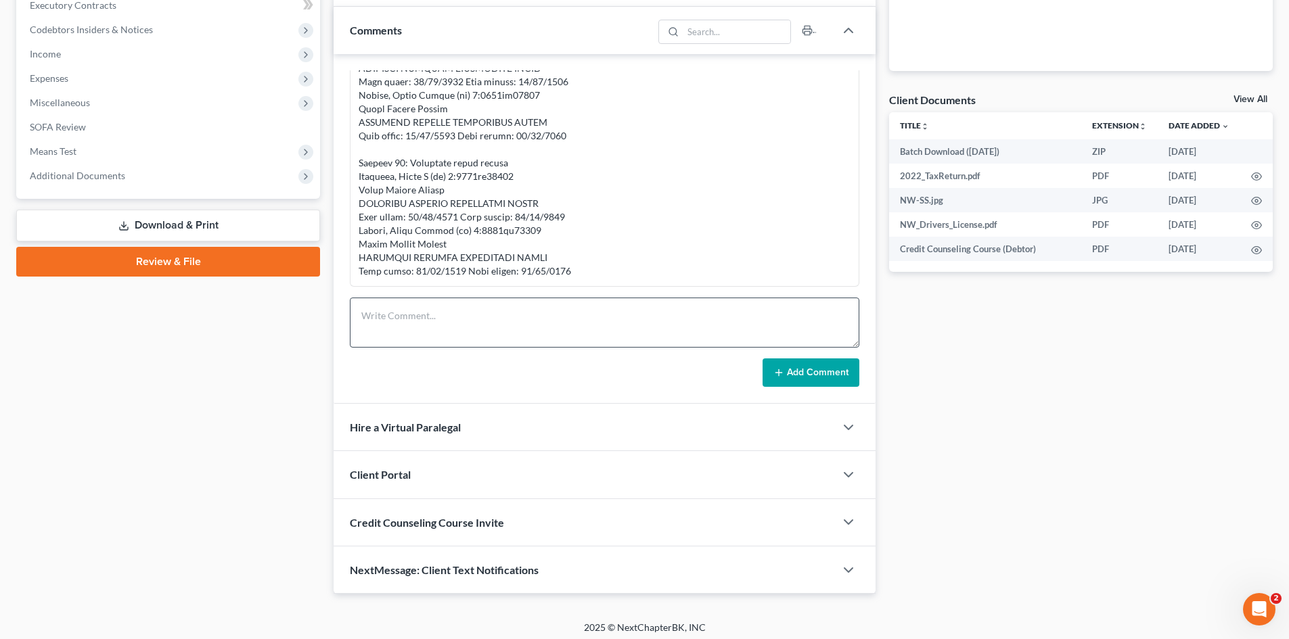
scroll to position [421, 0]
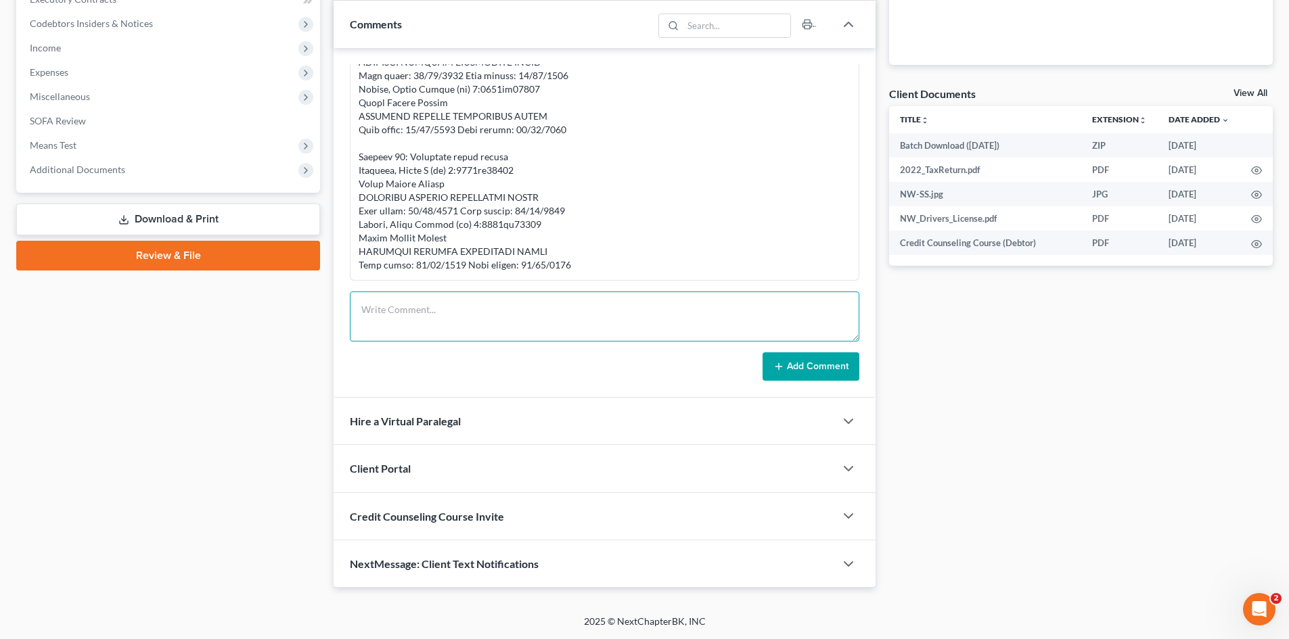
click at [409, 313] on textarea at bounding box center [604, 317] width 509 height 50
type textarea "STILL NEEDED as of [DATE]"
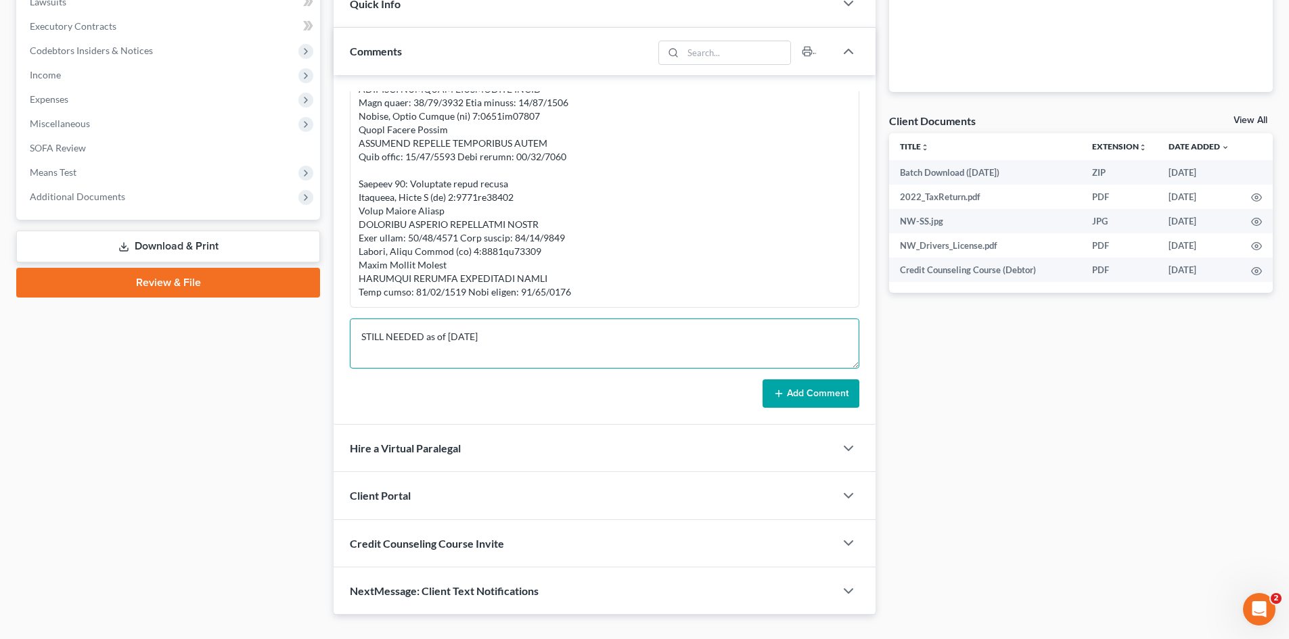
click at [487, 334] on textarea "STILL NEEDED as of [DATE]" at bounding box center [604, 344] width 509 height 50
drag, startPoint x: 428, startPoint y: 350, endPoint x: 416, endPoint y: 363, distance: 17.7
click at [428, 350] on textarea "STILL NEEDED as of [DATE]: 1." at bounding box center [604, 344] width 509 height 50
click at [416, 363] on textarea "STILL NEEDED as of [DATE]: 1." at bounding box center [604, 344] width 509 height 50
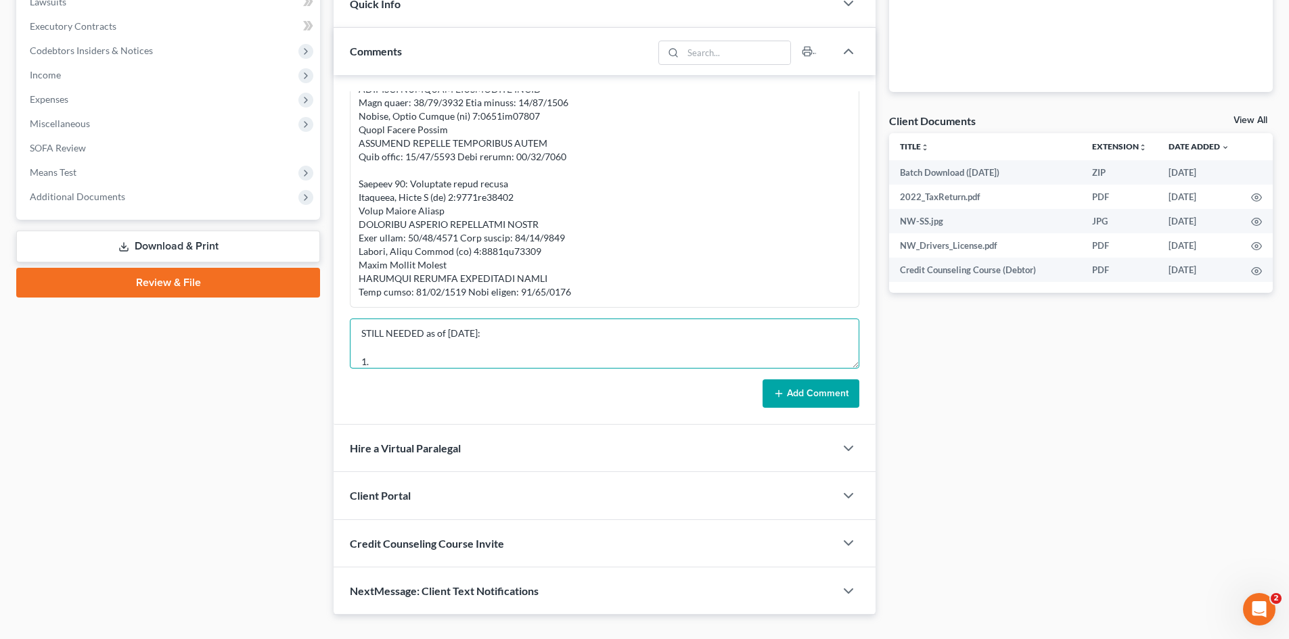
click at [377, 357] on textarea "STILL NEEDED as of [DATE]: 1." at bounding box center [604, 344] width 509 height 50
click at [378, 363] on textarea "STILL NEEDED as of [DATE]: 1." at bounding box center [604, 344] width 509 height 50
click at [371, 362] on textarea "STILL NEEDED as of [DATE]: 1." at bounding box center [604, 344] width 509 height 50
click at [364, 361] on textarea "STILL NEEDED as of [DATE]: 1." at bounding box center [604, 344] width 509 height 50
click at [371, 362] on textarea "STILL NEEDED as of [DATE]: 1." at bounding box center [604, 344] width 509 height 50
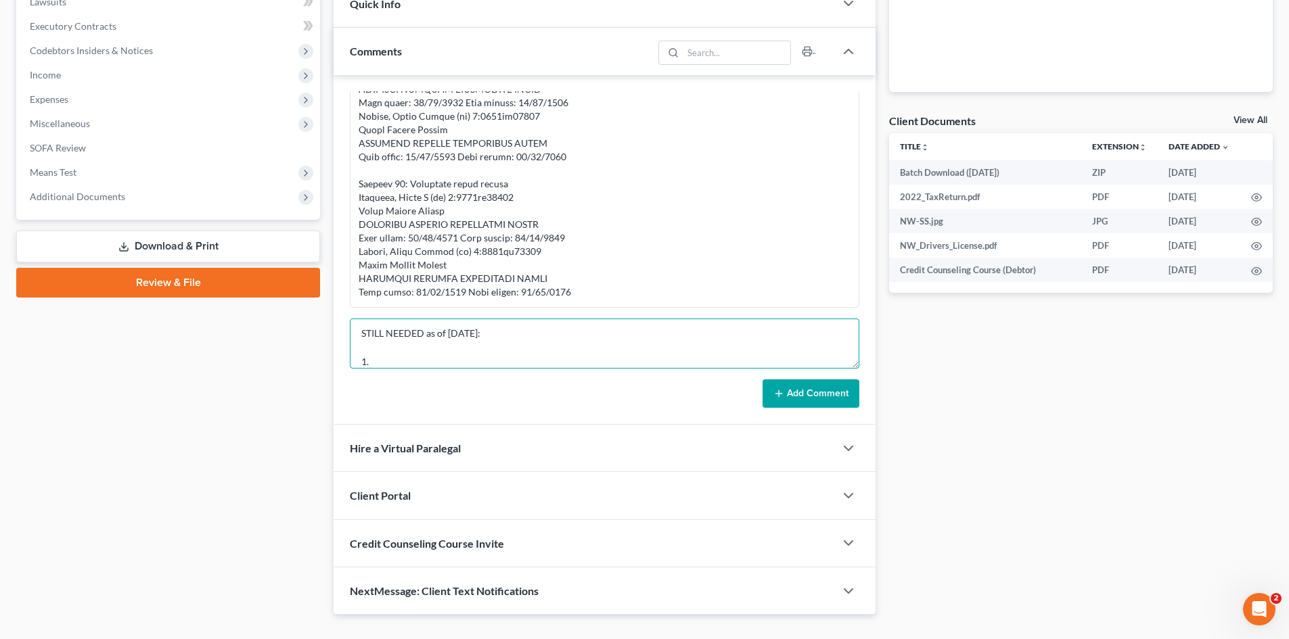
paste textarea "Own or rent? Name/address of landlord/leasing company?"
drag, startPoint x: 566, startPoint y: 347, endPoint x: 559, endPoint y: 346, distance: 6.9
click at [565, 346] on textarea "STILL NEEDED as of [DATE]: 1. Own or rent? Name/address of landlord/leasing com…" at bounding box center [604, 344] width 509 height 50
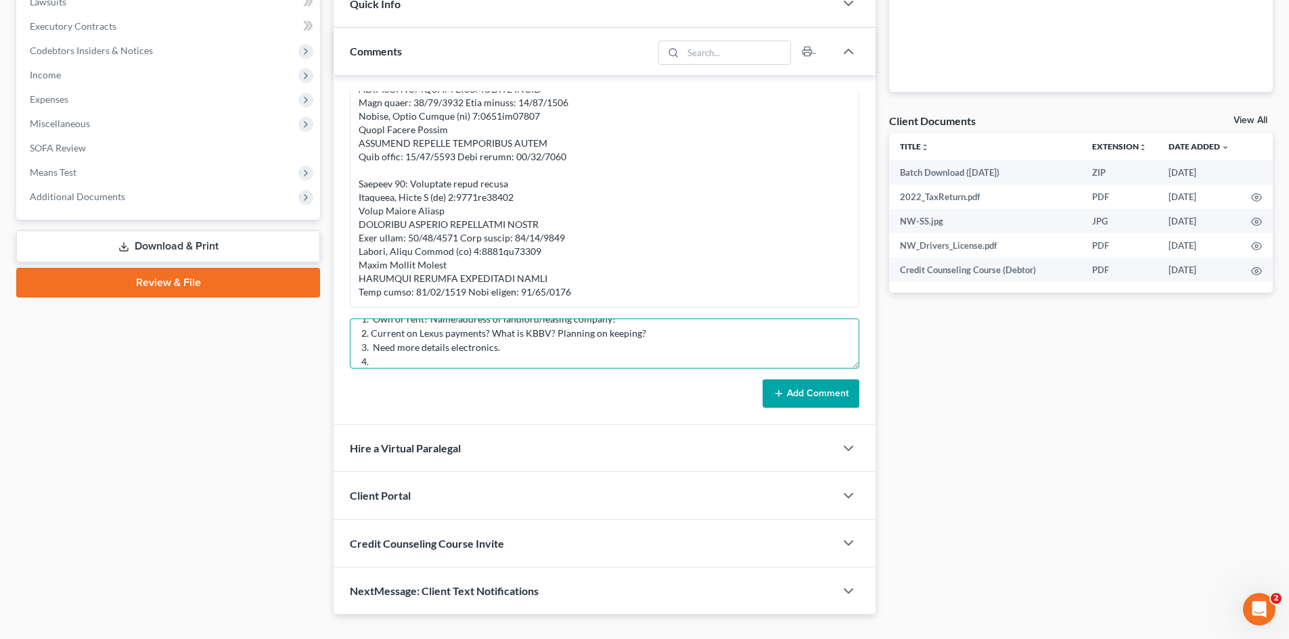
click at [400, 361] on textarea "STILL NEEDED as of [DATE]: 1. Own or rent? Name/address of landlord/leasing com…" at bounding box center [604, 344] width 509 height 50
paste textarea "Any additional accounts, including Cash App, Venmo, etc.?"
click at [411, 362] on textarea "STILL NEEDED as of [DATE]: 1. Own or rent? Name/address of landlord/leasing com…" at bounding box center [604, 344] width 509 height 50
paste textarea "401K or other retirement acct? Life insurance? Cash value?"
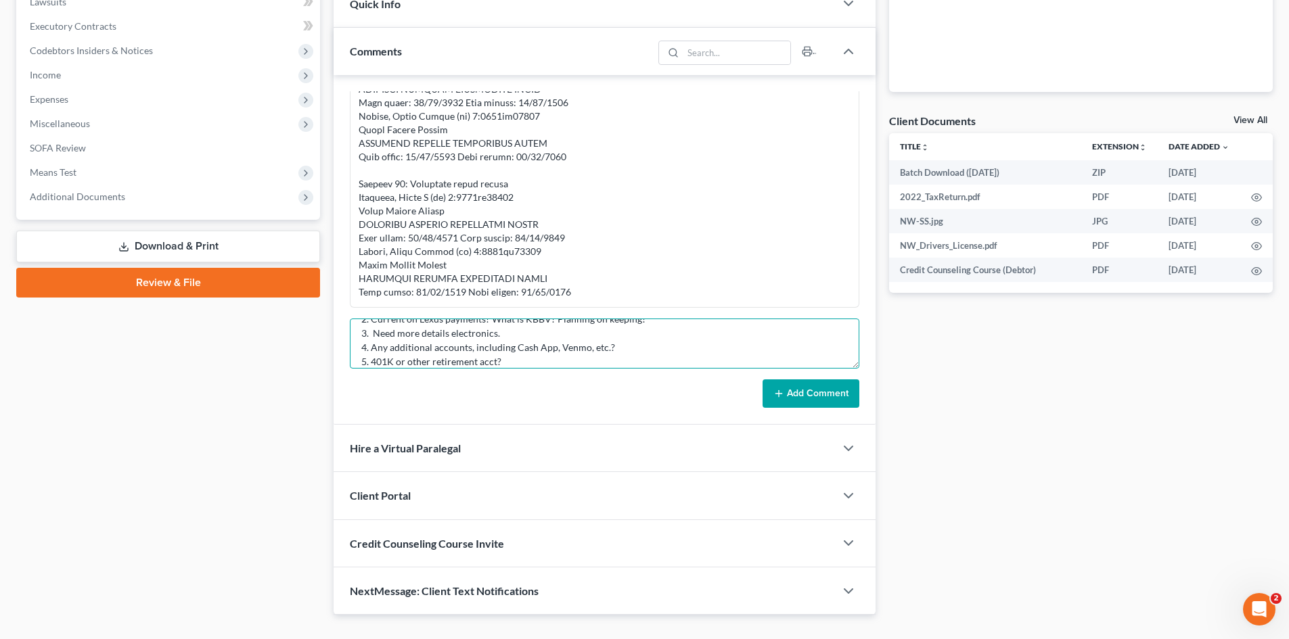
scroll to position [89, 0]
click at [360, 346] on textarea "STILL NEEDED as of [DATE]: 1. Own or rent? Name/address of landlord/leasing com…" at bounding box center [604, 344] width 509 height 50
click at [534, 343] on textarea "STILL NEEDED as of [DATE]: 1. Own or rent? Name/address of landlord/leasing com…" at bounding box center [604, 344] width 509 height 50
click at [405, 360] on textarea "STILL NEEDED as of [DATE]: 1. Own or rent? Name/address of landlord/leasing com…" at bounding box center [604, 344] width 509 height 50
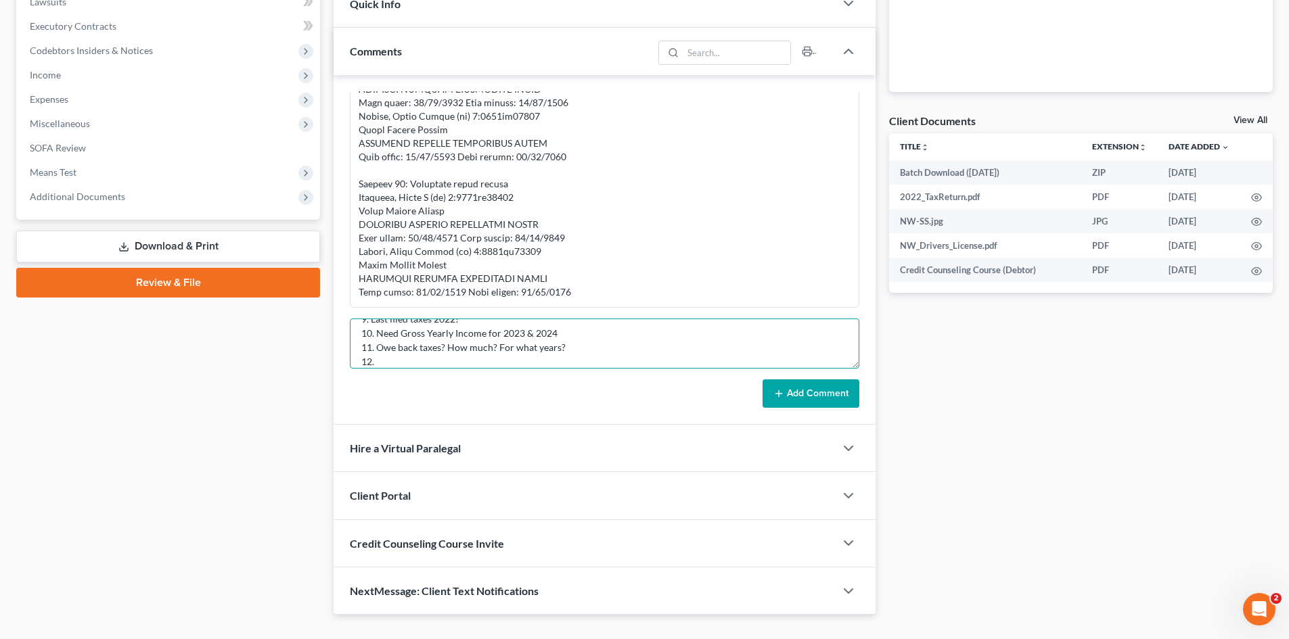
paste textarea "Out of pocket medical expenses or prescriptions?"
drag, startPoint x: 419, startPoint y: 354, endPoint x: 411, endPoint y: 363, distance: 12.5
click at [419, 354] on textarea "STILL NEEDED as of [DATE]: 1. Own or rent? Name/address of landlord/leasing com…" at bounding box center [604, 344] width 509 height 50
click at [393, 363] on textarea "STILL NEEDED as of [DATE]: 1. Own or rent? Name/address of landlord/leasing com…" at bounding box center [604, 344] width 509 height 50
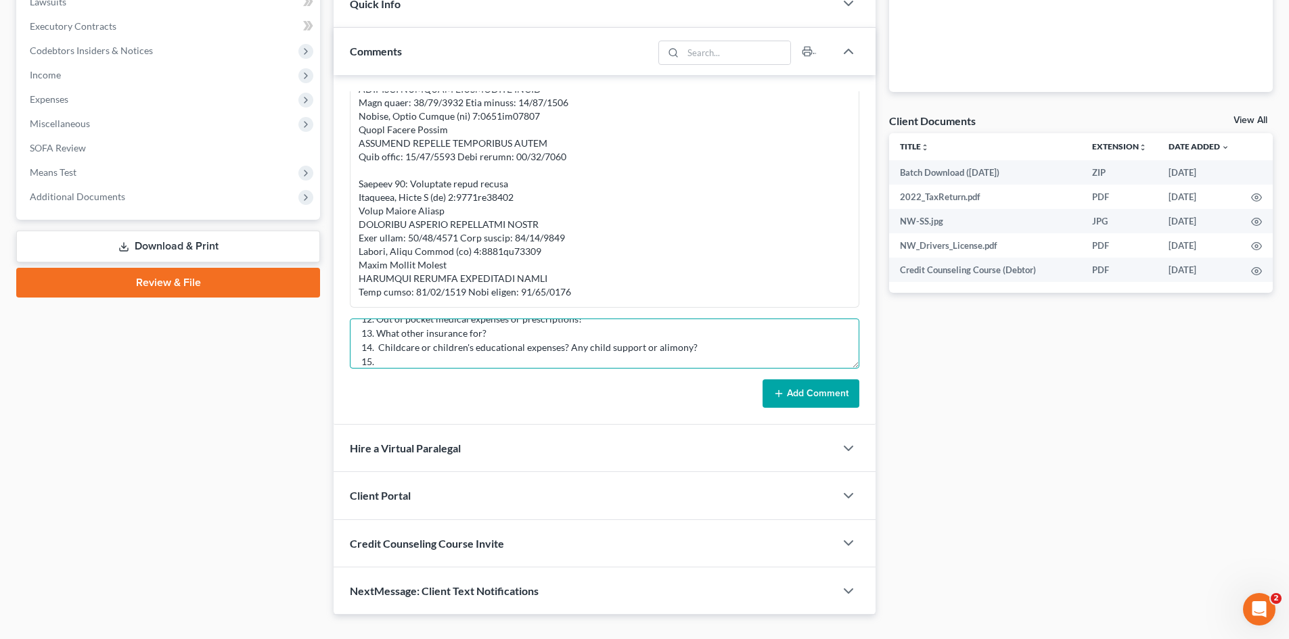
paste textarea "Disabled veteran? Reservist/National Guard member?"
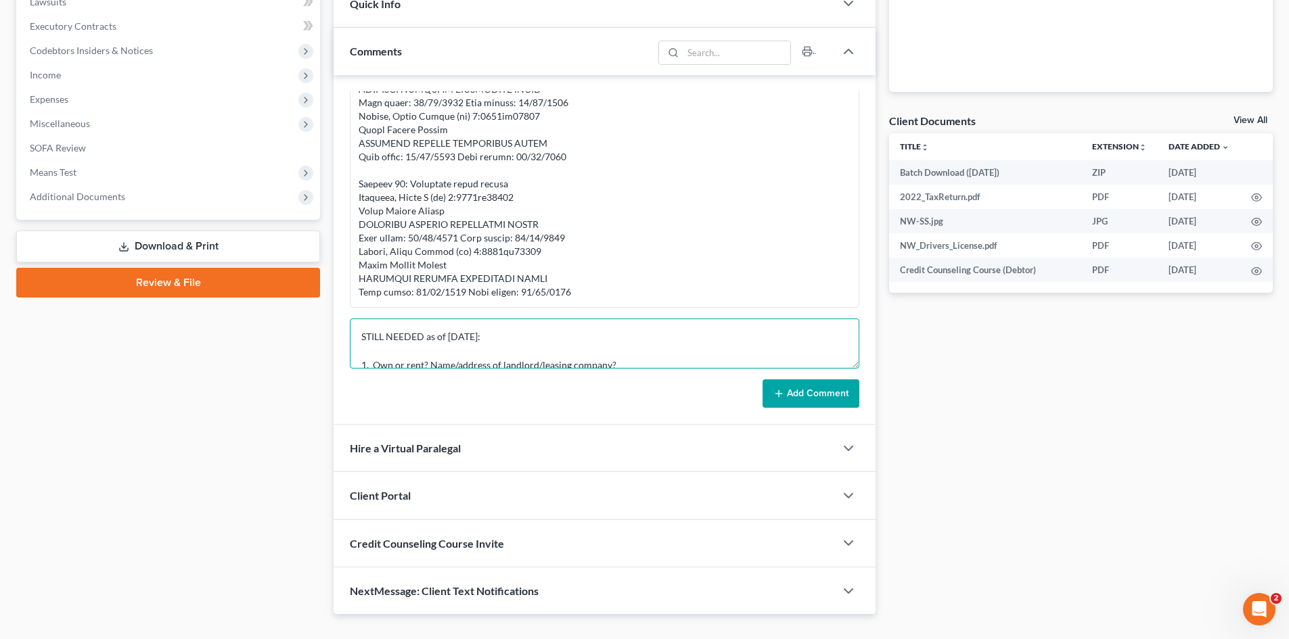
drag, startPoint x: 614, startPoint y: 358, endPoint x: 348, endPoint y: 350, distance: 265.3
click at [348, 350] on div "[PERSON_NAME] 01:07PM[DATE] Needs means test and value of car looked up. [PERSO…" at bounding box center [605, 250] width 542 height 350
type textarea "STILL NEEDED as of [DATE]: 1. Own or rent? Name/address of landlord/leasing com…"
click at [793, 393] on button "Add Comment" at bounding box center [810, 394] width 97 height 28
